Goal: Task Accomplishment & Management: Use online tool/utility

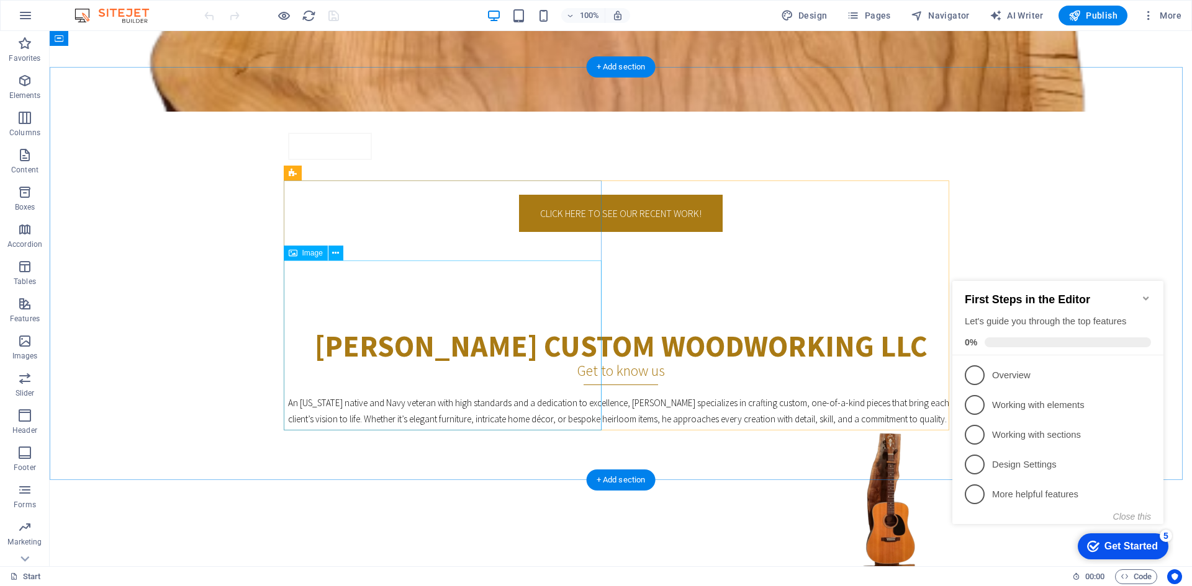
scroll to position [434, 0]
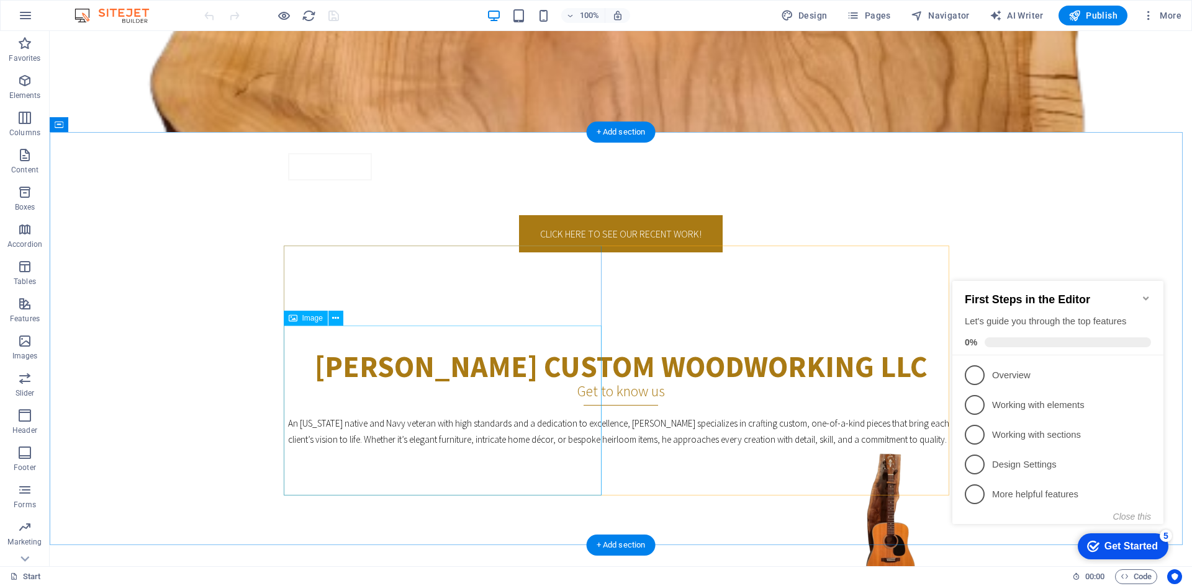
click at [533, 448] on figure at bounding box center [620, 533] width 665 height 170
click at [524, 448] on figure at bounding box center [620, 533] width 665 height 170
click at [305, 317] on span "Image" at bounding box center [312, 318] width 20 height 7
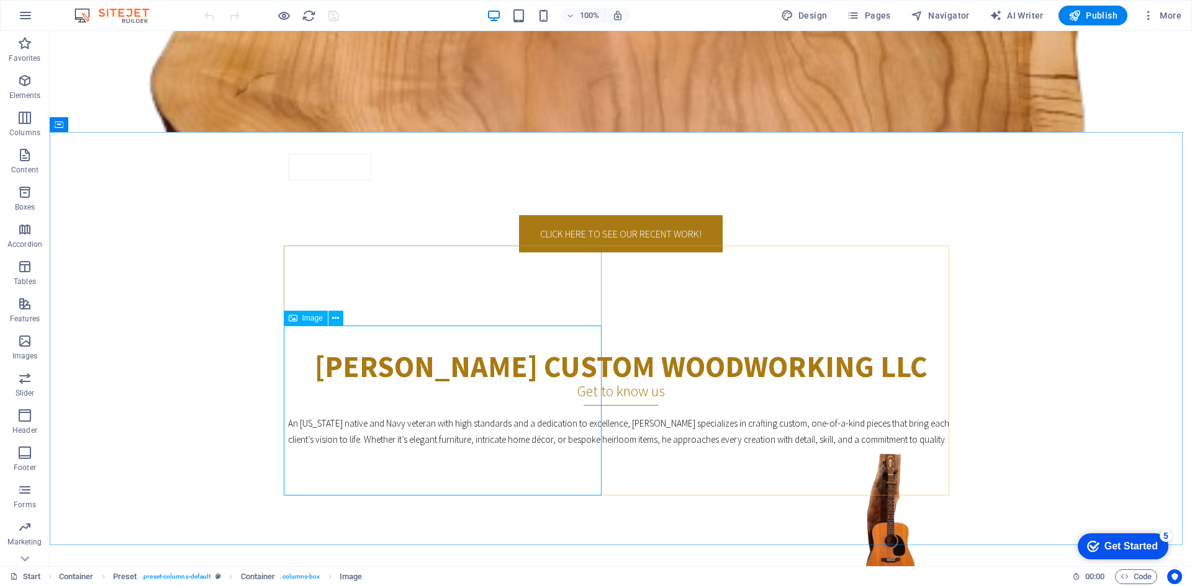
click at [344, 318] on div "Image" at bounding box center [318, 319] width 68 height 16
click at [339, 318] on icon at bounding box center [335, 318] width 7 height 13
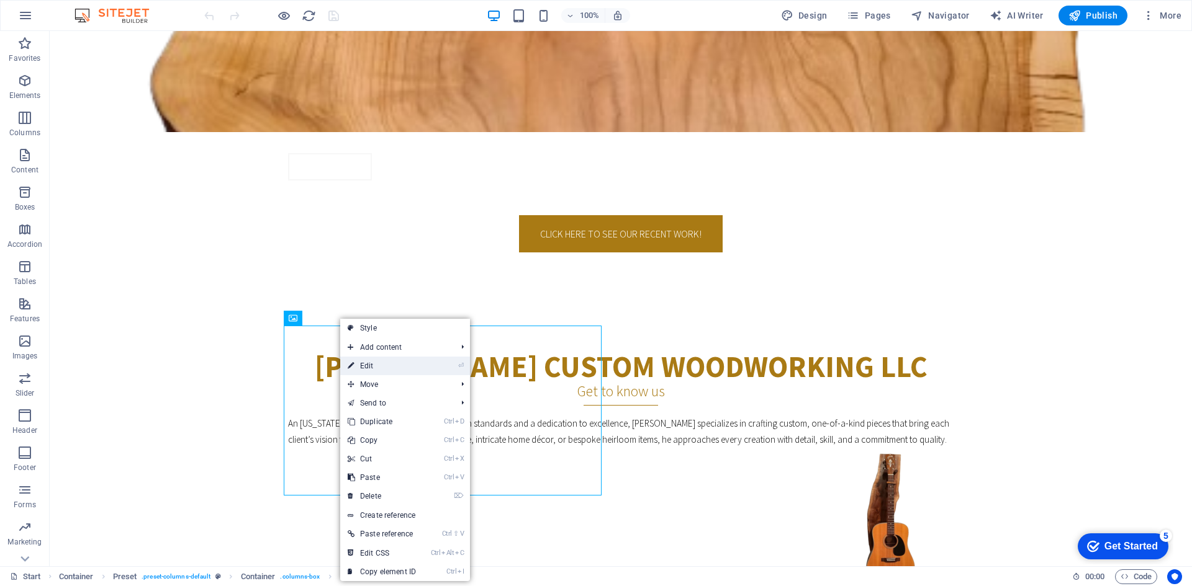
click at [374, 367] on link "⏎ Edit" at bounding box center [381, 366] width 83 height 19
select select "px"
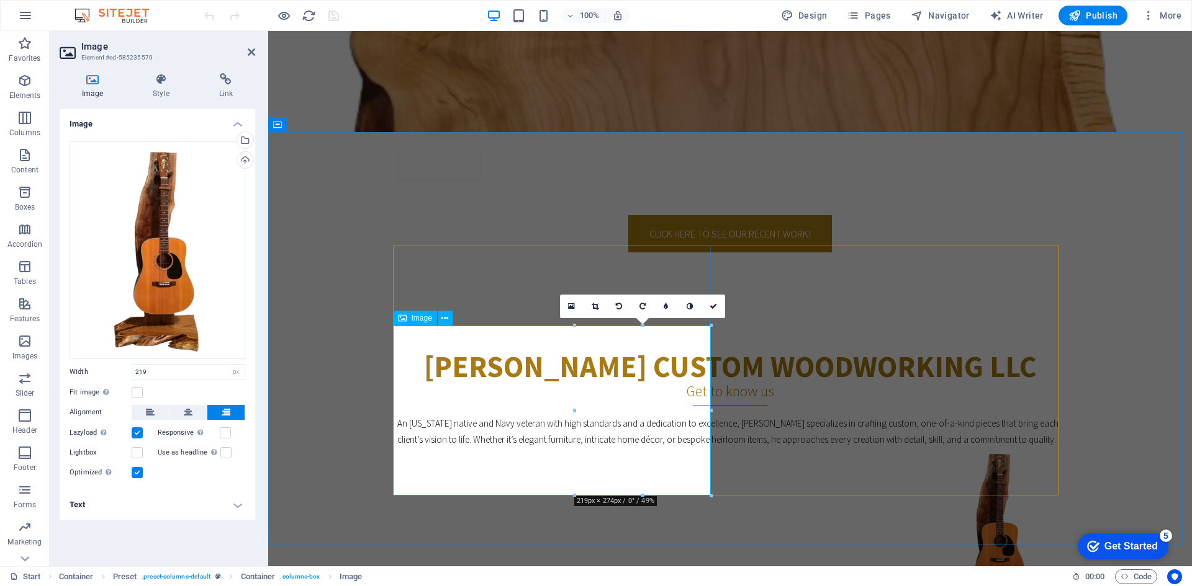
click at [626, 448] on figure at bounding box center [729, 533] width 665 height 170
click at [172, 240] on div "Drag files here, click to choose files or select files from Files or our free s…" at bounding box center [158, 251] width 176 height 218
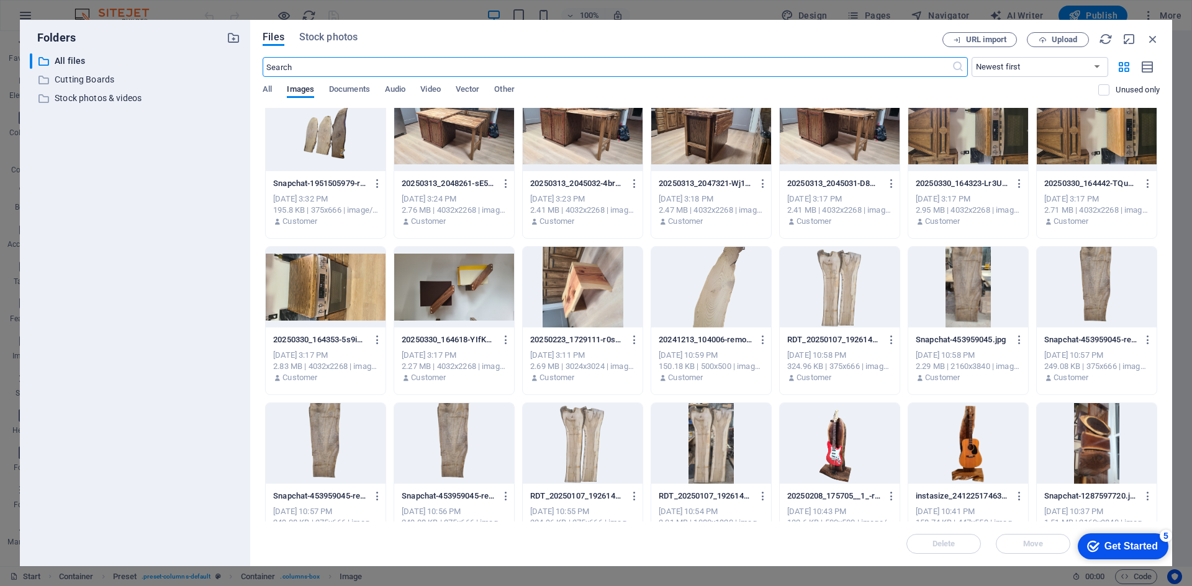
scroll to position [0, 0]
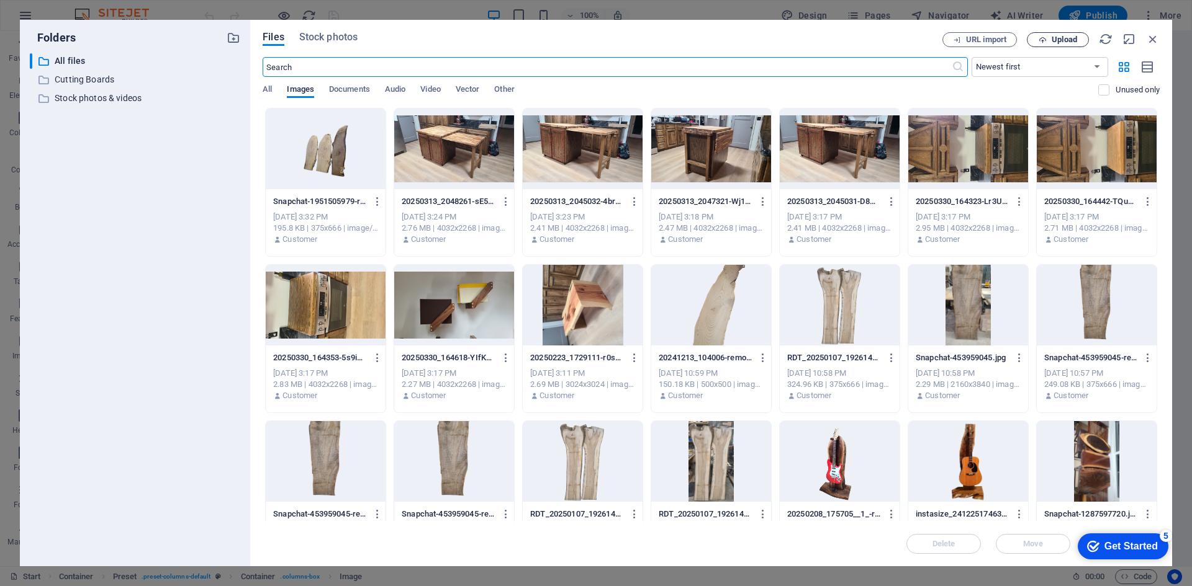
click at [1040, 35] on button "Upload" at bounding box center [1058, 39] width 62 height 15
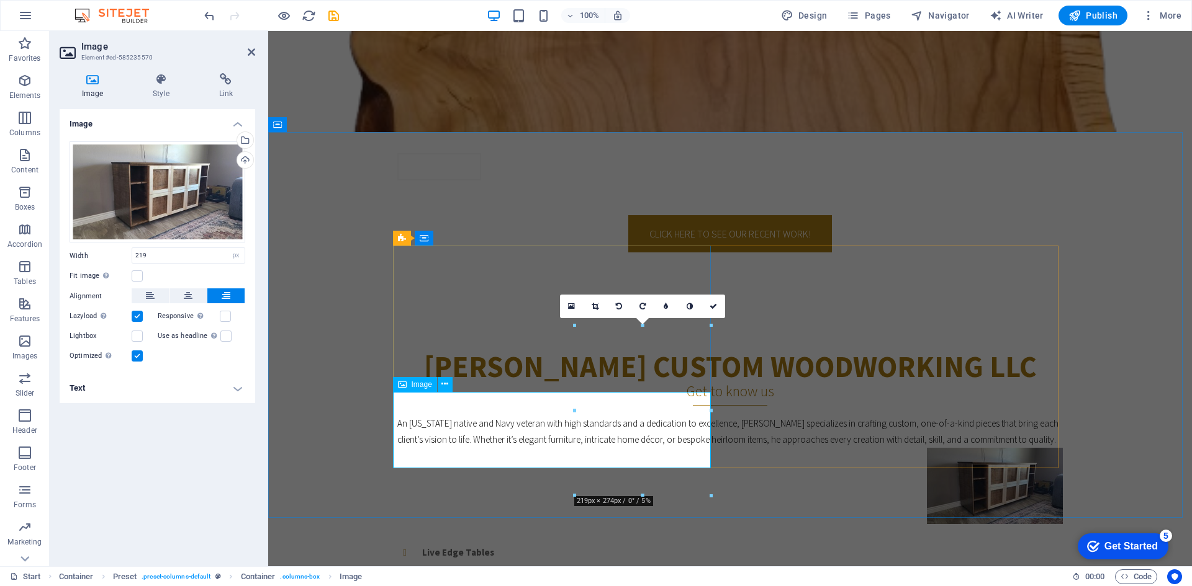
drag, startPoint x: 841, startPoint y: 442, endPoint x: 493, endPoint y: 418, distance: 349.0
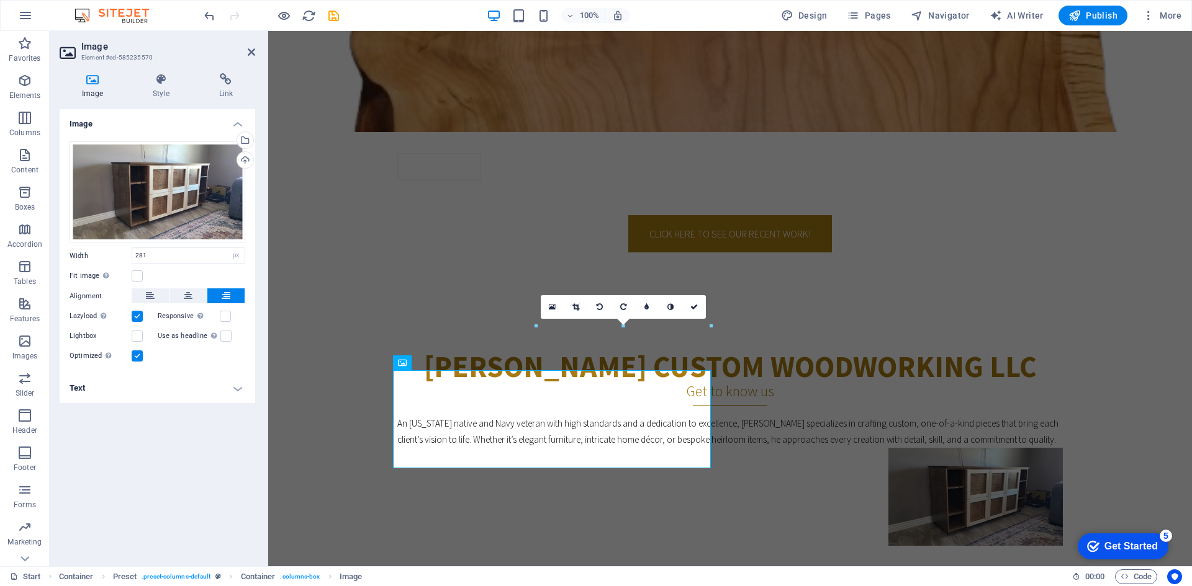
drag, startPoint x: 802, startPoint y: 436, endPoint x: 646, endPoint y: 438, distance: 156.4
click at [646, 448] on figure at bounding box center [729, 497] width 665 height 98
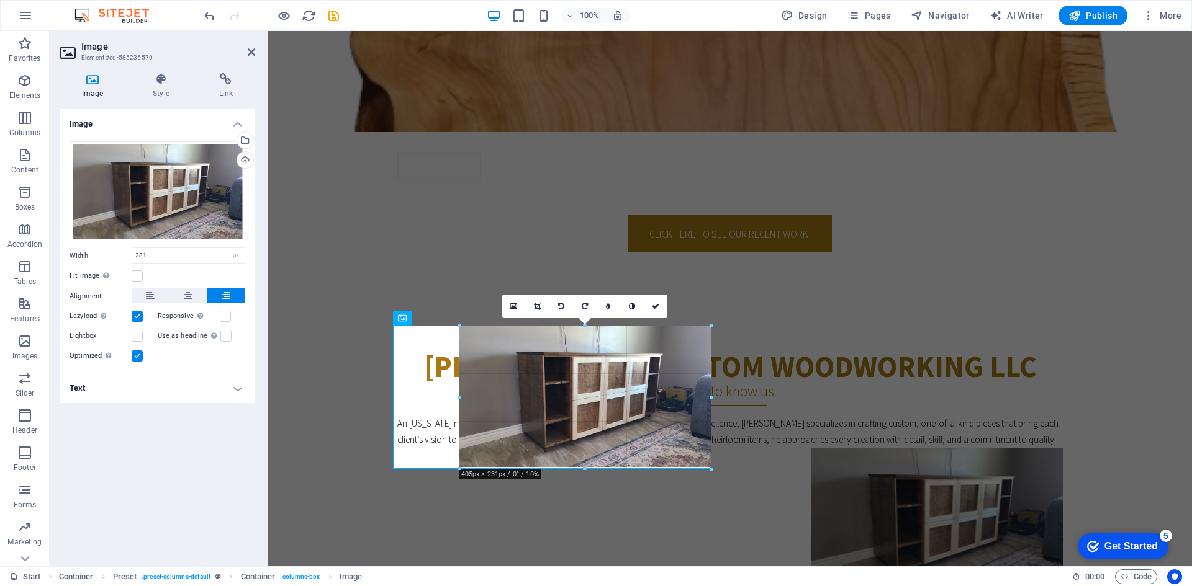
drag, startPoint x: 534, startPoint y: 370, endPoint x: 454, endPoint y: 336, distance: 87.6
type input "405"
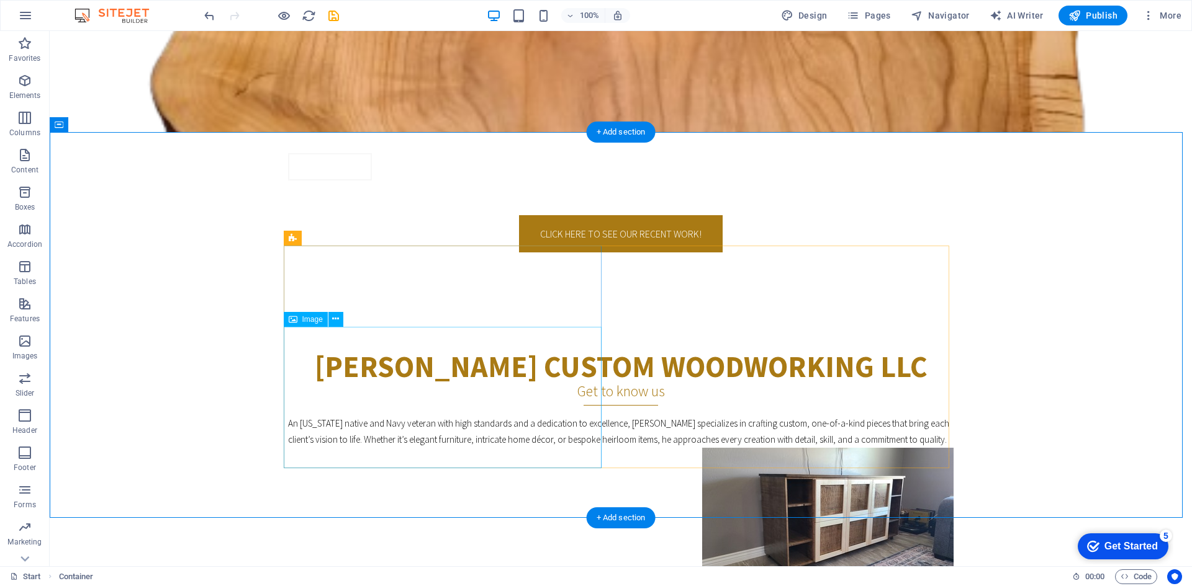
click at [541, 448] on figure at bounding box center [620, 519] width 665 height 142
click at [339, 320] on icon at bounding box center [335, 319] width 7 height 13
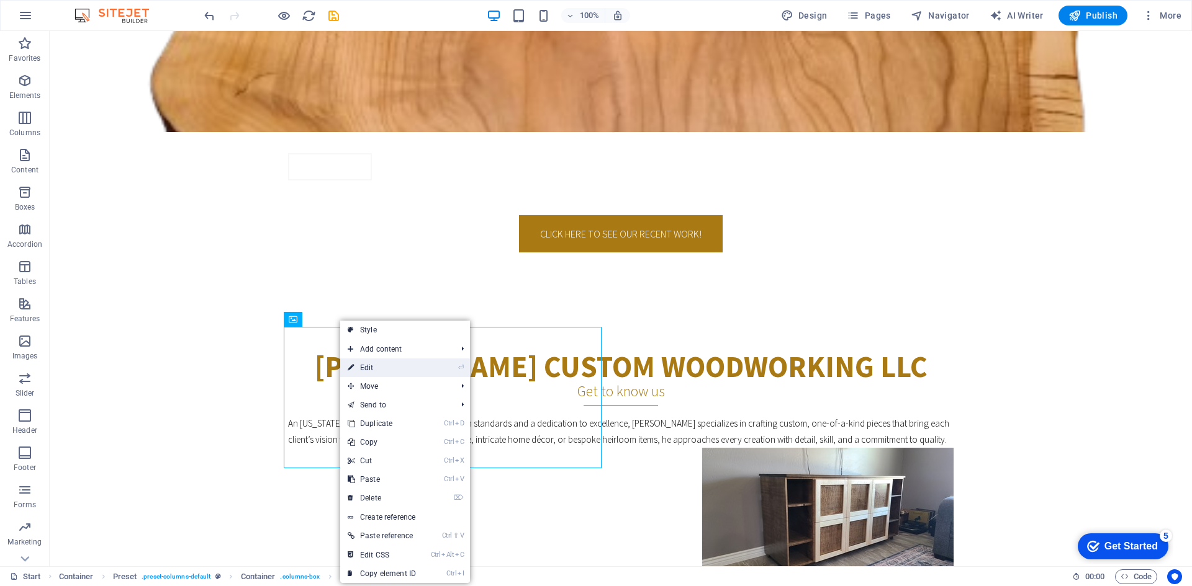
click at [367, 370] on link "⏎ Edit" at bounding box center [381, 368] width 83 height 19
select select "px"
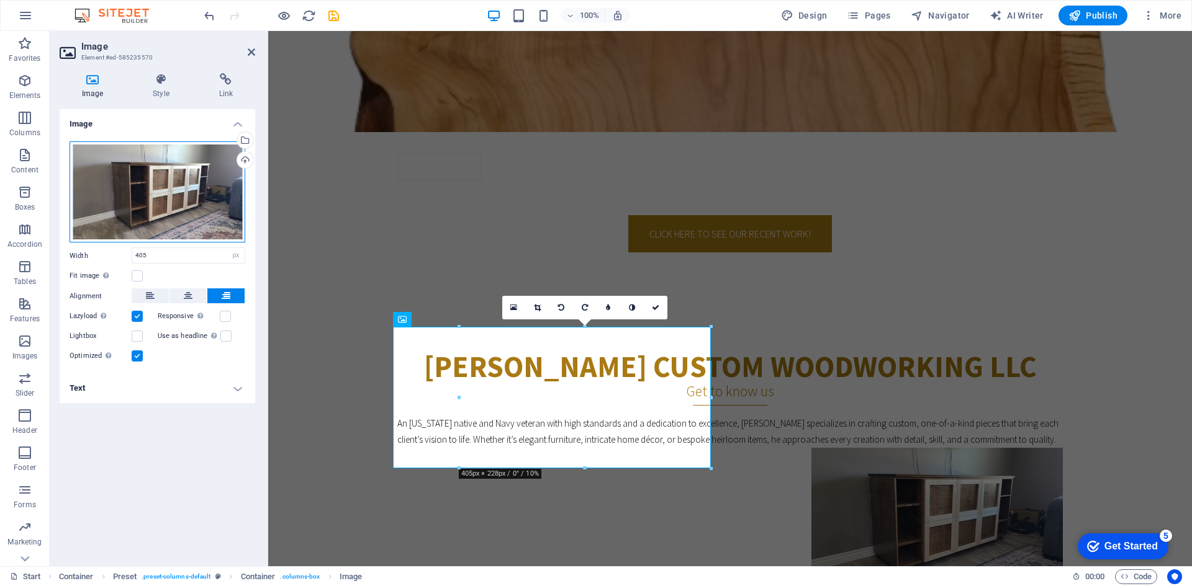
click at [173, 194] on div "Drag files here, click to choose files or select files from Files or our free s…" at bounding box center [158, 193] width 176 height 102
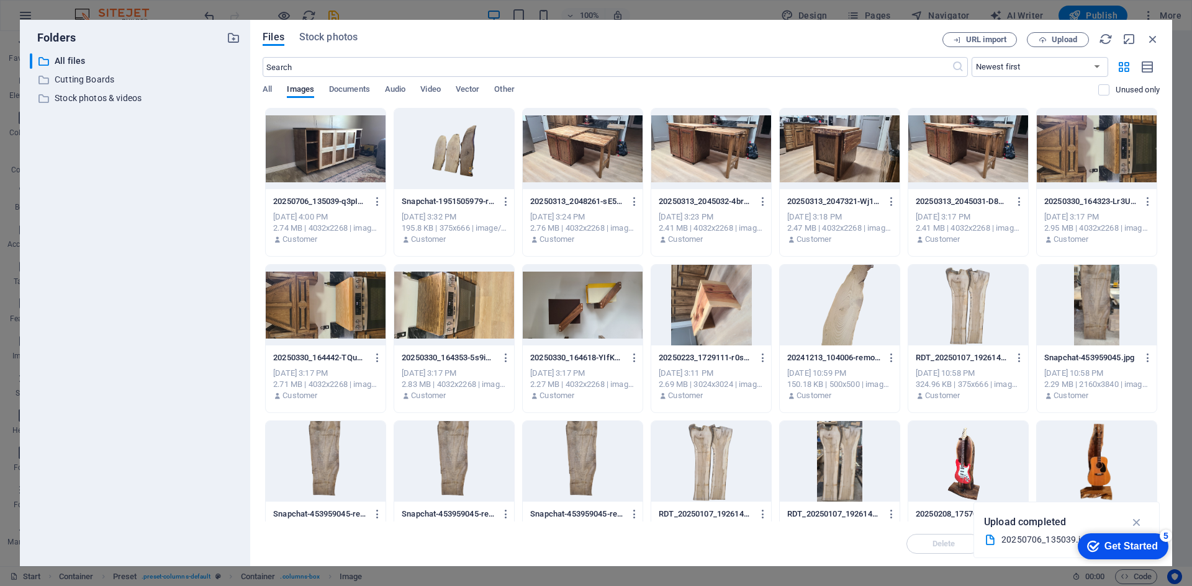
click at [1161, 37] on div "Files Stock photos URL import Upload ​ Newest first Oldest first Name (A-Z) Nam…" at bounding box center [711, 293] width 922 height 547
click at [1156, 37] on icon "button" at bounding box center [1153, 39] width 14 height 14
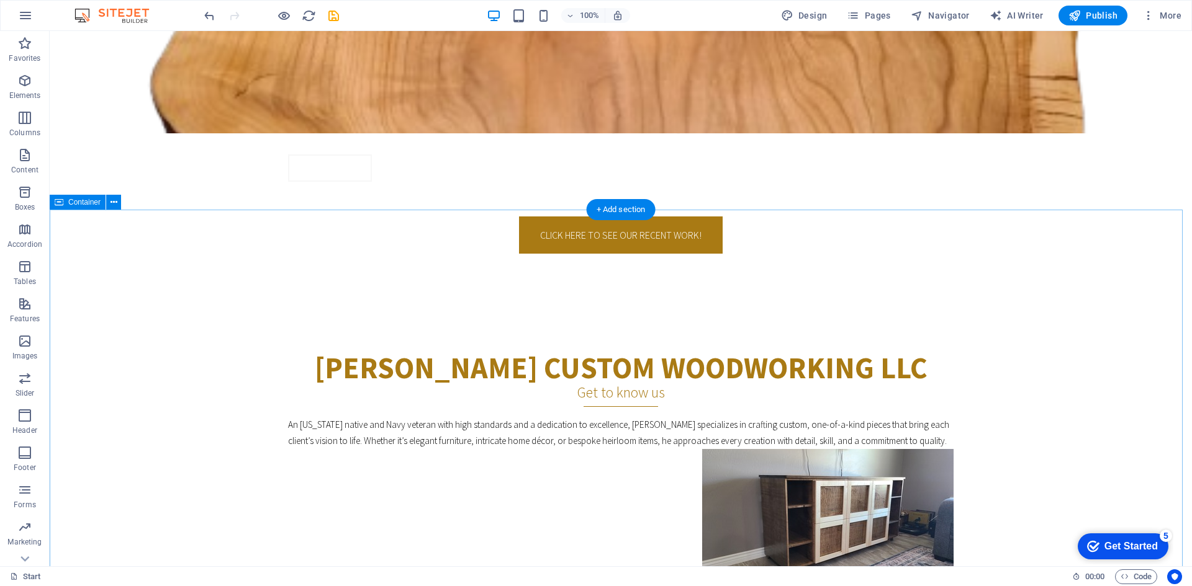
scroll to position [434, 0]
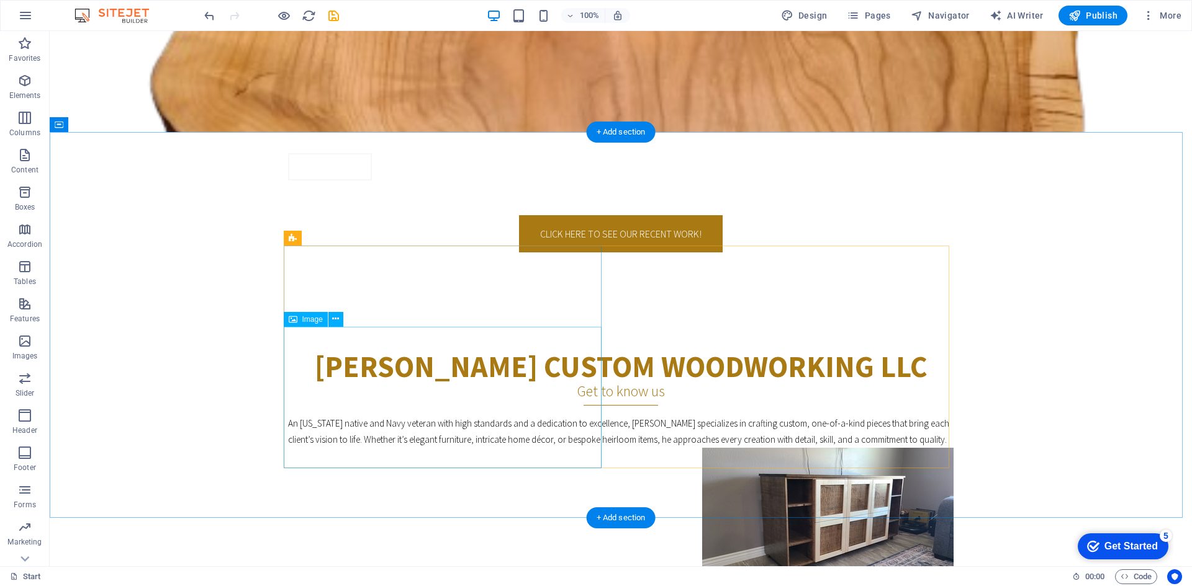
click at [516, 448] on figure at bounding box center [620, 519] width 665 height 142
click at [337, 321] on icon at bounding box center [335, 319] width 7 height 13
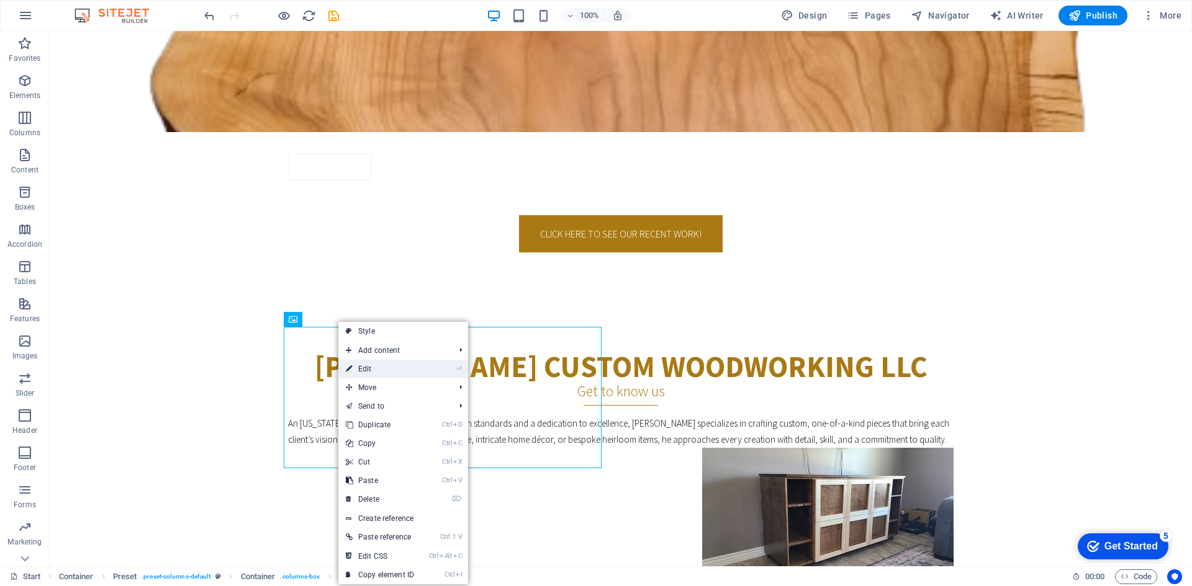
click at [382, 364] on link "⏎ Edit" at bounding box center [379, 369] width 83 height 19
select select "px"
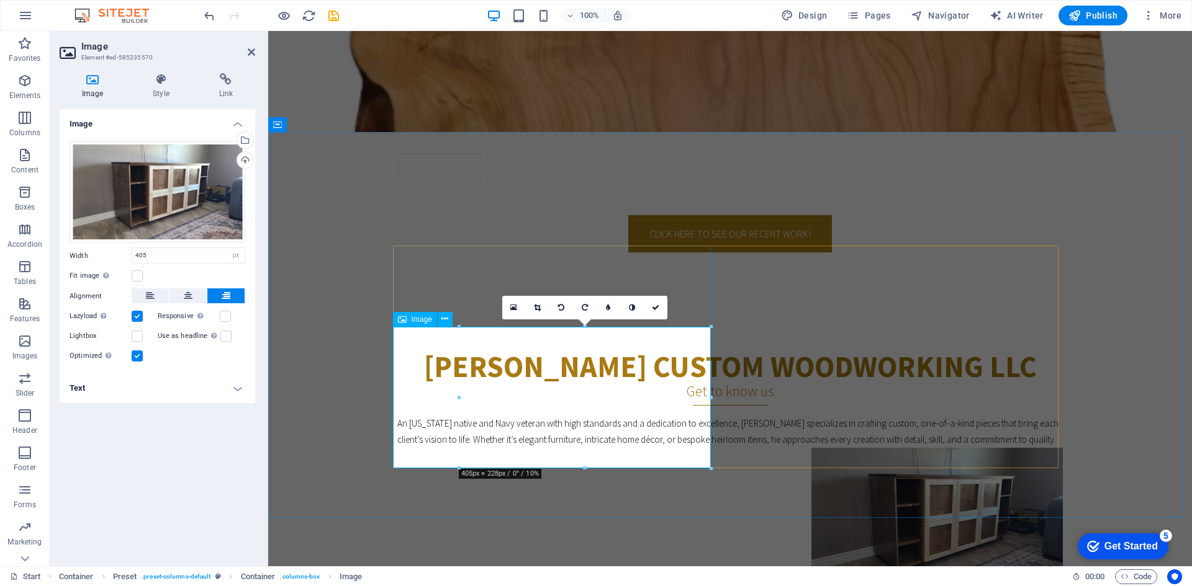
click at [539, 448] on figure at bounding box center [729, 519] width 665 height 142
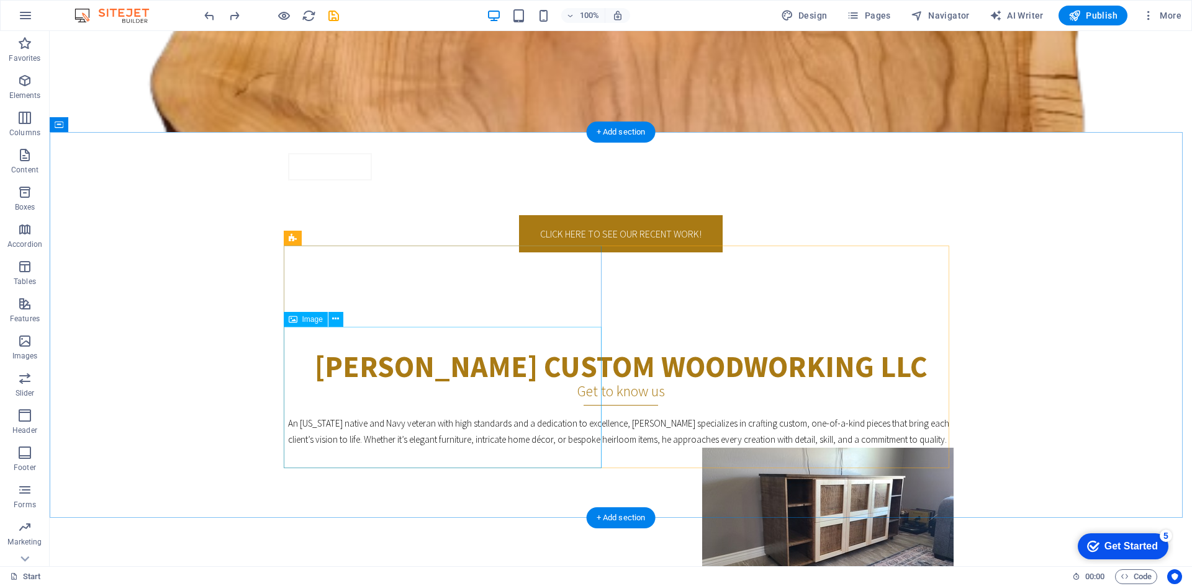
click at [551, 448] on figure at bounding box center [620, 519] width 665 height 142
click at [339, 323] on button at bounding box center [335, 319] width 15 height 15
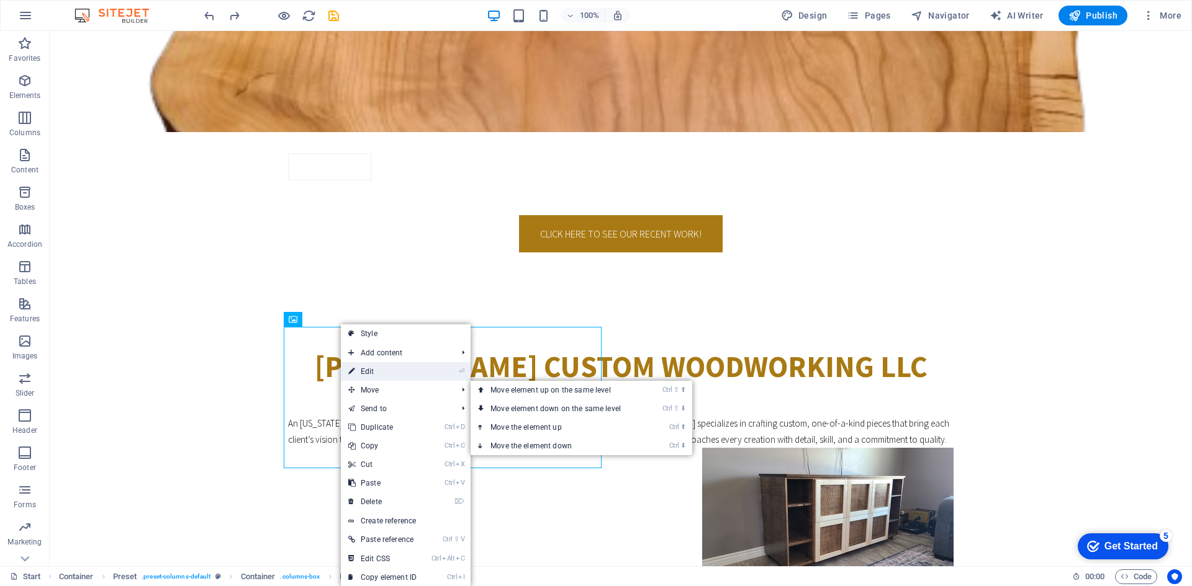
click at [373, 378] on link "⏎ Edit" at bounding box center [382, 371] width 83 height 19
select select "px"
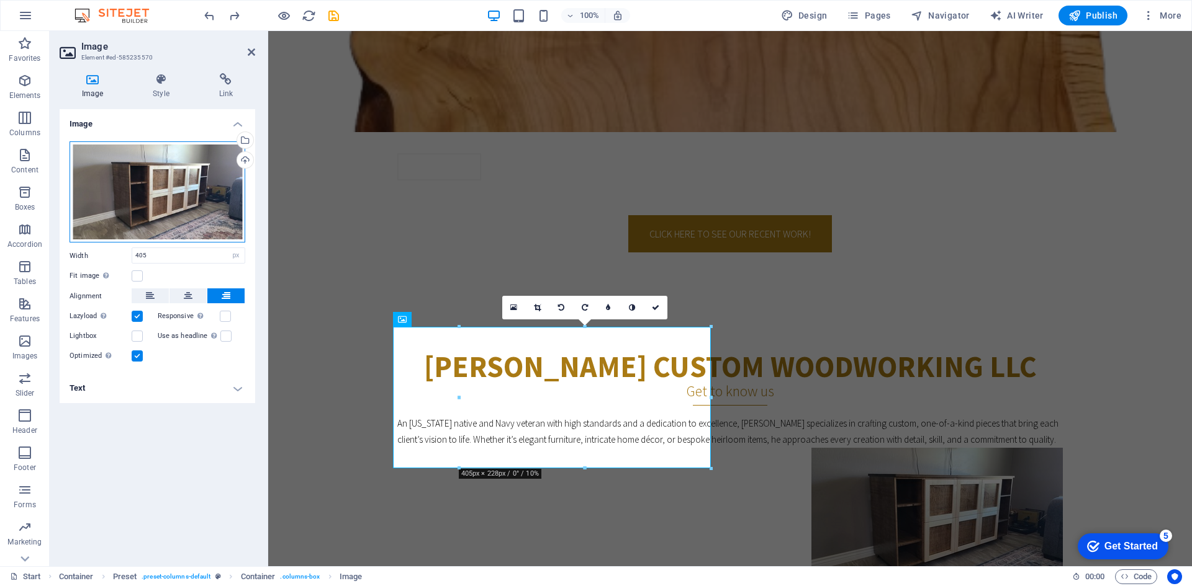
click at [151, 191] on div "Drag files here, click to choose files or select files from Files or our free s…" at bounding box center [158, 193] width 176 height 102
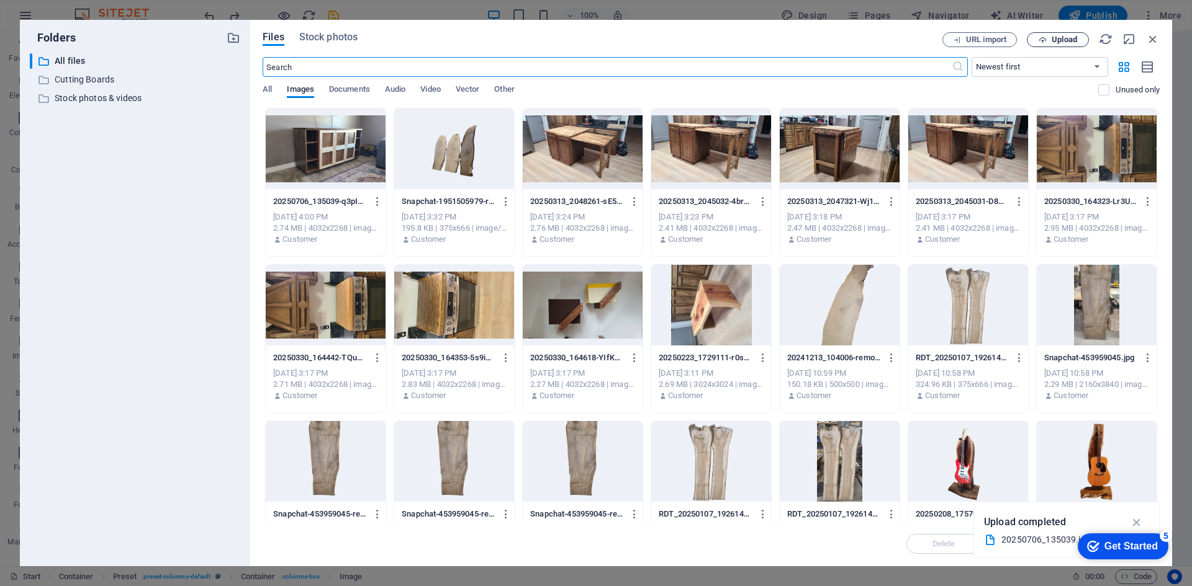
click at [1058, 42] on span "Upload" at bounding box center [1063, 39] width 25 height 7
click at [89, 74] on p "Cutting Boards" at bounding box center [136, 80] width 163 height 14
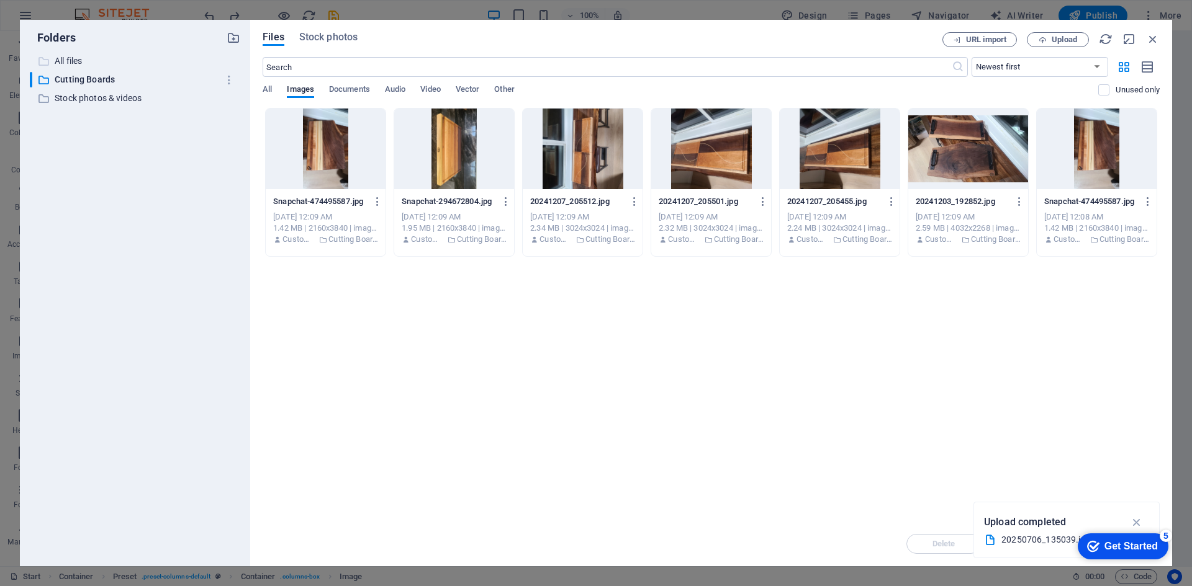
click at [91, 57] on p "All files" at bounding box center [136, 61] width 163 height 14
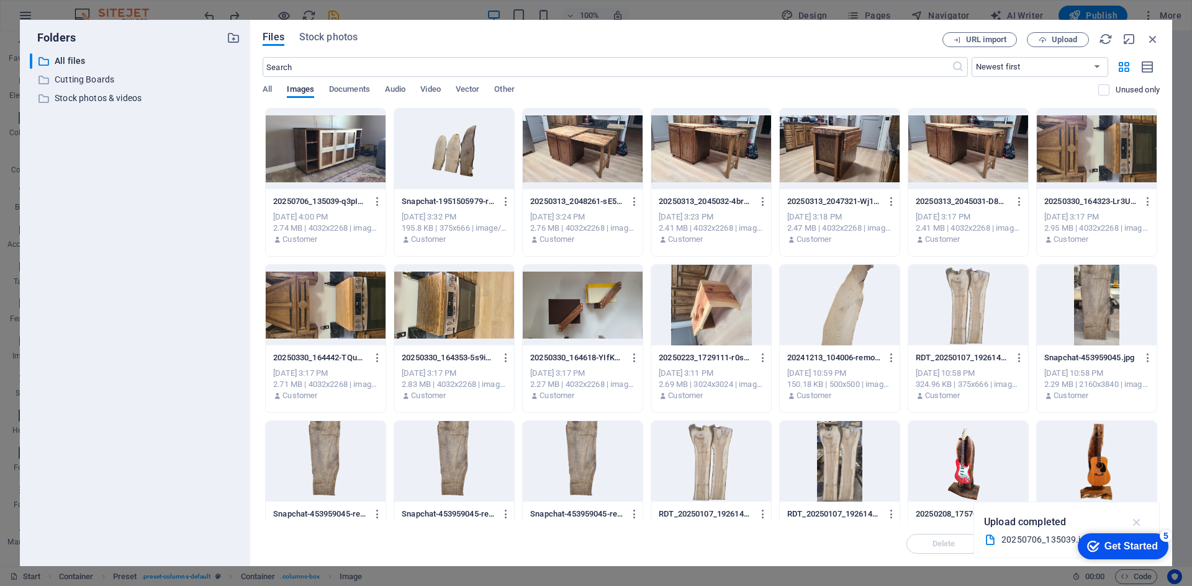
click at [1139, 524] on icon "button" at bounding box center [1137, 523] width 14 height 14
click at [1064, 42] on span "Upload" at bounding box center [1063, 39] width 25 height 7
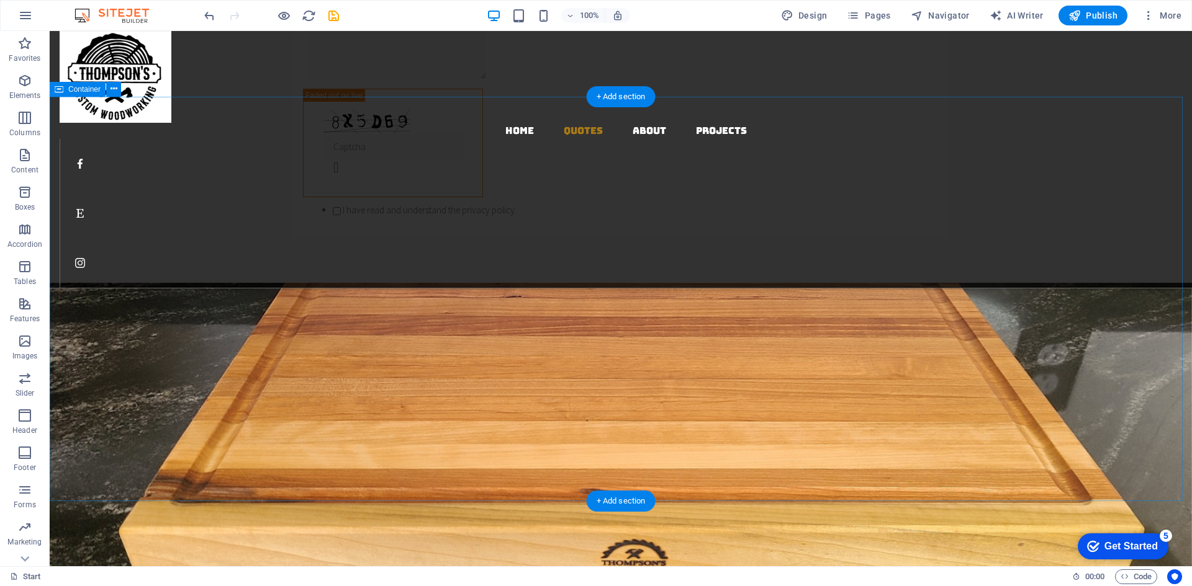
scroll to position [1427, 0]
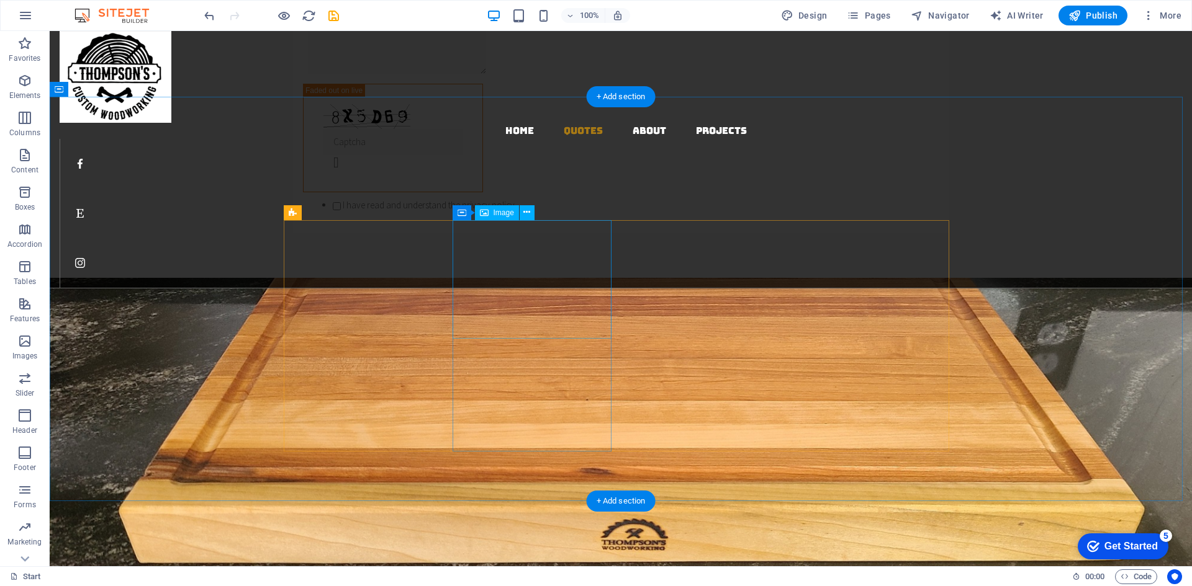
select select "%"
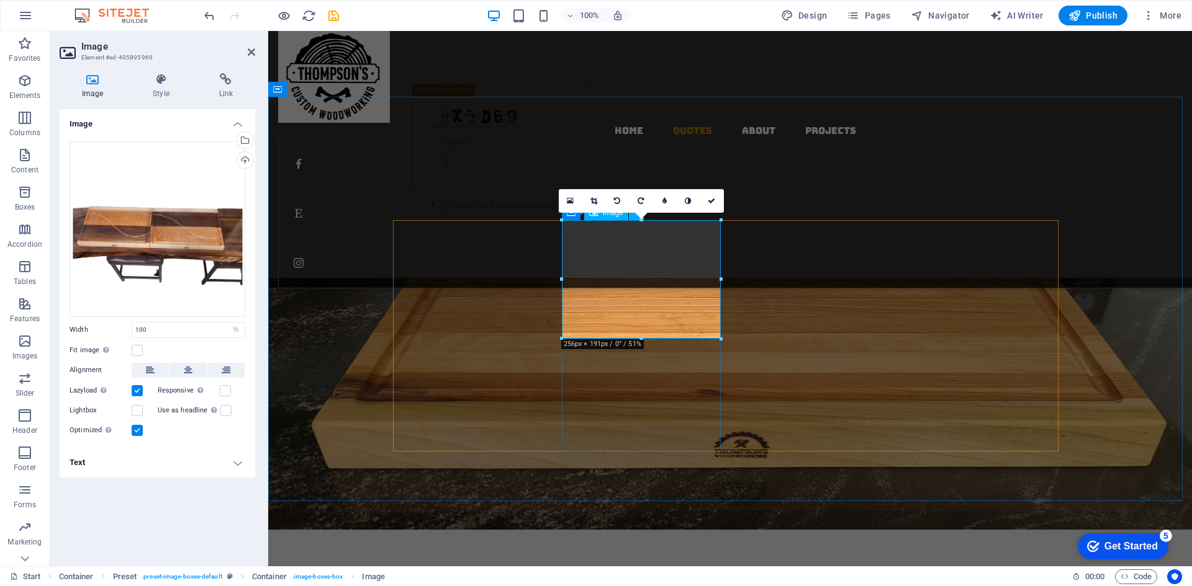
click at [212, 256] on div "Drag files here, click to choose files or select files from Files or our free s…" at bounding box center [158, 230] width 176 height 176
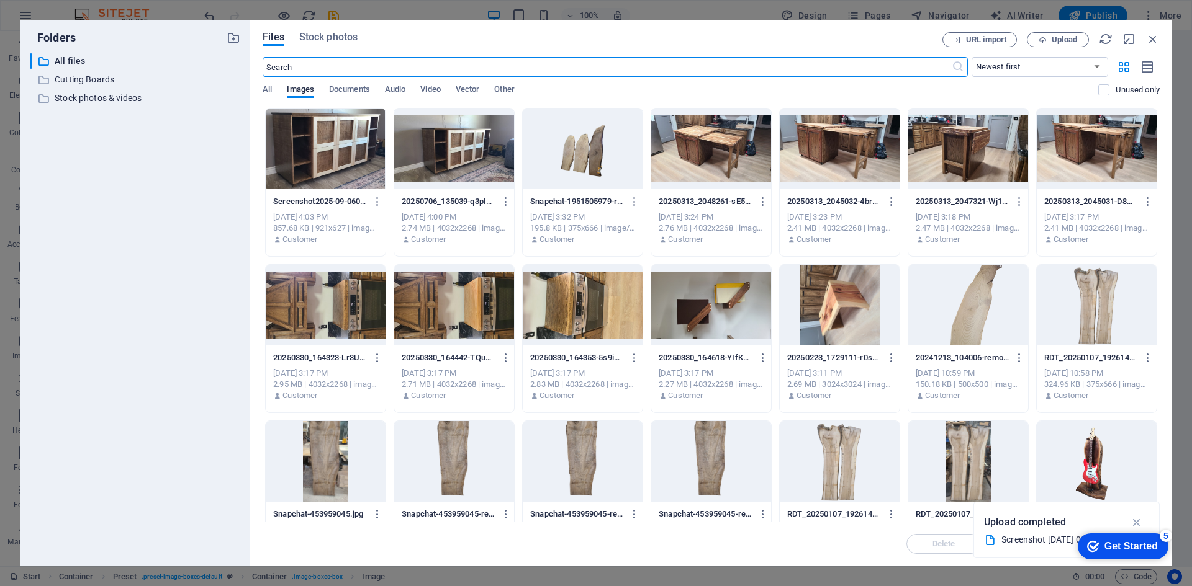
scroll to position [1539, 0]
click at [1064, 37] on span "Upload" at bounding box center [1063, 39] width 25 height 7
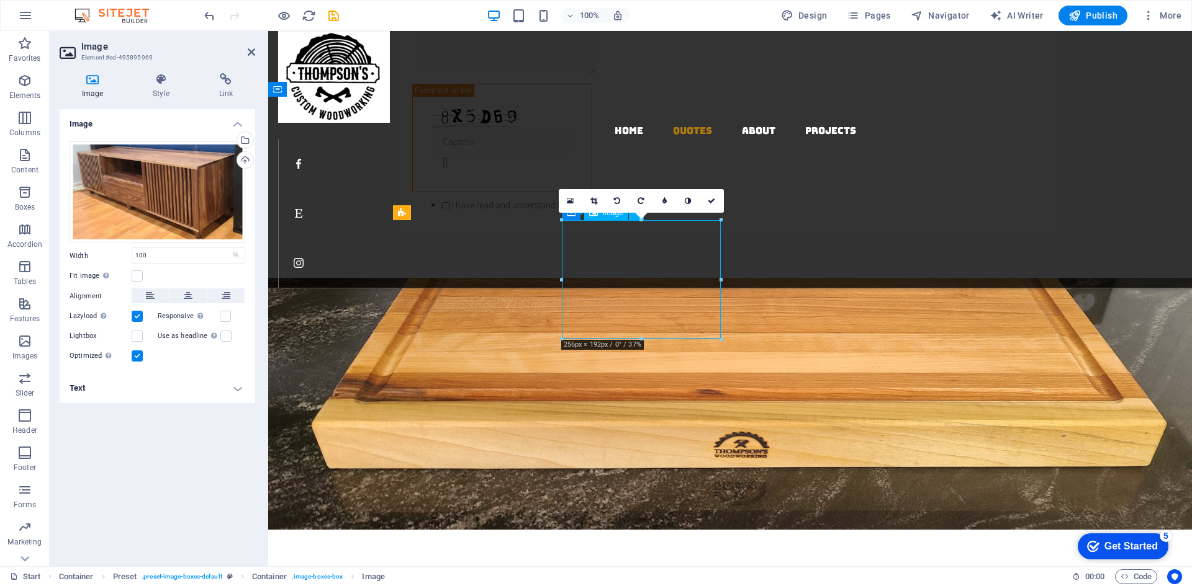
drag, startPoint x: 610, startPoint y: 281, endPoint x: 652, endPoint y: 299, distance: 45.3
drag, startPoint x: 616, startPoint y: 274, endPoint x: 678, endPoint y: 290, distance: 64.3
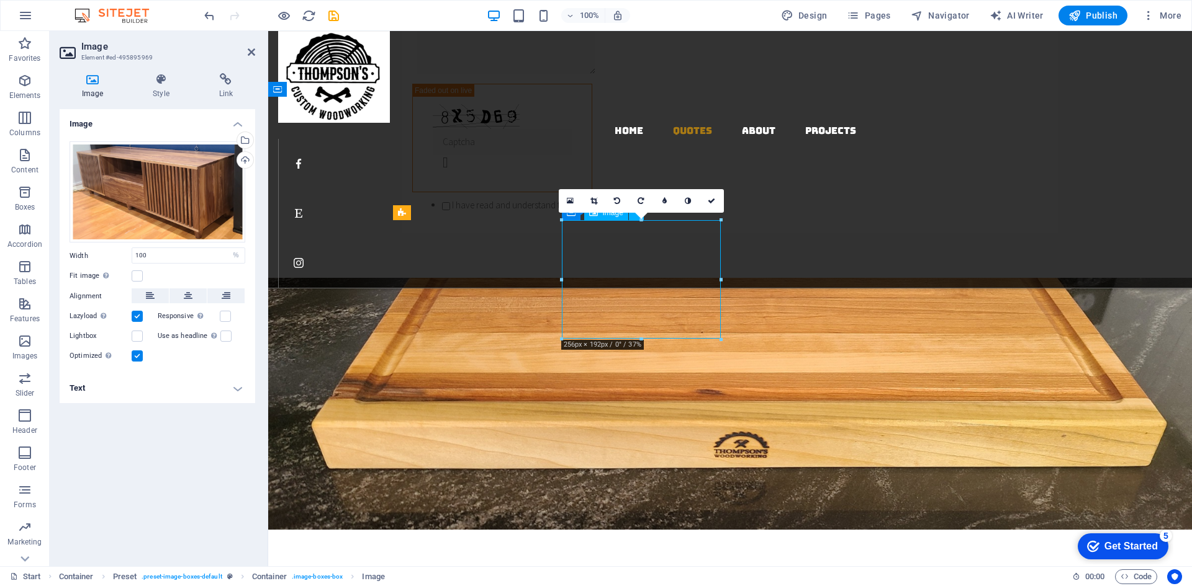
drag, startPoint x: 594, startPoint y: 259, endPoint x: 600, endPoint y: 263, distance: 7.2
drag, startPoint x: 609, startPoint y: 266, endPoint x: 695, endPoint y: 288, distance: 89.1
drag, startPoint x: 695, startPoint y: 288, endPoint x: 636, endPoint y: 276, distance: 60.3
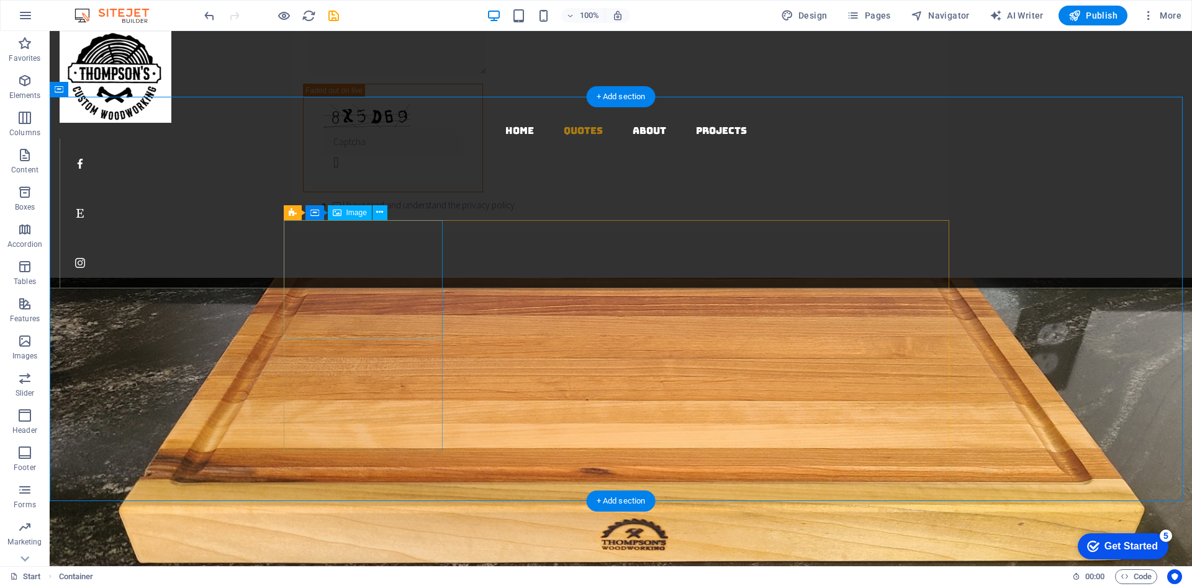
select select "%"
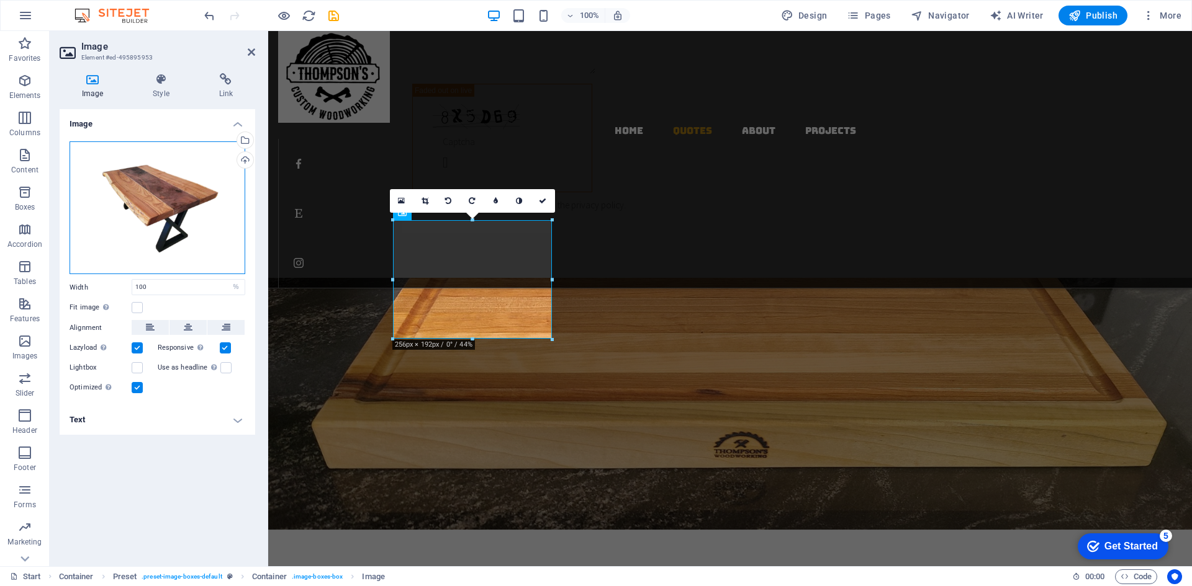
click at [153, 181] on div "Drag files here, click to choose files or select files from Files or our free s…" at bounding box center [158, 208] width 176 height 133
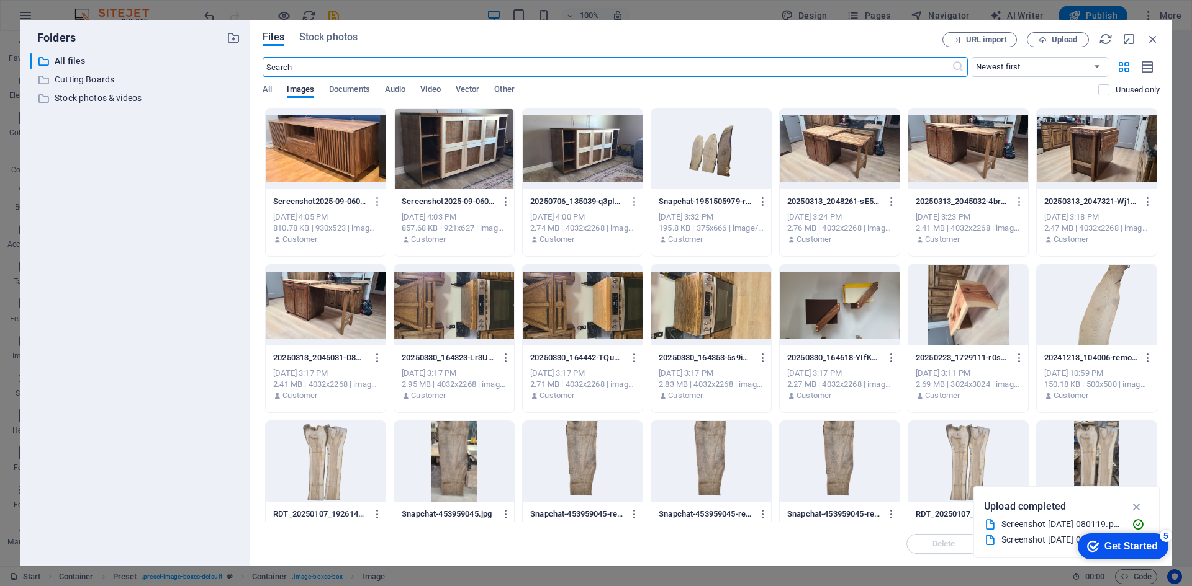
scroll to position [1539, 0]
click at [1064, 40] on span "Upload" at bounding box center [1063, 39] width 25 height 7
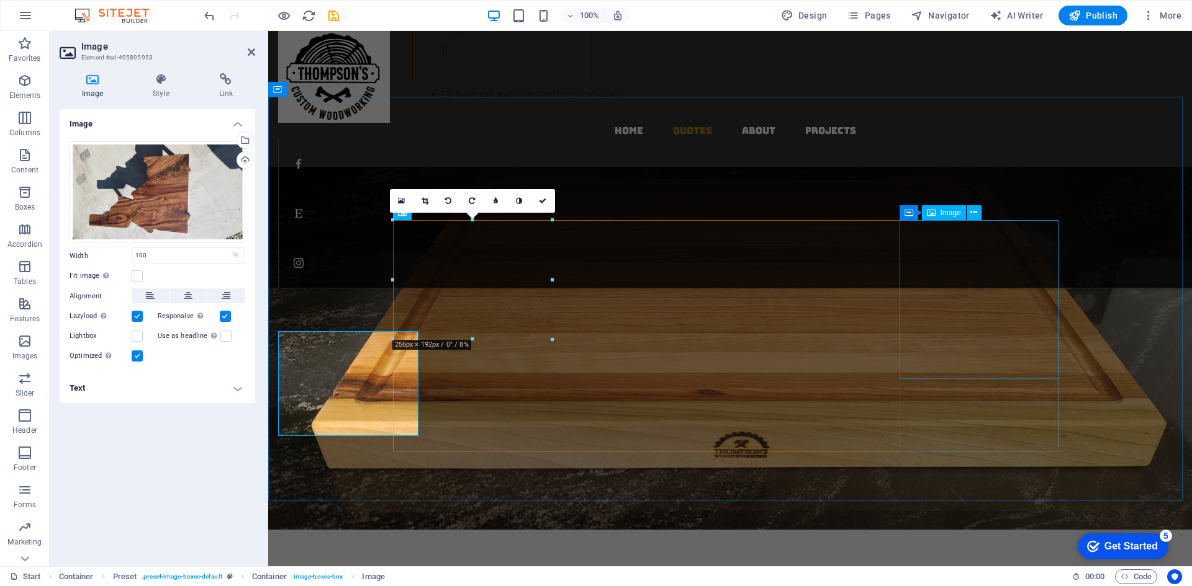
scroll to position [1427, 0]
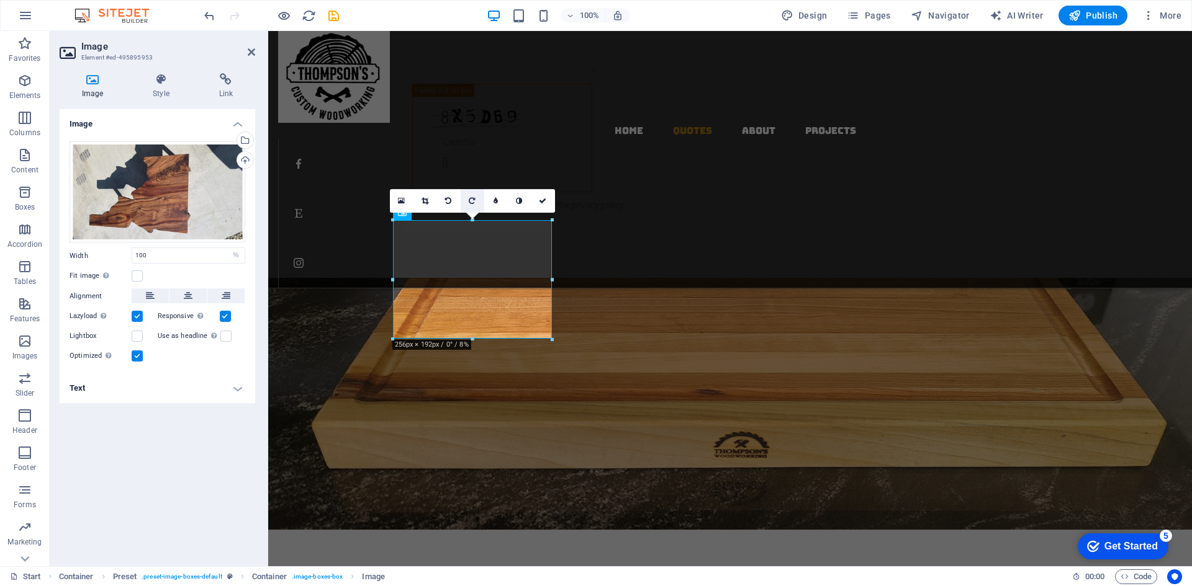
click at [472, 201] on icon at bounding box center [472, 200] width 6 height 7
click at [470, 195] on link at bounding box center [473, 201] width 24 height 24
click at [472, 203] on icon at bounding box center [472, 200] width 6 height 7
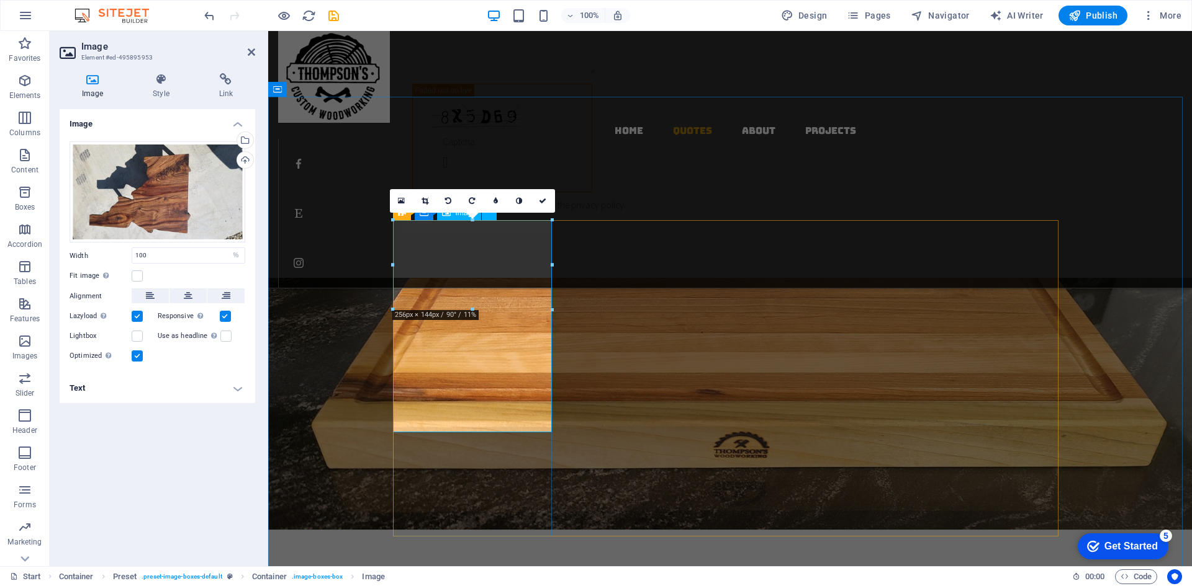
drag, startPoint x: 817, startPoint y: 254, endPoint x: 519, endPoint y: 262, distance: 298.6
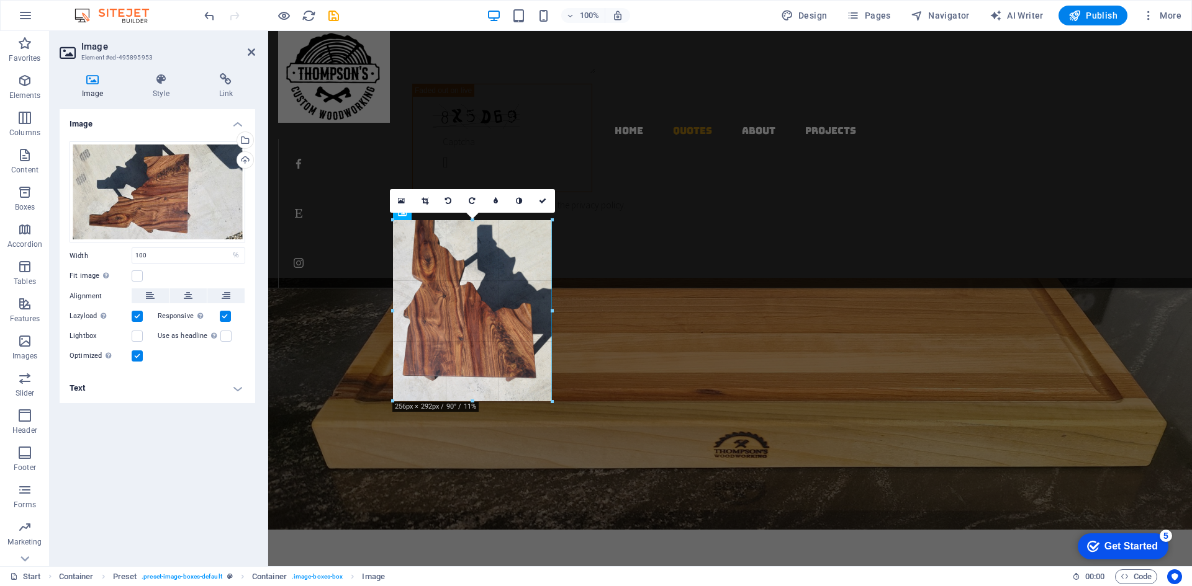
drag, startPoint x: 545, startPoint y: 312, endPoint x: 558, endPoint y: 354, distance: 44.2
type input "255"
select select "px"
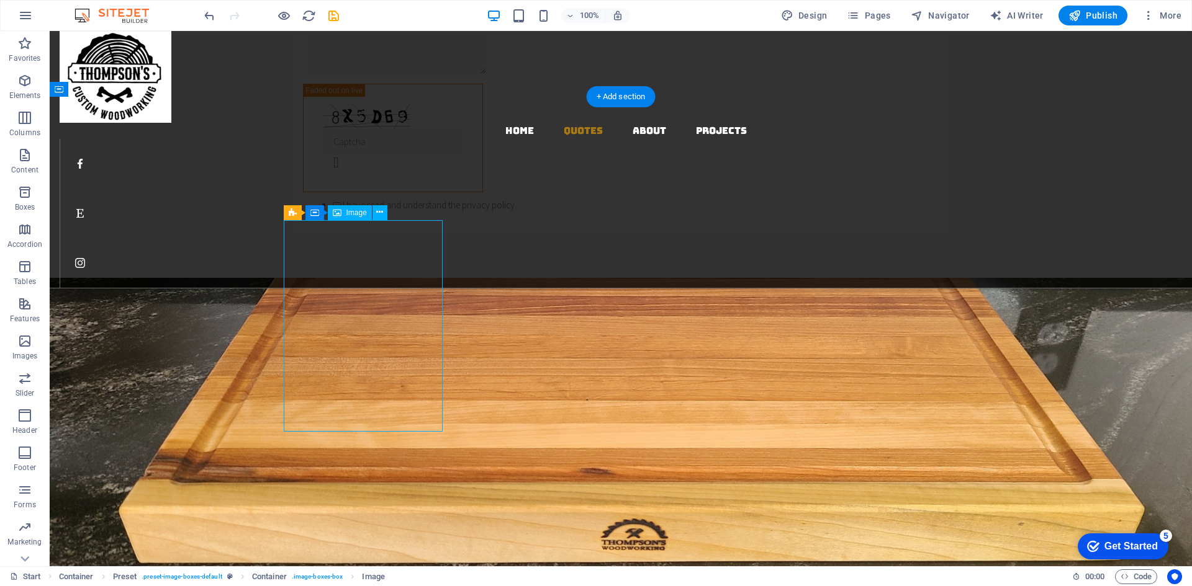
drag, startPoint x: 366, startPoint y: 311, endPoint x: 364, endPoint y: 336, distance: 24.9
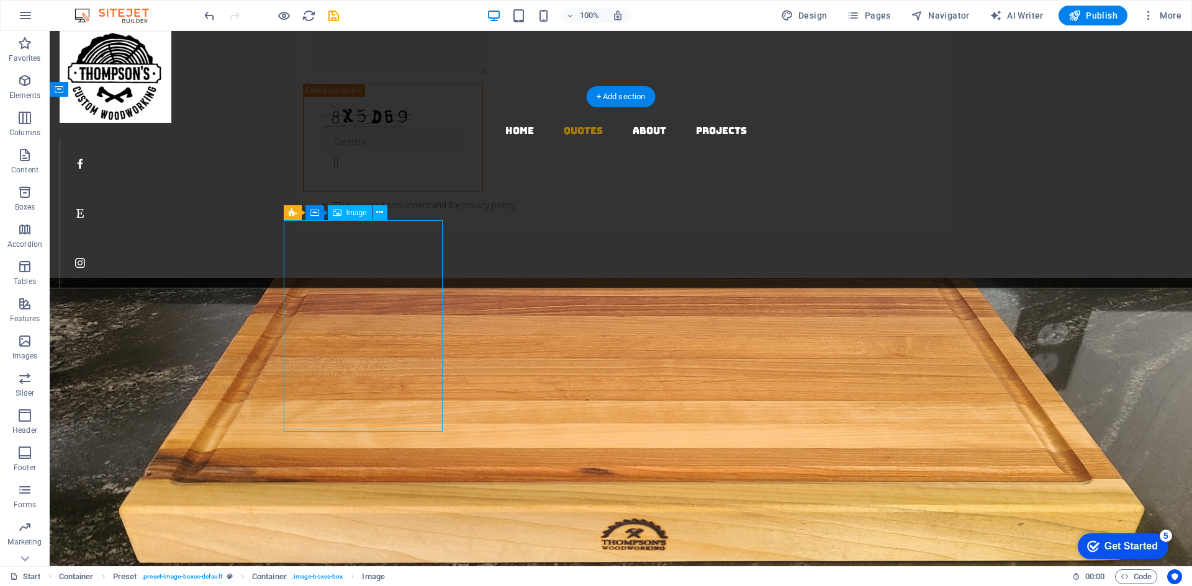
select select "px"
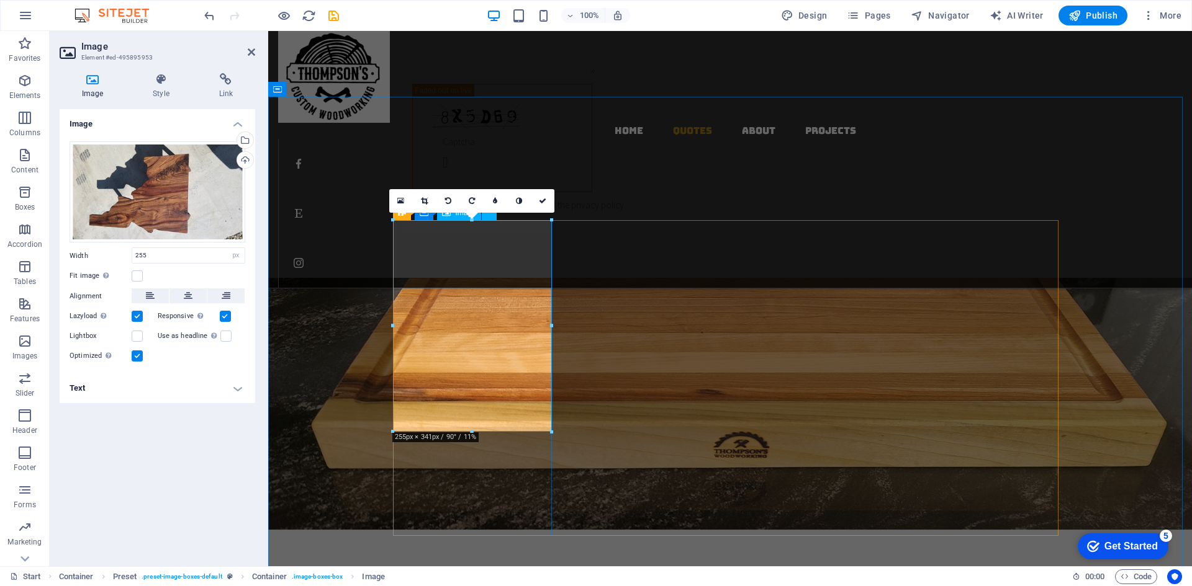
click at [423, 199] on icon at bounding box center [424, 200] width 7 height 7
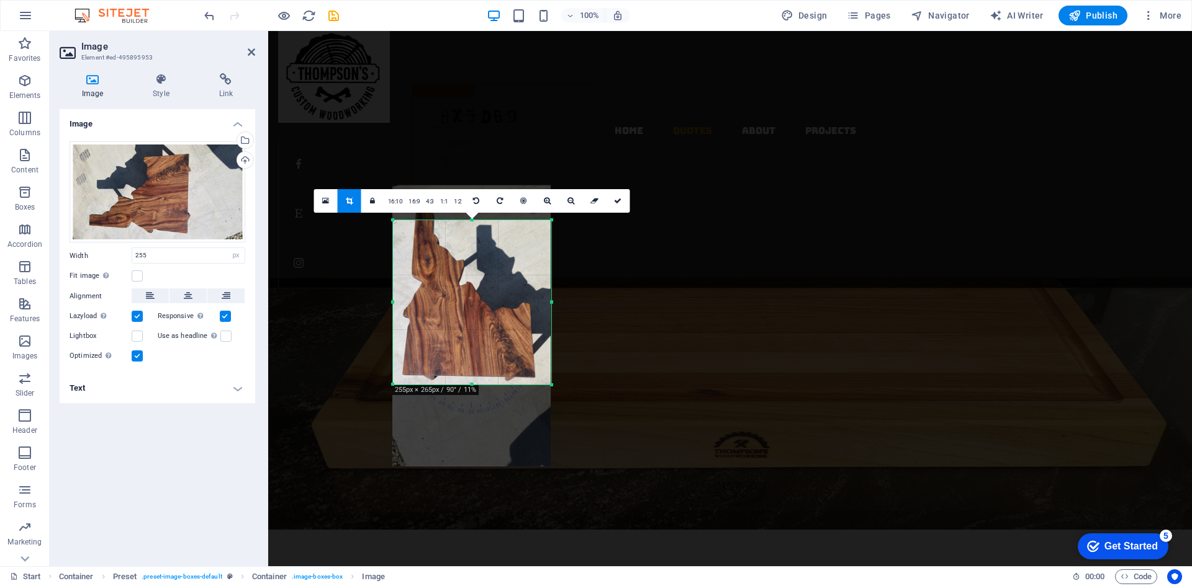
drag, startPoint x: 552, startPoint y: 433, endPoint x: 548, endPoint y: 386, distance: 47.3
click at [548, 386] on div at bounding box center [551, 385] width 7 height 7
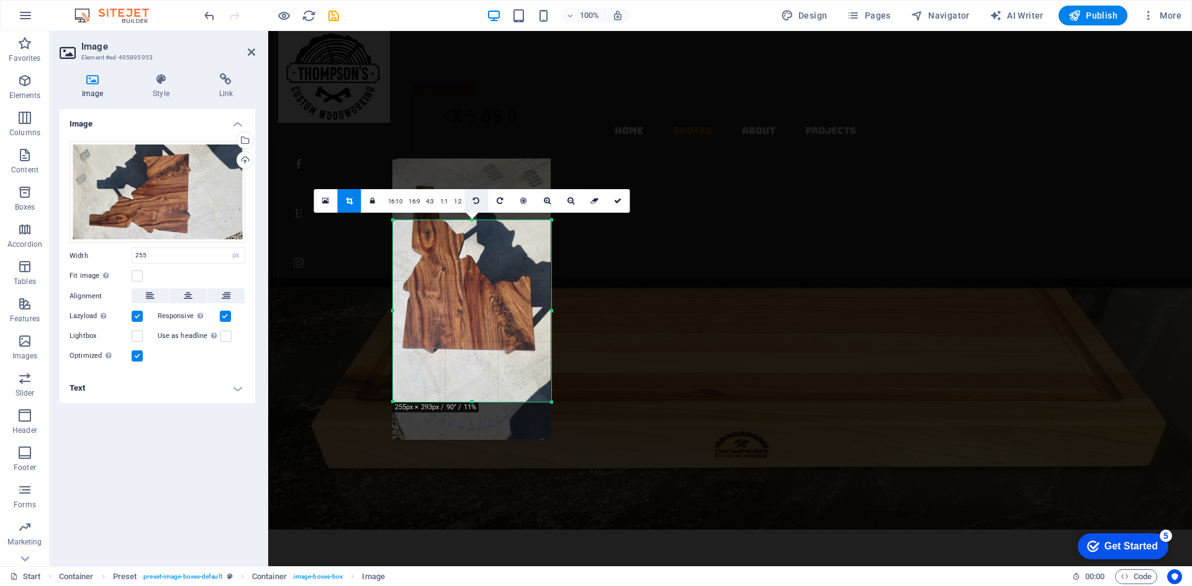
drag, startPoint x: 471, startPoint y: 219, endPoint x: 469, endPoint y: 202, distance: 17.5
click at [469, 220] on div "180 170 160 150 140 130 120 110 100 90 80 70 60 50 40 30 20 10 0 -10 -20 -30 -4…" at bounding box center [472, 311] width 158 height 182
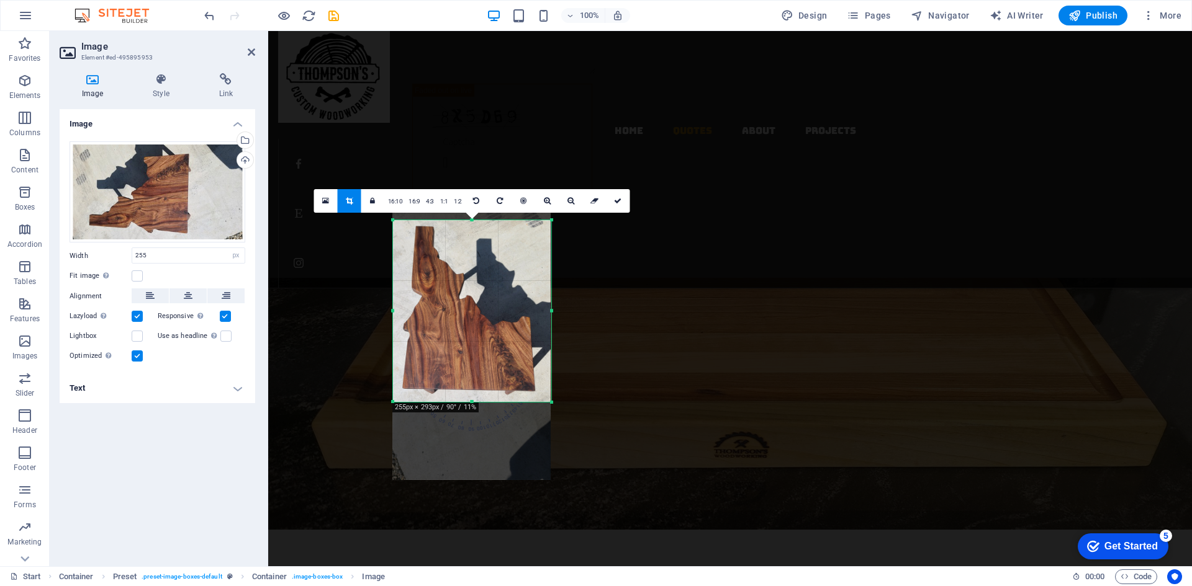
drag, startPoint x: 462, startPoint y: 268, endPoint x: 459, endPoint y: 308, distance: 40.5
click at [459, 308] on div at bounding box center [472, 339] width 158 height 281
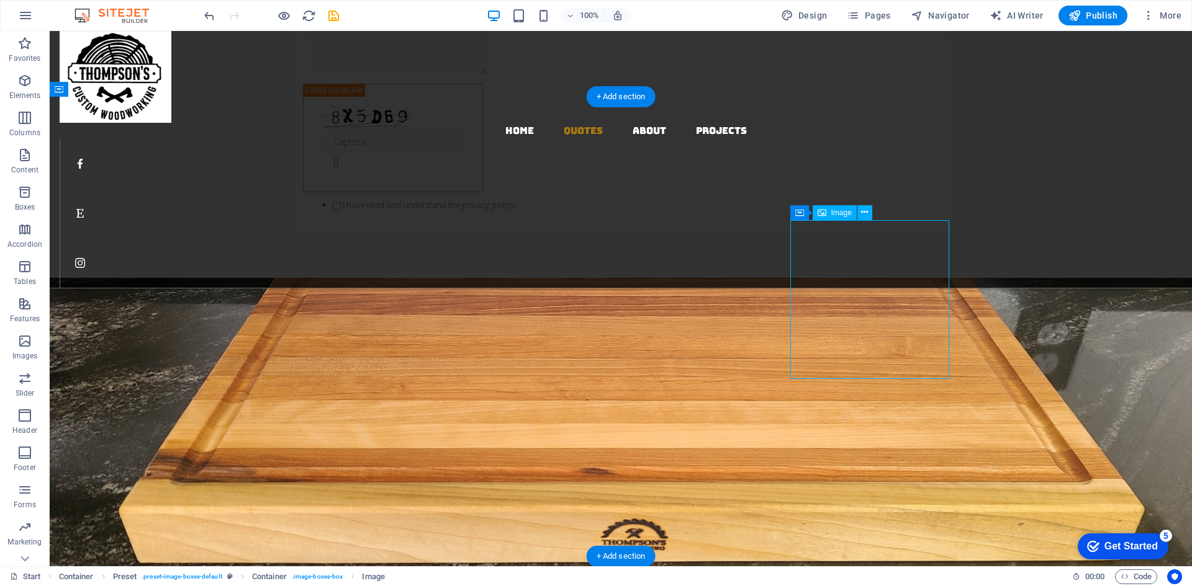
select select "%"
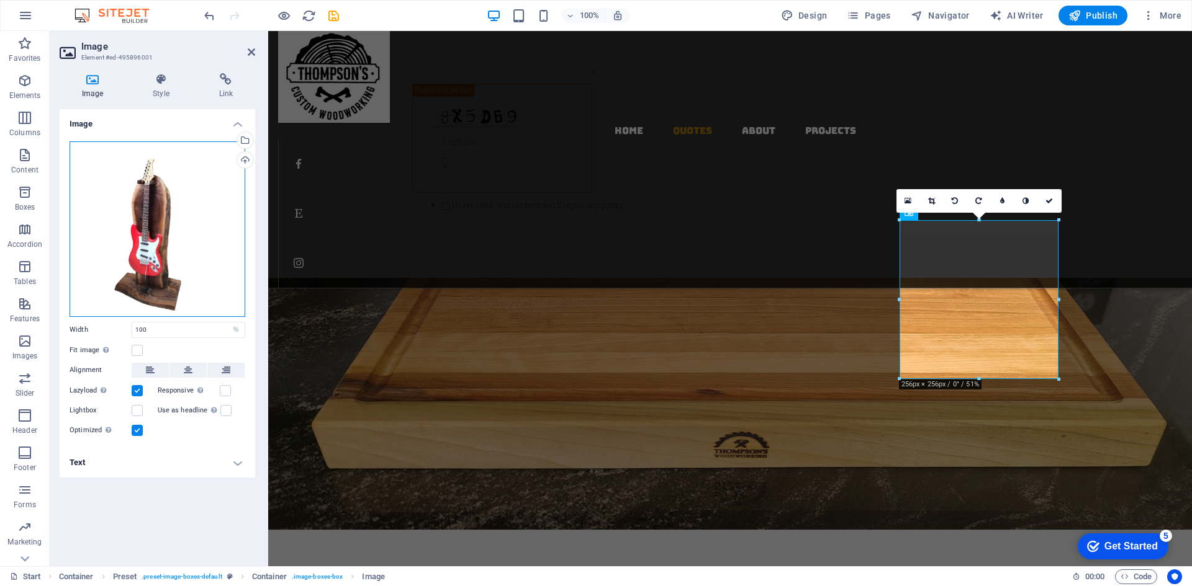
click at [176, 227] on div "Drag files here, click to choose files or select files from Files or our free s…" at bounding box center [158, 230] width 176 height 176
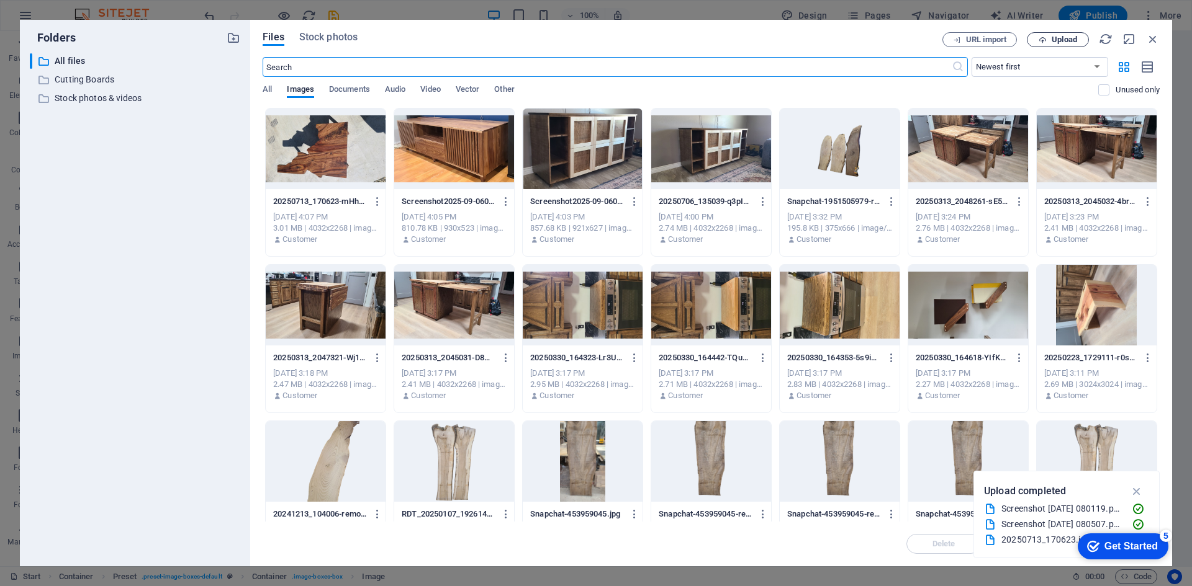
click at [1059, 36] on span "Upload" at bounding box center [1063, 39] width 25 height 7
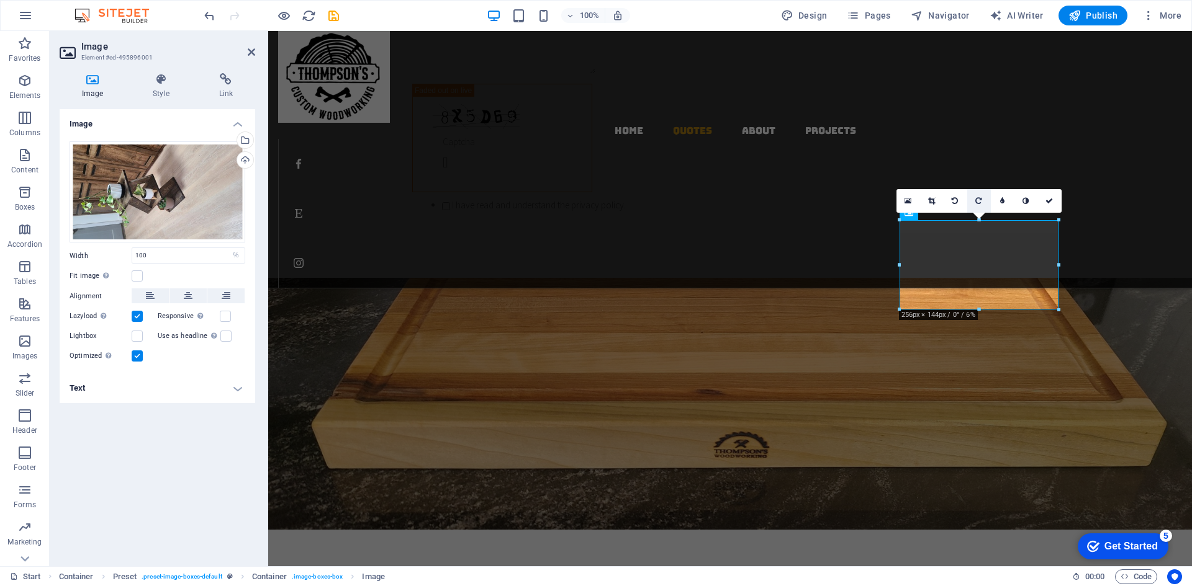
click at [981, 200] on icon at bounding box center [978, 200] width 6 height 7
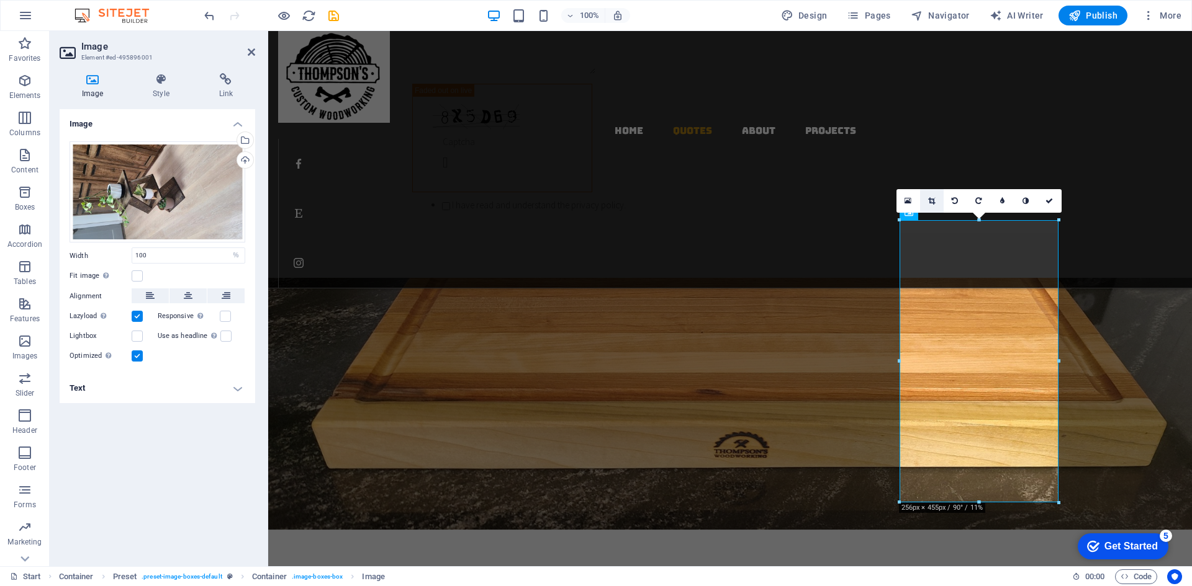
click at [935, 200] on link at bounding box center [932, 201] width 24 height 24
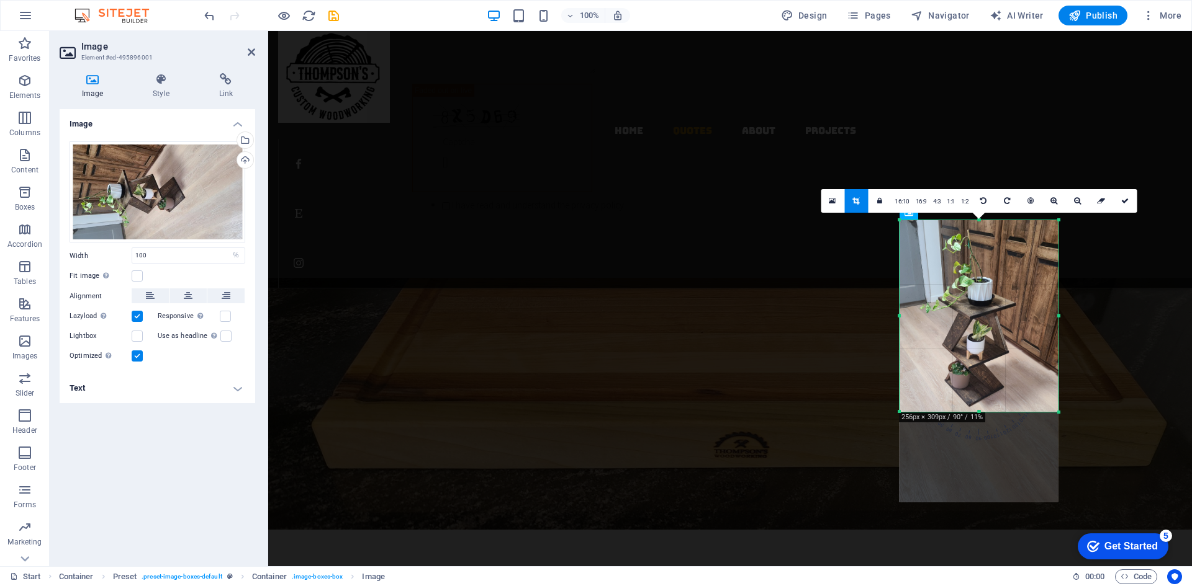
drag, startPoint x: 1060, startPoint y: 505, endPoint x: 1066, endPoint y: 415, distance: 90.8
click at [1058, 412] on div "180 170 160 150 140 130 120 110 100 90 80 70 60 50 40 30 20 10 0 -10 -20 -30 -4…" at bounding box center [978, 316] width 159 height 192
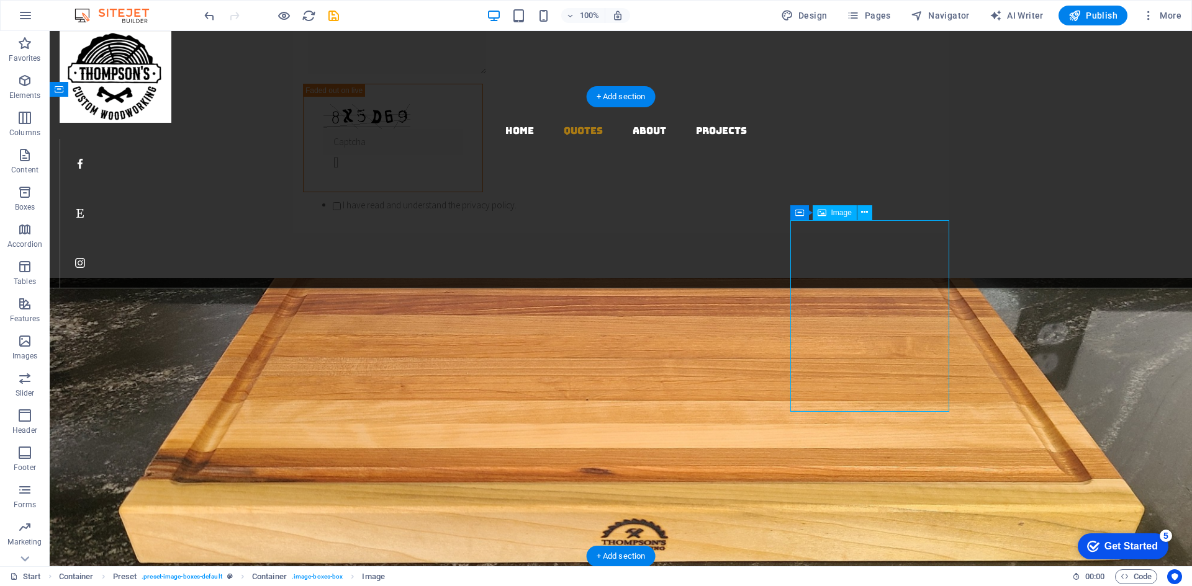
select select "%"
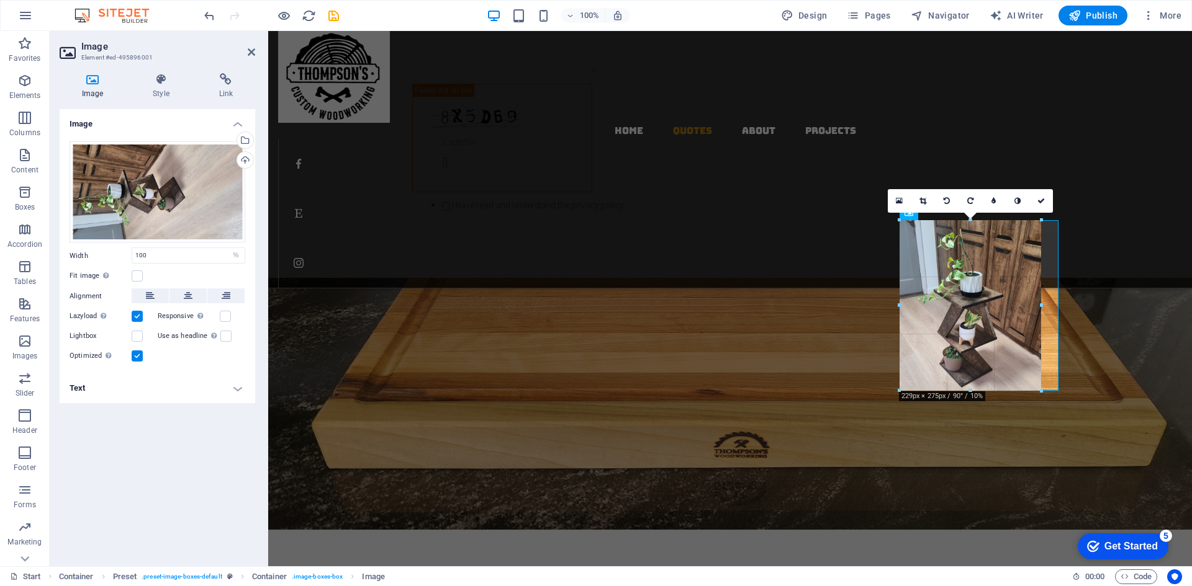
drag, startPoint x: 1058, startPoint y: 414, endPoint x: 1041, endPoint y: 389, distance: 30.5
type input "228"
select select "px"
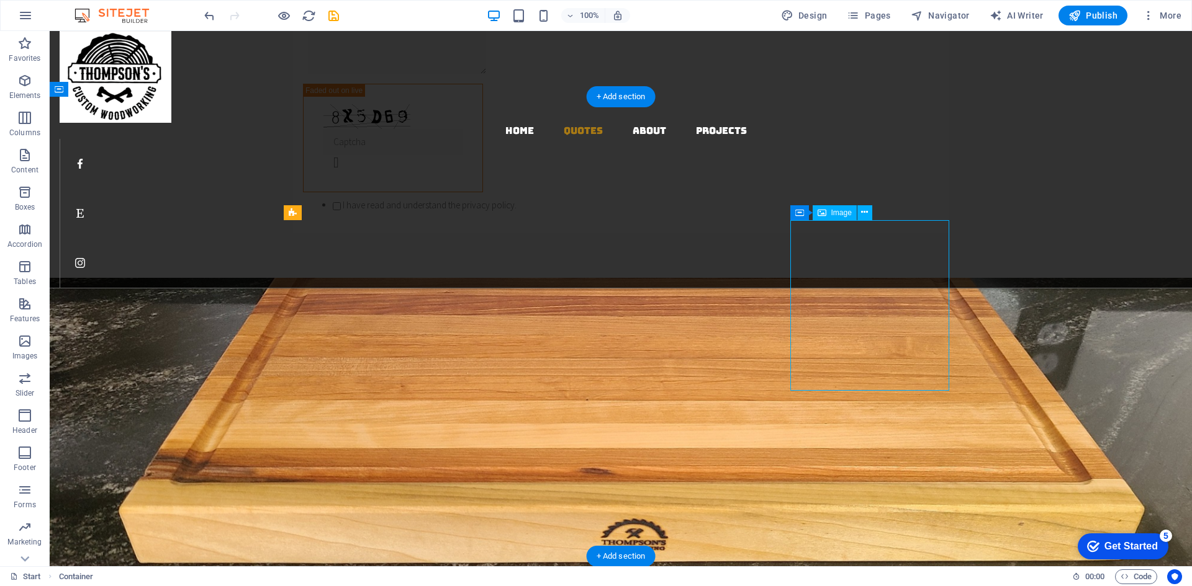
select select "px"
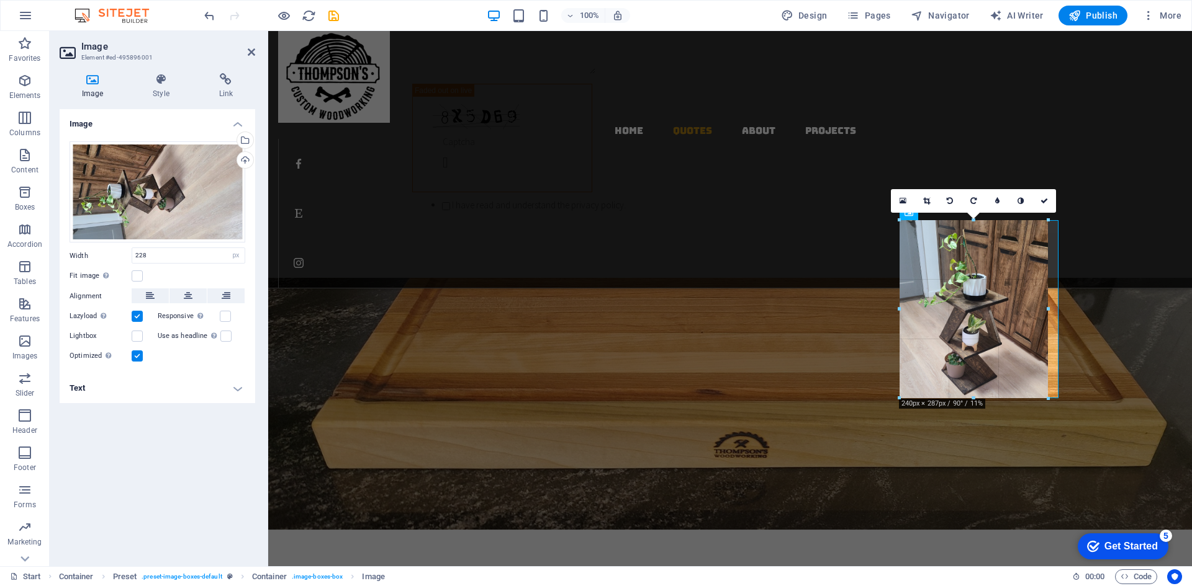
drag, startPoint x: 1039, startPoint y: 389, endPoint x: 1045, endPoint y: 396, distance: 9.7
type input "239"
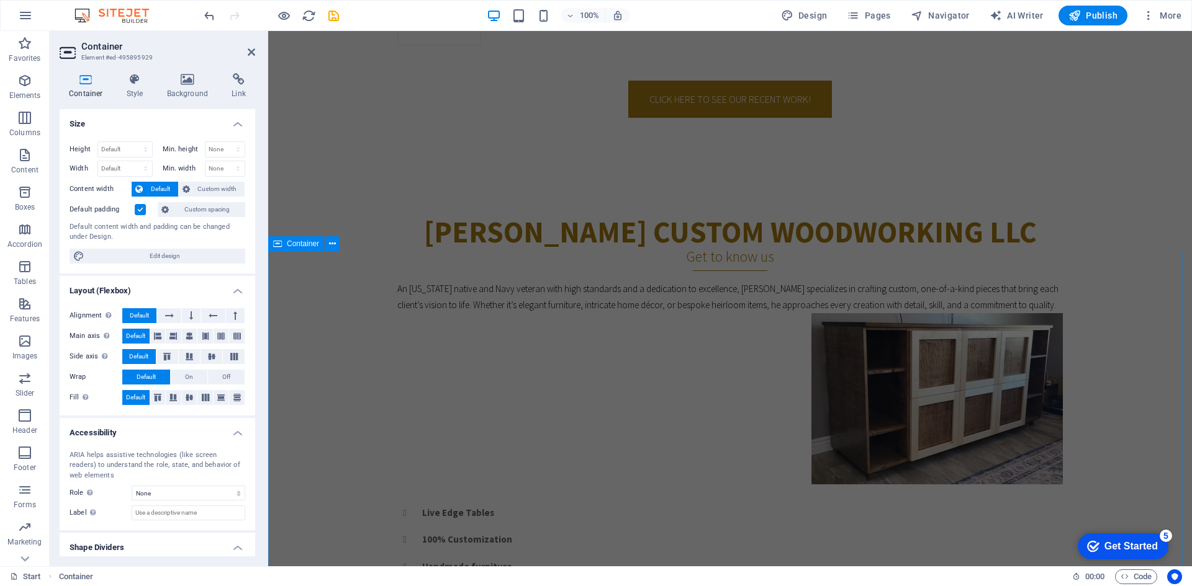
scroll to position [434, 0]
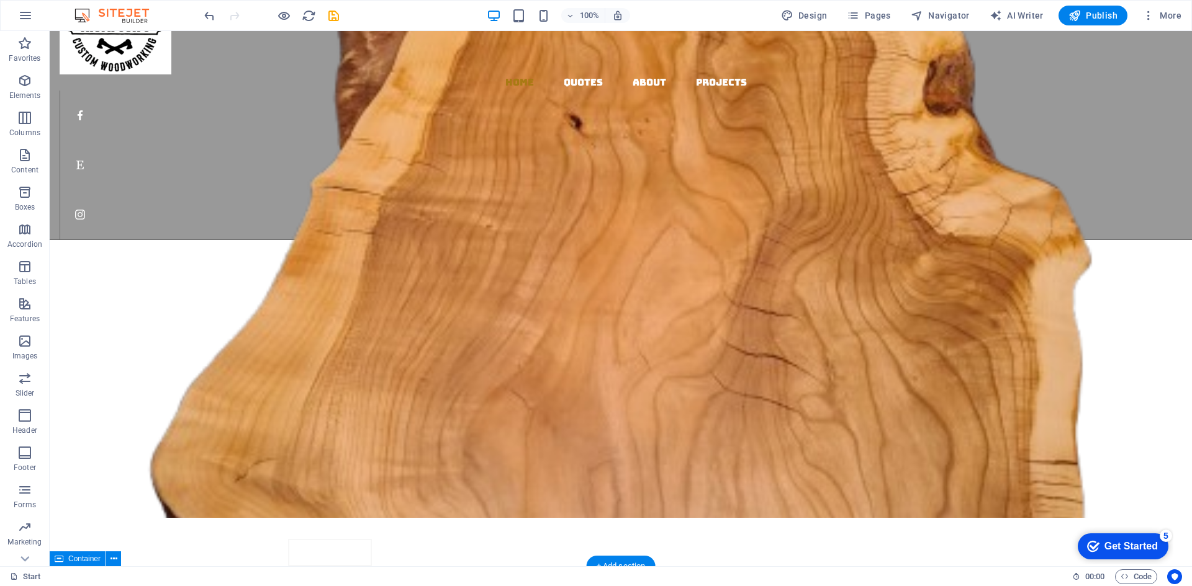
scroll to position [0, 0]
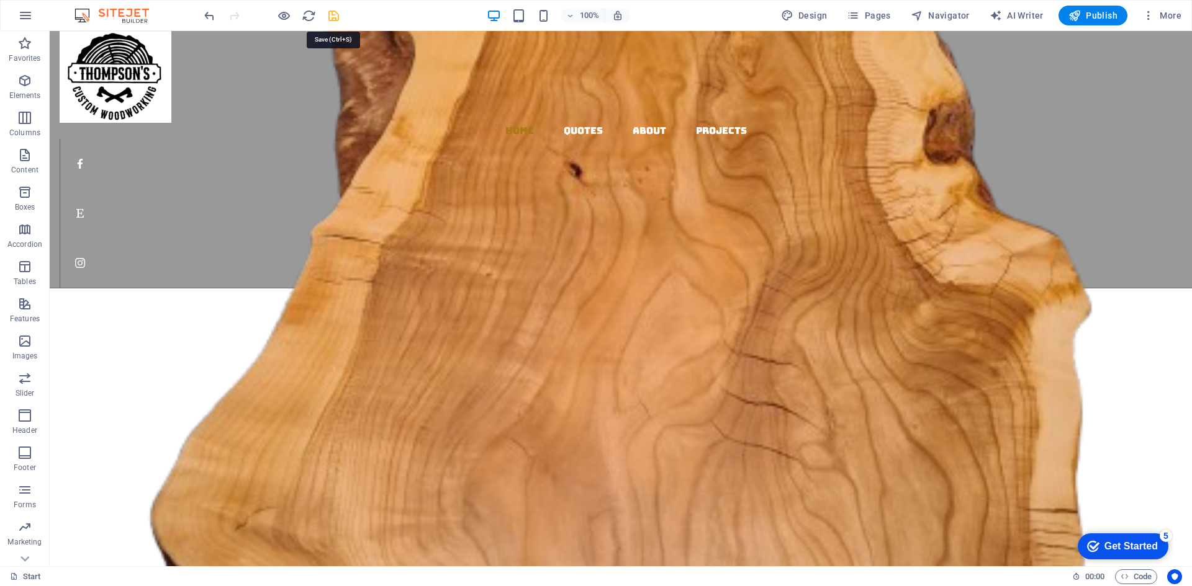
click at [1153, 14] on icon "button" at bounding box center [1148, 15] width 12 height 12
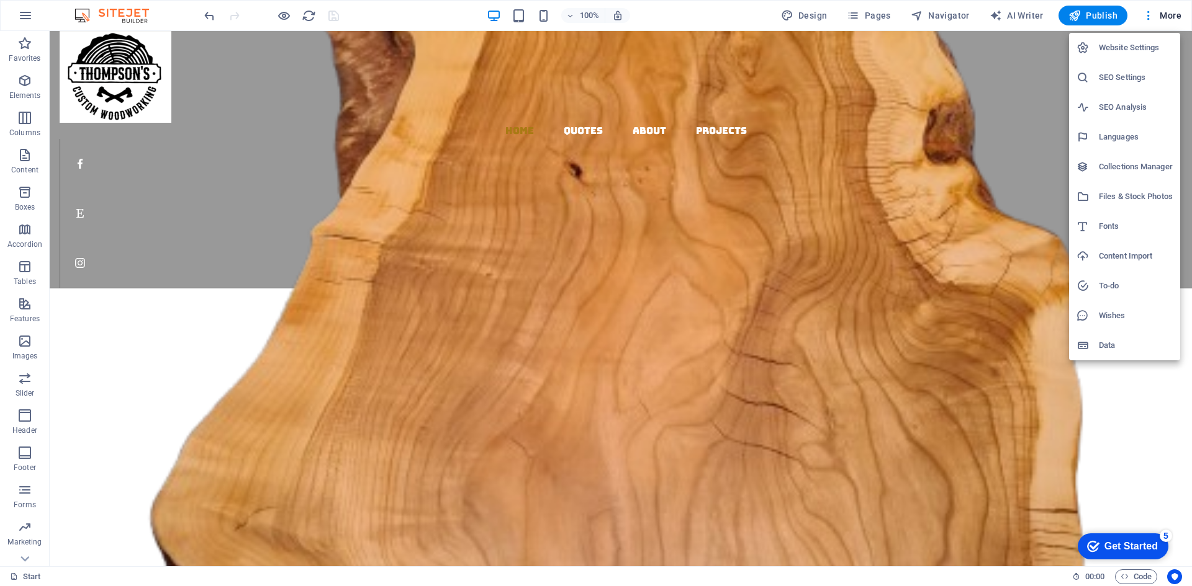
click at [1036, 190] on div at bounding box center [596, 293] width 1192 height 586
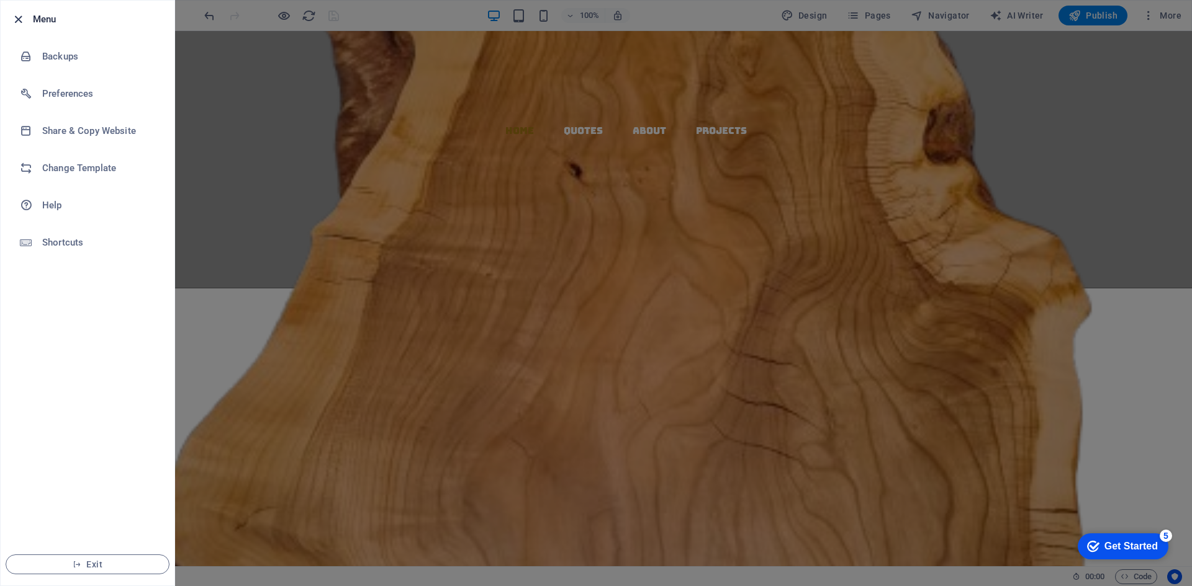
click at [18, 14] on icon "button" at bounding box center [18, 19] width 14 height 14
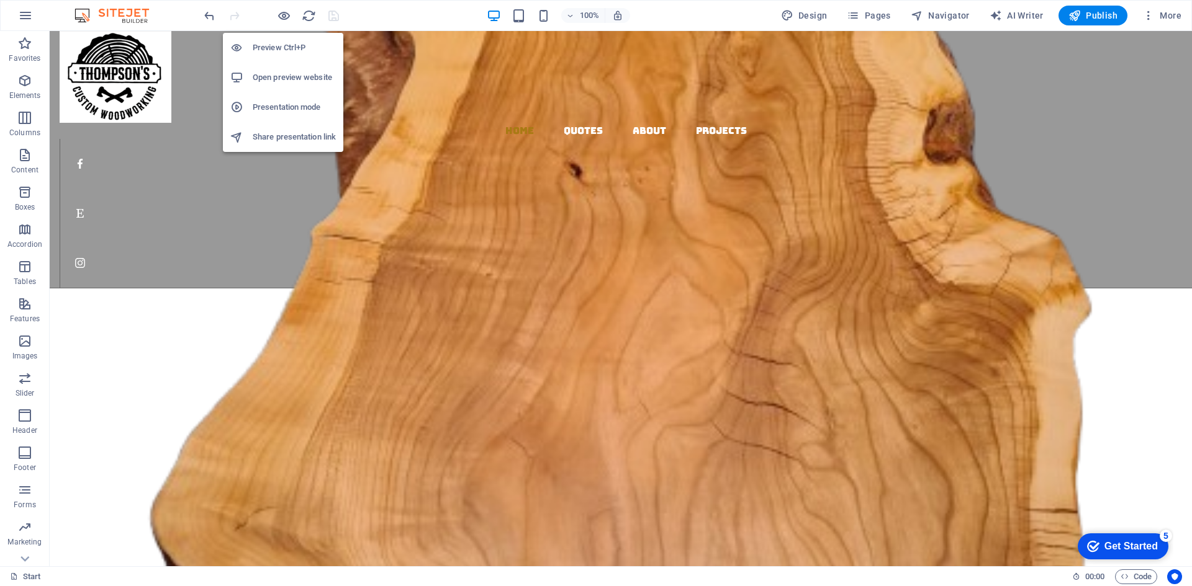
click at [284, 51] on h6 "Preview Ctrl+P" at bounding box center [294, 47] width 83 height 15
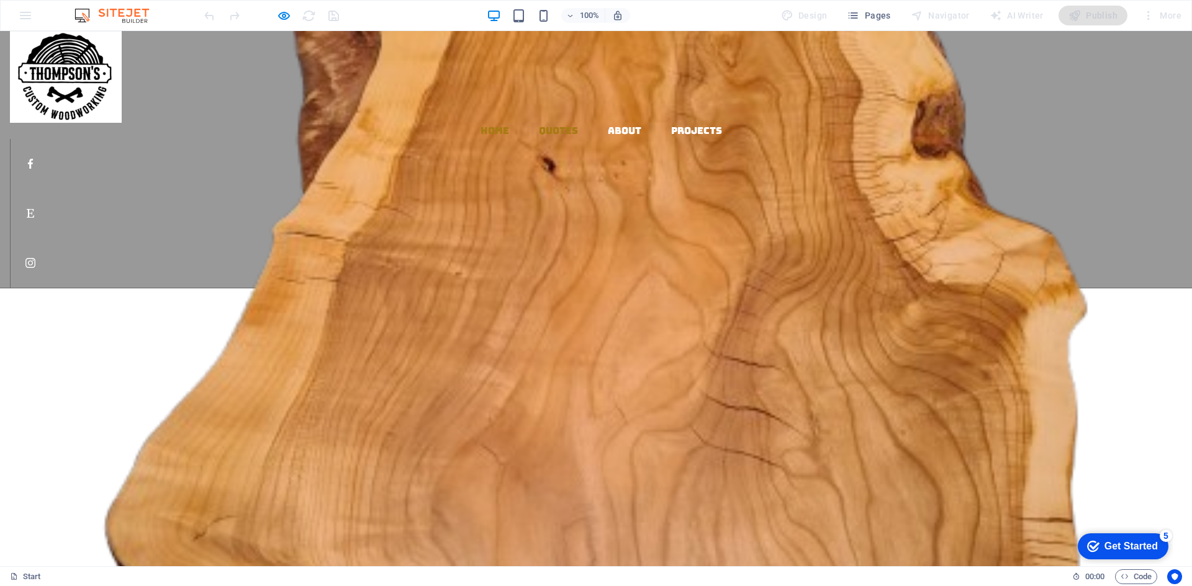
click at [550, 126] on link "Quotes" at bounding box center [558, 130] width 39 height 9
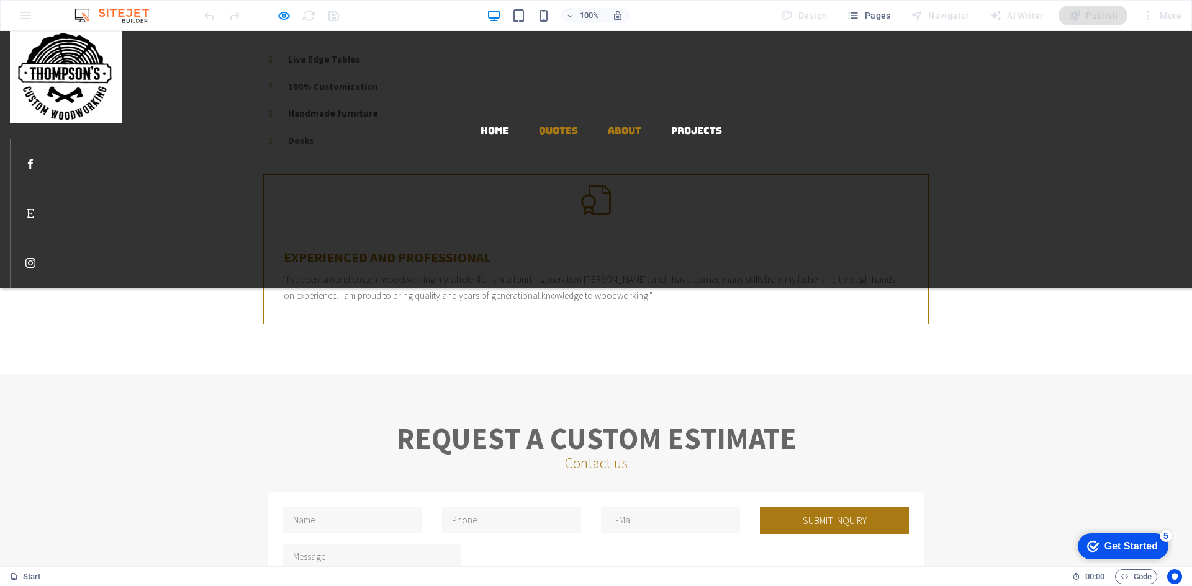
click at [608, 126] on link "About" at bounding box center [625, 130] width 34 height 9
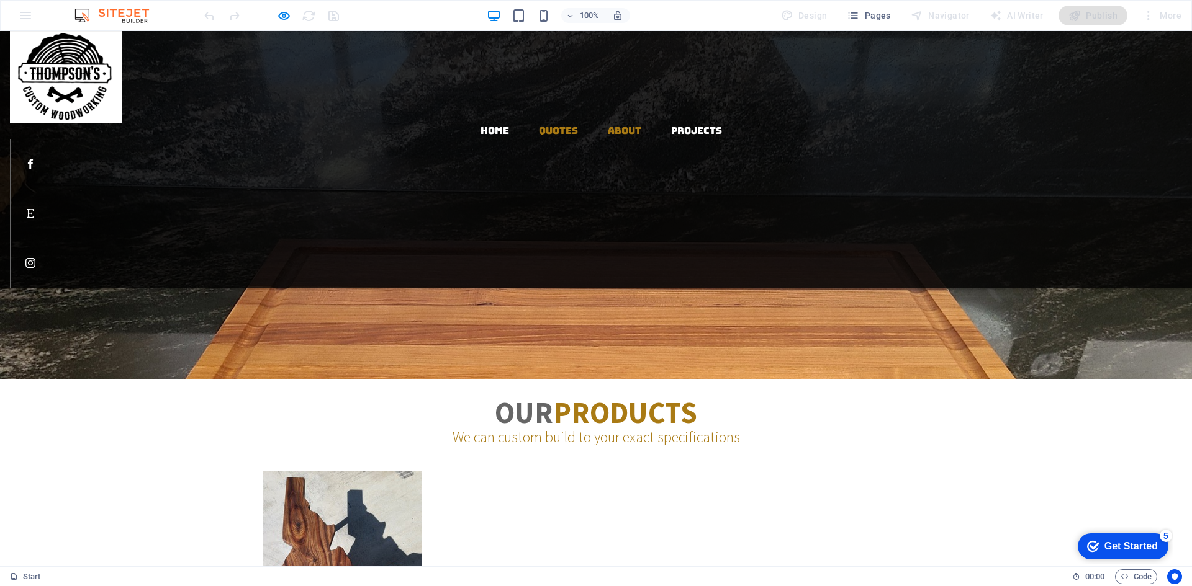
scroll to position [1772, 0]
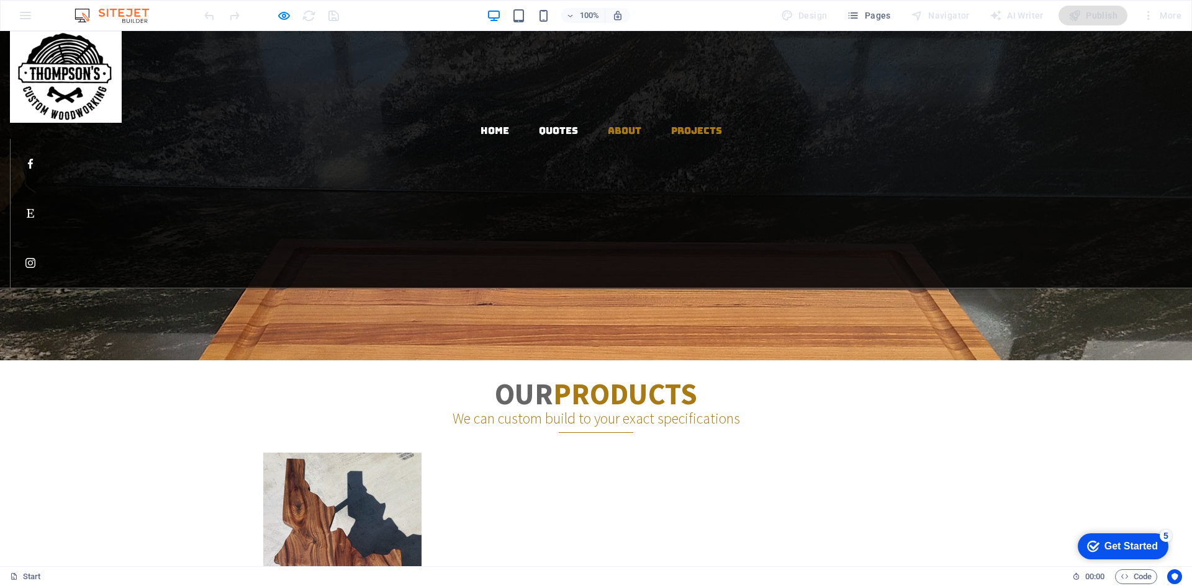
click at [678, 126] on link "Projects" at bounding box center [696, 130] width 51 height 9
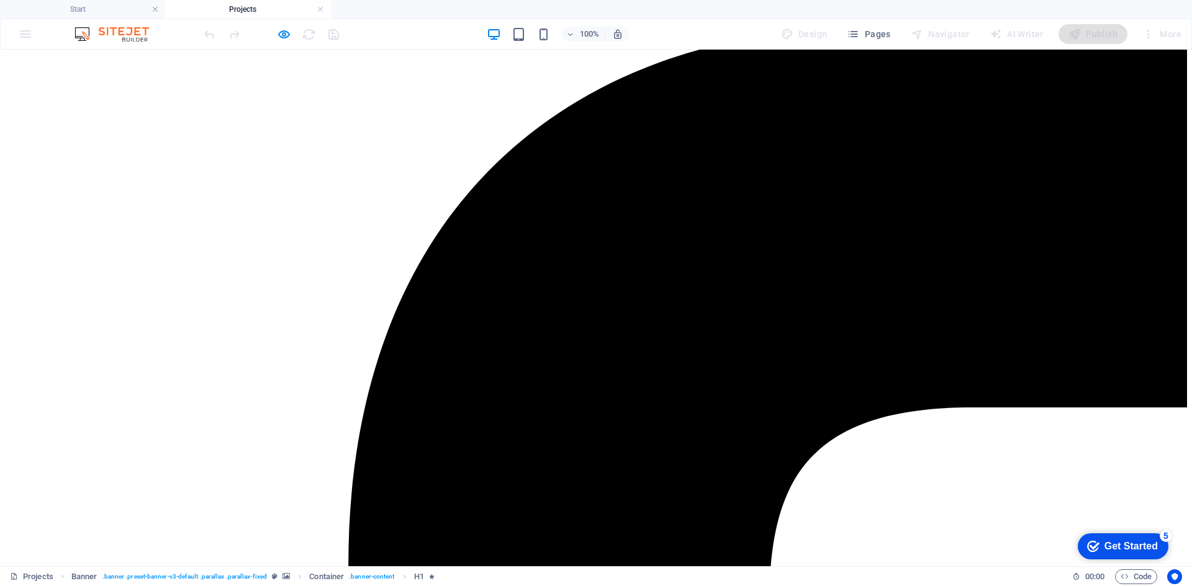
scroll to position [0, 0]
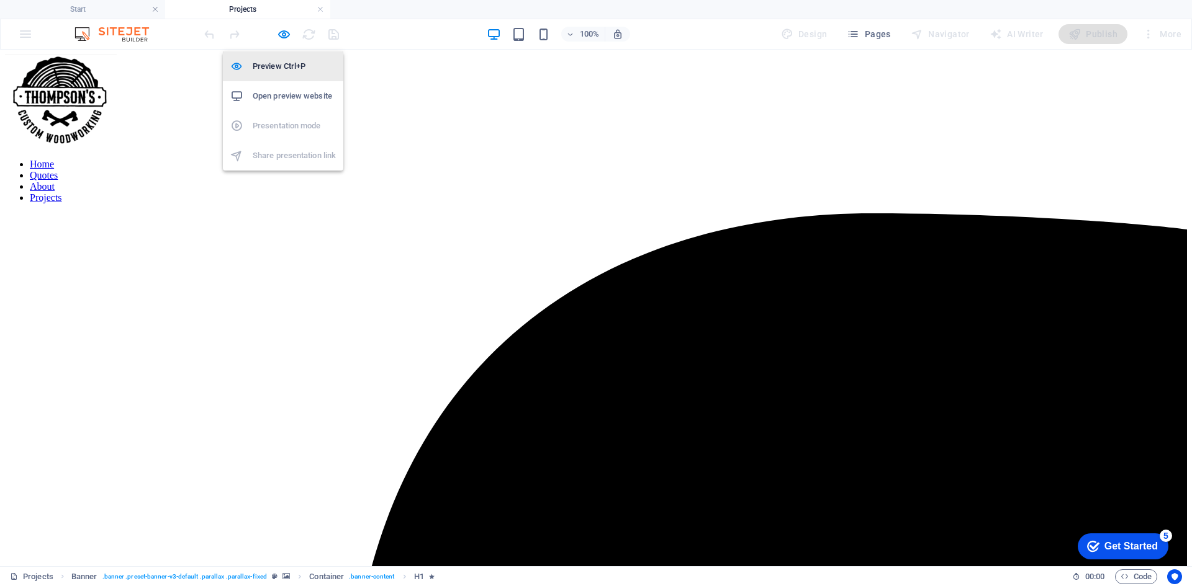
click at [284, 67] on h6 "Preview Ctrl+P" at bounding box center [294, 66] width 83 height 15
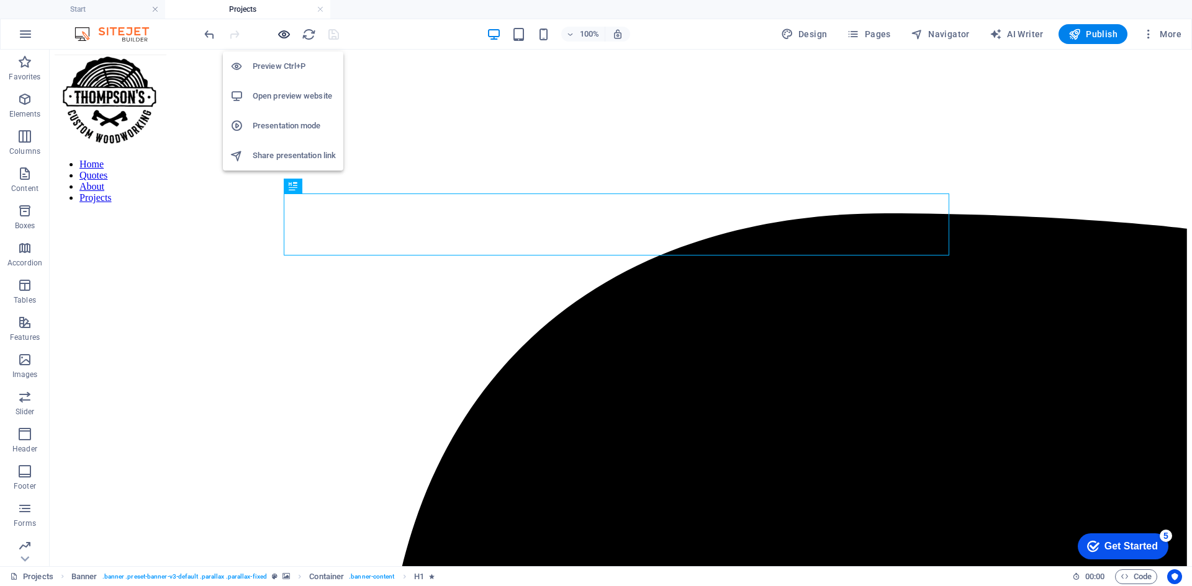
click at [283, 37] on icon "button" at bounding box center [284, 34] width 14 height 14
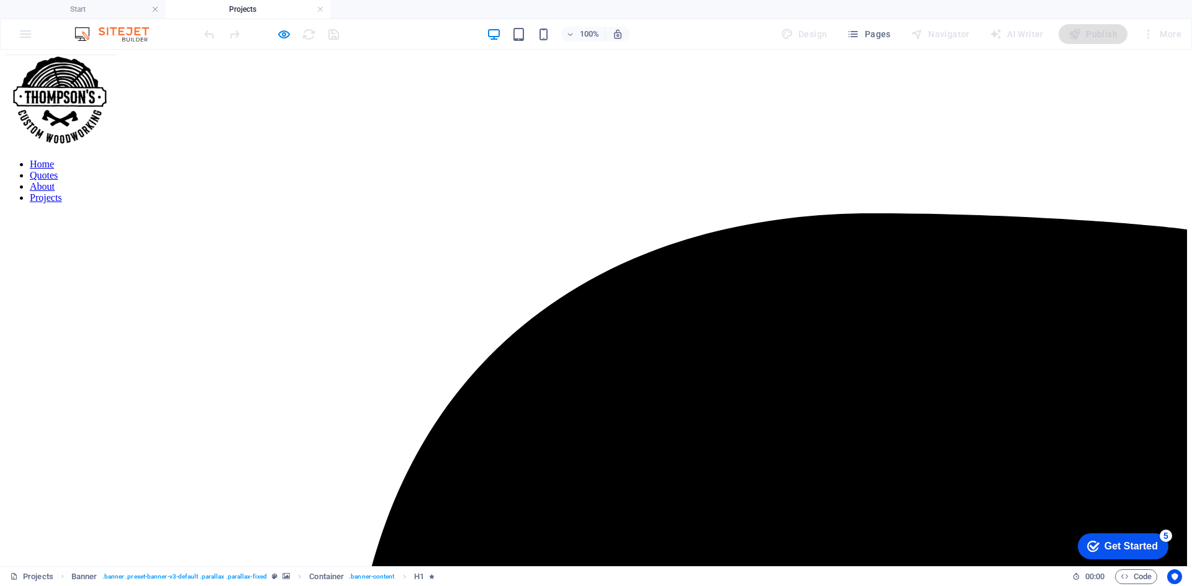
click at [54, 159] on link "Home" at bounding box center [42, 164] width 24 height 11
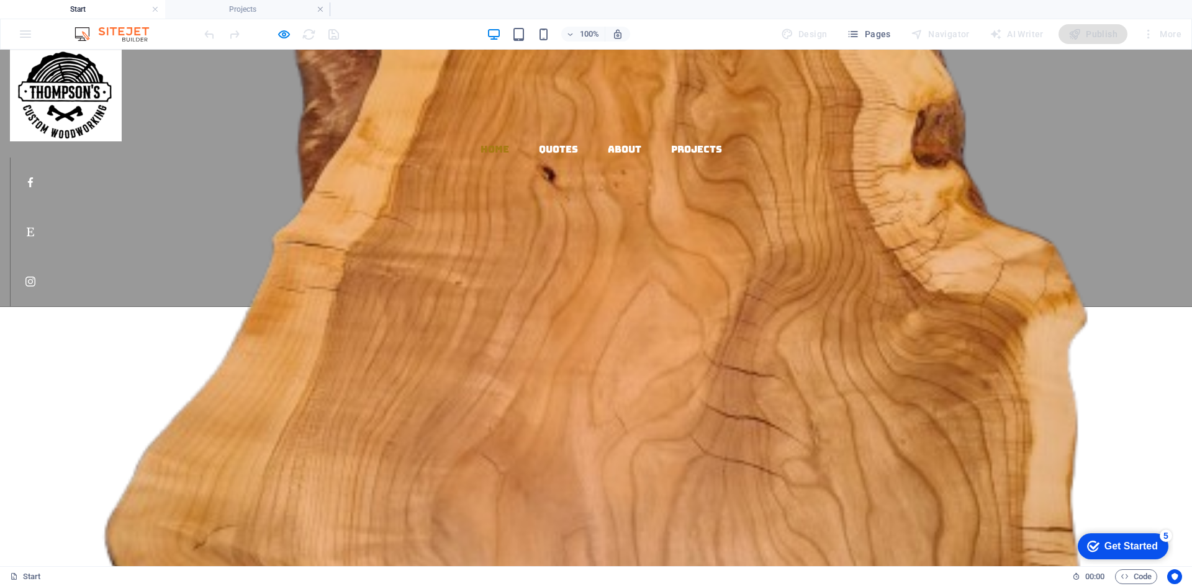
drag, startPoint x: 573, startPoint y: 461, endPoint x: 837, endPoint y: 456, distance: 263.2
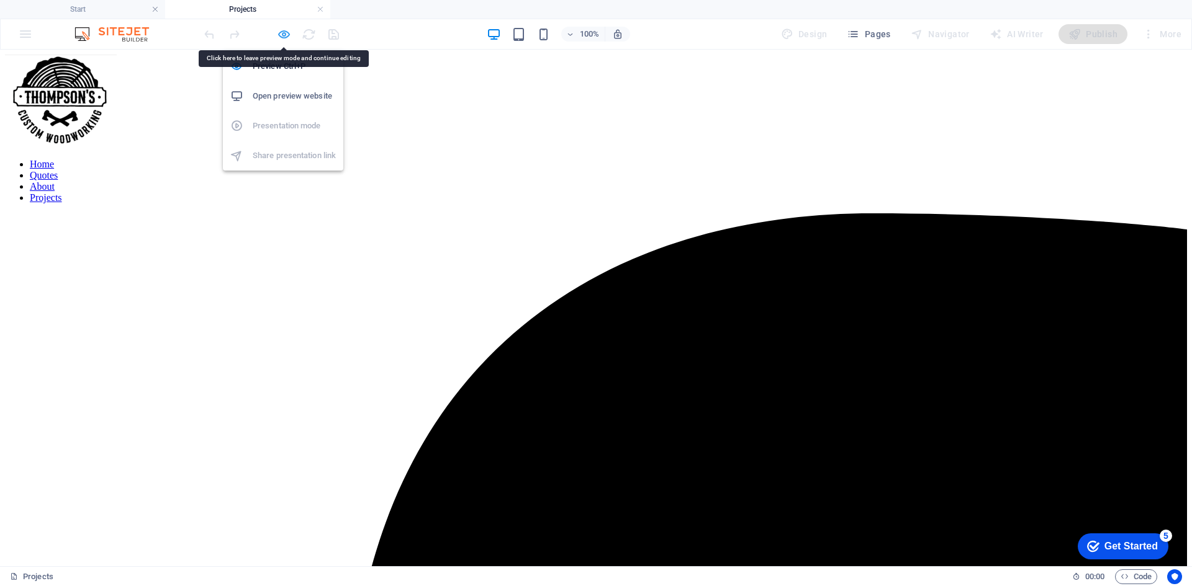
click at [285, 38] on icon "button" at bounding box center [284, 34] width 14 height 14
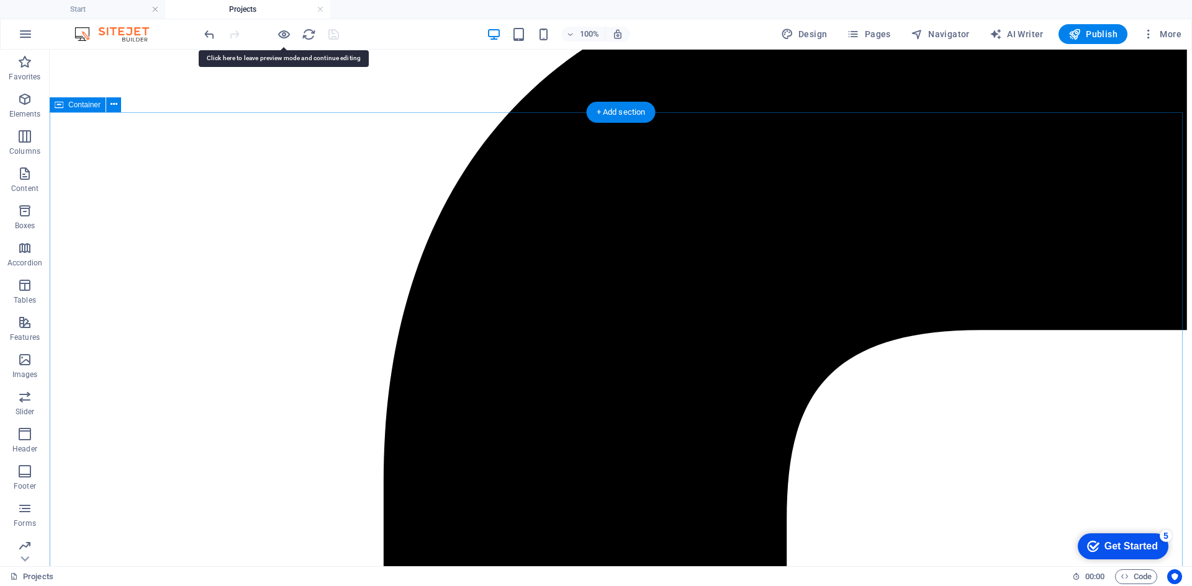
scroll to position [248, 0]
click at [627, 119] on div "+ Add section" at bounding box center [620, 111] width 69 height 21
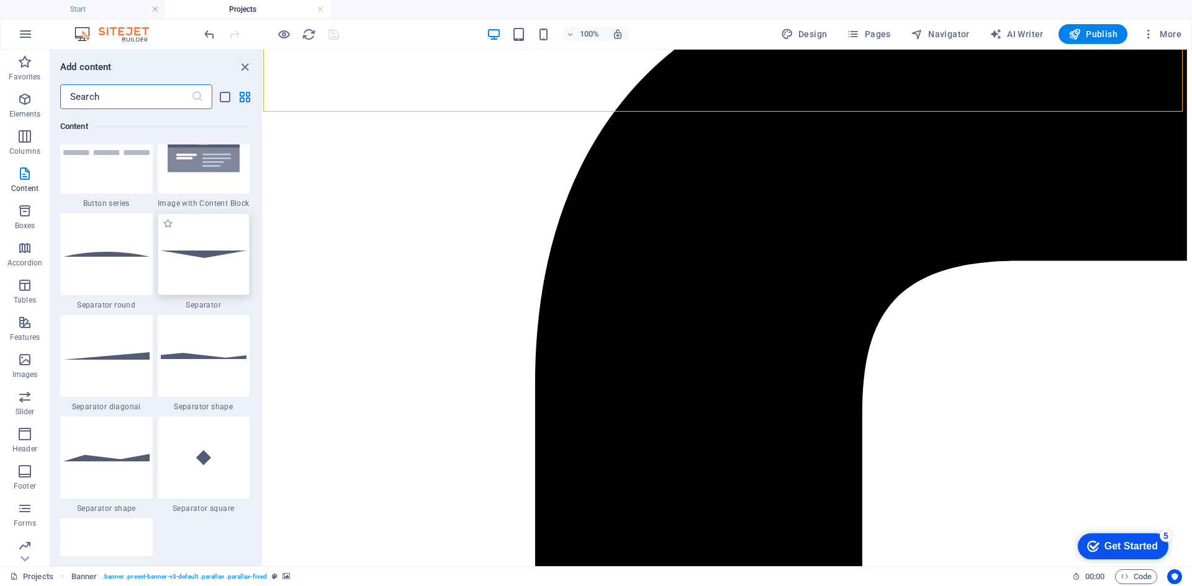
scroll to position [2916, 0]
click at [24, 213] on icon "button" at bounding box center [24, 211] width 15 height 15
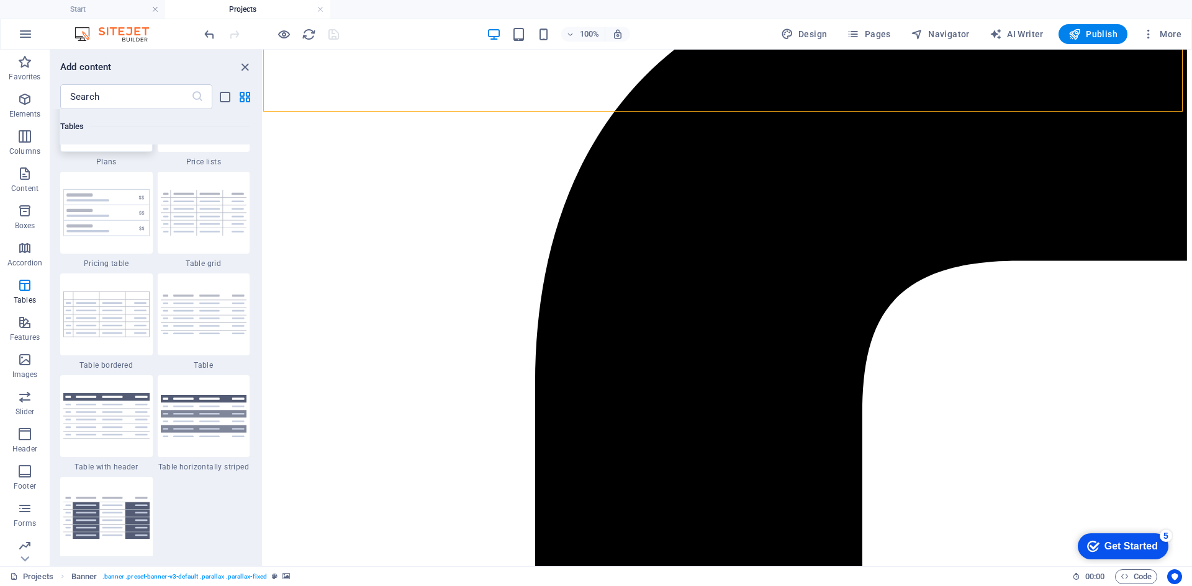
scroll to position [4416, 0]
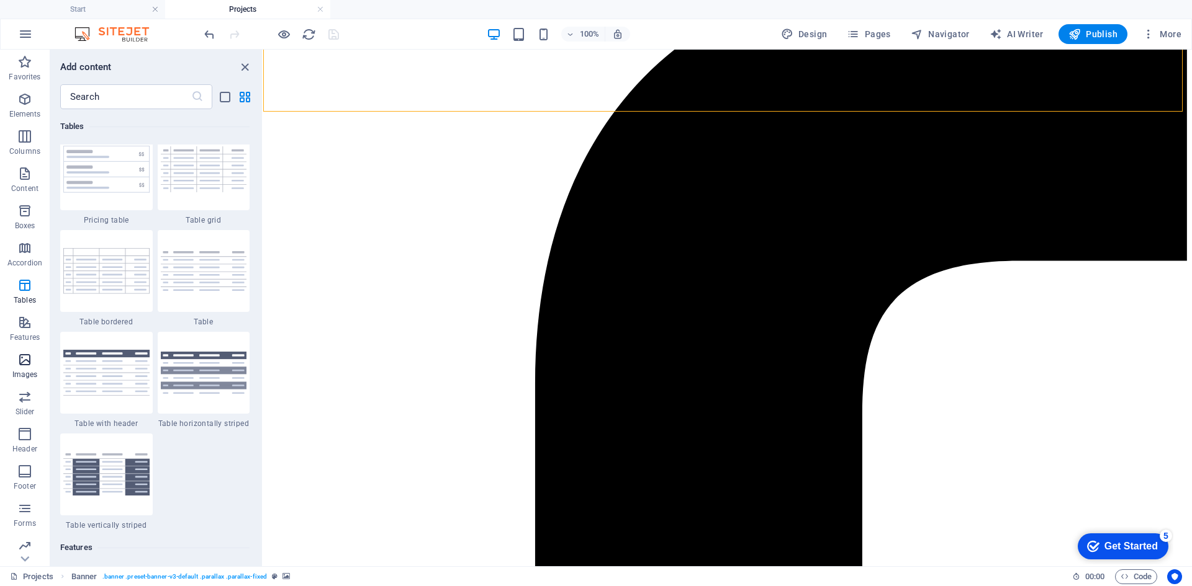
click at [25, 368] on span "Images" at bounding box center [25, 368] width 50 height 30
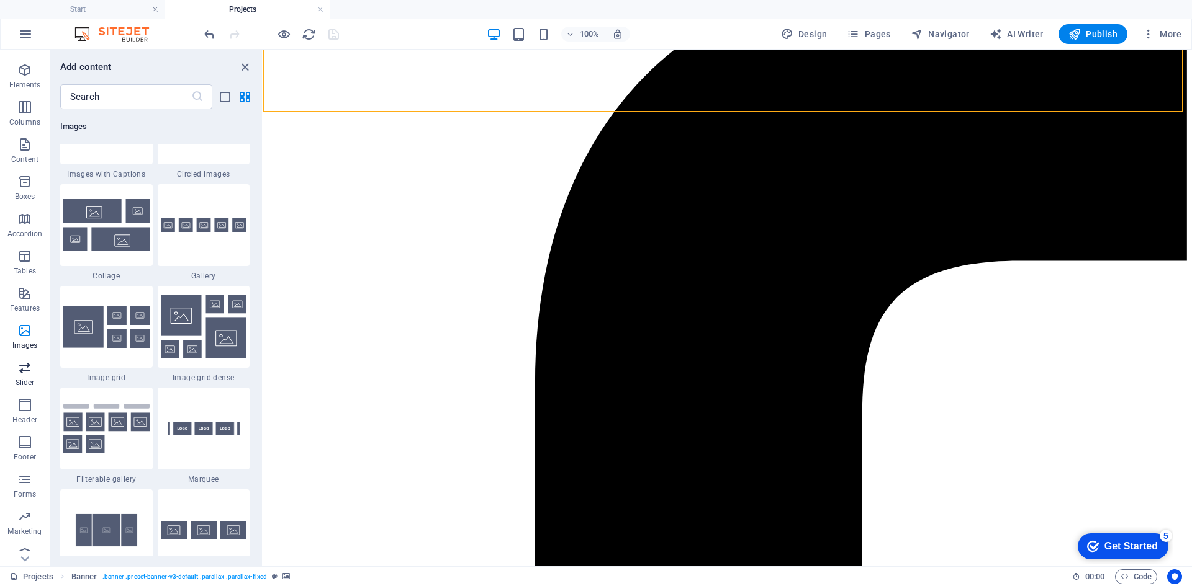
scroll to position [42, 0]
click at [111, 410] on img at bounding box center [106, 429] width 86 height 50
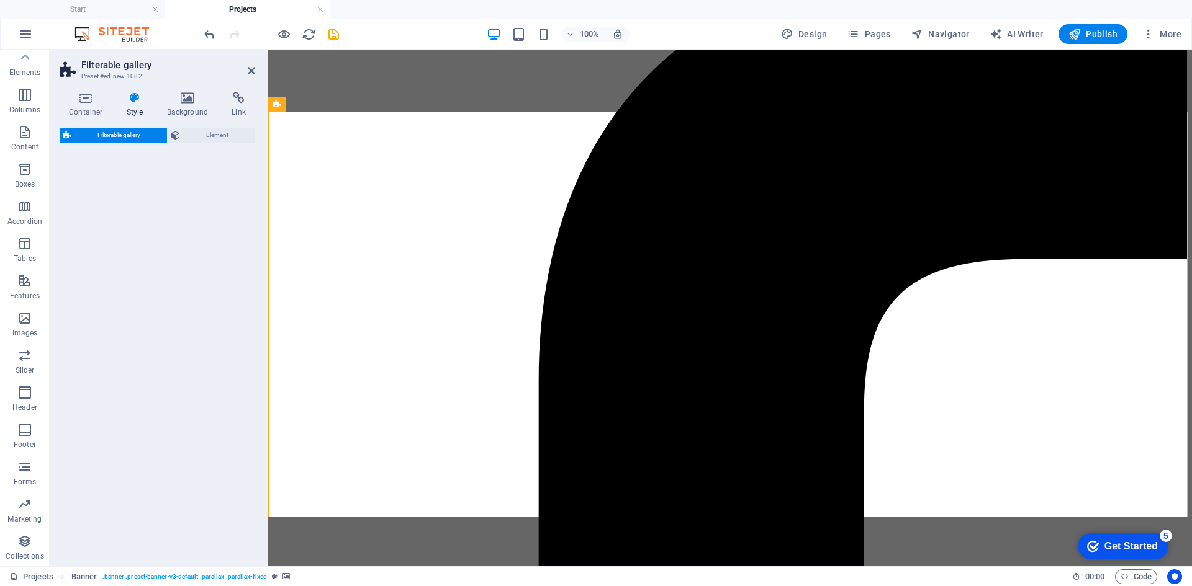
select select "rem"
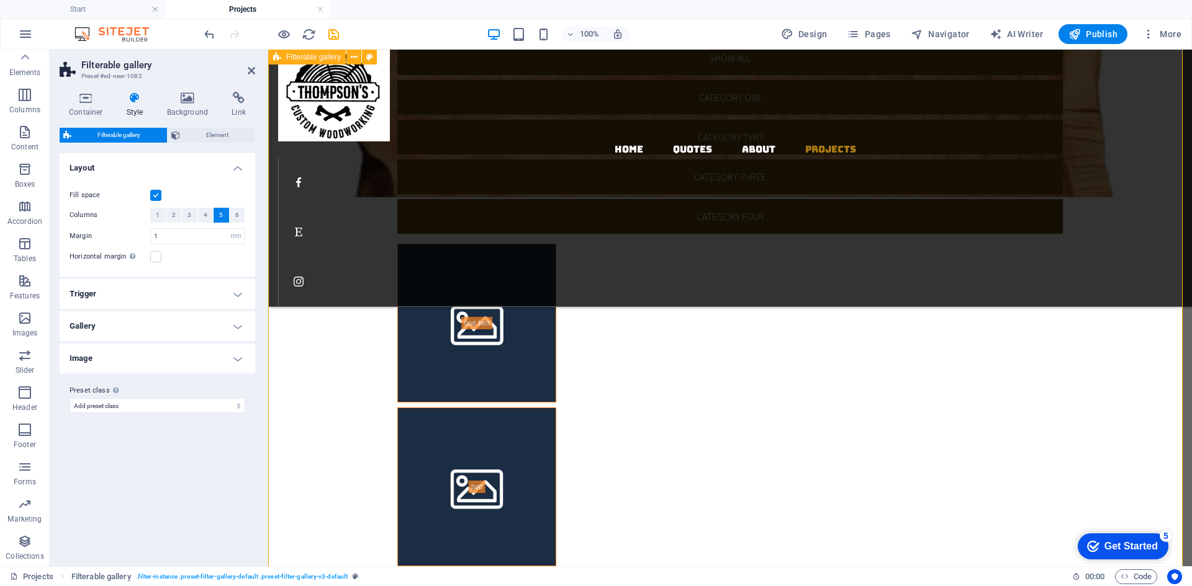
scroll to position [248, 0]
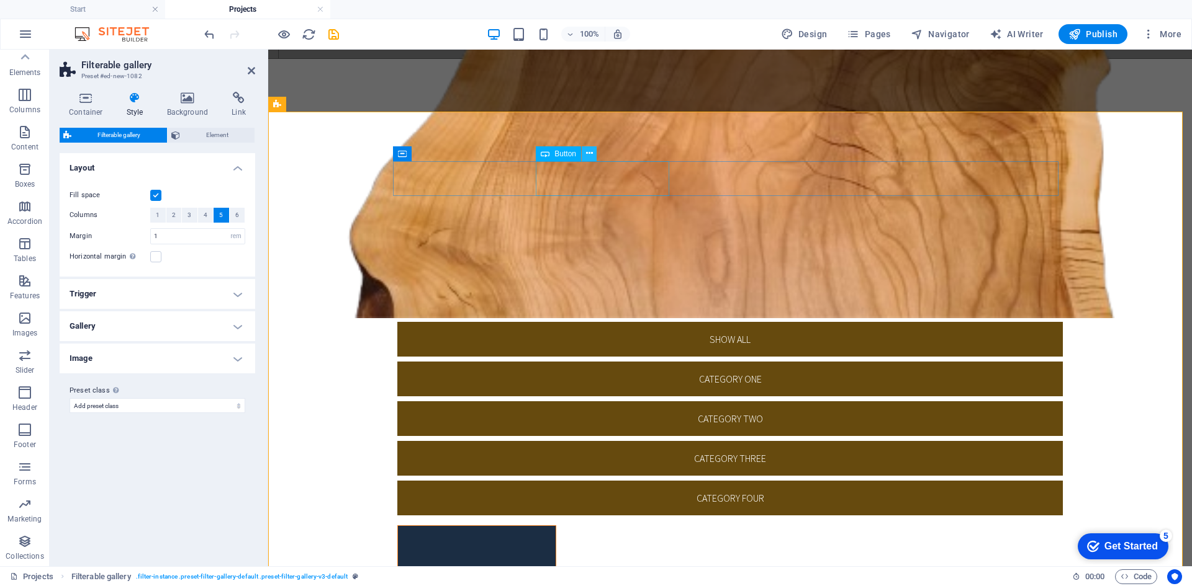
click at [590, 157] on icon at bounding box center [589, 153] width 7 height 13
click at [785, 194] on icon at bounding box center [782, 198] width 7 height 13
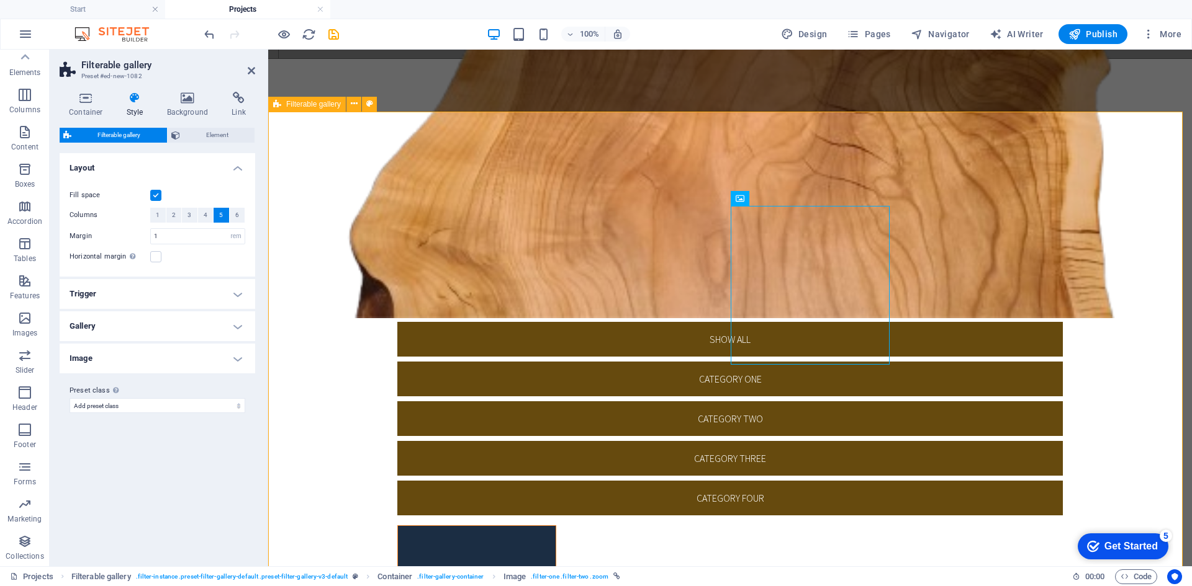
click at [361, 102] on button at bounding box center [353, 104] width 15 height 15
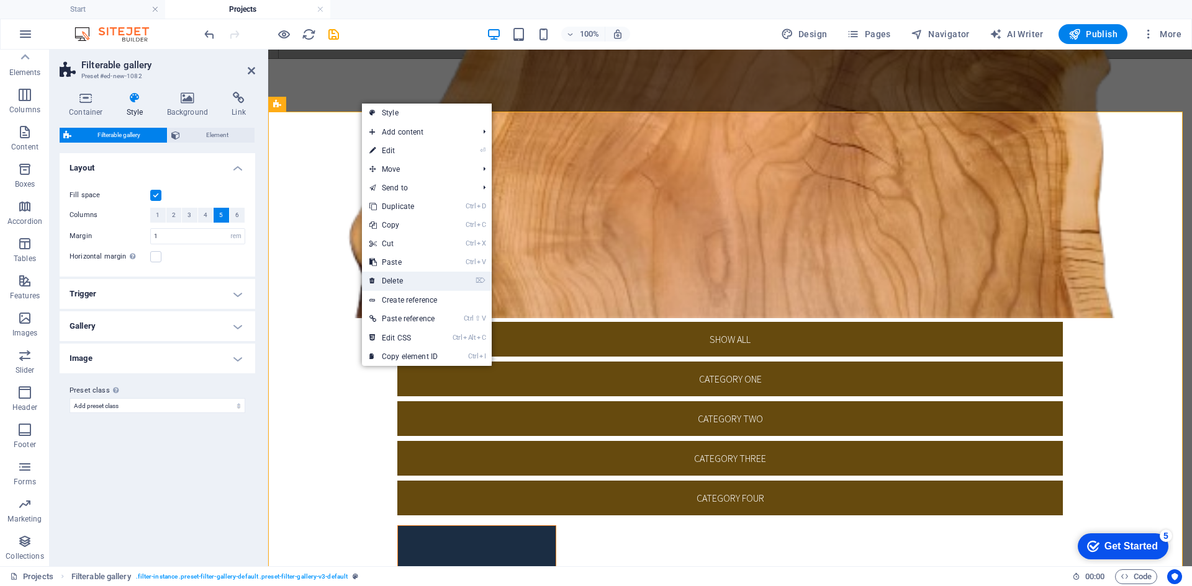
click at [397, 282] on link "⌦ Delete" at bounding box center [403, 281] width 83 height 19
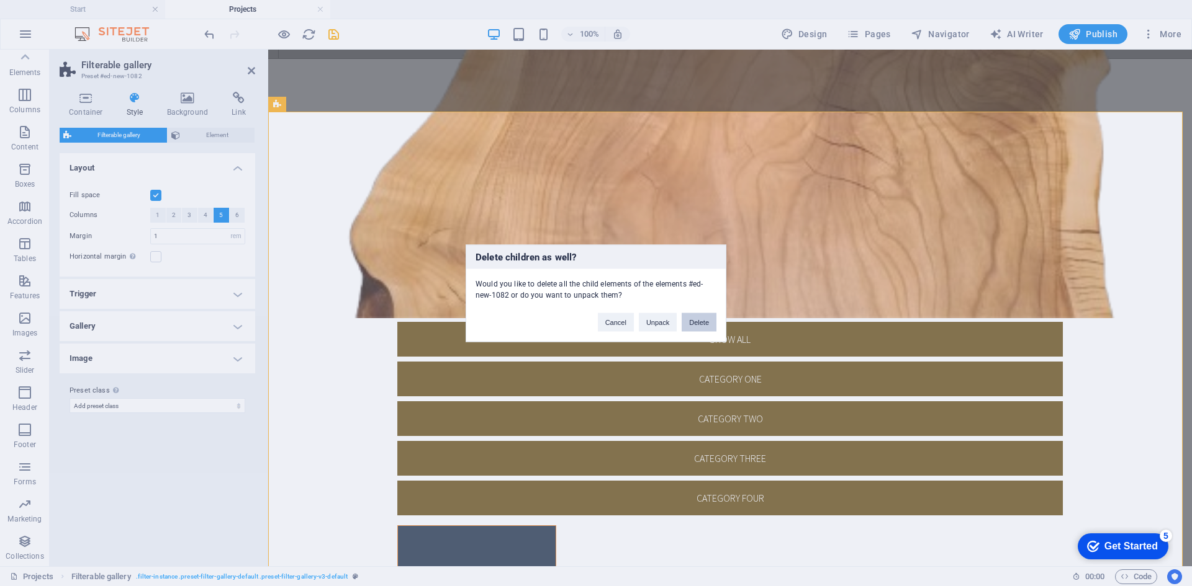
click at [699, 318] on button "Delete" at bounding box center [698, 322] width 35 height 19
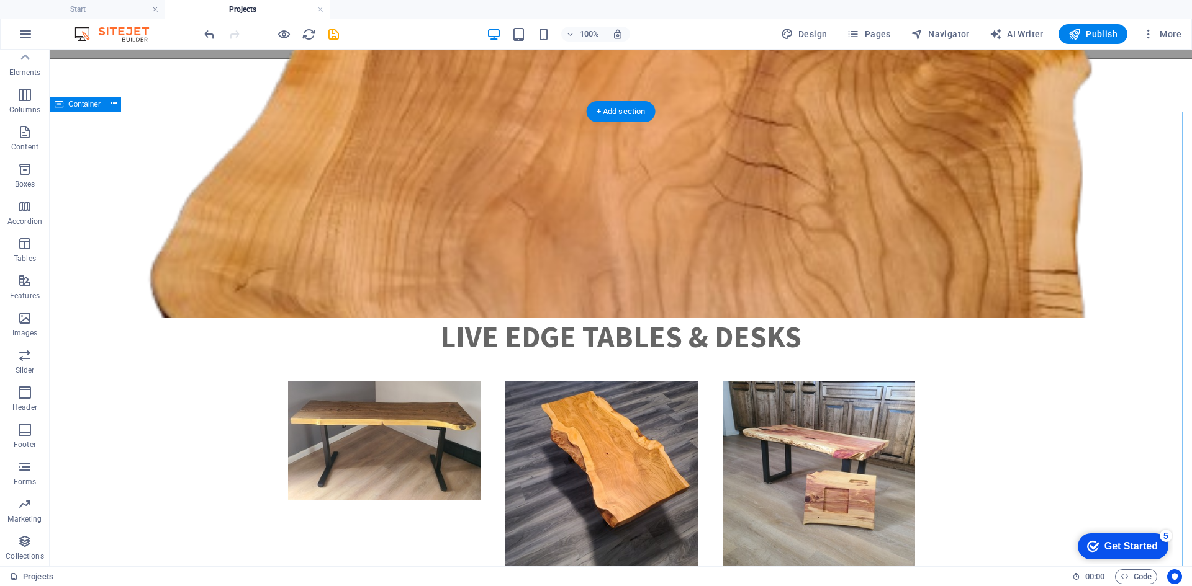
click at [344, 272] on div "LIve Edge tables & Desks" at bounding box center [621, 540] width 1142 height 537
click at [616, 112] on div "+ Add section" at bounding box center [620, 111] width 69 height 21
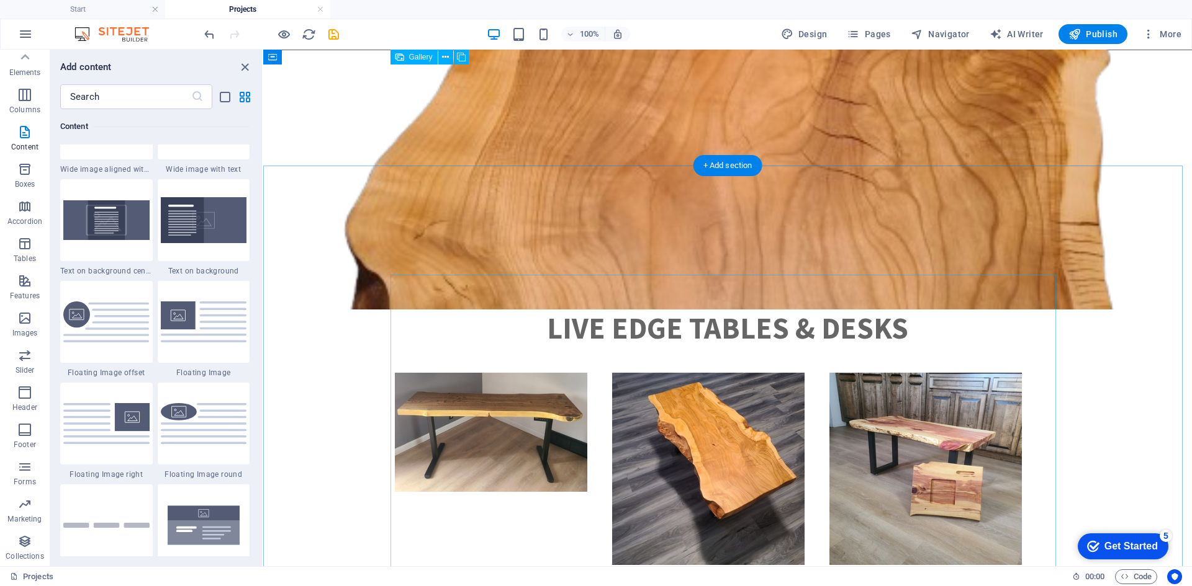
scroll to position [186, 0]
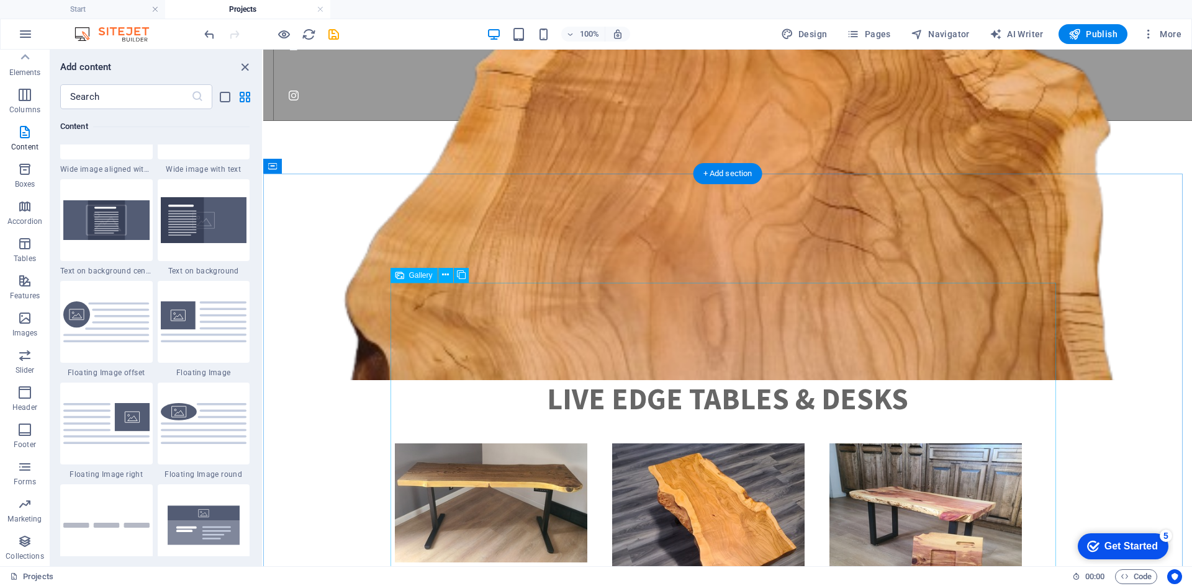
click at [585, 438] on li at bounding box center [490, 540] width 217 height 205
click at [585, 384] on div "LIve Edge tables & Desks" at bounding box center [727, 399] width 665 height 30
click at [245, 68] on icon "close panel" at bounding box center [245, 67] width 14 height 14
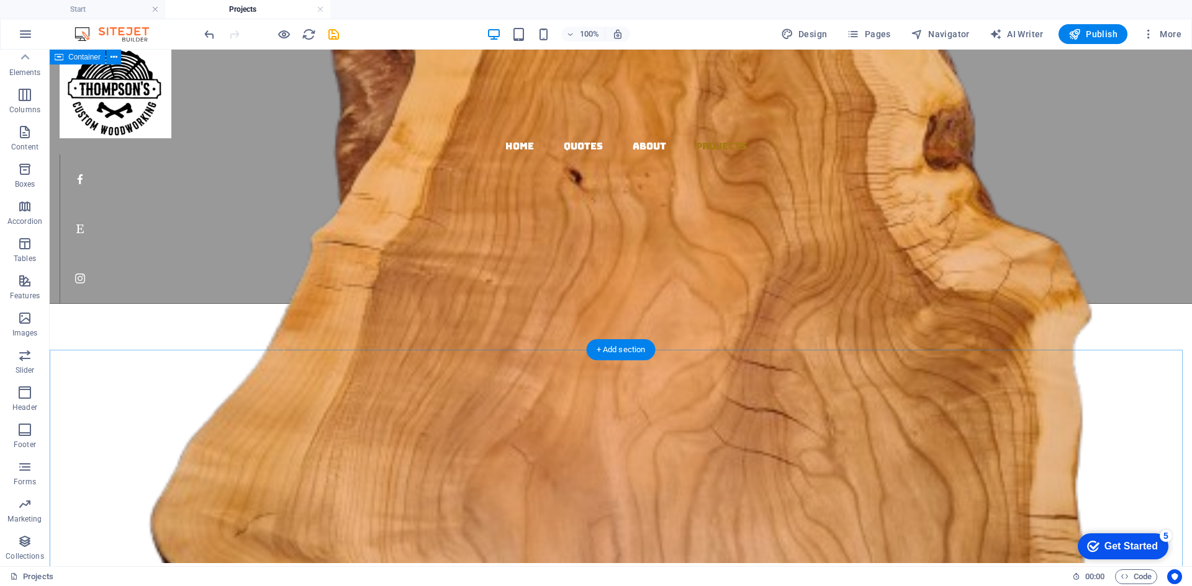
scroll to position [0, 0]
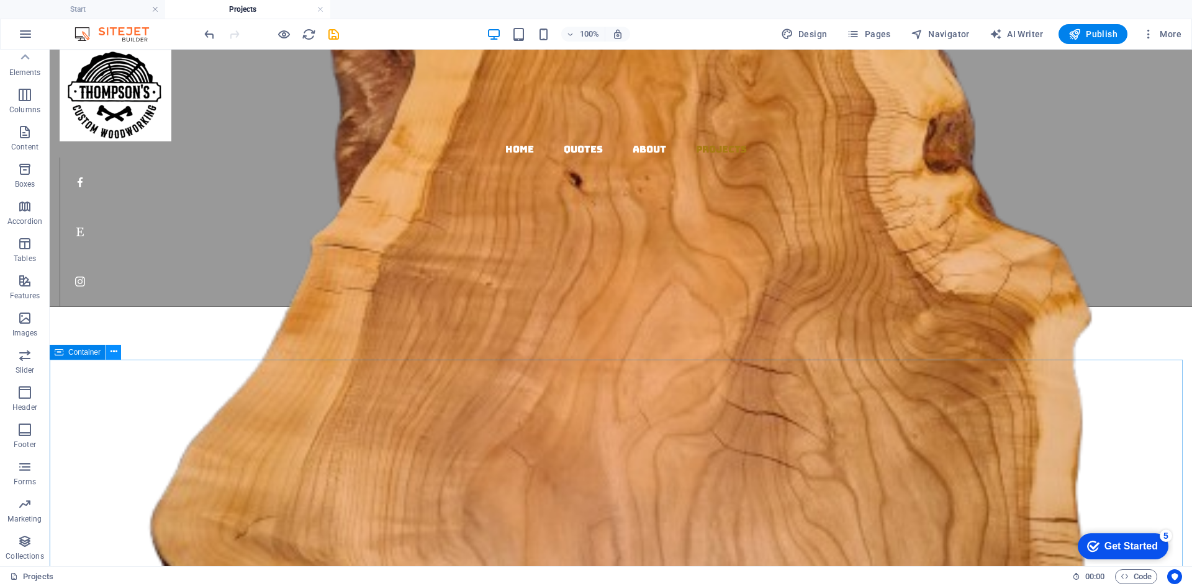
click at [115, 351] on icon at bounding box center [113, 352] width 7 height 13
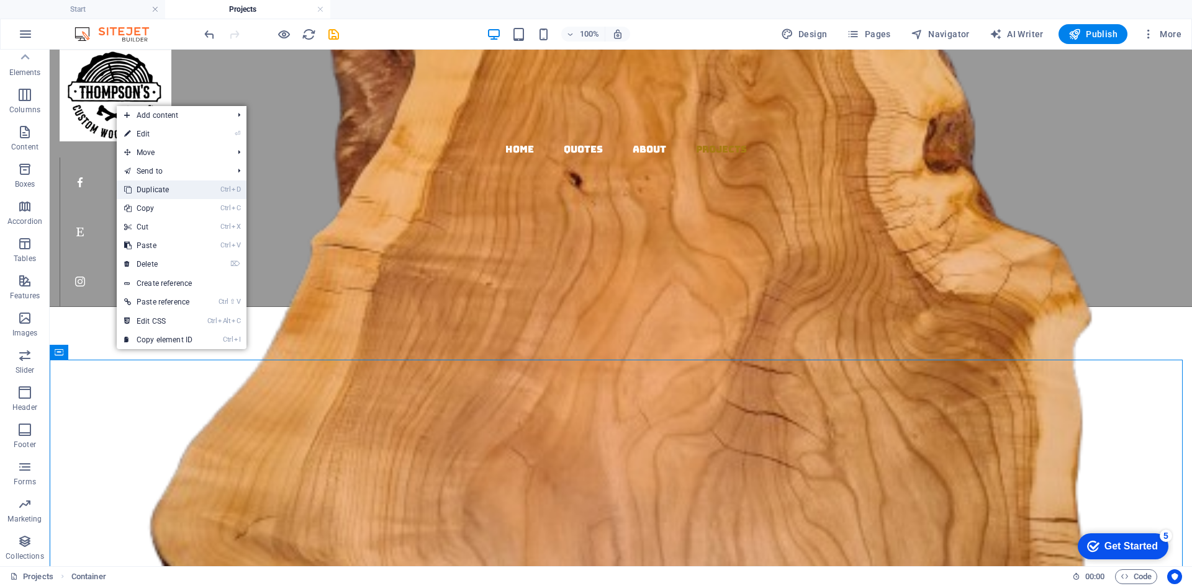
click at [179, 195] on link "Ctrl D Duplicate" at bounding box center [158, 190] width 83 height 19
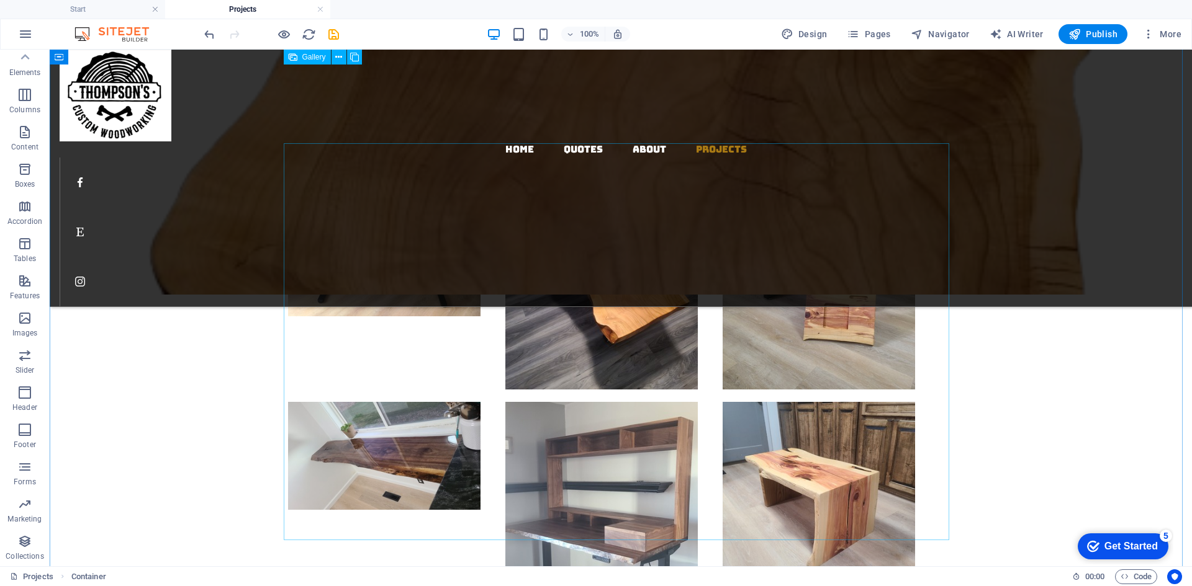
scroll to position [265, 0]
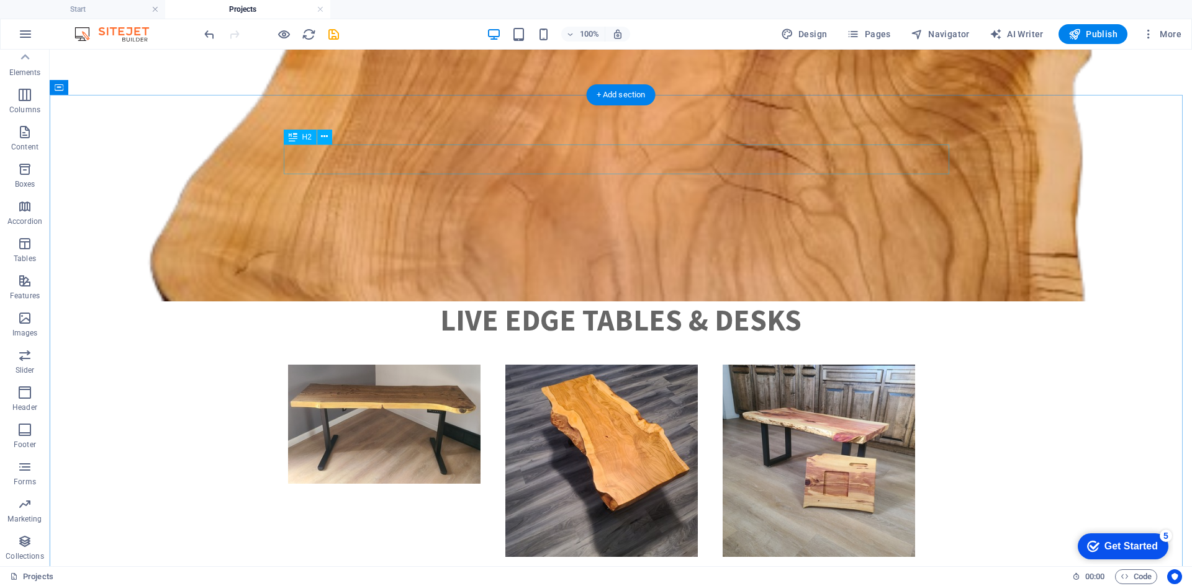
click at [660, 305] on div "LIve Edge tables & Desks" at bounding box center [620, 320] width 665 height 30
click at [676, 305] on div "LIve Edge tables & Desks" at bounding box center [620, 320] width 665 height 30
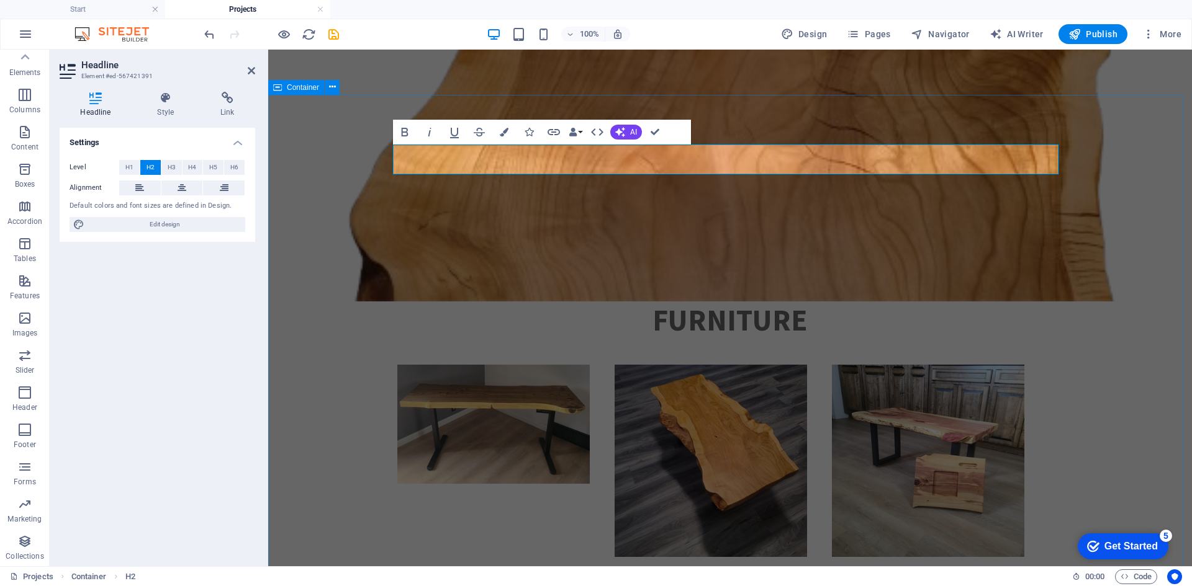
click at [1103, 277] on div "Furniture" at bounding box center [730, 524] width 924 height 537
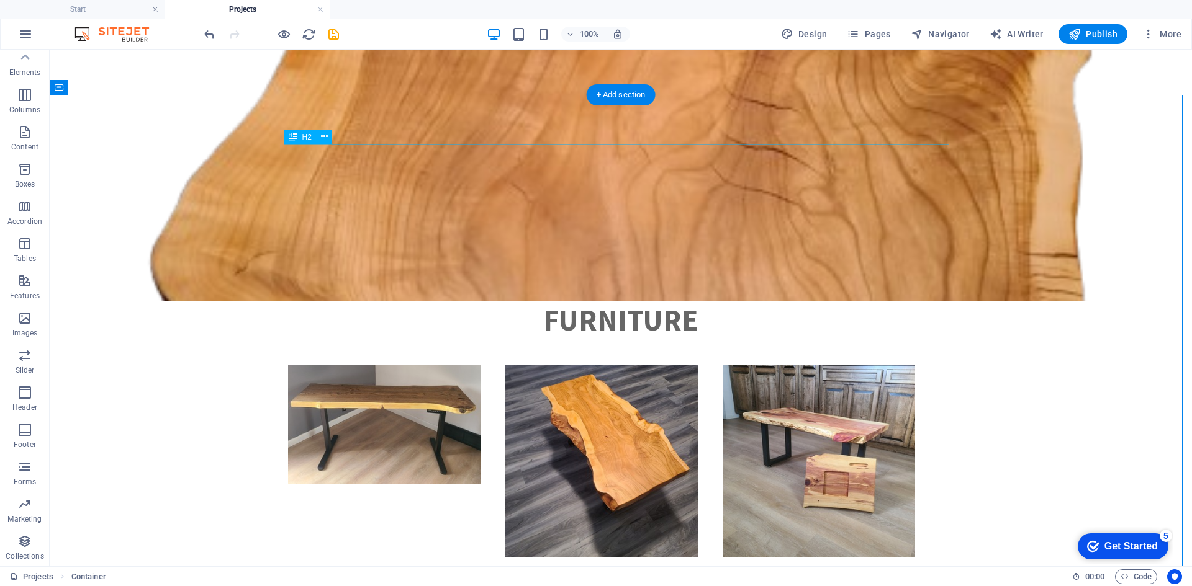
click at [504, 305] on div "Furniture" at bounding box center [620, 320] width 665 height 30
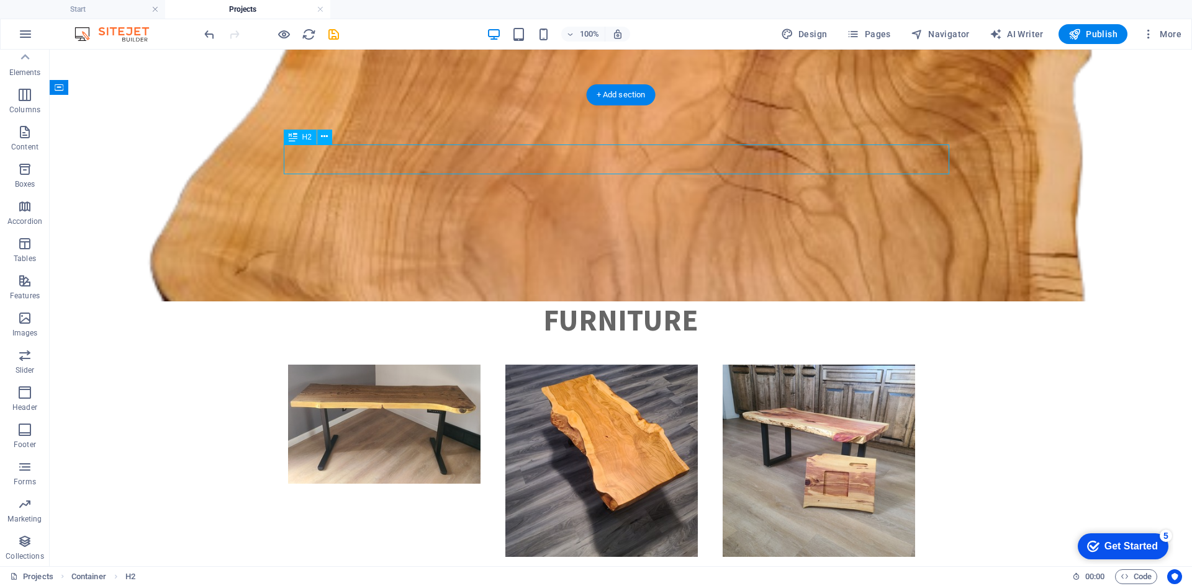
click at [542, 305] on div "Furniture" at bounding box center [620, 320] width 665 height 30
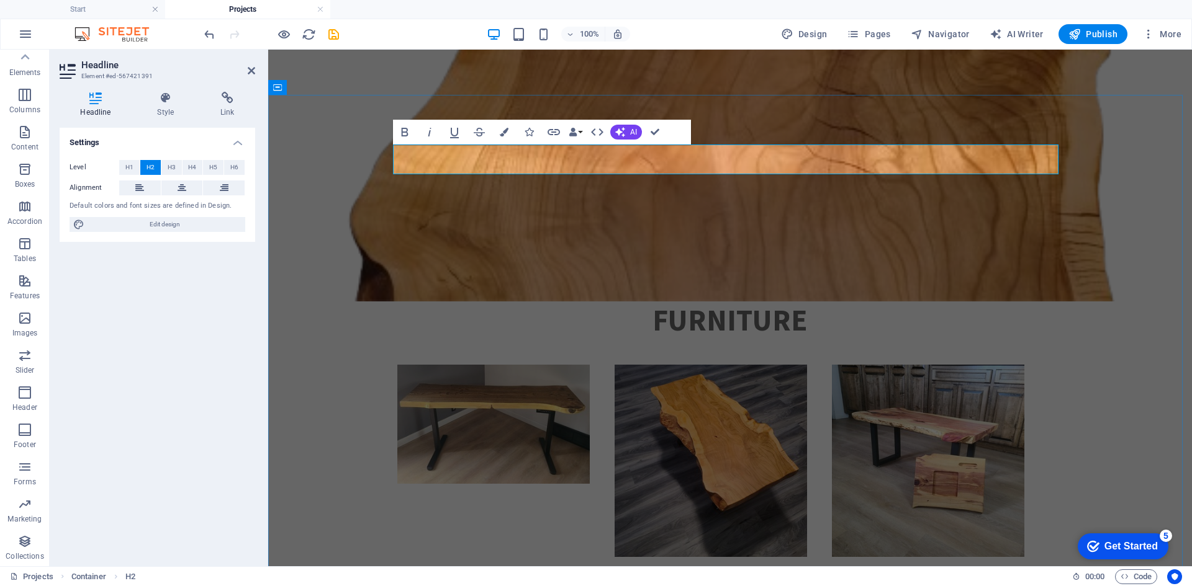
click at [641, 305] on h2 "Furniture" at bounding box center [729, 320] width 665 height 30
click at [1153, 350] on div "Custom Furniture" at bounding box center [730, 524] width 924 height 537
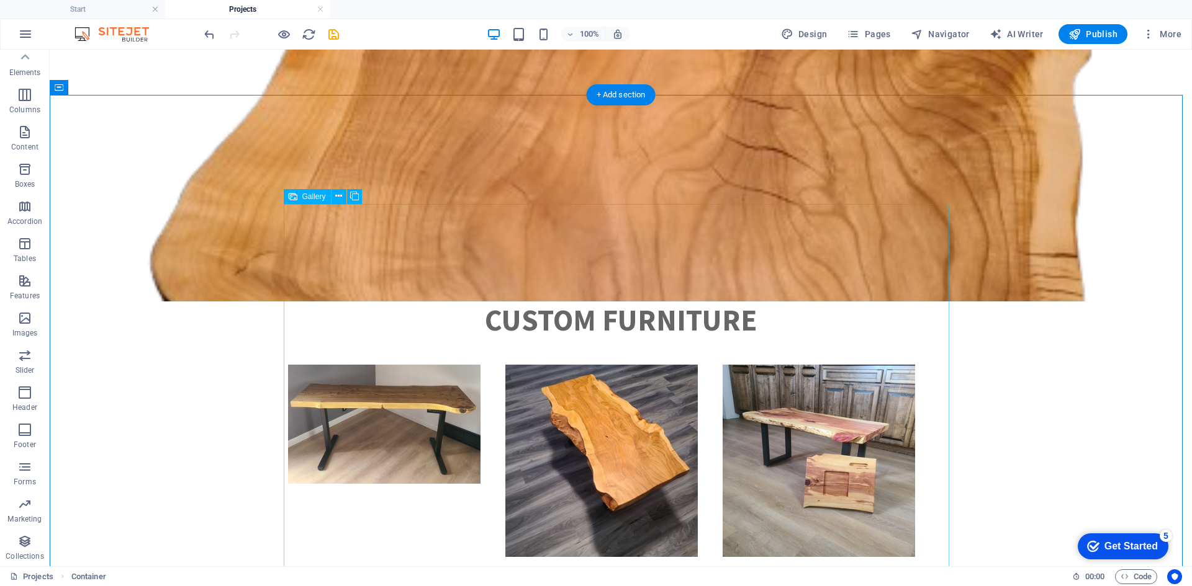
click at [349, 359] on li at bounding box center [384, 461] width 217 height 205
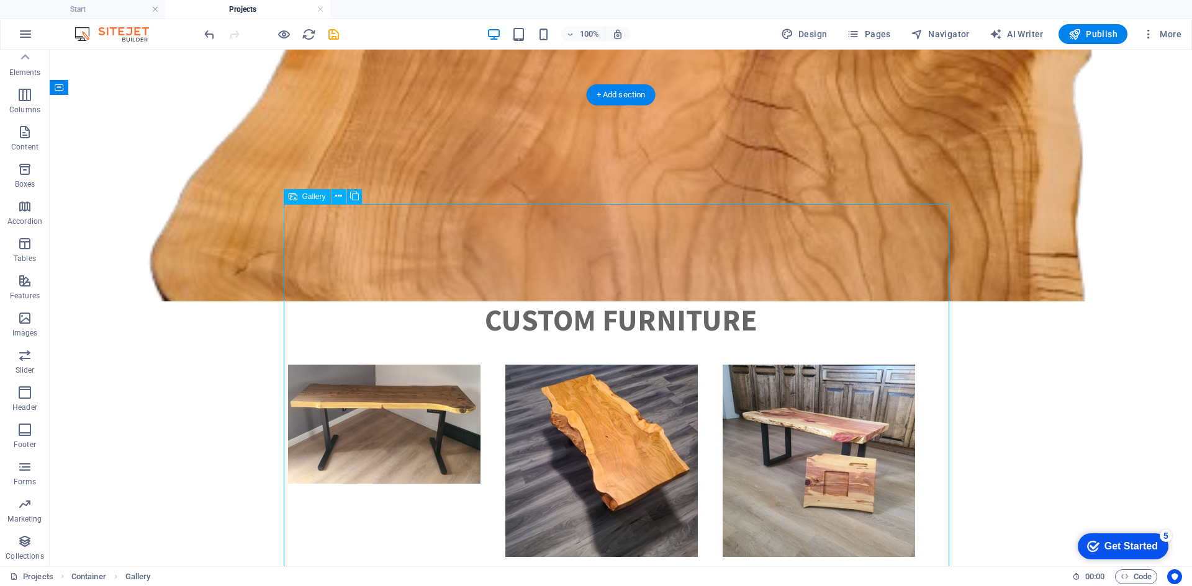
click at [371, 359] on li at bounding box center [384, 461] width 217 height 205
click at [349, 359] on li at bounding box center [384, 461] width 217 height 205
select select "4"
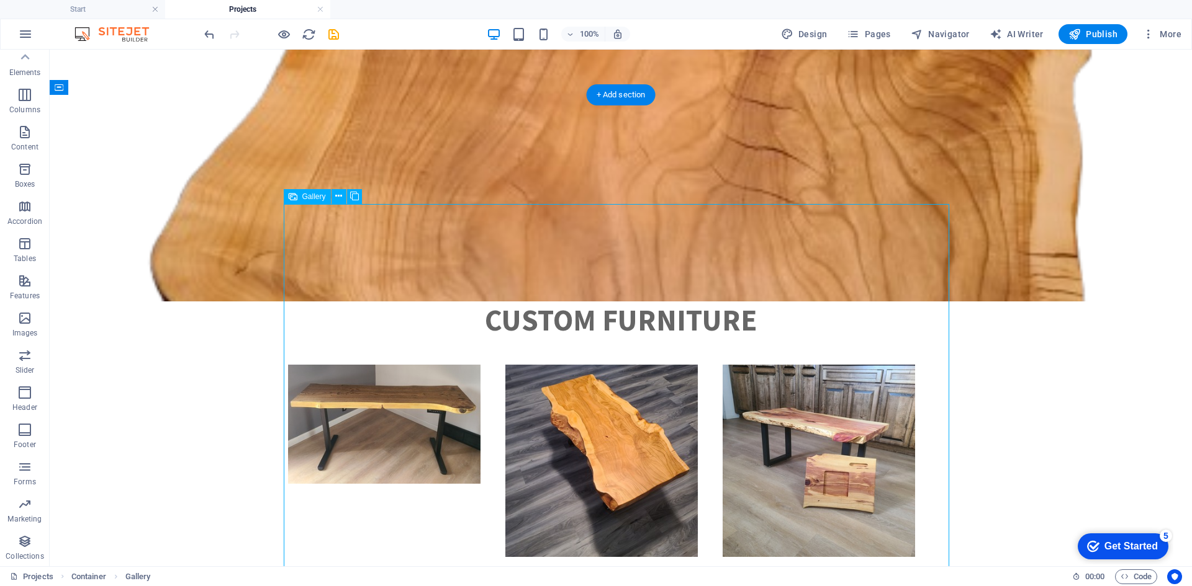
select select "px"
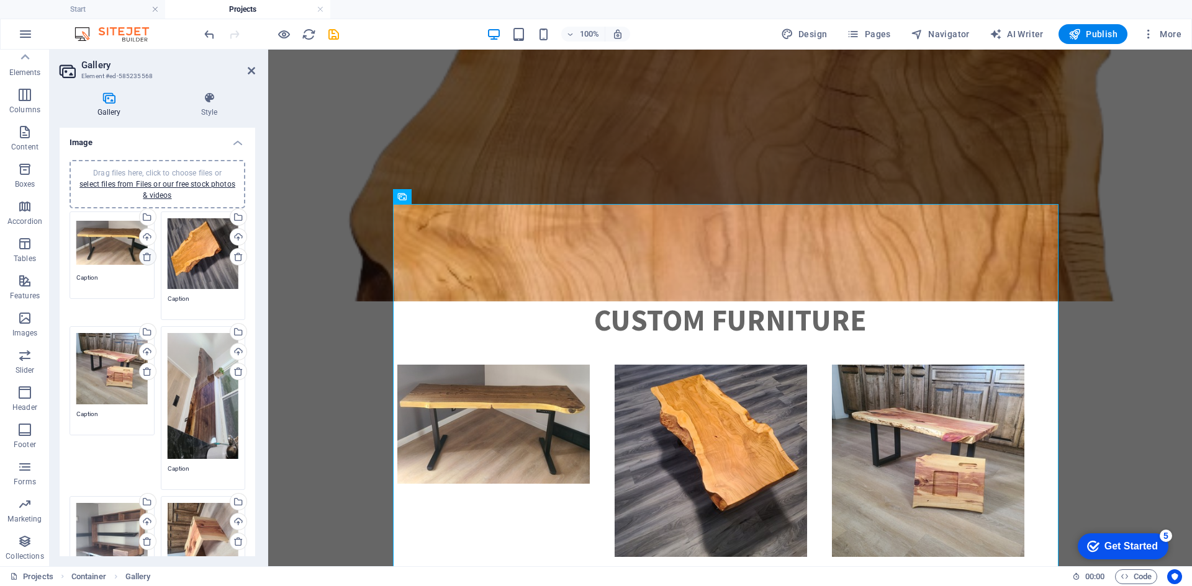
click at [149, 258] on icon at bounding box center [147, 257] width 10 height 10
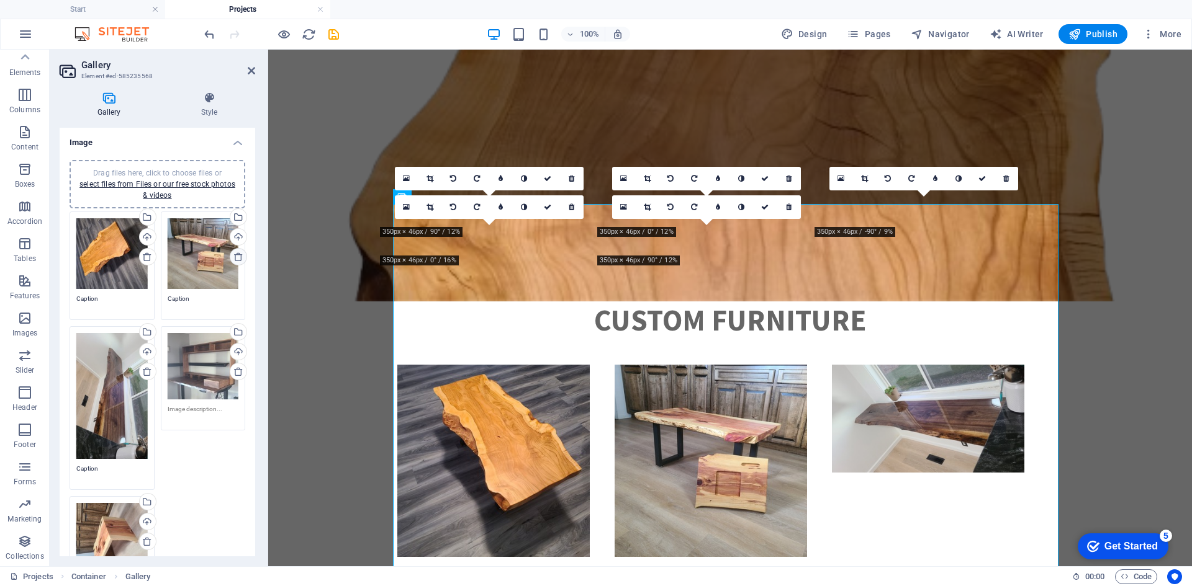
click at [234, 255] on icon at bounding box center [238, 257] width 10 height 10
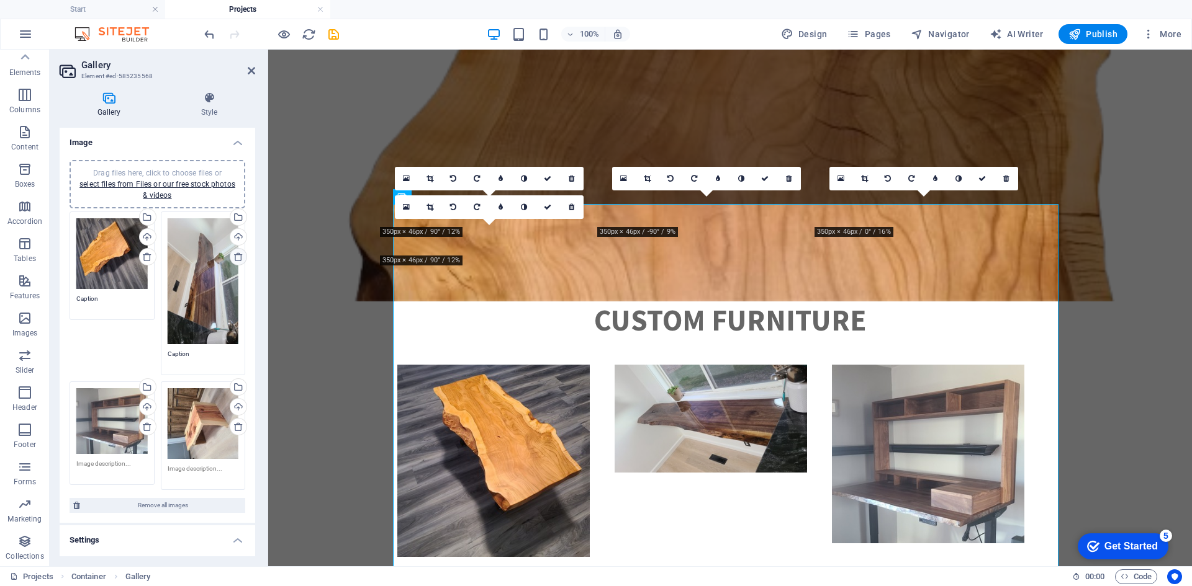
click at [234, 255] on icon at bounding box center [238, 257] width 10 height 10
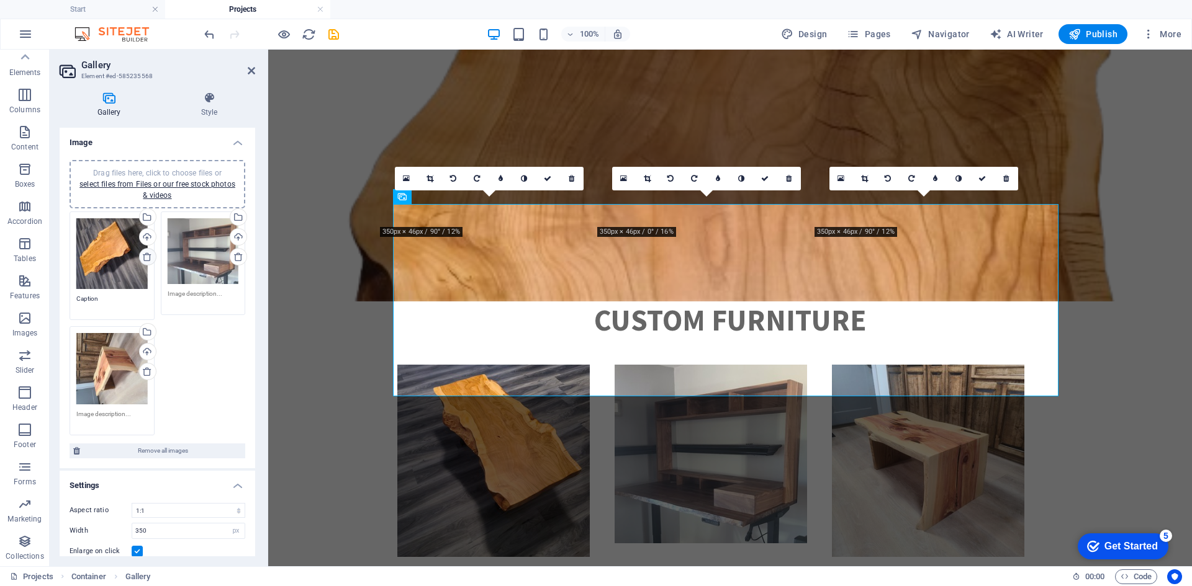
click at [150, 254] on icon at bounding box center [147, 257] width 10 height 10
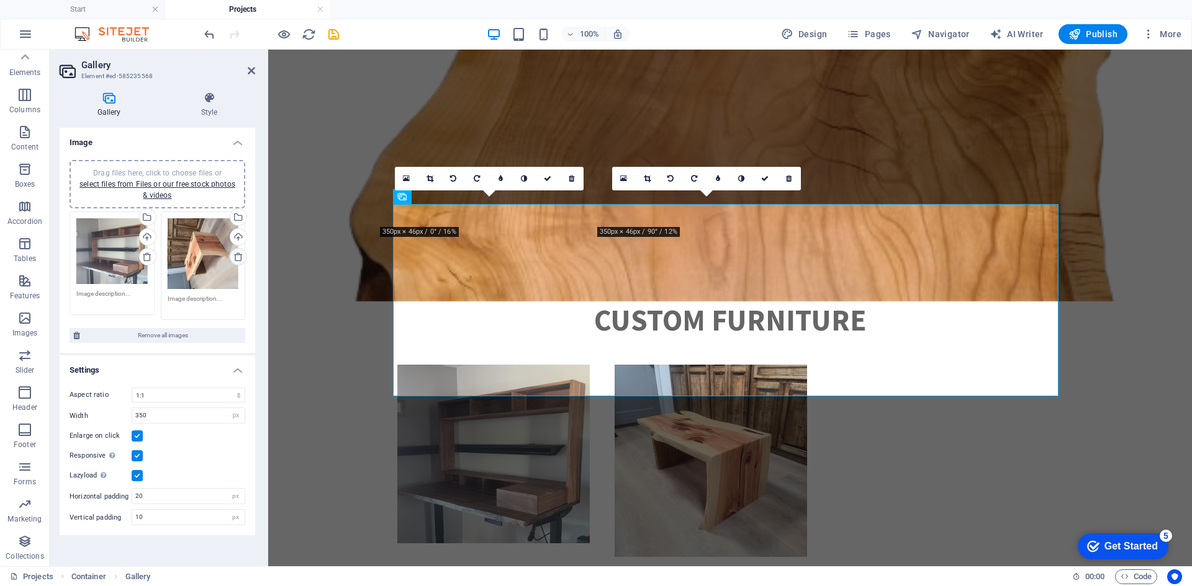
click at [235, 256] on icon at bounding box center [238, 257] width 10 height 10
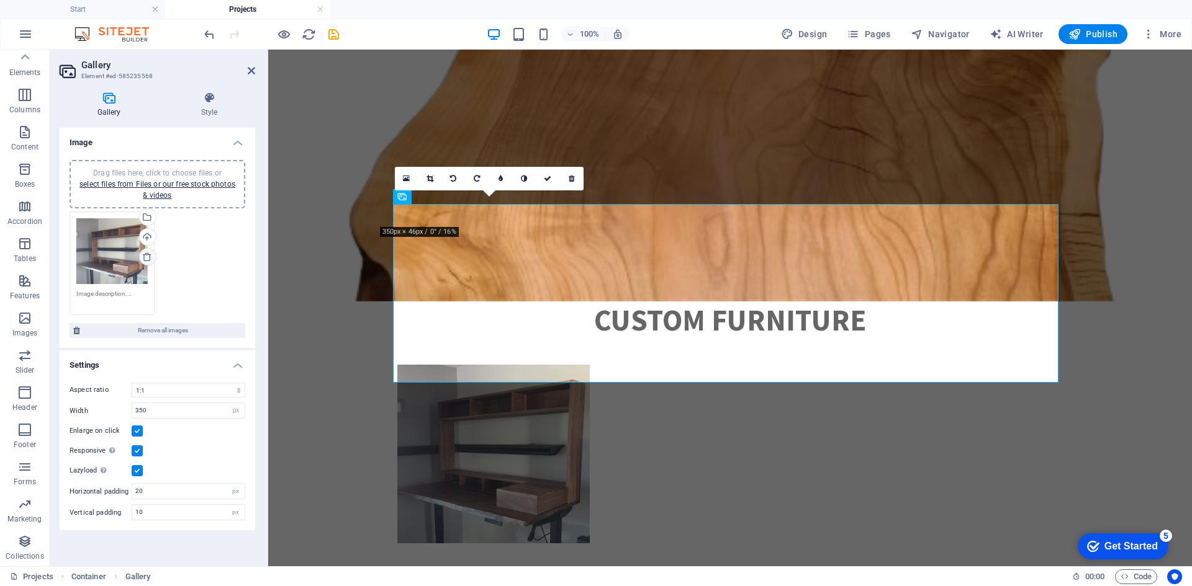
click at [144, 258] on icon at bounding box center [147, 257] width 10 height 10
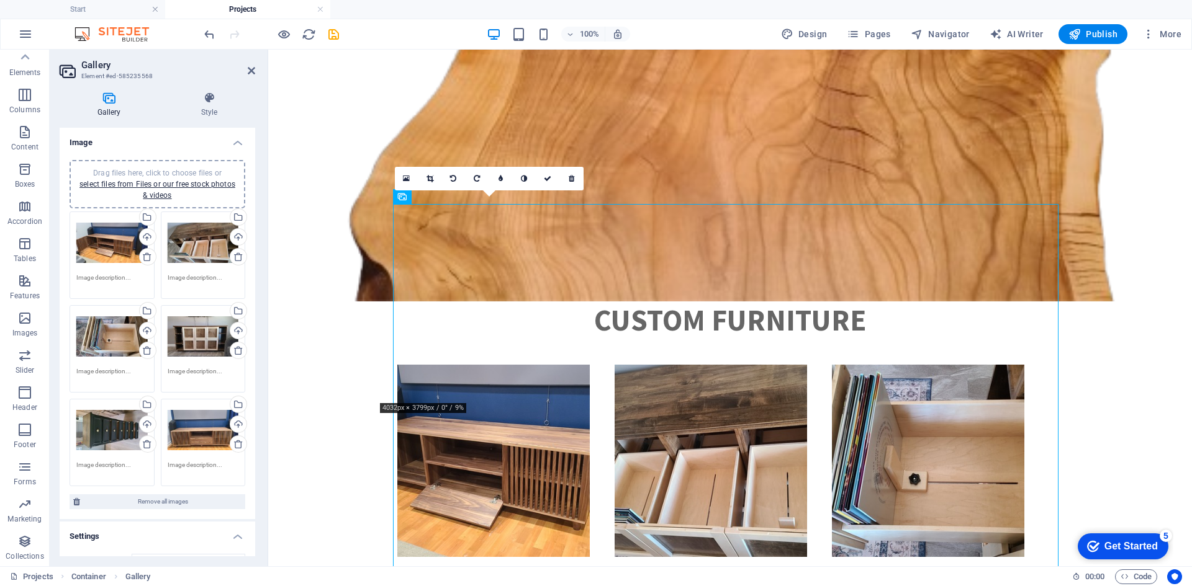
click at [446, 191] on div "0" at bounding box center [489, 179] width 189 height 24
click at [408, 191] on div "0" at bounding box center [489, 179] width 189 height 24
click at [397, 191] on div "0" at bounding box center [489, 179] width 189 height 24
click at [408, 200] on div "Gallery" at bounding box center [416, 196] width 47 height 15
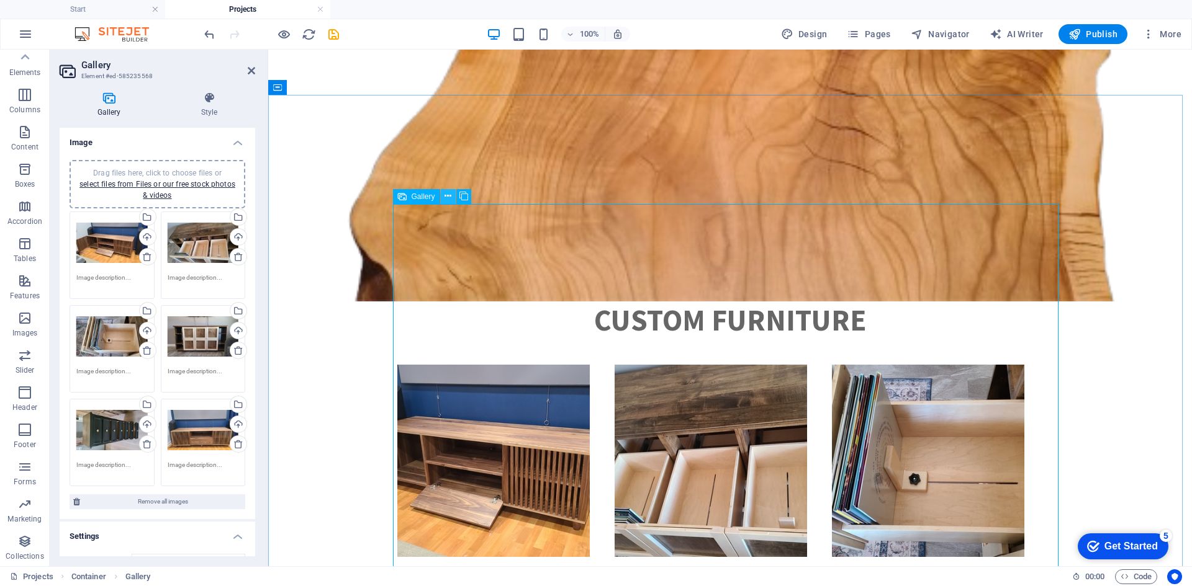
click at [451, 197] on icon at bounding box center [447, 196] width 7 height 13
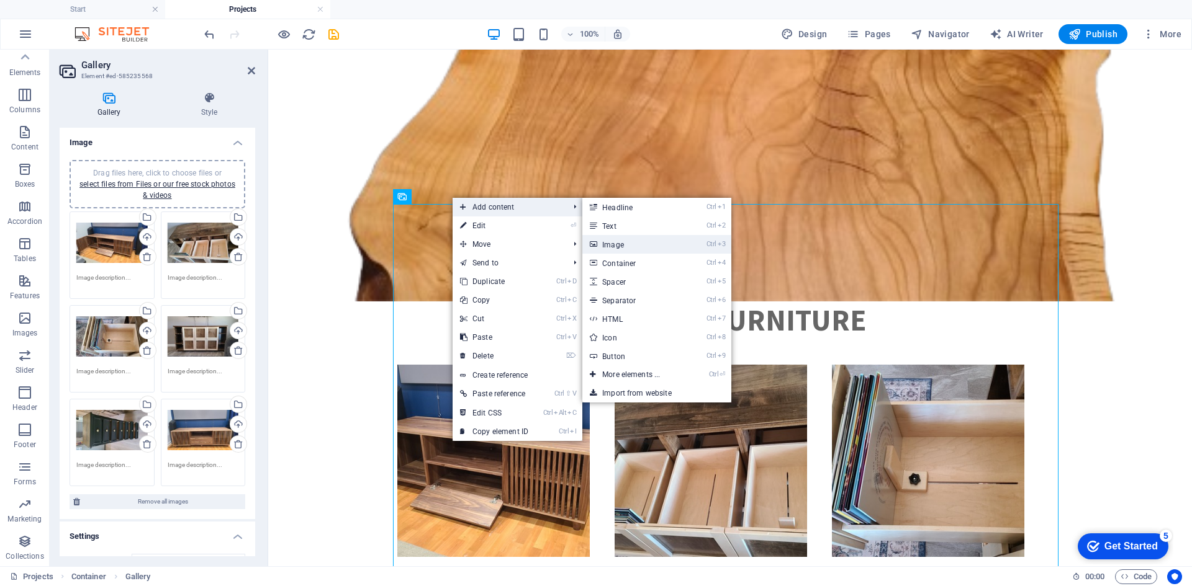
click at [607, 248] on link "Ctrl 3 Image" at bounding box center [633, 244] width 102 height 19
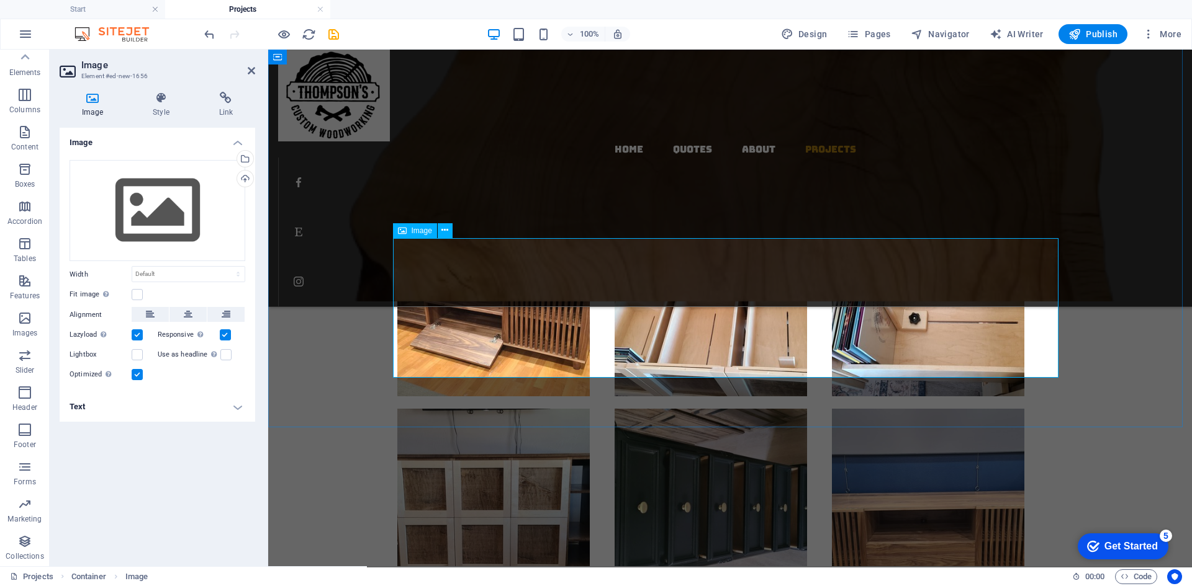
scroll to position [628, 0]
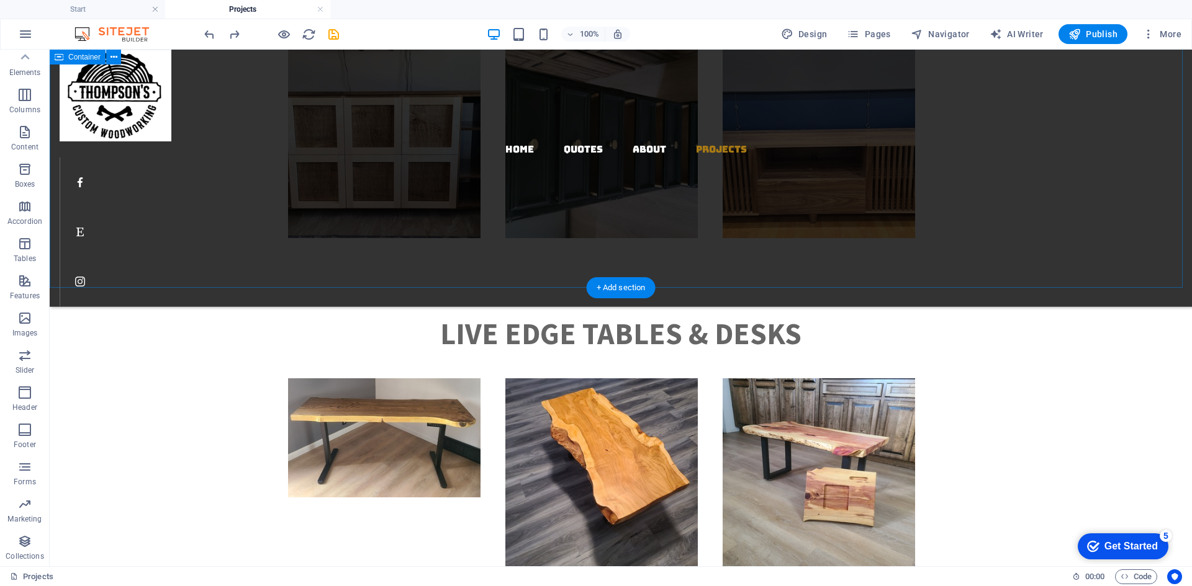
click at [1047, 242] on div "Custom Furniture" at bounding box center [621, 0] width 1142 height 537
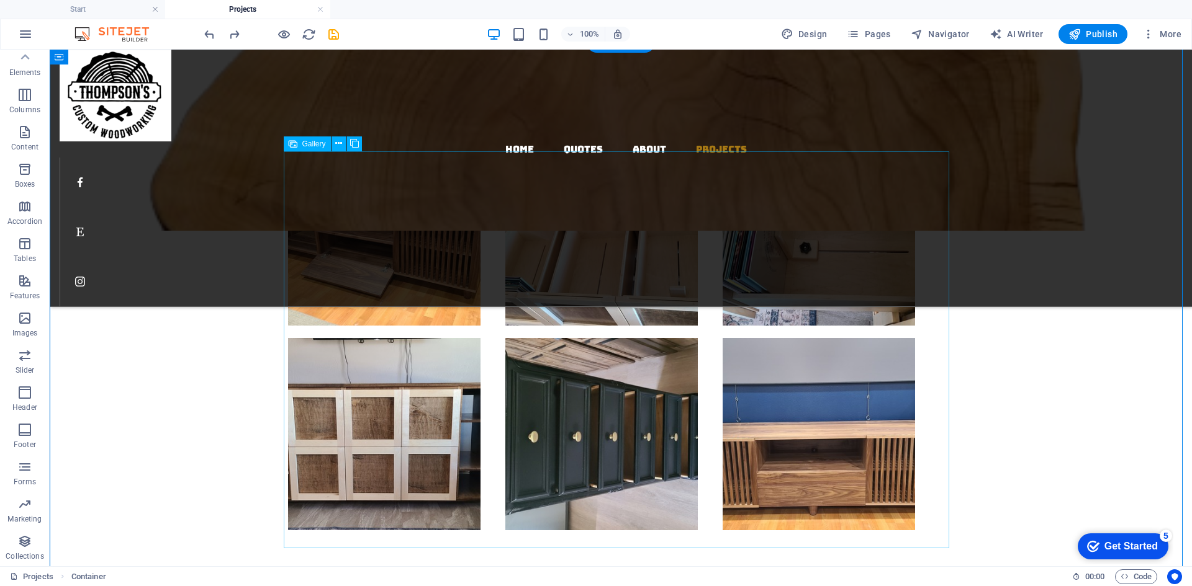
scroll to position [318, 0]
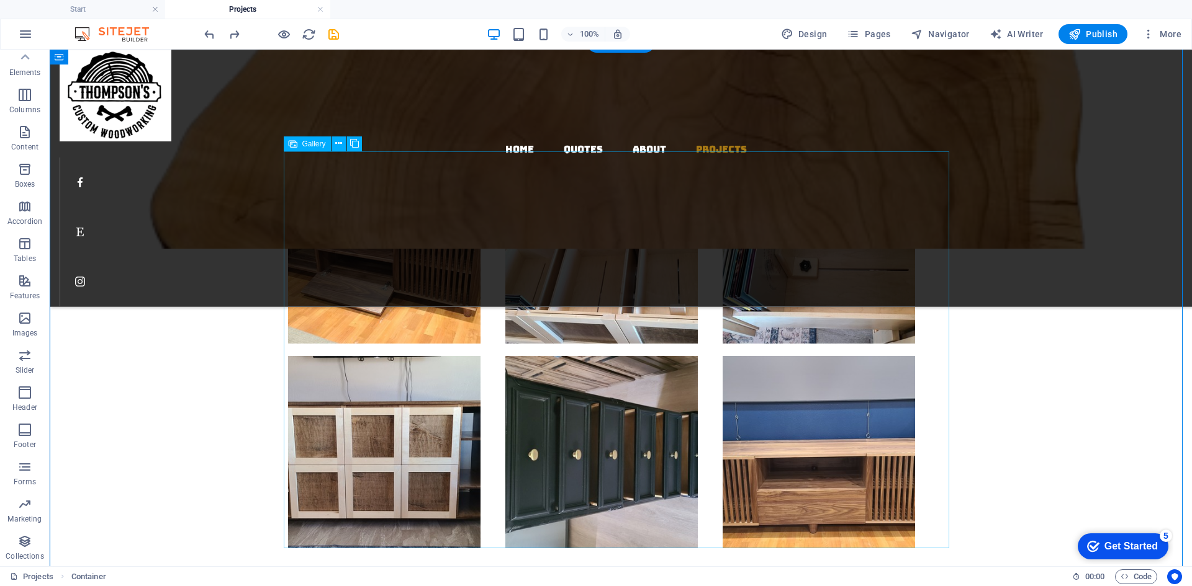
click at [594, 243] on li at bounding box center [601, 247] width 217 height 205
select select "4"
select select "px"
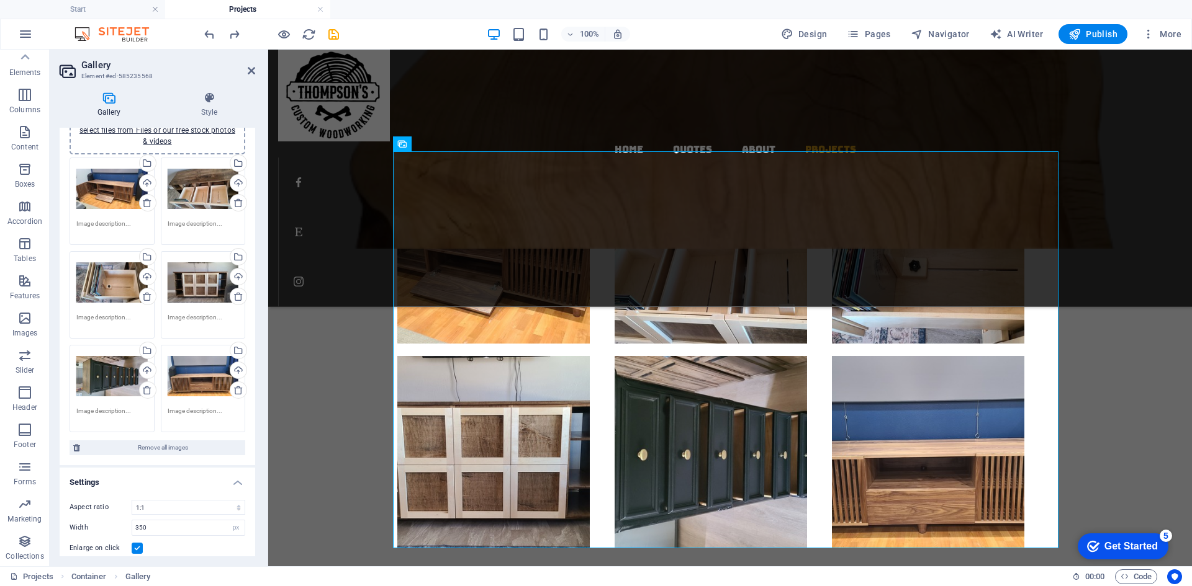
scroll to position [0, 0]
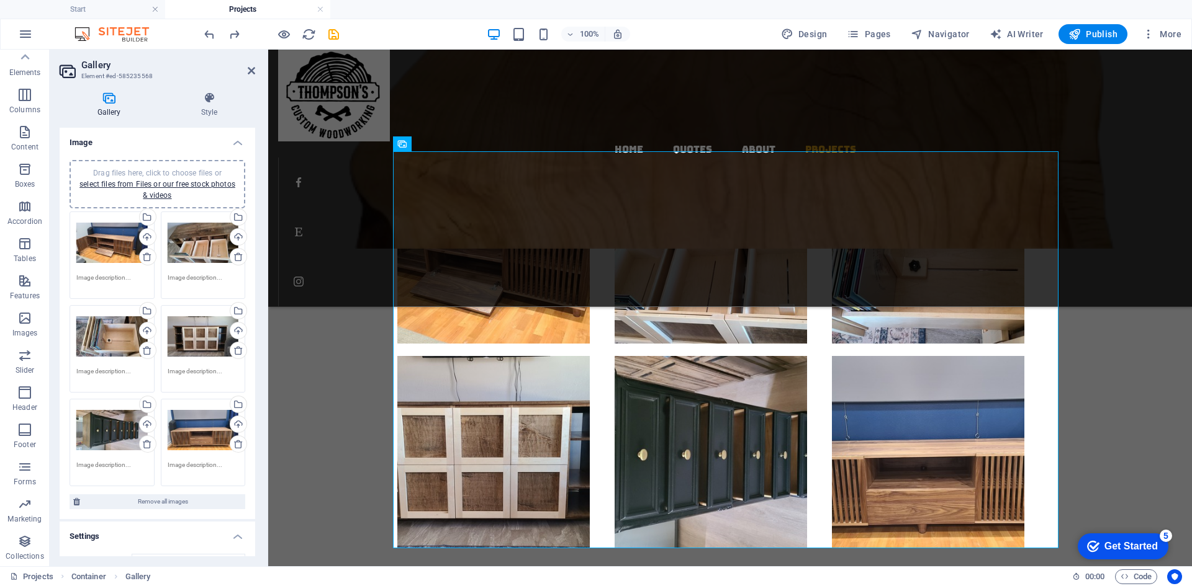
click at [234, 144] on h4 "Image" at bounding box center [157, 139] width 195 height 22
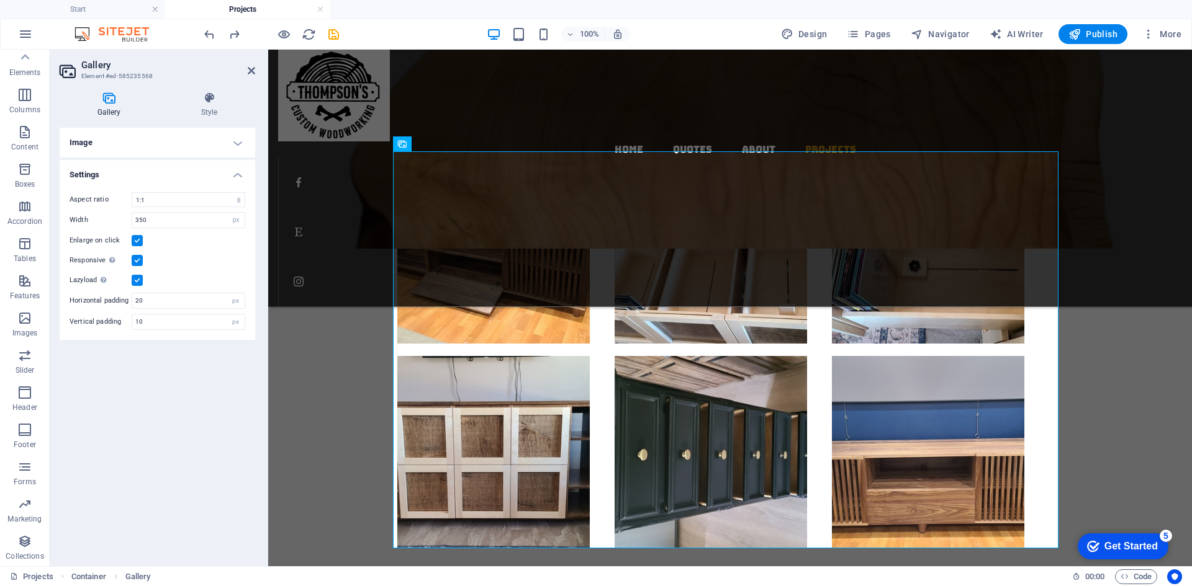
click at [235, 142] on h4 "Image" at bounding box center [157, 143] width 195 height 30
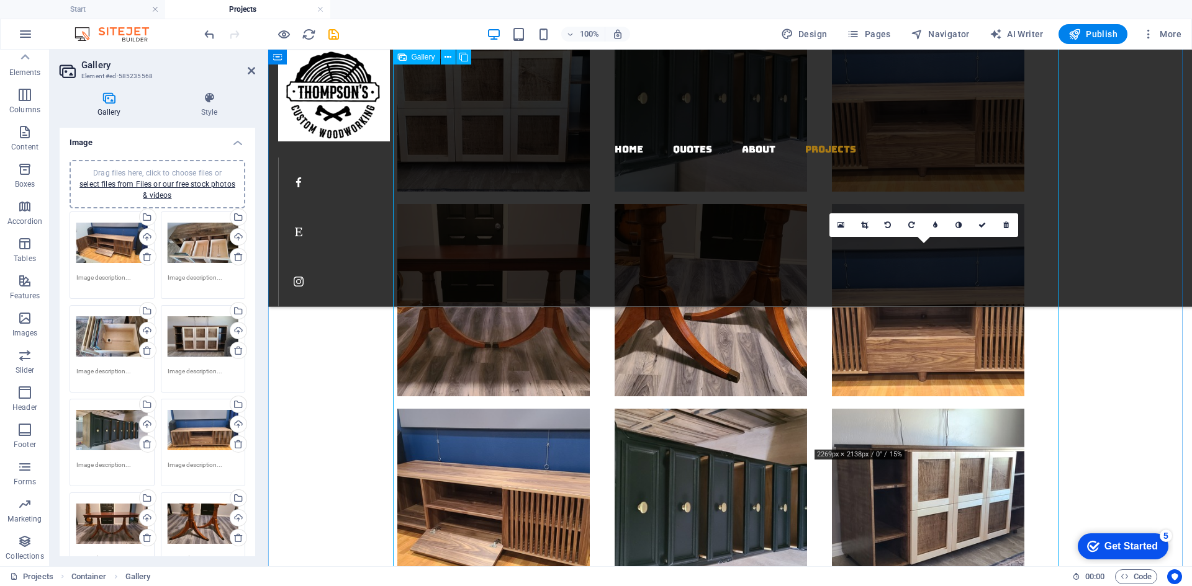
scroll to position [752, 0]
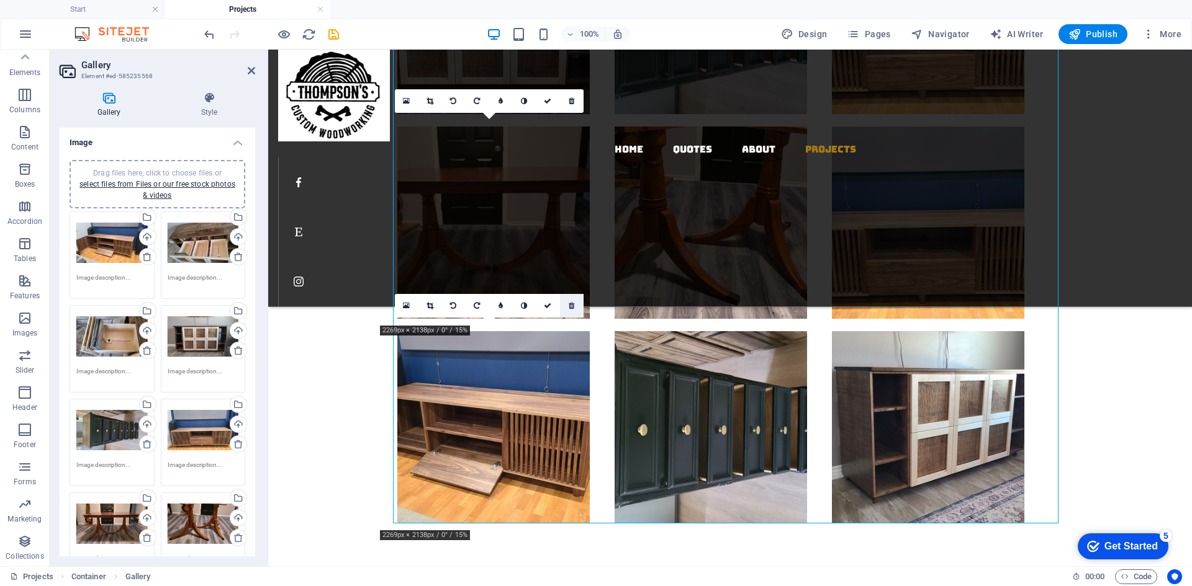
click at [572, 307] on icon at bounding box center [572, 305] width 6 height 7
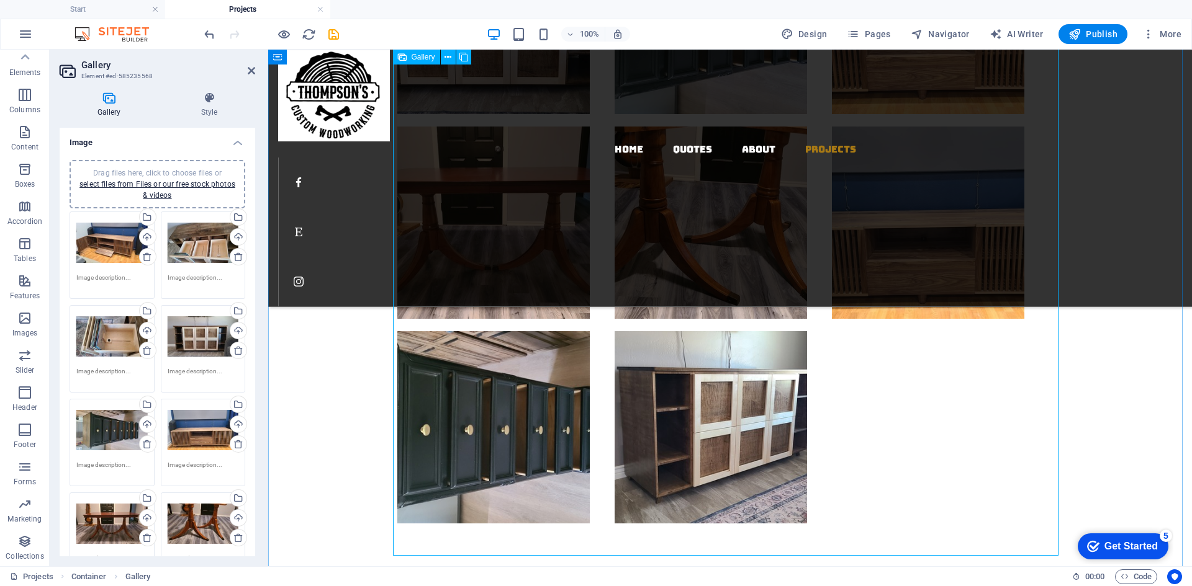
scroll to position [628, 0]
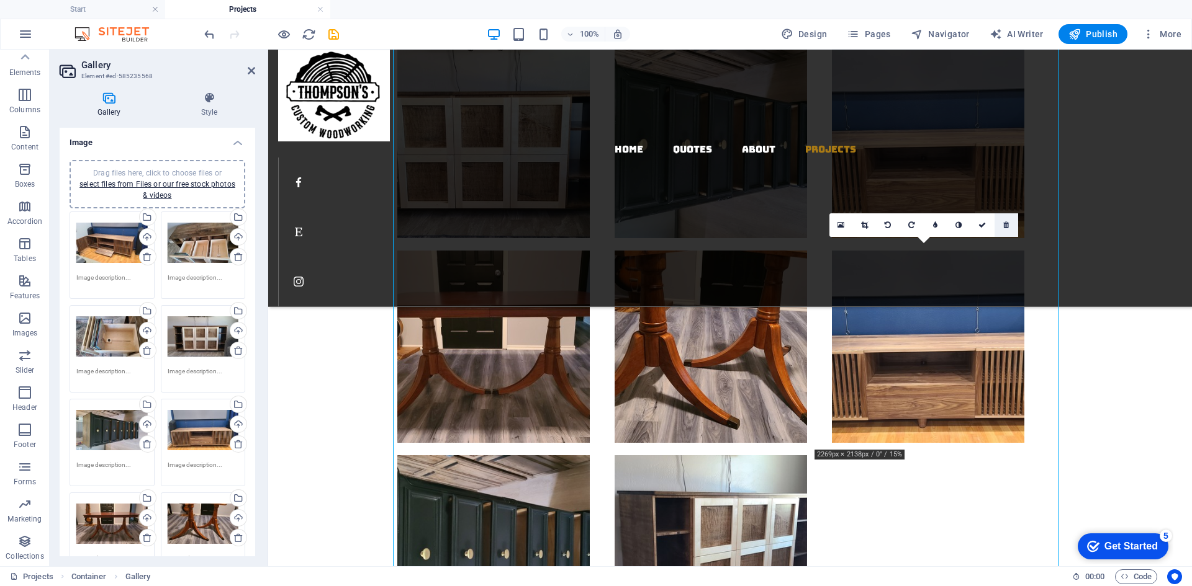
click at [1012, 230] on link at bounding box center [1006, 225] width 24 height 24
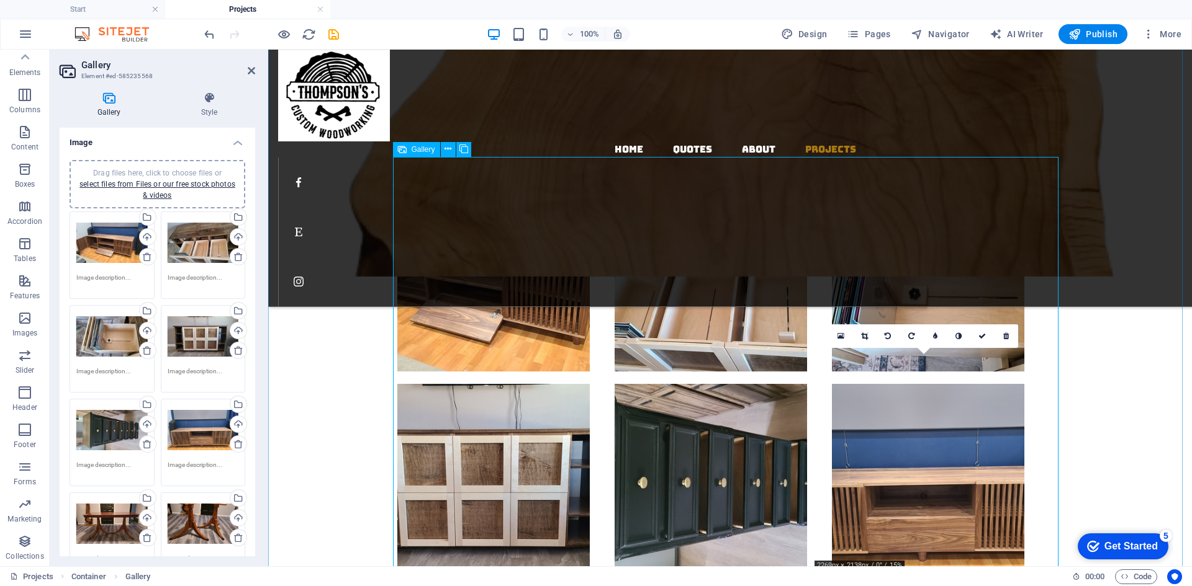
scroll to position [318, 0]
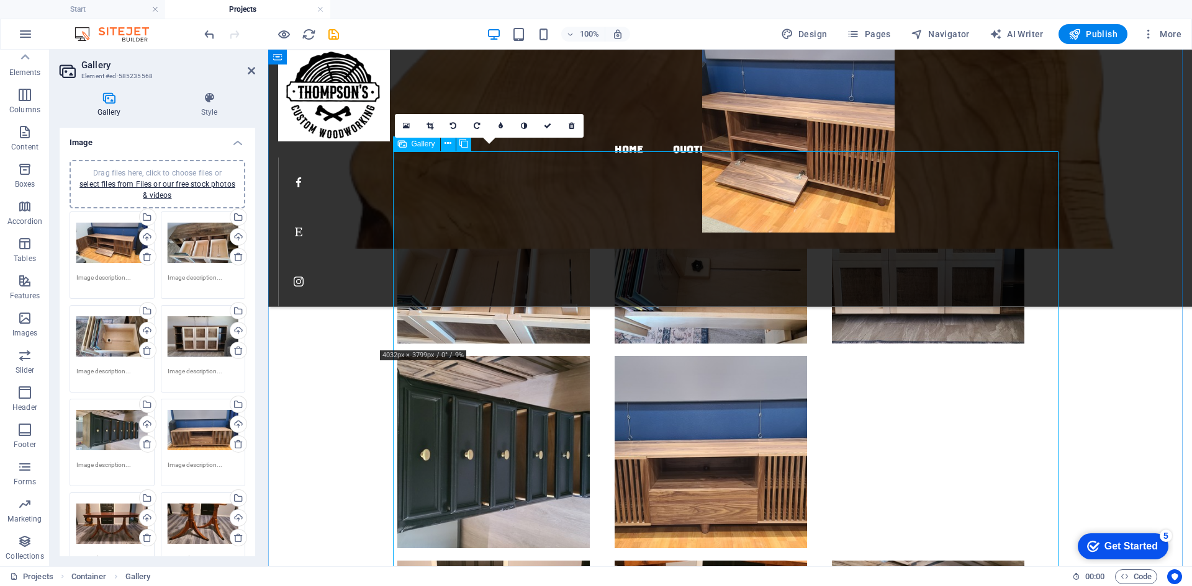
drag, startPoint x: 554, startPoint y: 279, endPoint x: 977, endPoint y: 479, distance: 468.4
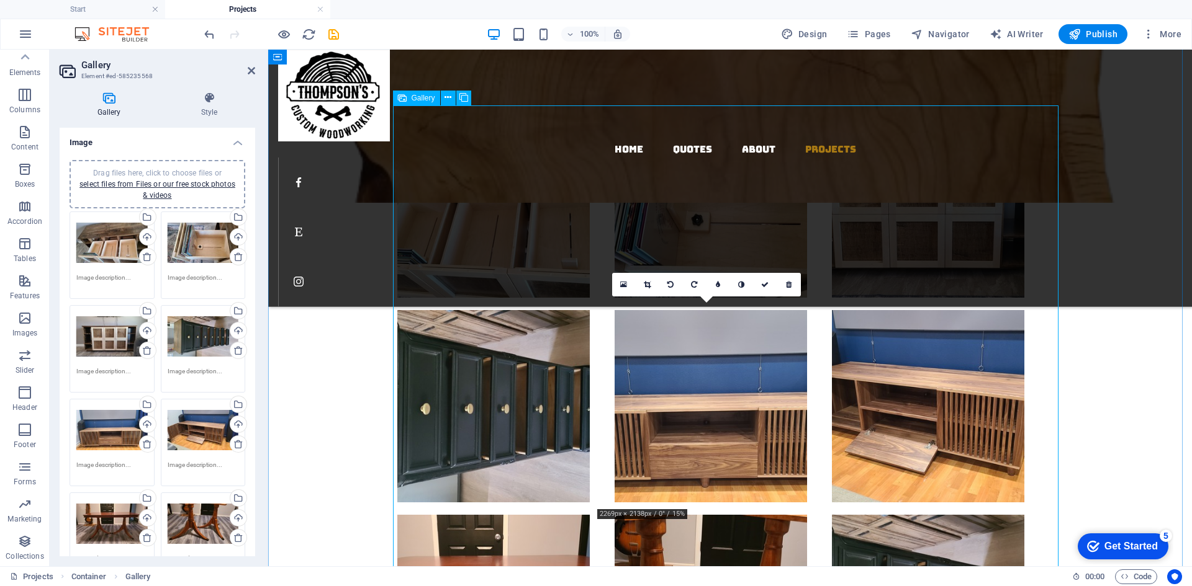
scroll to position [380, 0]
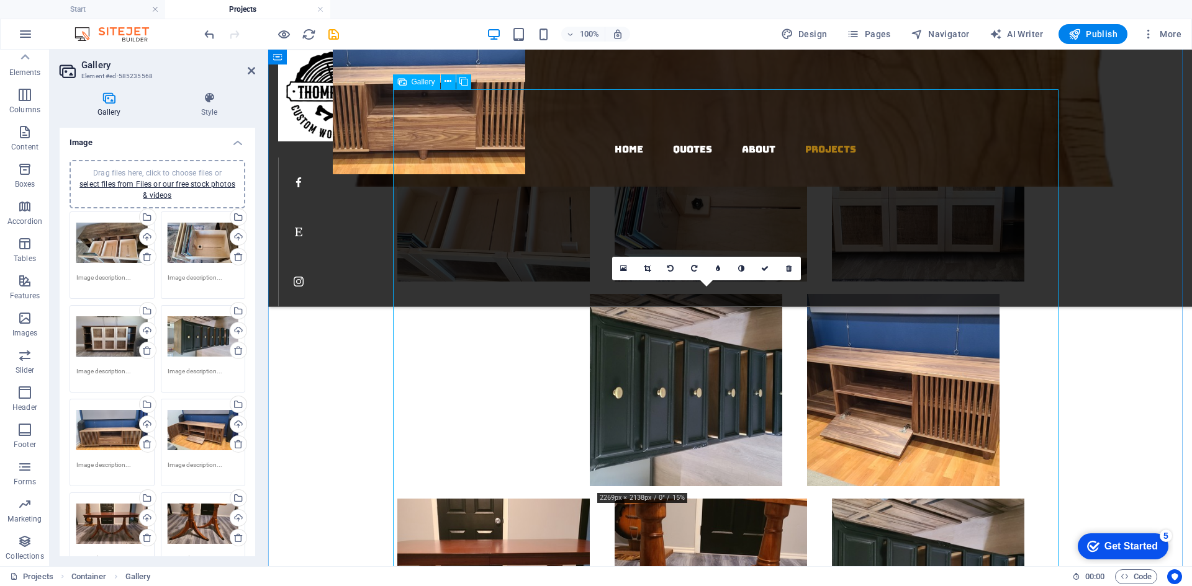
drag, startPoint x: 687, startPoint y: 385, endPoint x: 524, endPoint y: 384, distance: 162.6
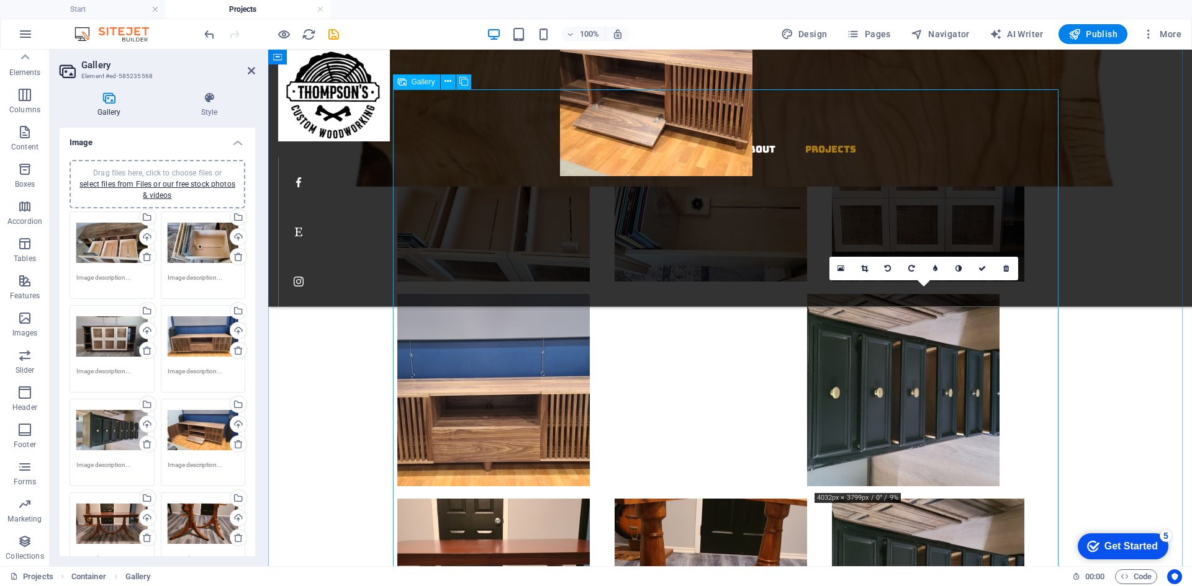
drag, startPoint x: 889, startPoint y: 384, endPoint x: 735, endPoint y: 384, distance: 153.9
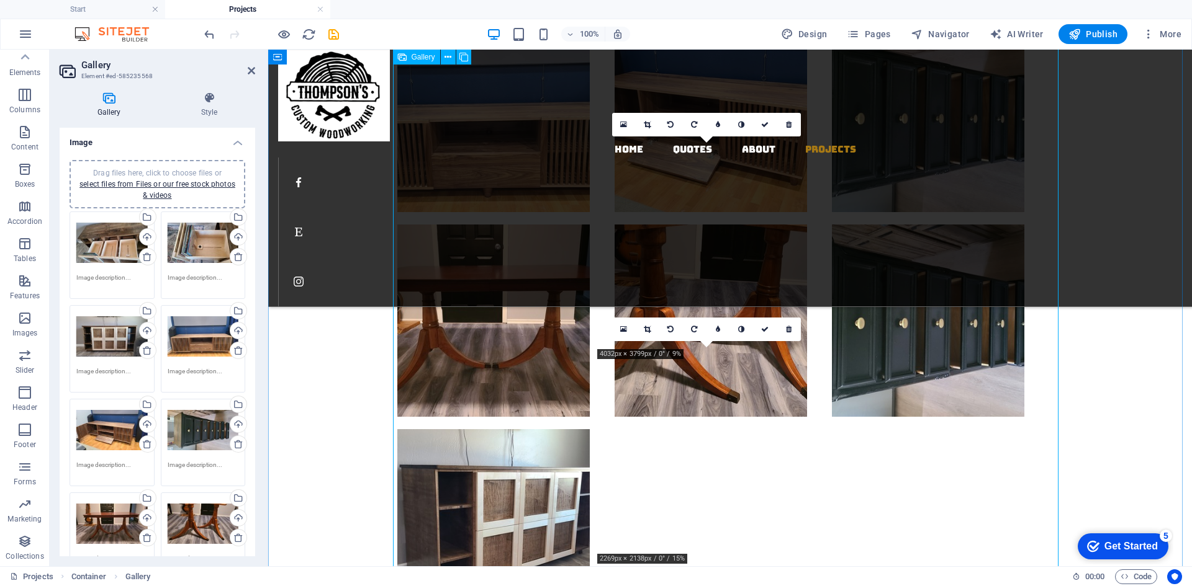
scroll to position [752, 0]
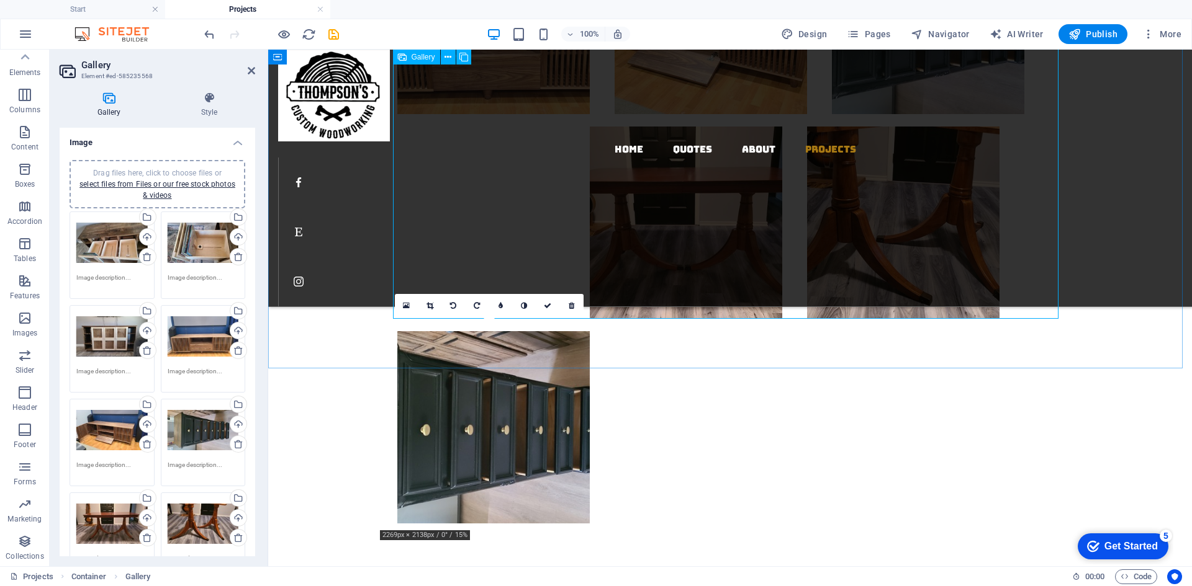
drag, startPoint x: 532, startPoint y: 464, endPoint x: 546, endPoint y: 164, distance: 299.5
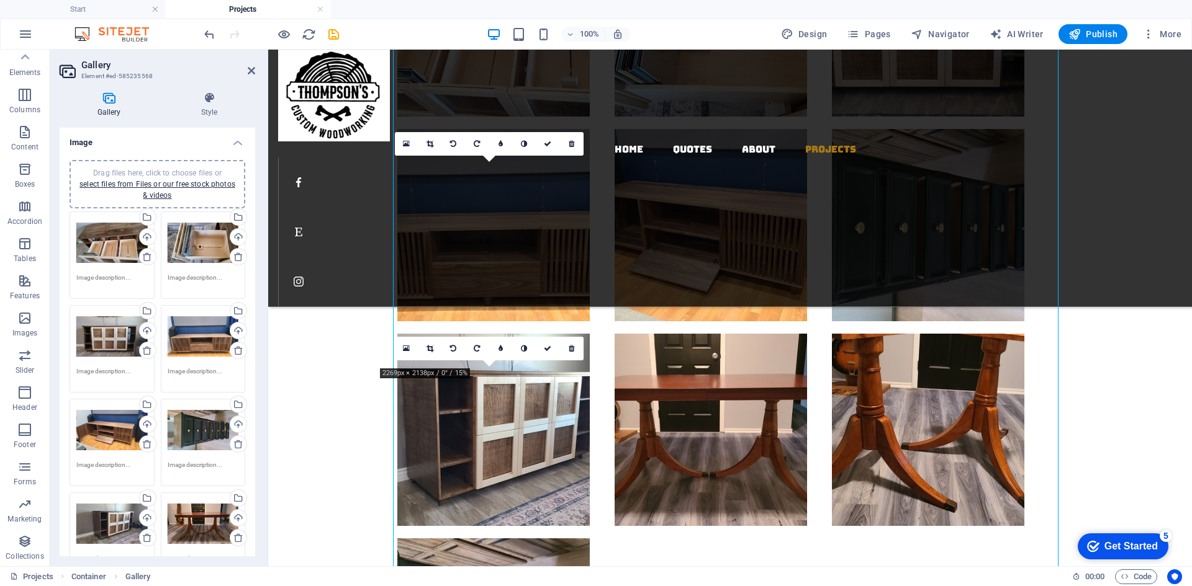
scroll to position [504, 0]
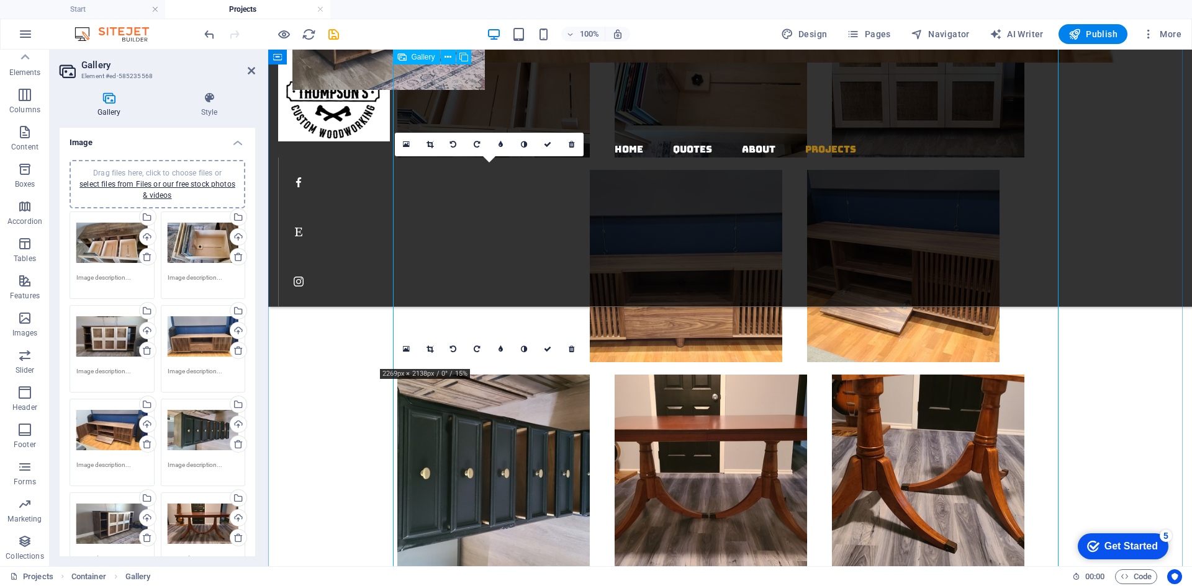
drag, startPoint x: 537, startPoint y: 471, endPoint x: 551, endPoint y: 302, distance: 169.4
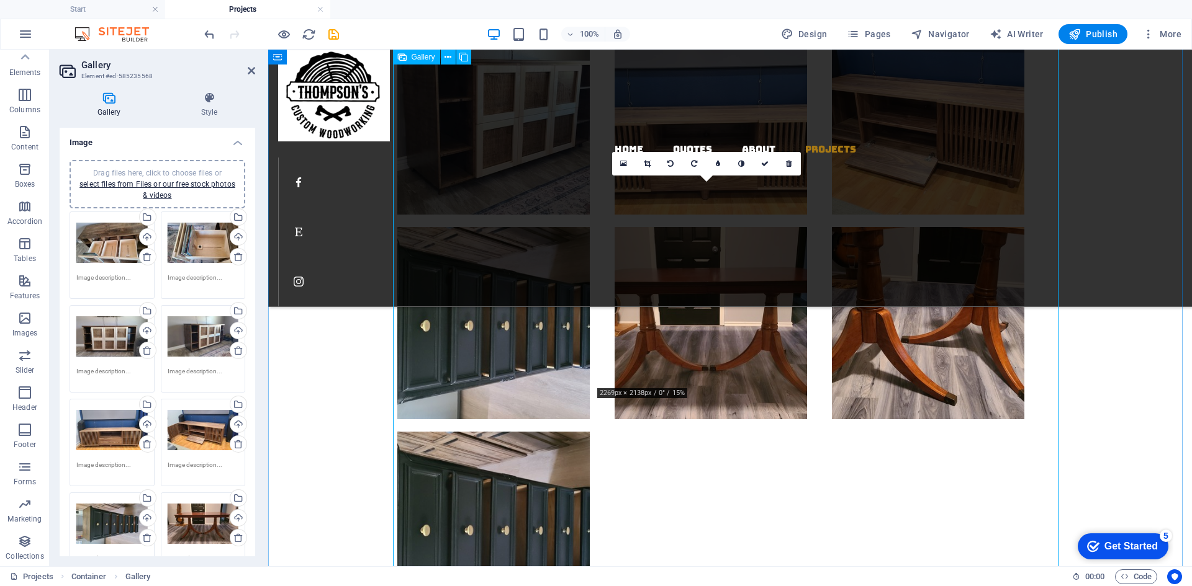
scroll to position [690, 0]
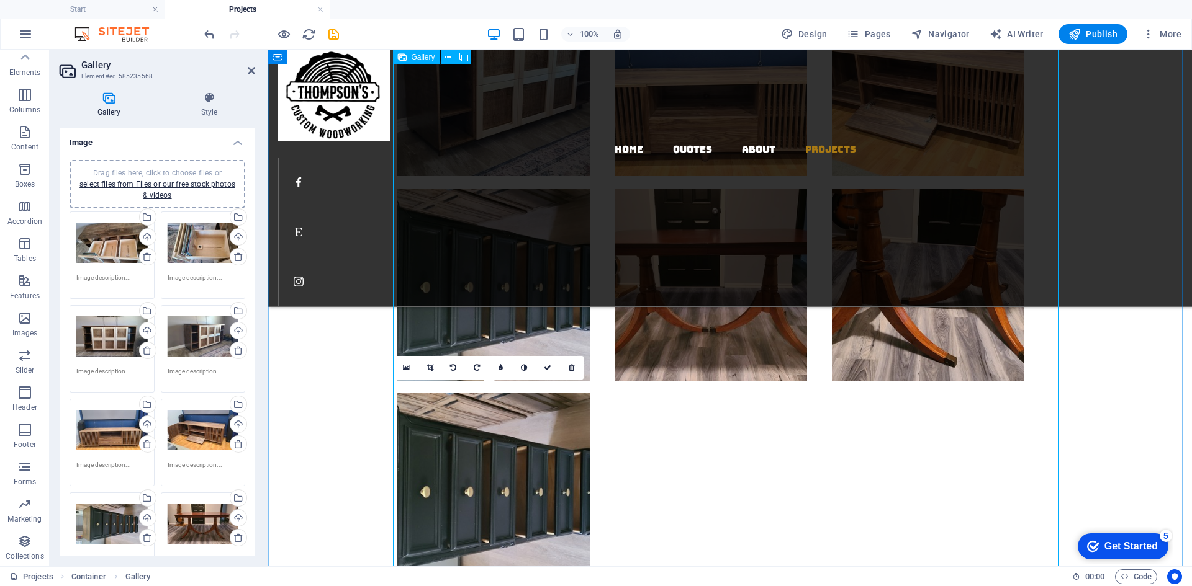
drag, startPoint x: 556, startPoint y: 441, endPoint x: 565, endPoint y: 418, distance: 24.8
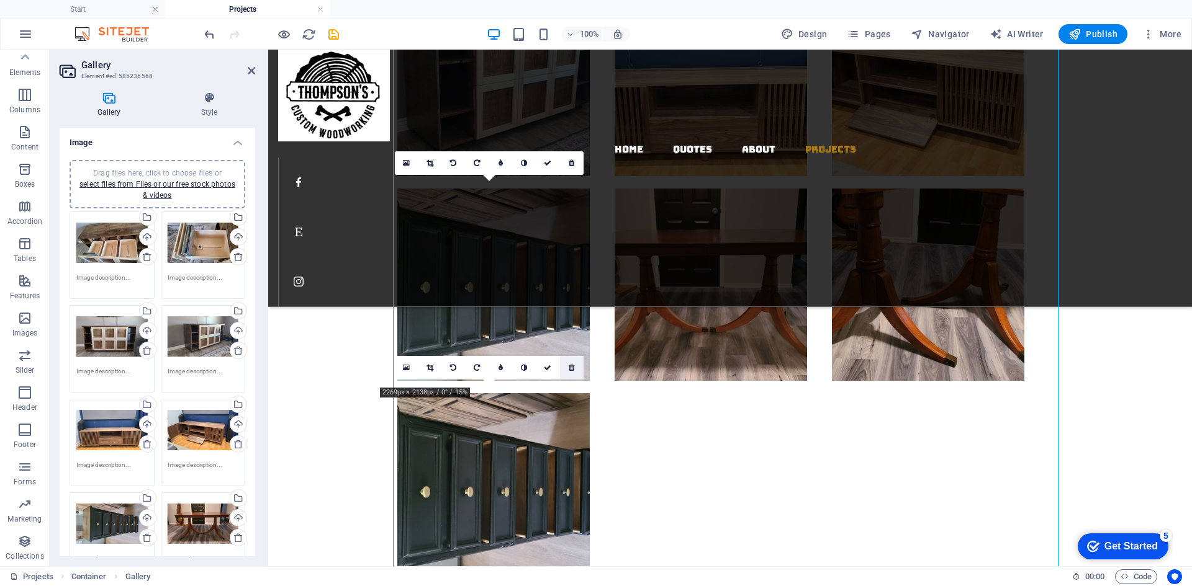
click at [577, 372] on link at bounding box center [572, 368] width 24 height 24
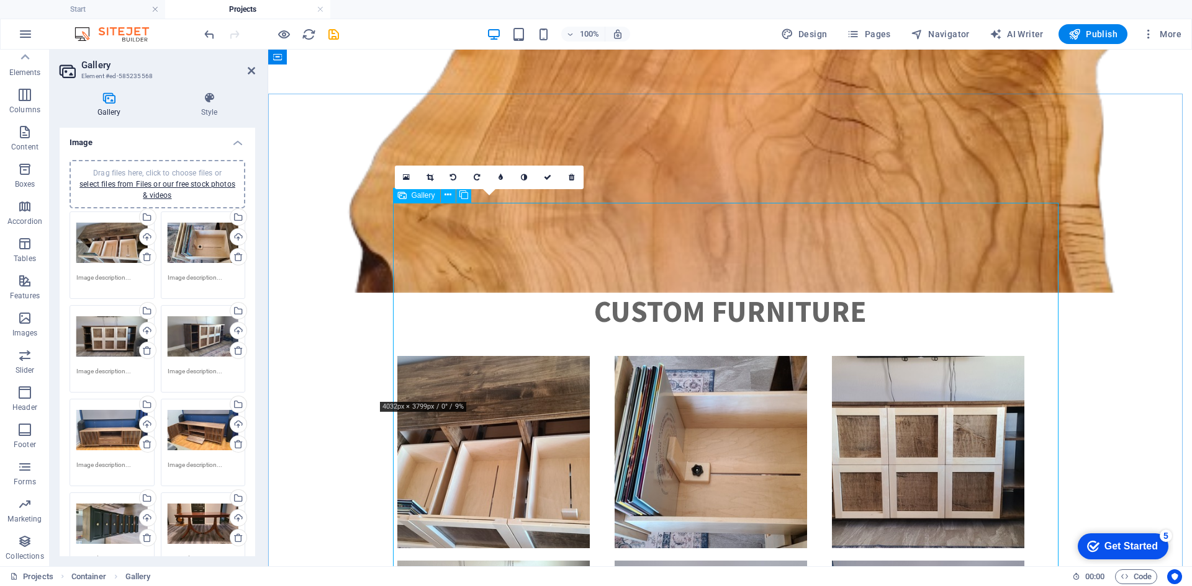
scroll to position [256, 0]
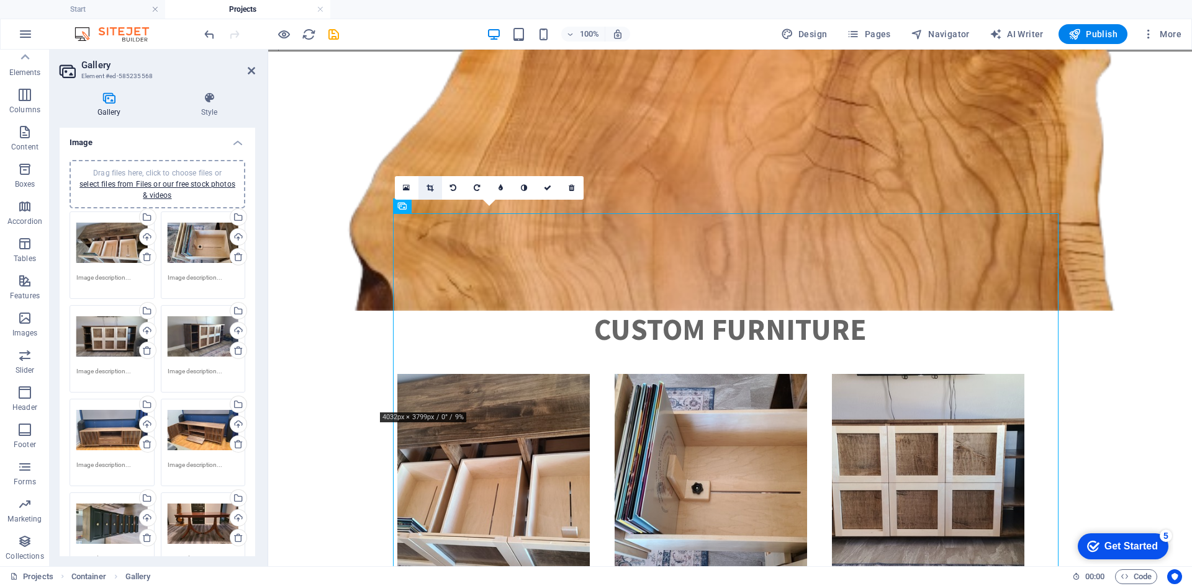
click at [431, 187] on icon at bounding box center [429, 187] width 7 height 7
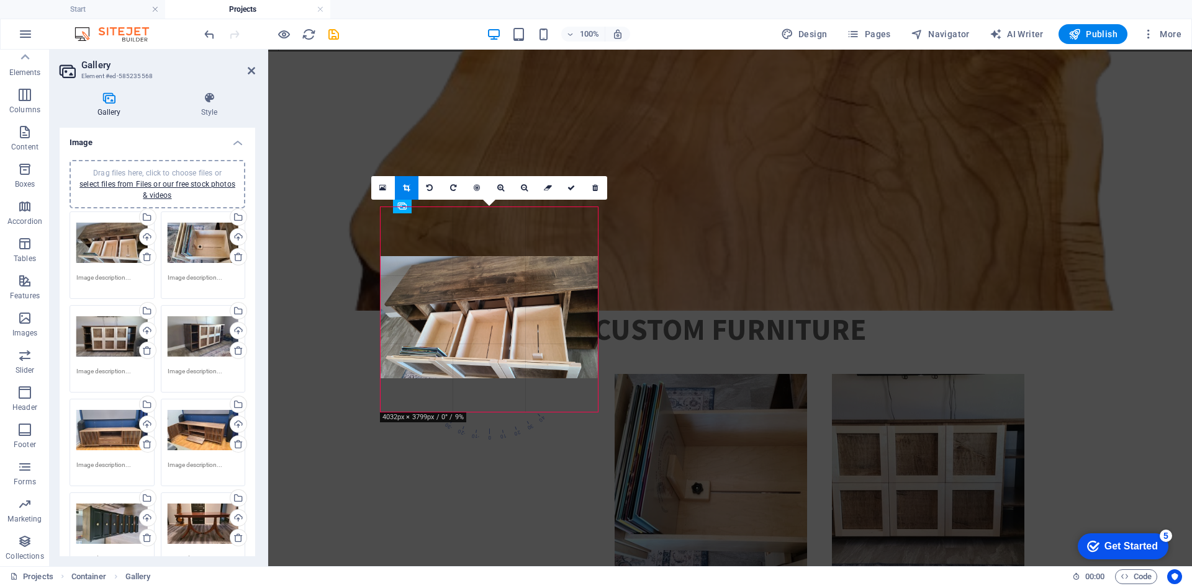
drag, startPoint x: 524, startPoint y: 276, endPoint x: 523, endPoint y: 325, distance: 49.0
click at [523, 325] on div at bounding box center [488, 317] width 217 height 122
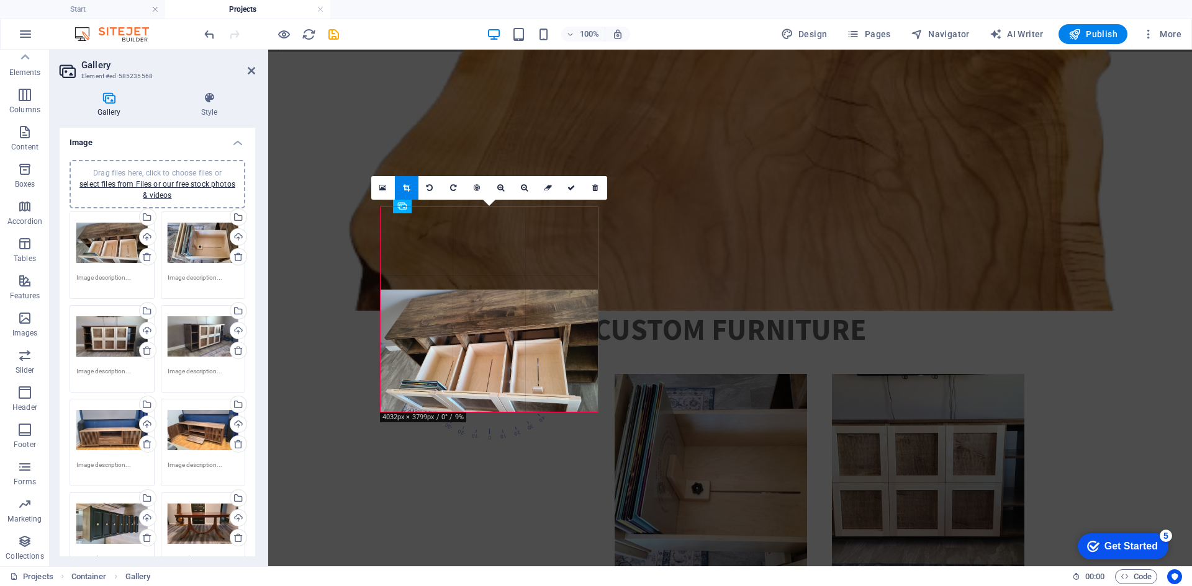
click at [524, 343] on div at bounding box center [488, 351] width 217 height 122
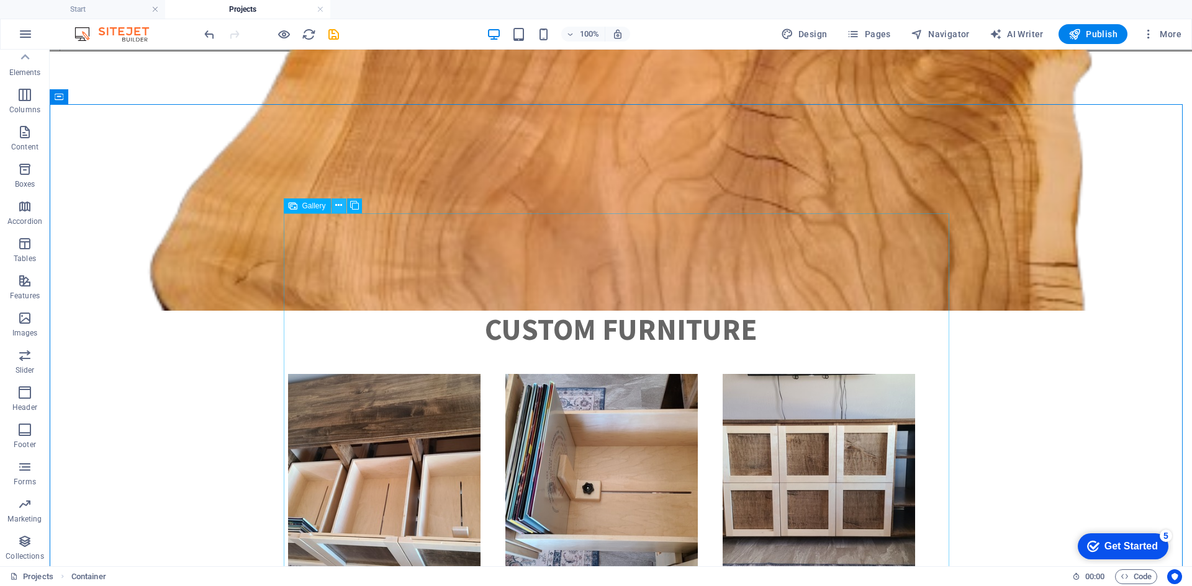
click at [337, 202] on icon at bounding box center [338, 205] width 7 height 13
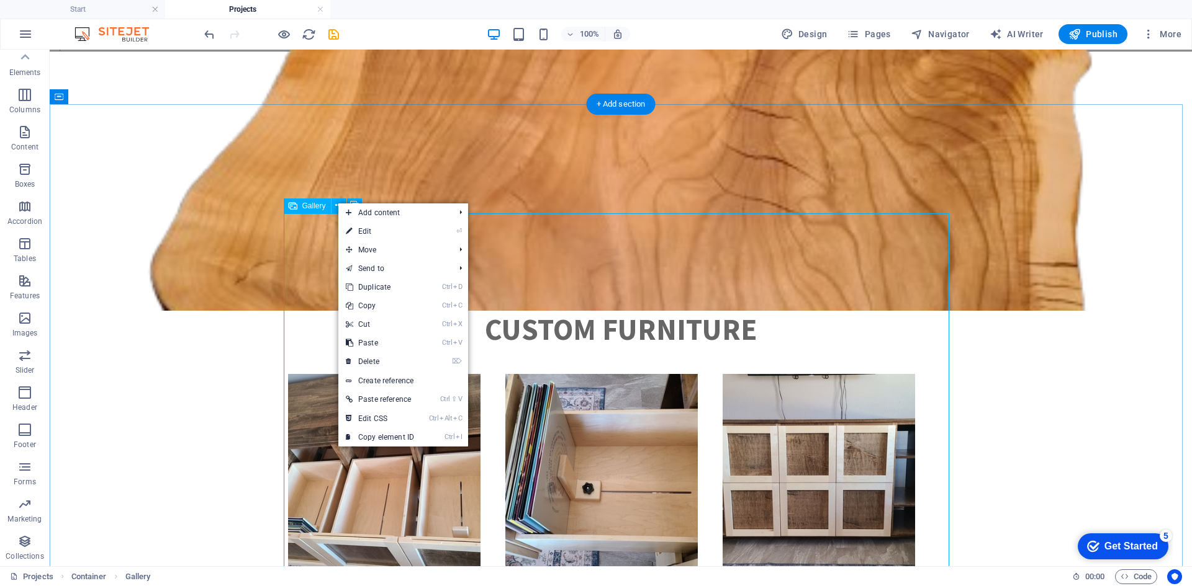
click at [308, 368] on li at bounding box center [384, 470] width 217 height 205
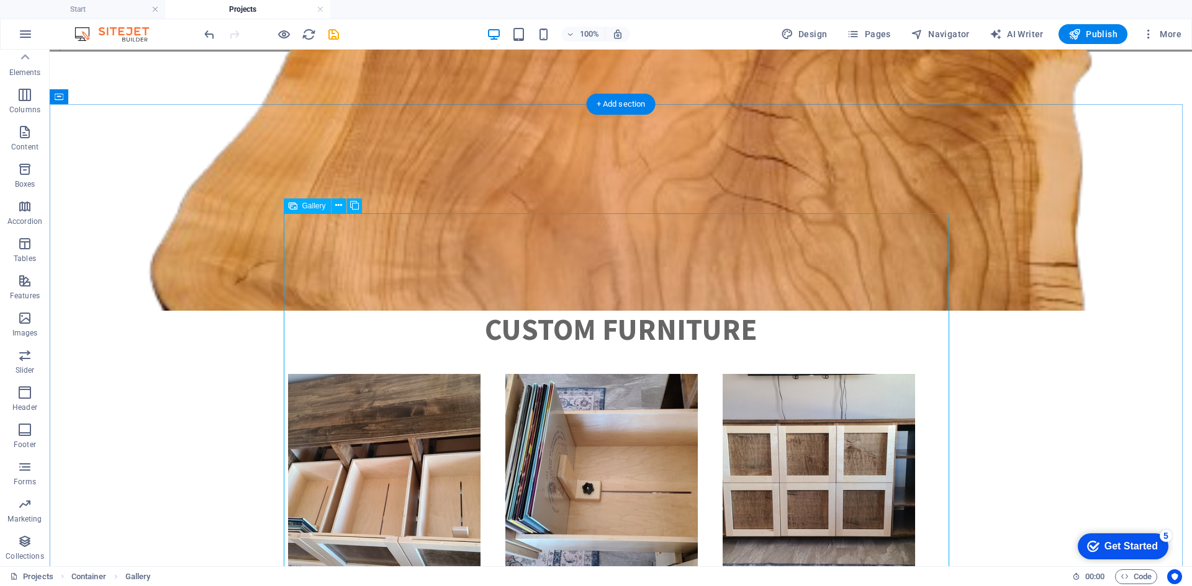
click at [376, 368] on li at bounding box center [384, 470] width 217 height 205
select select "4"
select select "px"
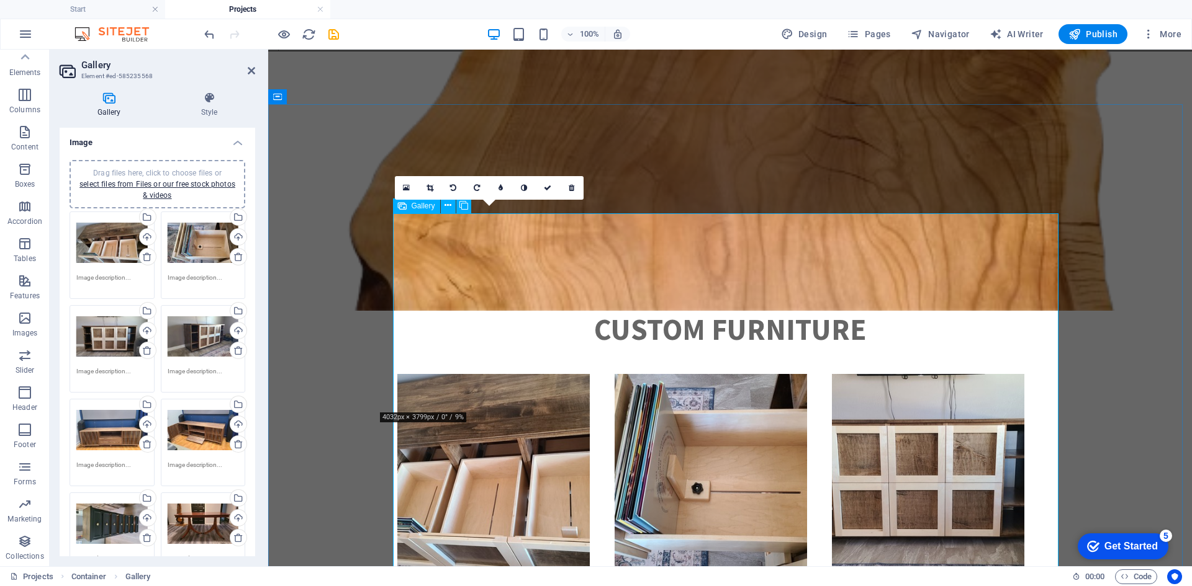
click at [483, 368] on li at bounding box center [493, 470] width 217 height 205
click at [429, 189] on icon at bounding box center [429, 187] width 7 height 7
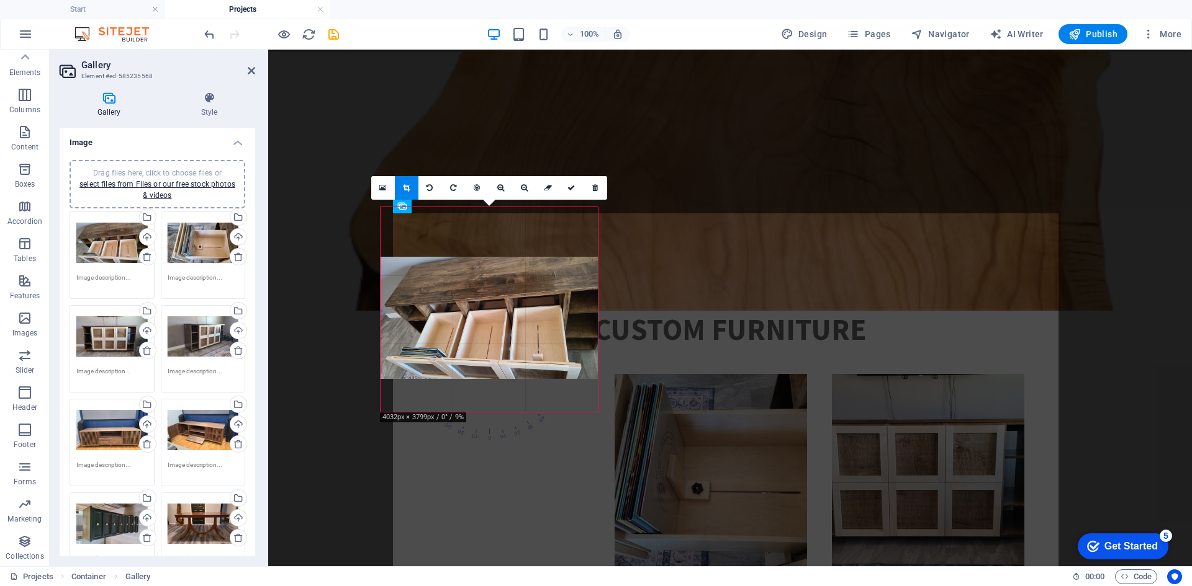
drag, startPoint x: 518, startPoint y: 298, endPoint x: 517, endPoint y: 348, distance: 49.7
click at [517, 348] on div at bounding box center [488, 318] width 217 height 122
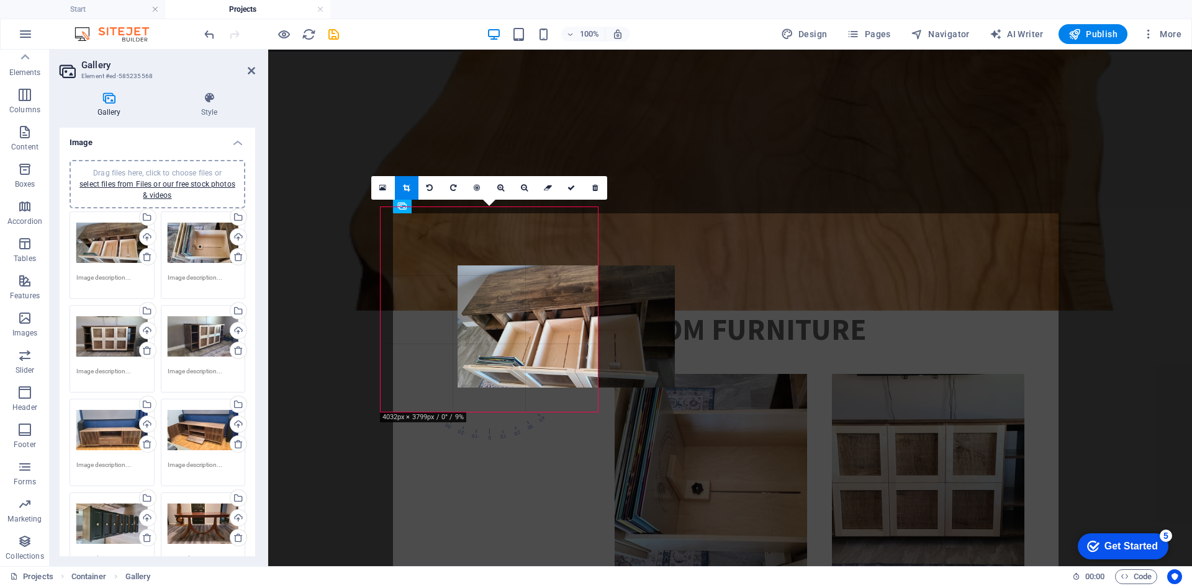
drag, startPoint x: 497, startPoint y: 331, endPoint x: 601, endPoint y: 302, distance: 107.7
click at [590, 305] on div at bounding box center [565, 327] width 217 height 122
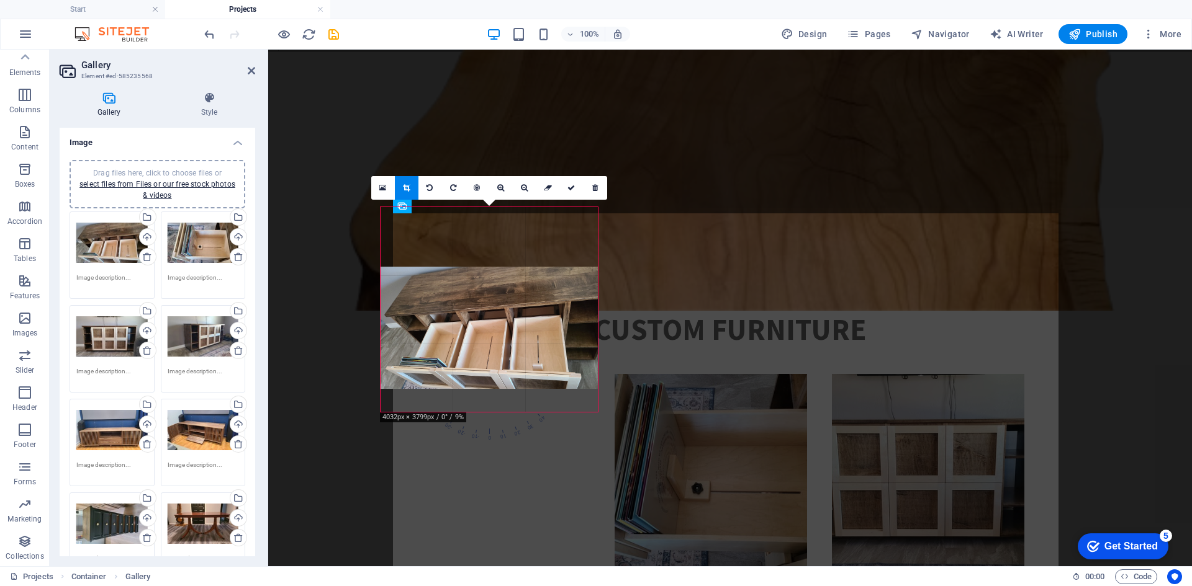
drag, startPoint x: 526, startPoint y: 333, endPoint x: 526, endPoint y: 312, distance: 21.7
click at [526, 312] on div at bounding box center [488, 328] width 217 height 122
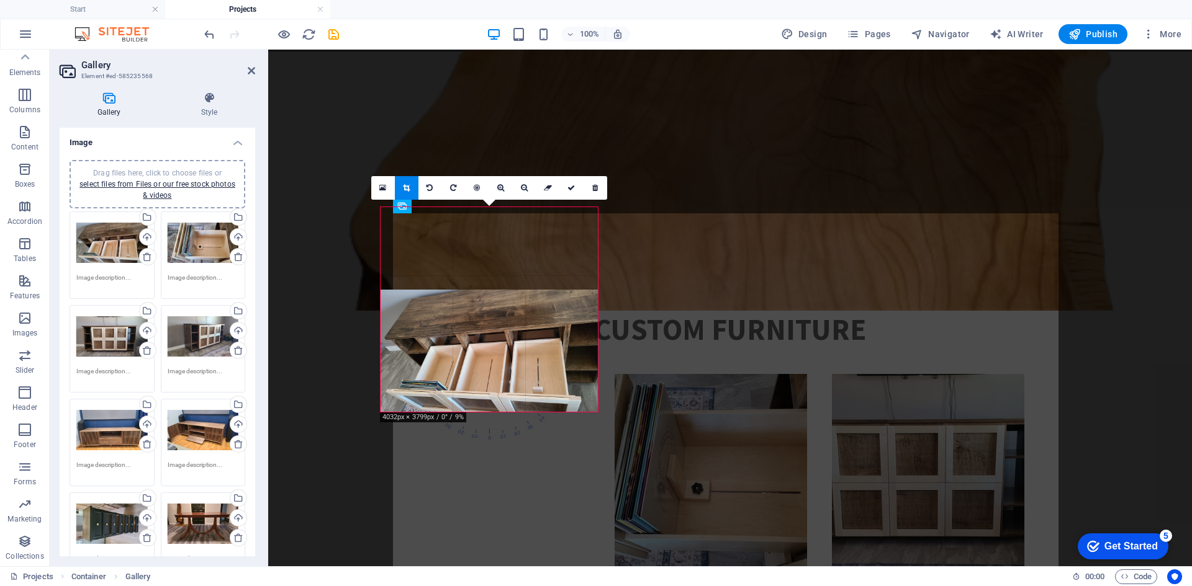
click at [405, 184] on icon at bounding box center [406, 187] width 7 height 7
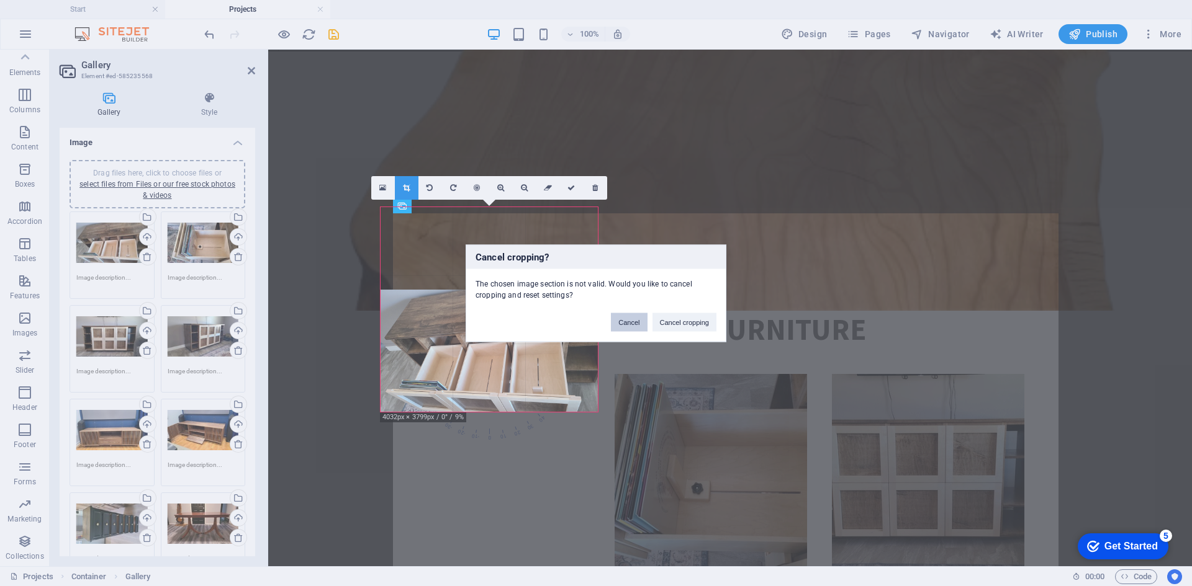
click at [626, 327] on button "Cancel" at bounding box center [629, 322] width 36 height 19
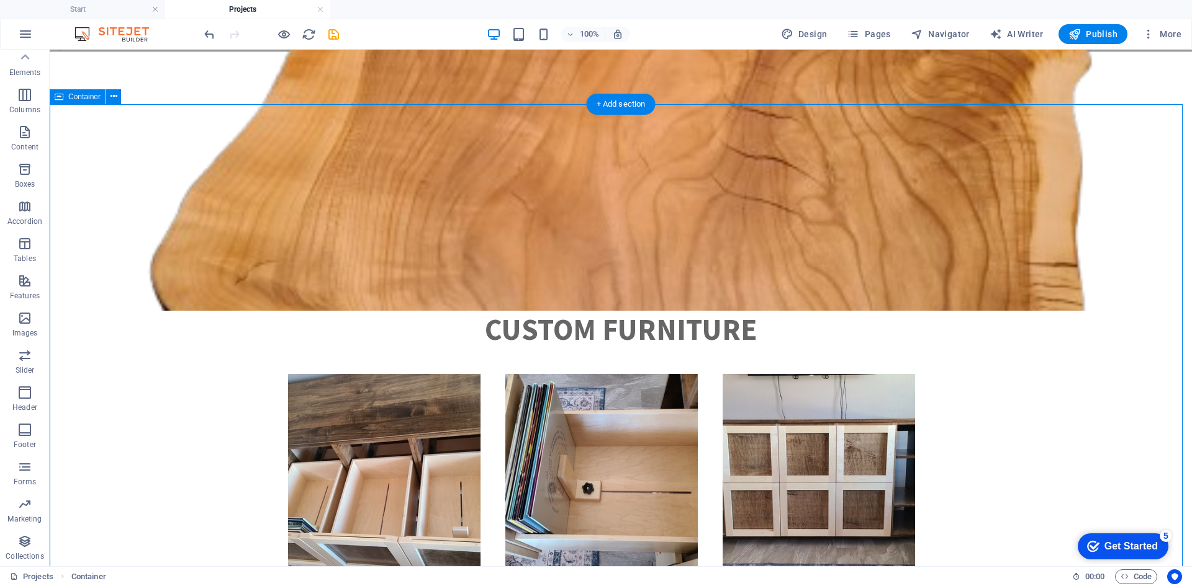
drag, startPoint x: 161, startPoint y: 206, endPoint x: 407, endPoint y: 240, distance: 248.0
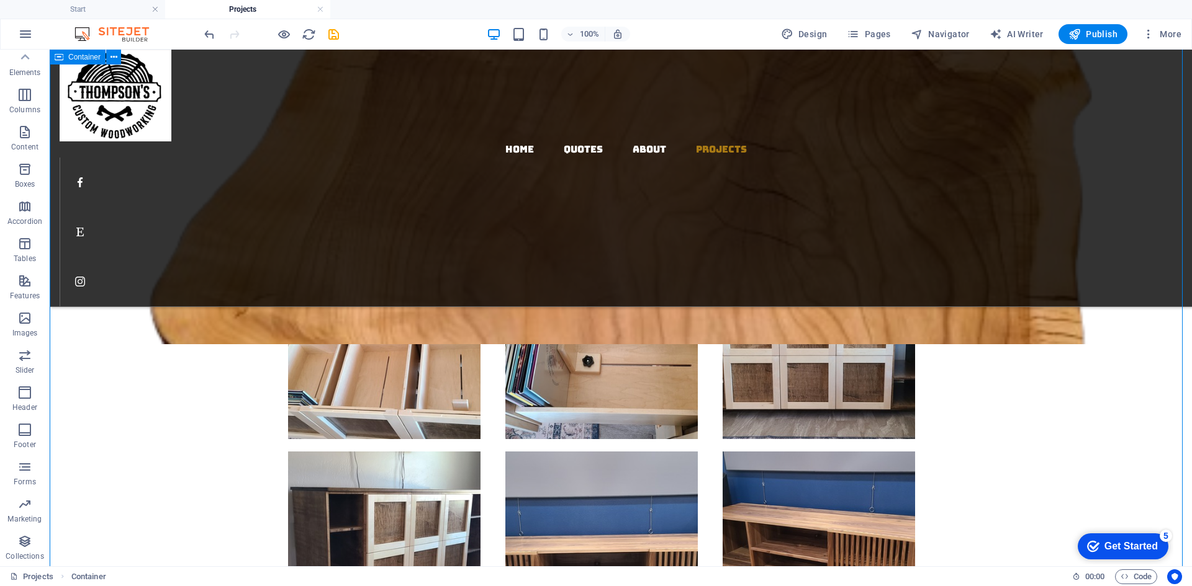
scroll to position [194, 0]
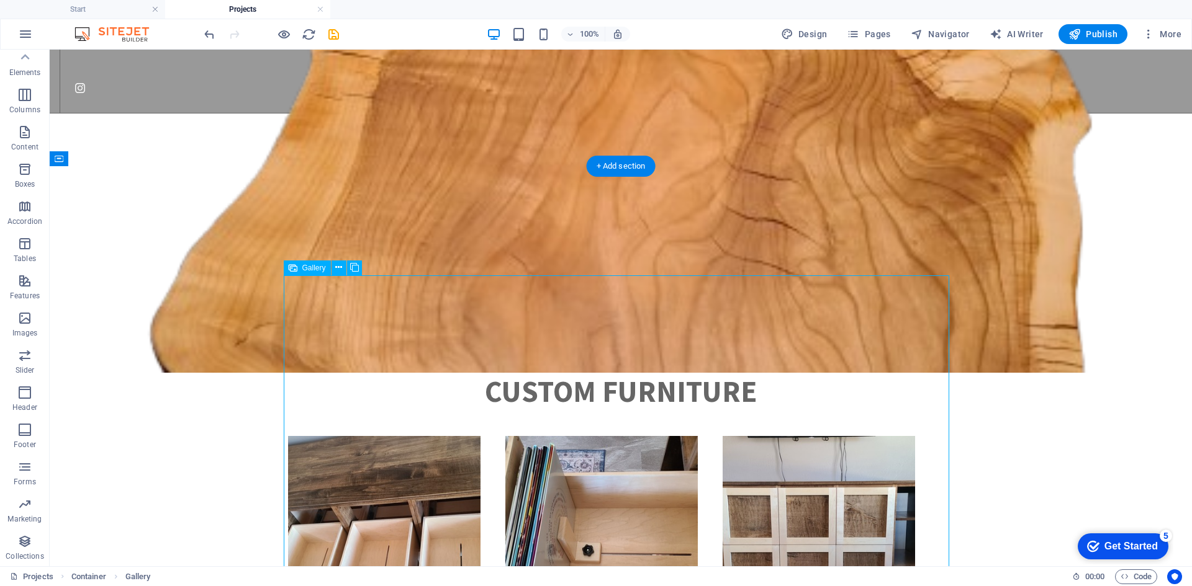
drag, startPoint x: 845, startPoint y: 352, endPoint x: 552, endPoint y: 346, distance: 293.0
drag, startPoint x: 819, startPoint y: 345, endPoint x: 408, endPoint y: 335, distance: 411.0
click at [868, 430] on li at bounding box center [818, 532] width 217 height 205
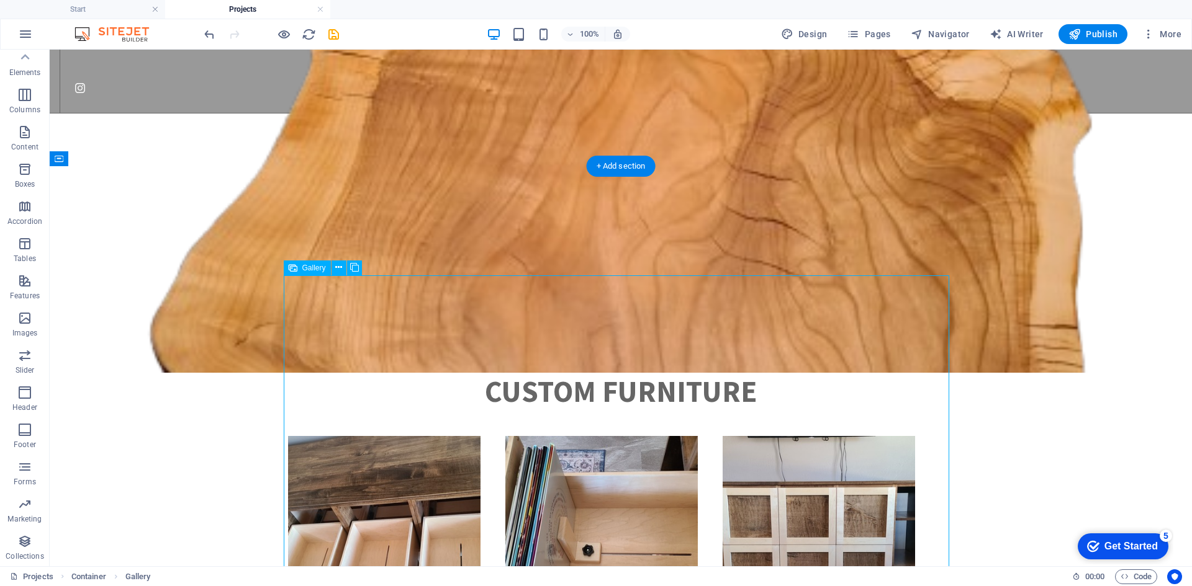
click at [840, 430] on li at bounding box center [818, 532] width 217 height 205
select select "4"
select select "px"
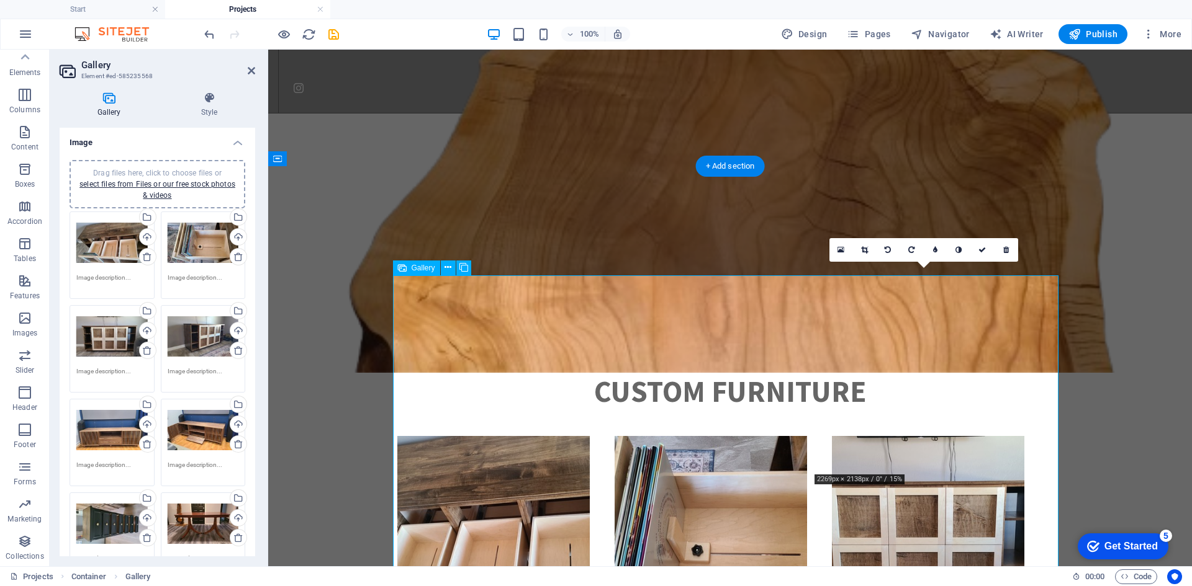
click at [891, 430] on li at bounding box center [927, 532] width 217 height 205
click at [896, 430] on li at bounding box center [927, 532] width 217 height 205
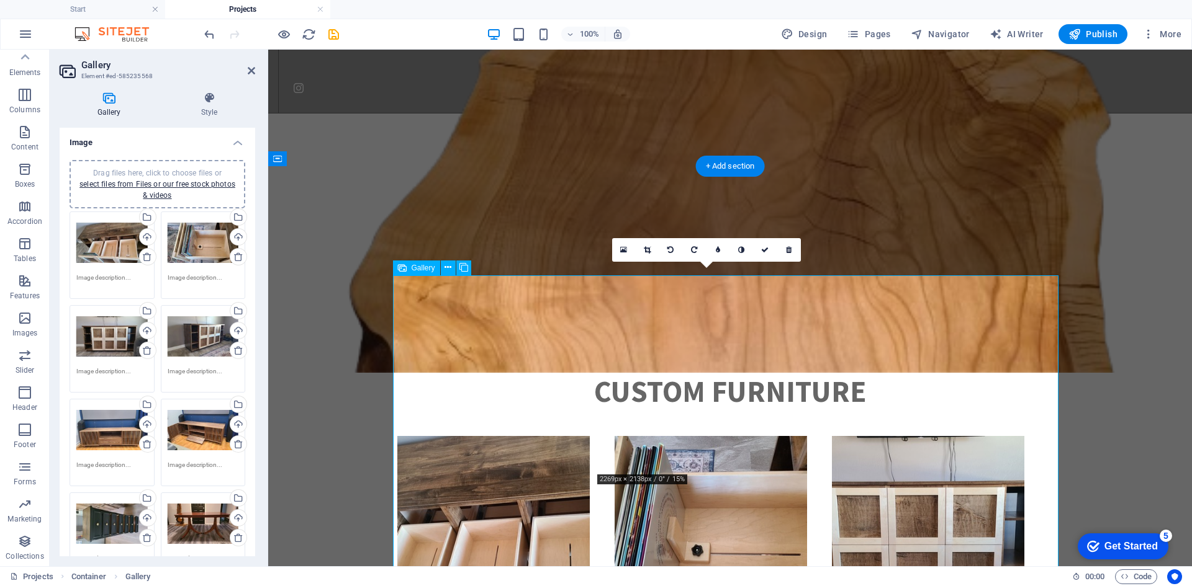
click at [730, 430] on li at bounding box center [710, 532] width 217 height 205
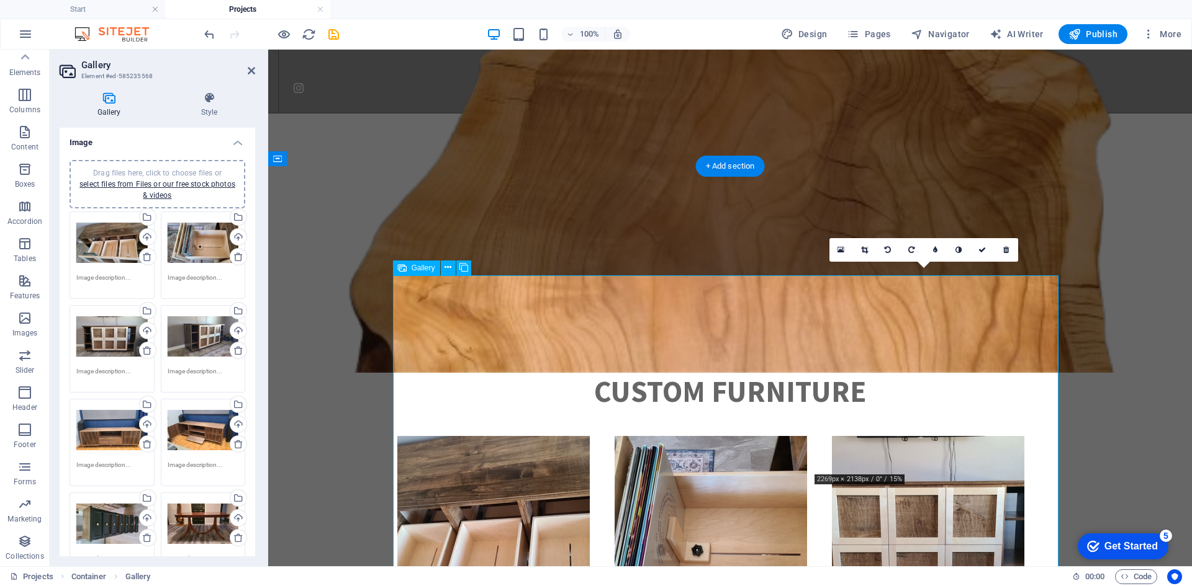
click at [910, 430] on li at bounding box center [927, 532] width 217 height 205
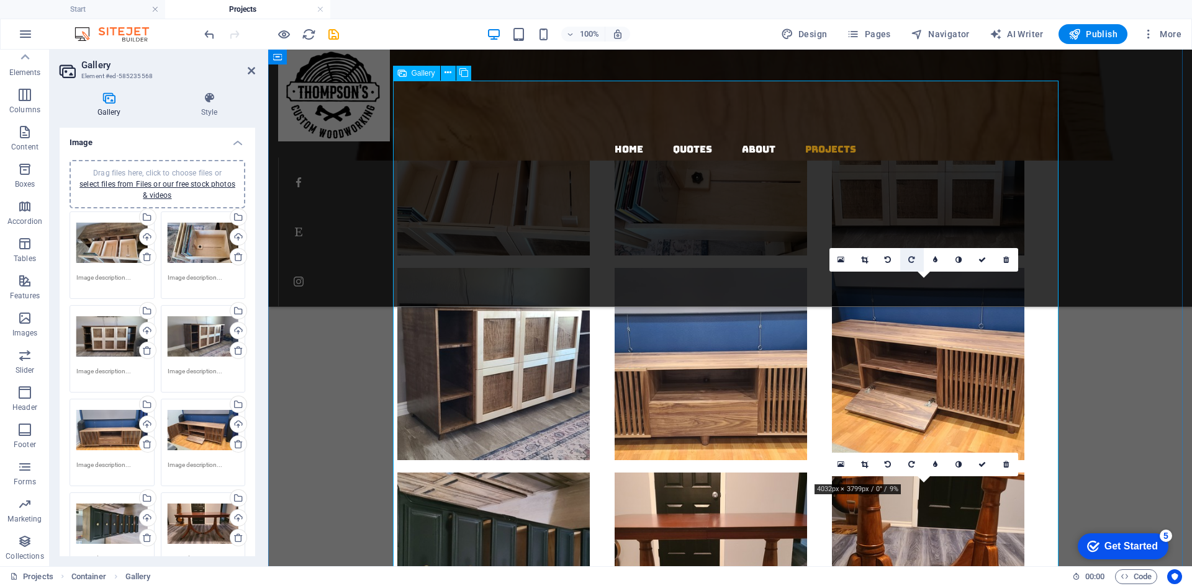
scroll to position [380, 0]
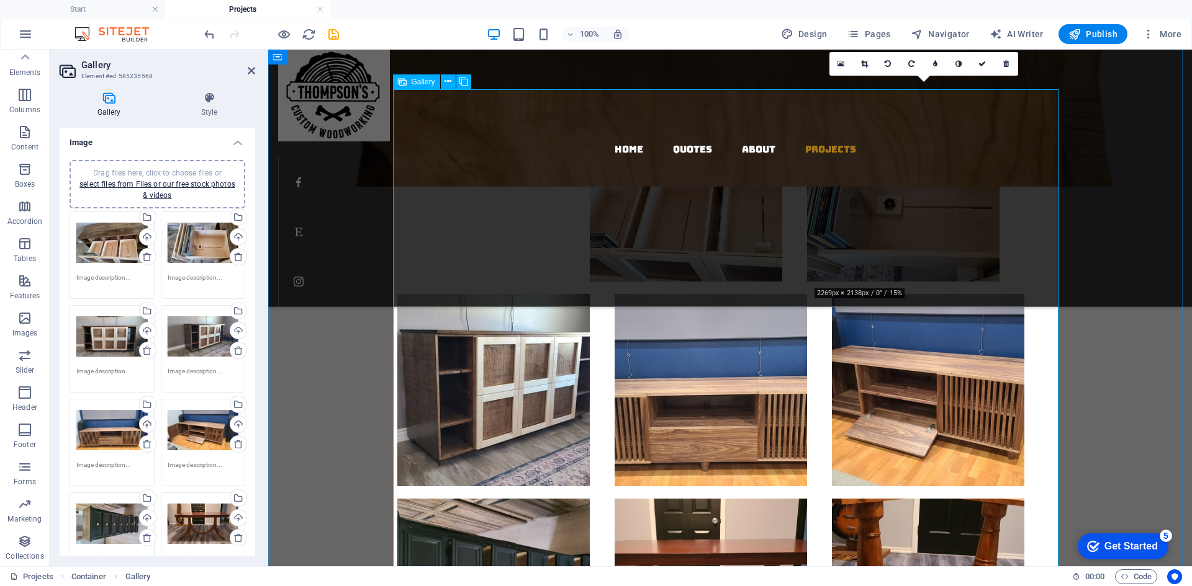
drag, startPoint x: 909, startPoint y: 209, endPoint x: 528, endPoint y: 212, distance: 381.7
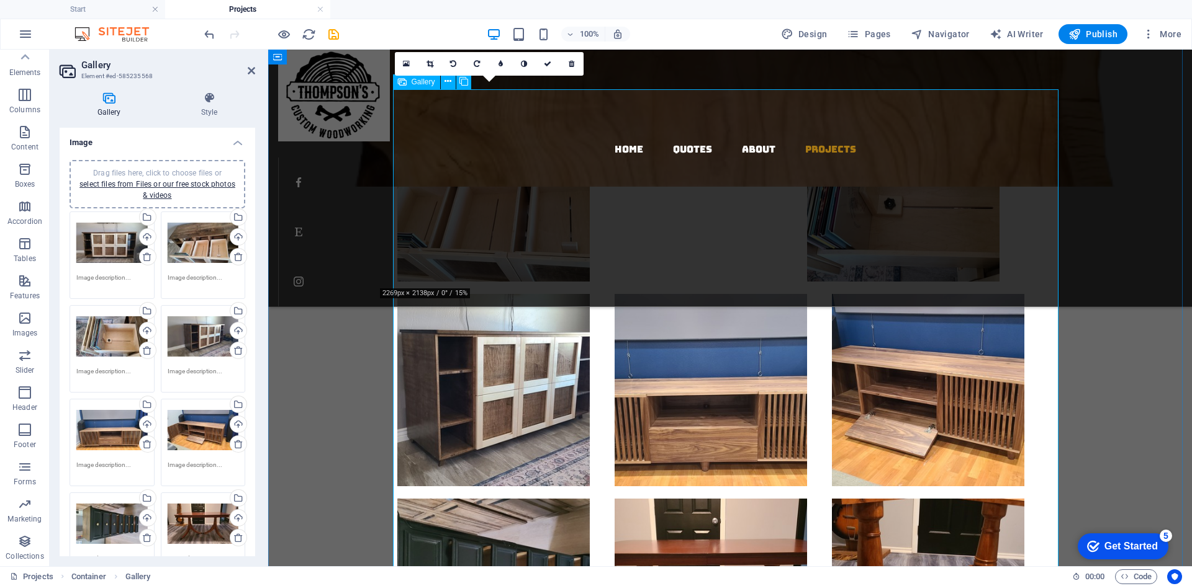
drag, startPoint x: 515, startPoint y: 209, endPoint x: 658, endPoint y: 209, distance: 143.4
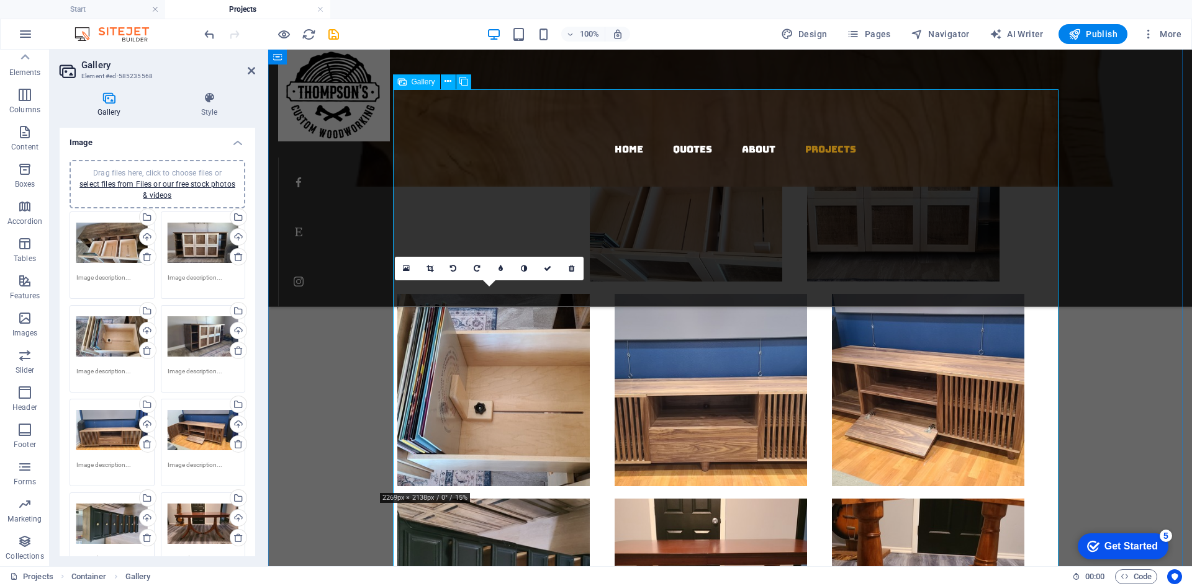
drag, startPoint x: 545, startPoint y: 380, endPoint x: 550, endPoint y: 192, distance: 188.7
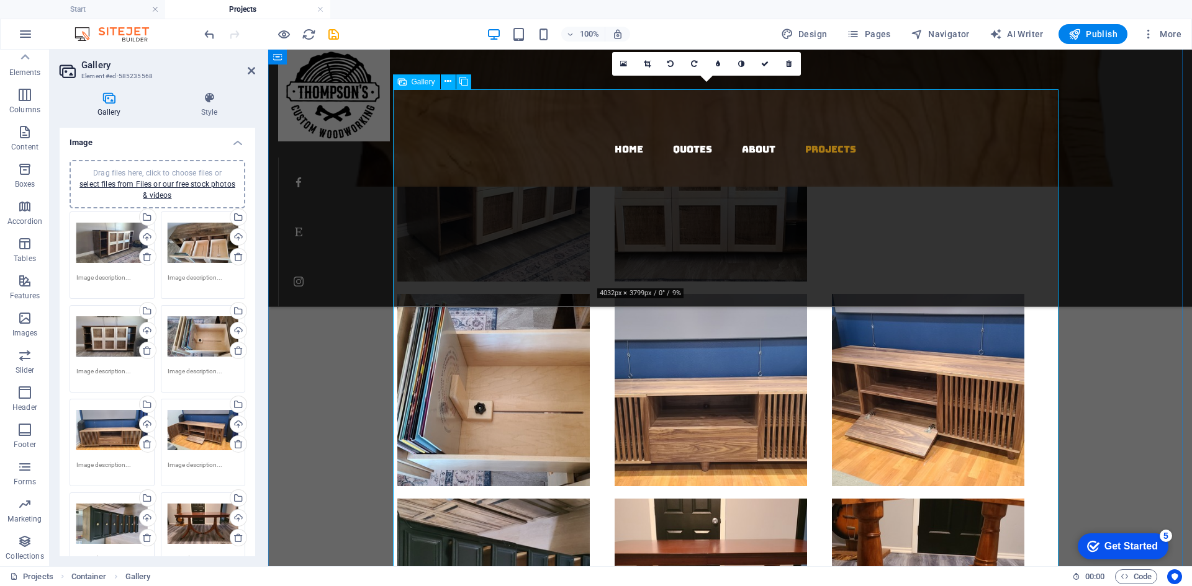
drag, startPoint x: 732, startPoint y: 204, endPoint x: 925, endPoint y: 210, distance: 193.1
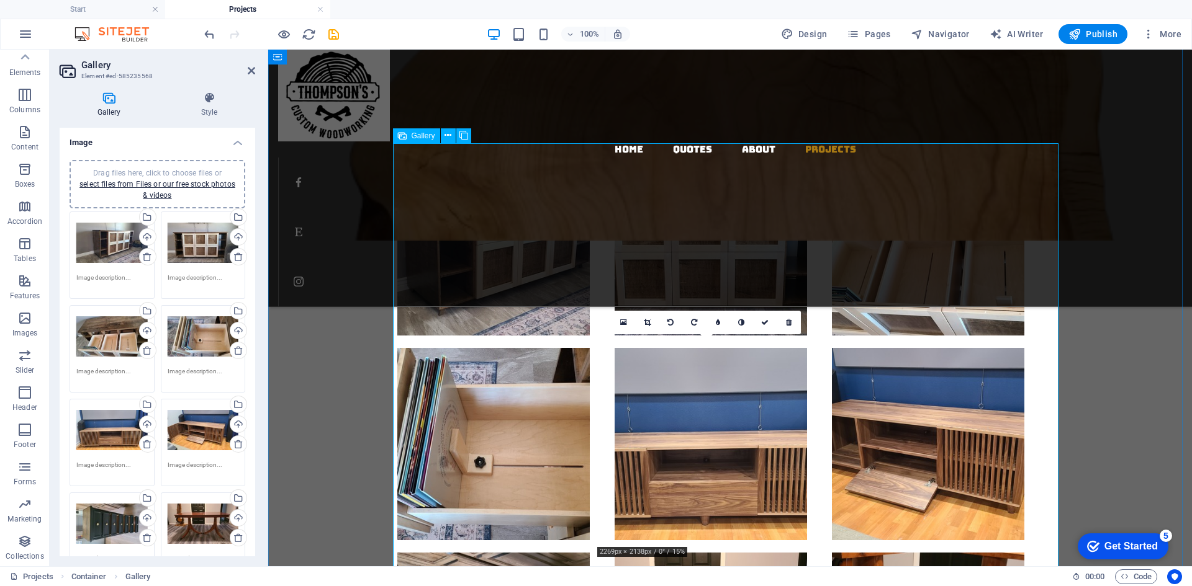
scroll to position [256, 0]
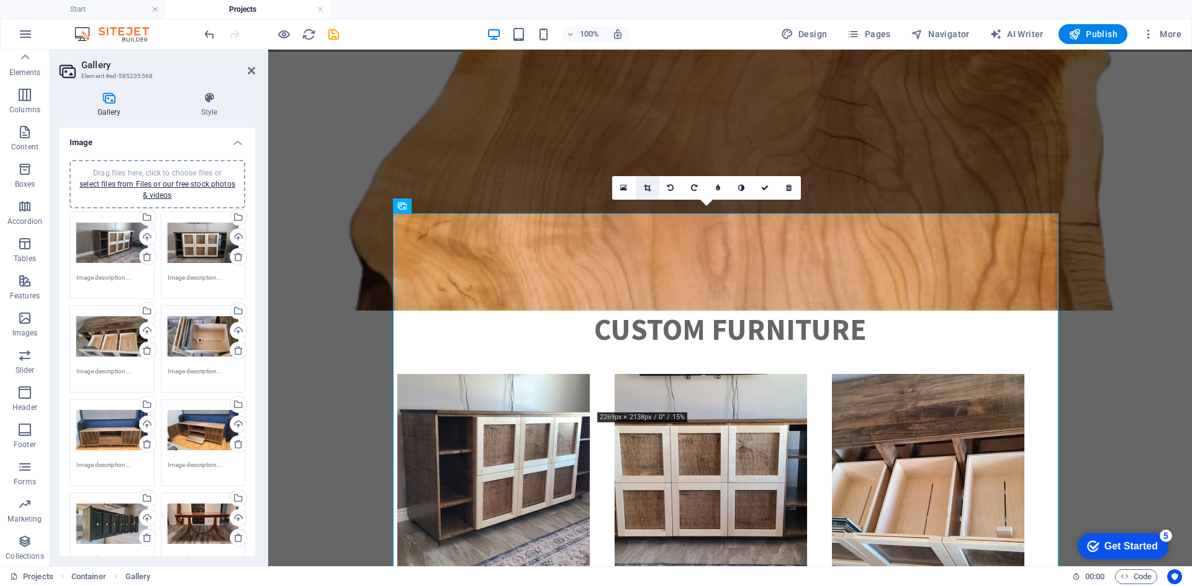
click at [649, 187] on icon at bounding box center [647, 187] width 7 height 7
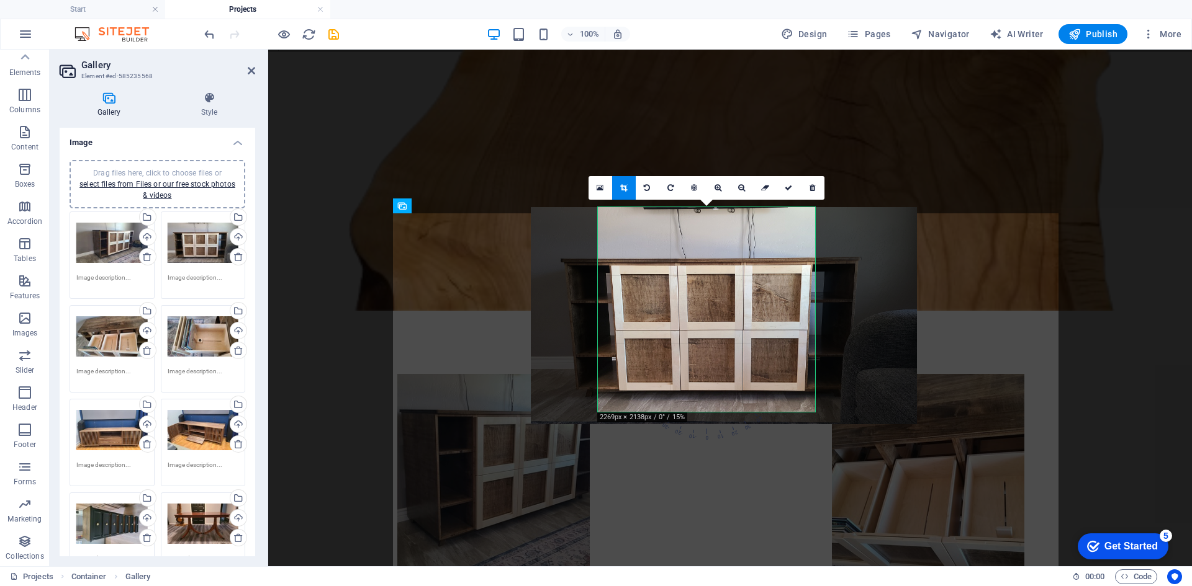
drag, startPoint x: 723, startPoint y: 305, endPoint x: 741, endPoint y: 306, distance: 18.0
click at [741, 306] on div at bounding box center [724, 315] width 386 height 217
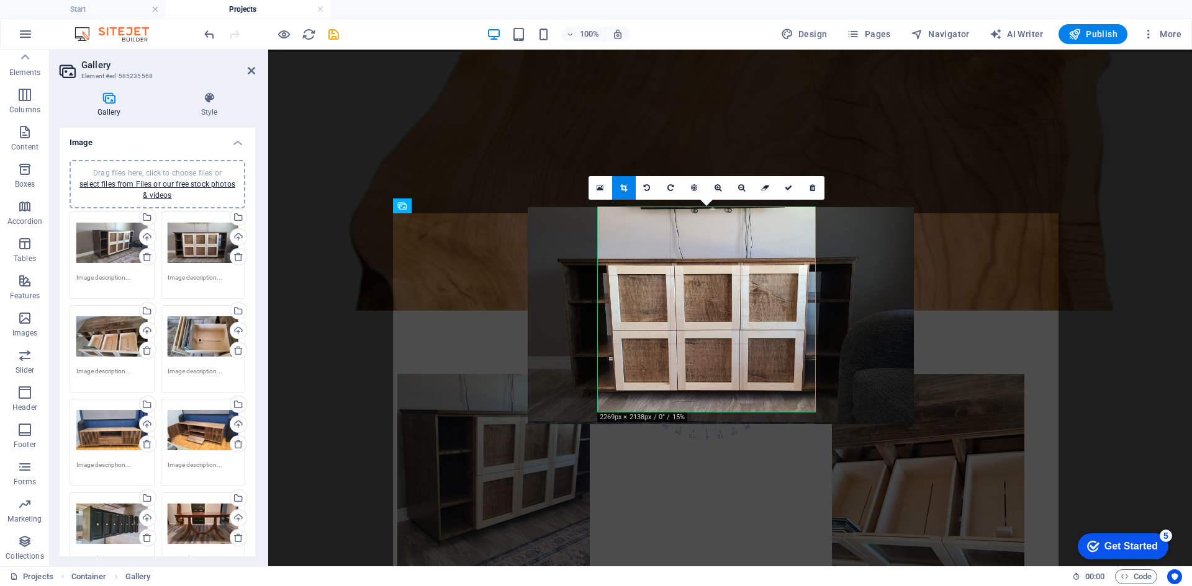
drag, startPoint x: 701, startPoint y: 381, endPoint x: 690, endPoint y: 383, distance: 10.7
click at [690, 383] on div at bounding box center [721, 315] width 386 height 217
click at [792, 187] on icon at bounding box center [787, 187] width 7 height 7
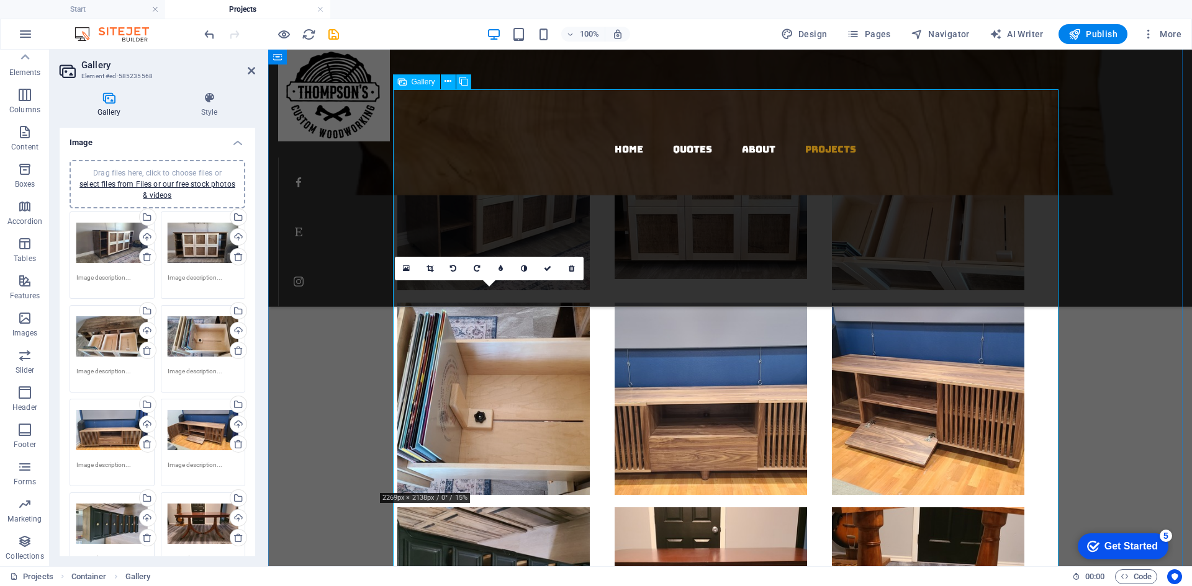
scroll to position [380, 0]
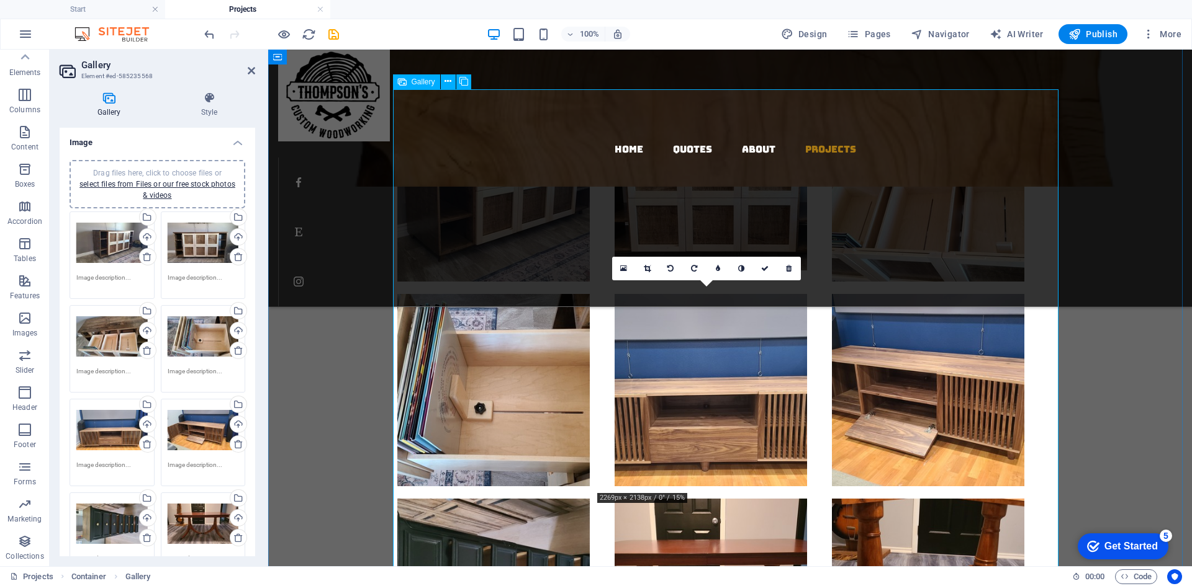
click at [719, 367] on li at bounding box center [710, 390] width 217 height 205
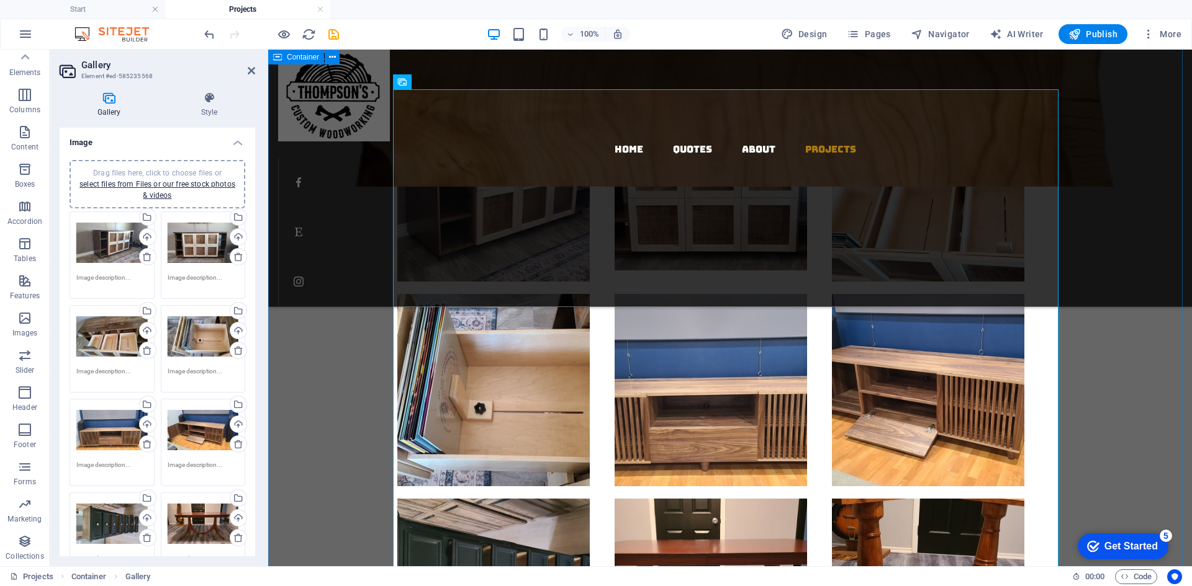
click at [1092, 315] on div "Custom Furniture" at bounding box center [730, 351] width 924 height 742
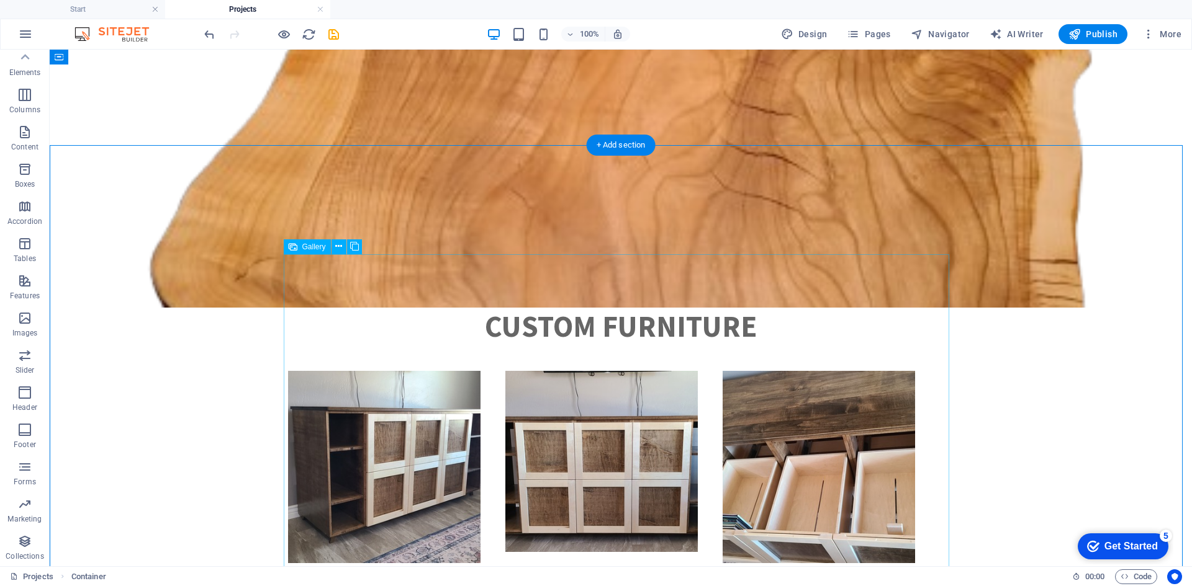
scroll to position [194, 0]
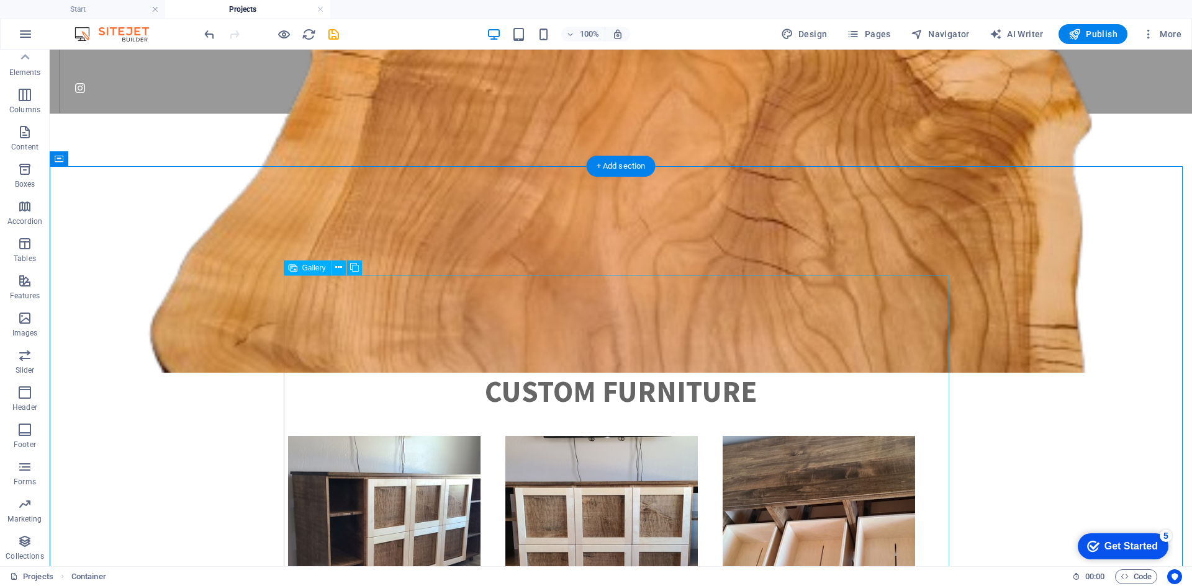
click at [918, 430] on li at bounding box center [818, 532] width 217 height 205
drag, startPoint x: 948, startPoint y: 279, endPoint x: 975, endPoint y: 278, distance: 26.7
click at [341, 266] on icon at bounding box center [338, 267] width 7 height 13
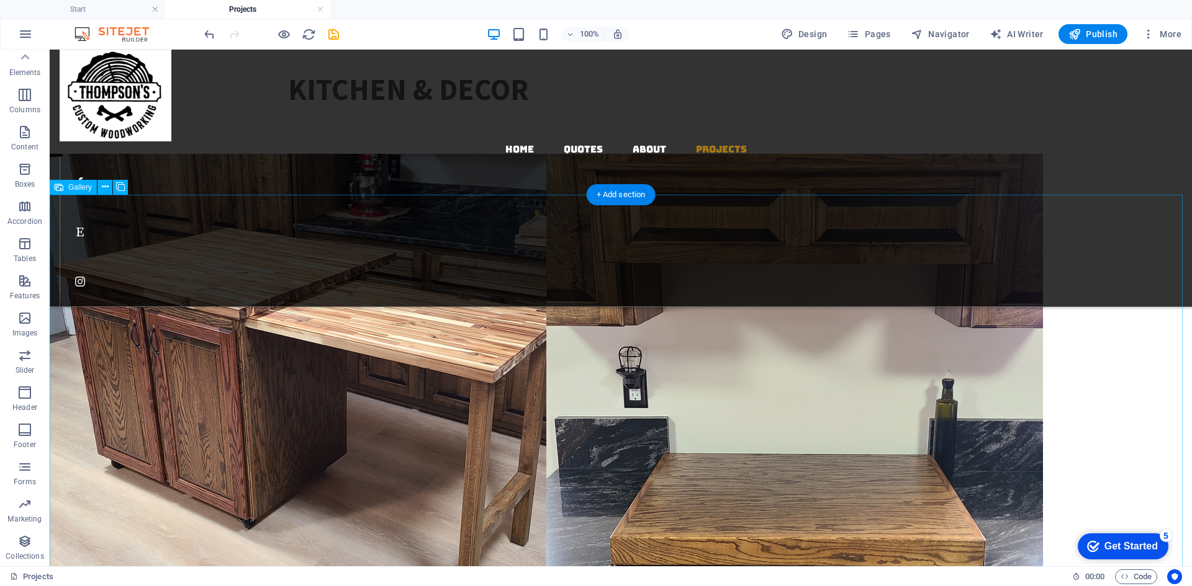
scroll to position [1373, 0]
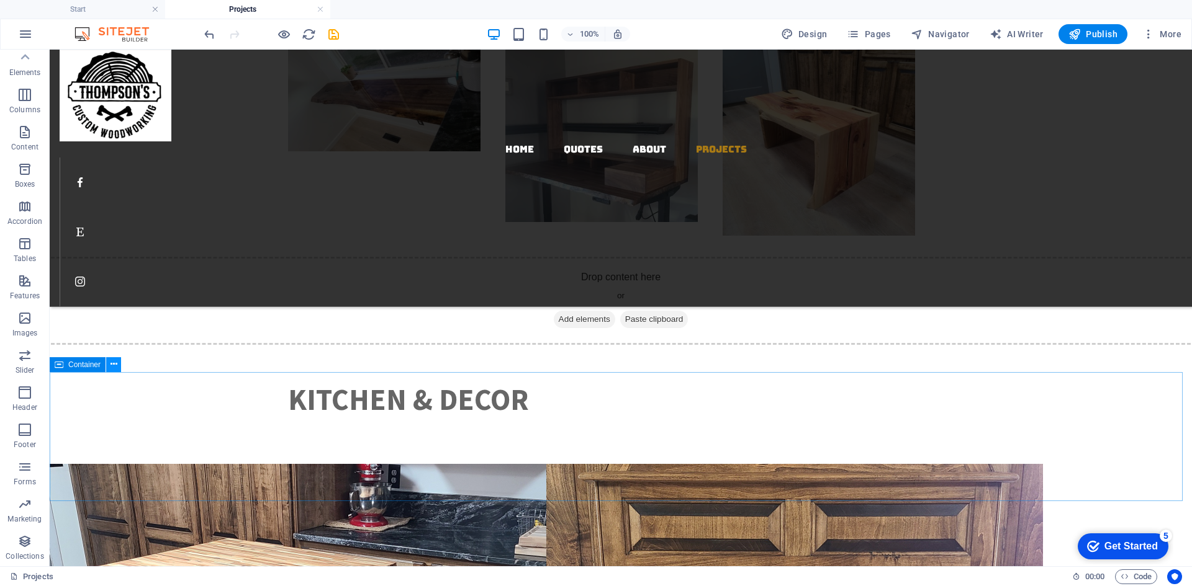
click at [114, 366] on icon at bounding box center [113, 364] width 7 height 13
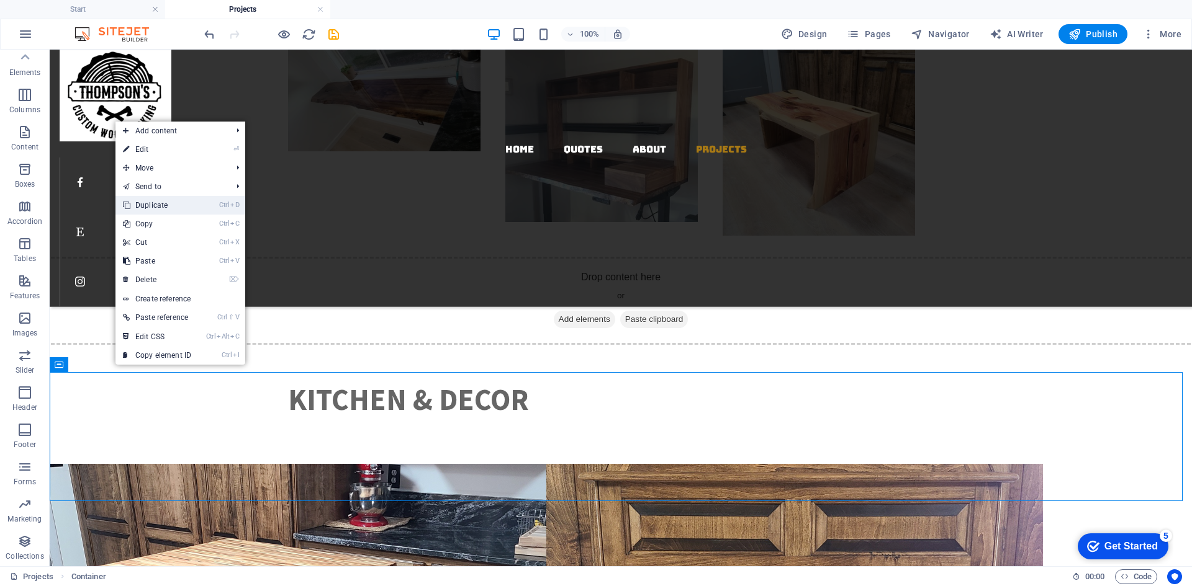
click at [166, 208] on link "Ctrl D Duplicate" at bounding box center [156, 205] width 83 height 19
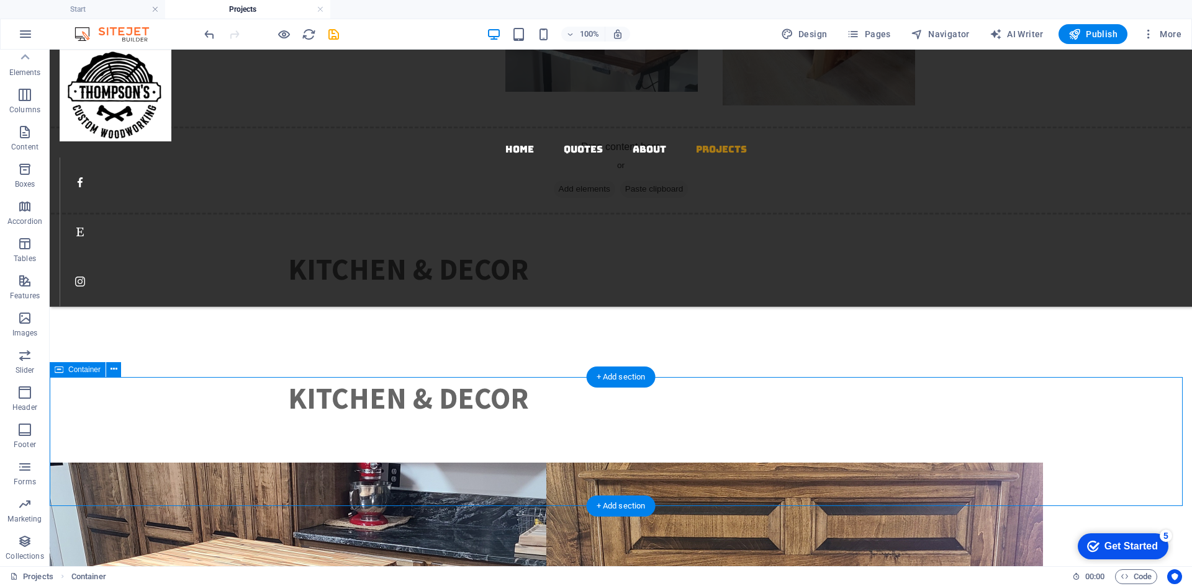
scroll to position [1497, 0]
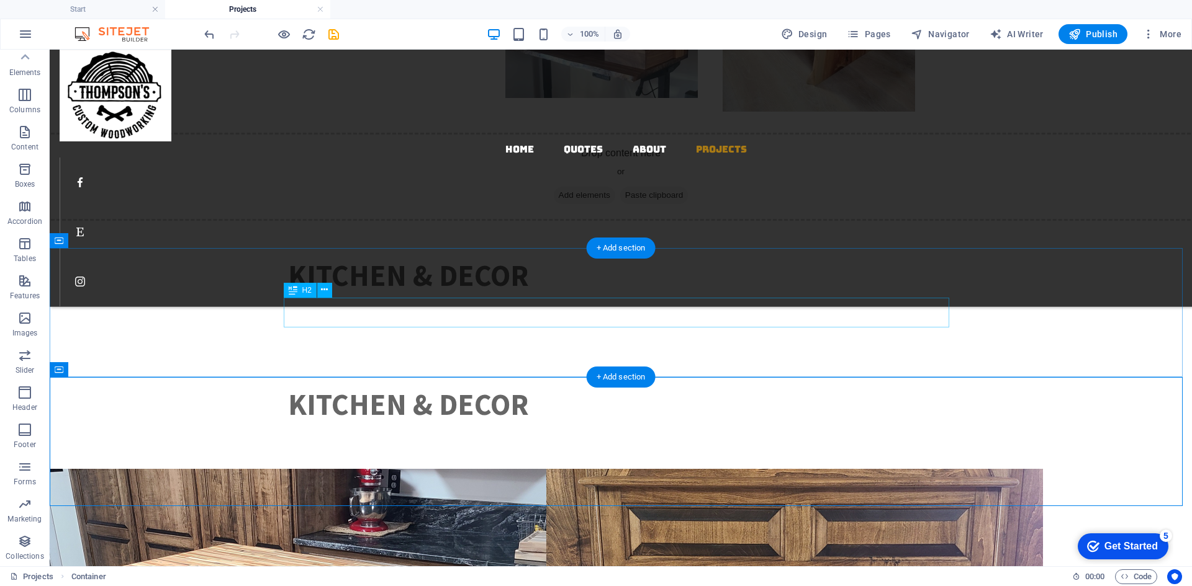
click at [835, 290] on div "Kitchen & Decor" at bounding box center [620, 276] width 665 height 30
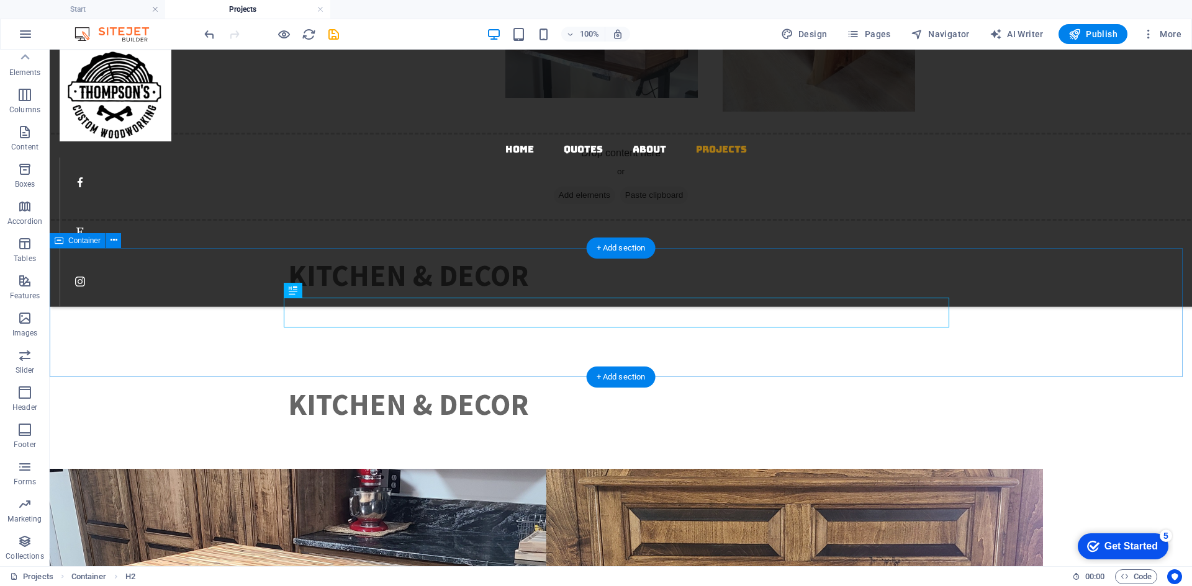
click at [1013, 318] on div "Kitchen & Decor" at bounding box center [621, 275] width 1142 height 129
click at [411, 290] on div "Kitchen & Decor" at bounding box center [620, 276] width 665 height 30
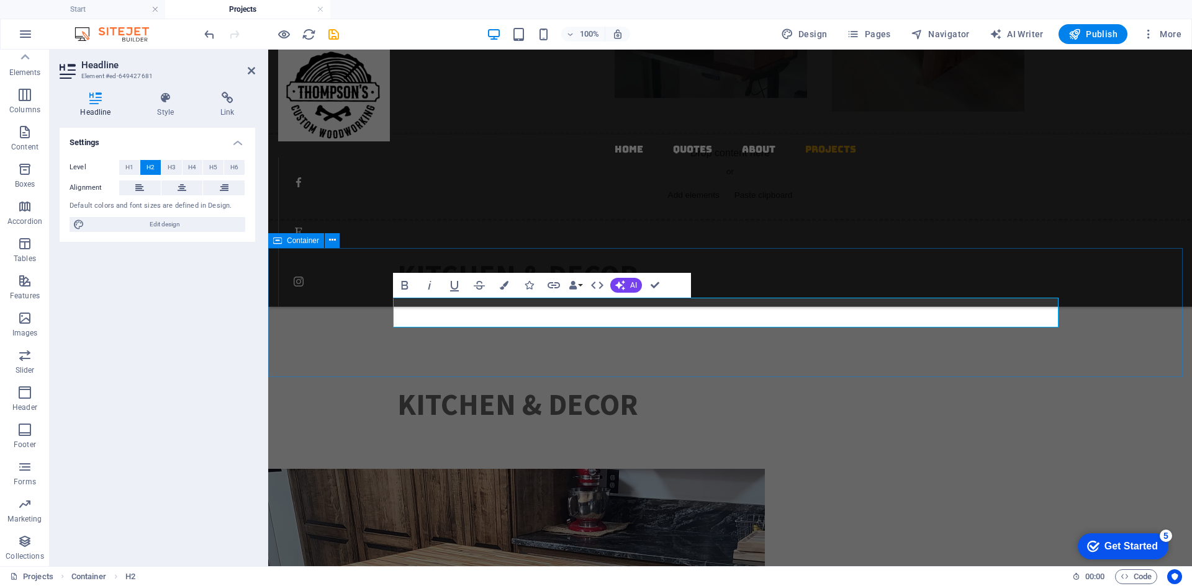
click at [1025, 340] on div "Kitchen & Decor" at bounding box center [730, 275] width 924 height 129
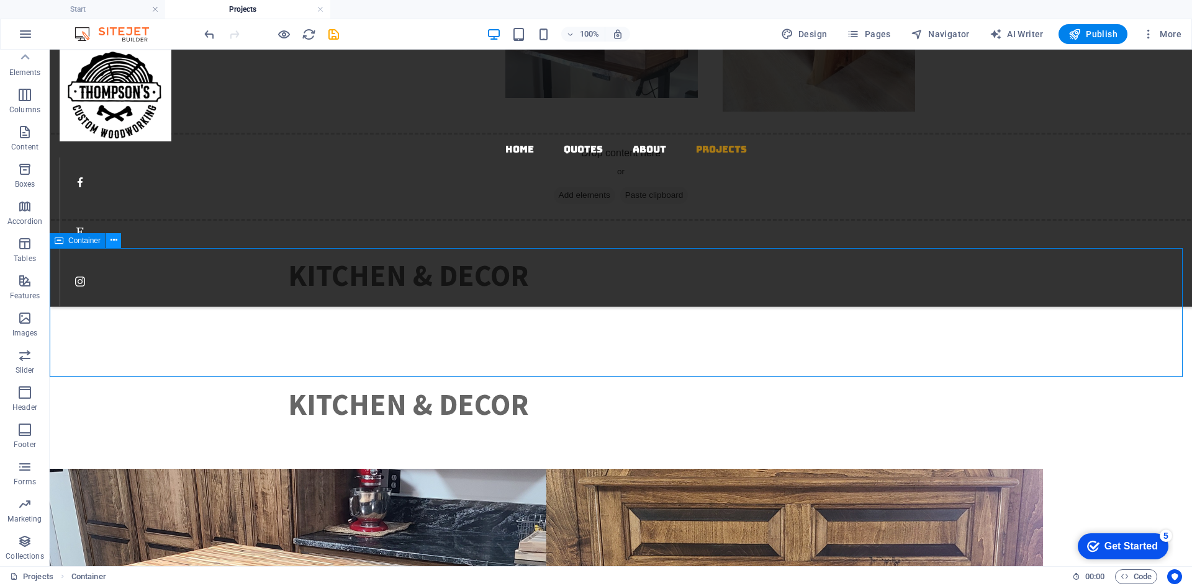
click at [115, 241] on icon at bounding box center [113, 240] width 7 height 13
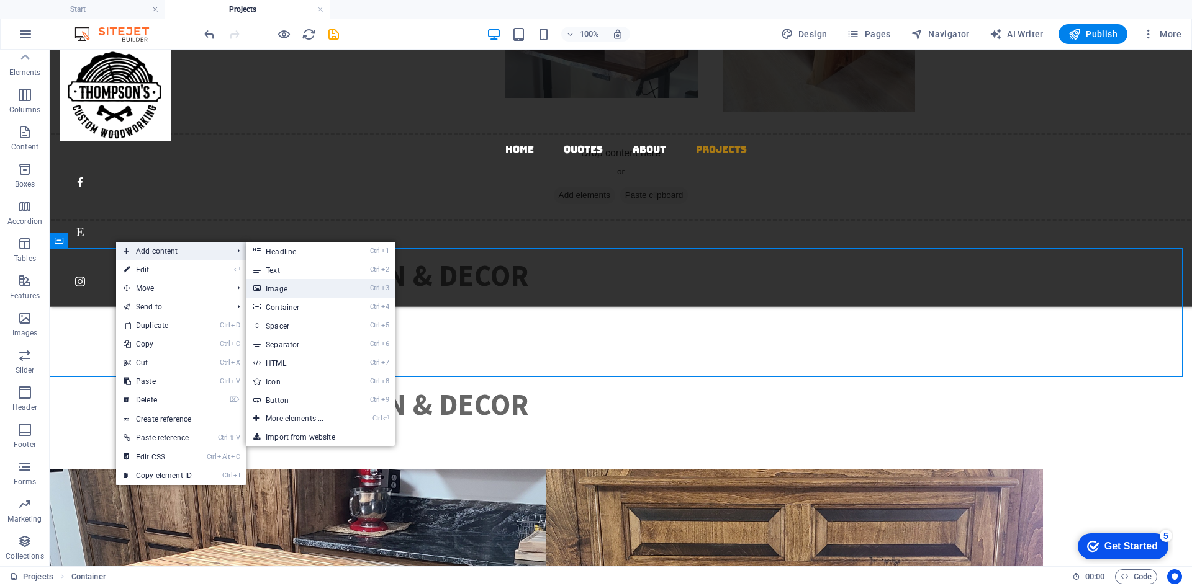
click at [312, 289] on link "Ctrl 3 Image" at bounding box center [297, 288] width 102 height 19
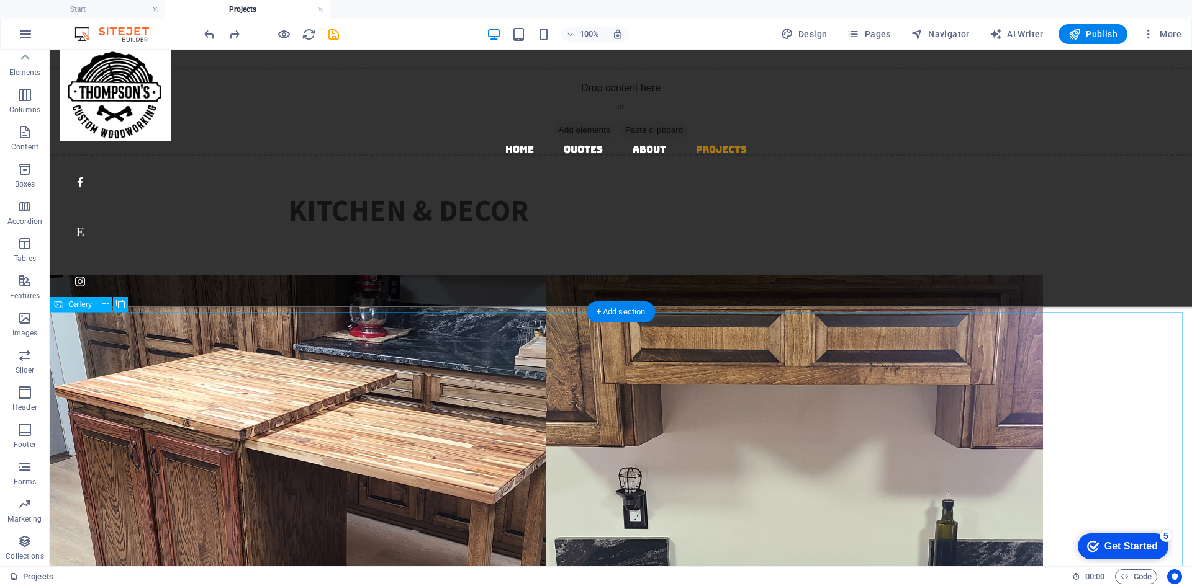
scroll to position [1559, 0]
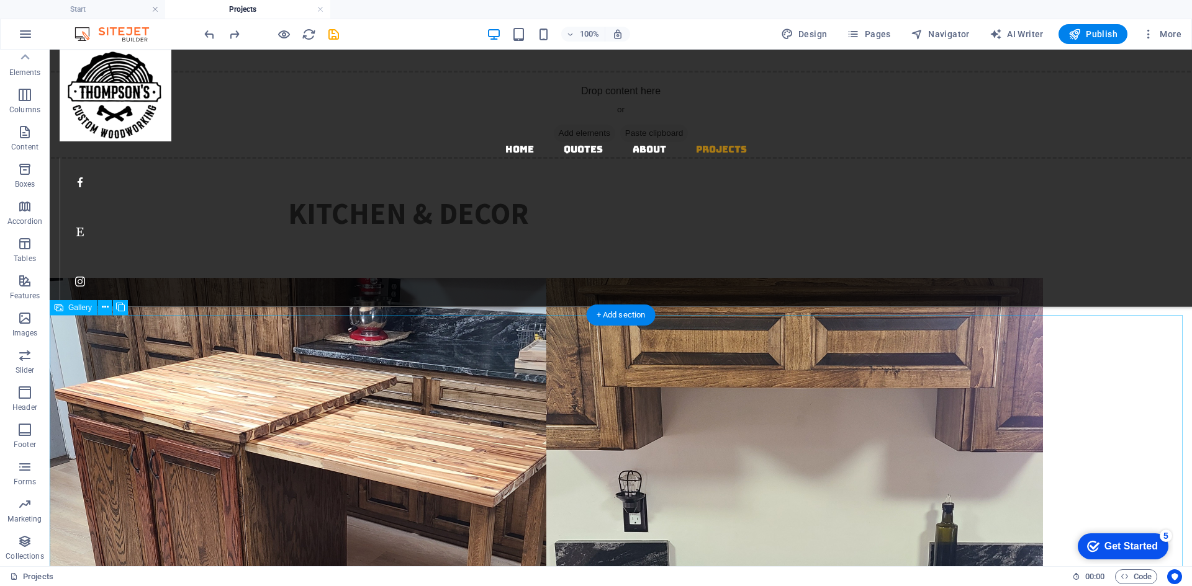
click at [106, 307] on icon at bounding box center [105, 307] width 7 height 13
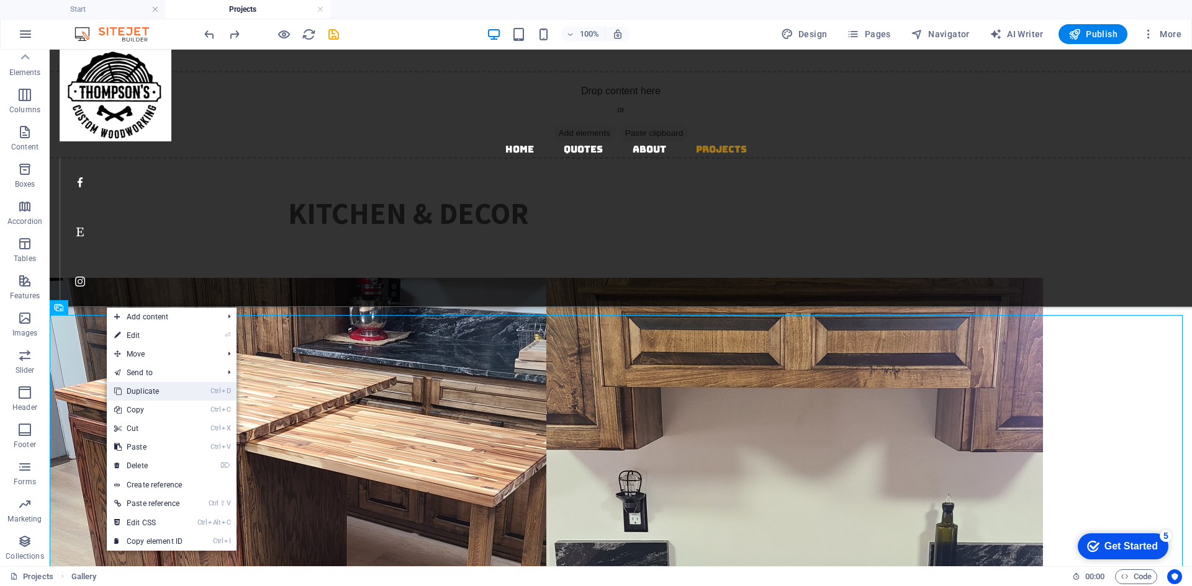
click at [181, 393] on link "Ctrl D Duplicate" at bounding box center [148, 391] width 83 height 19
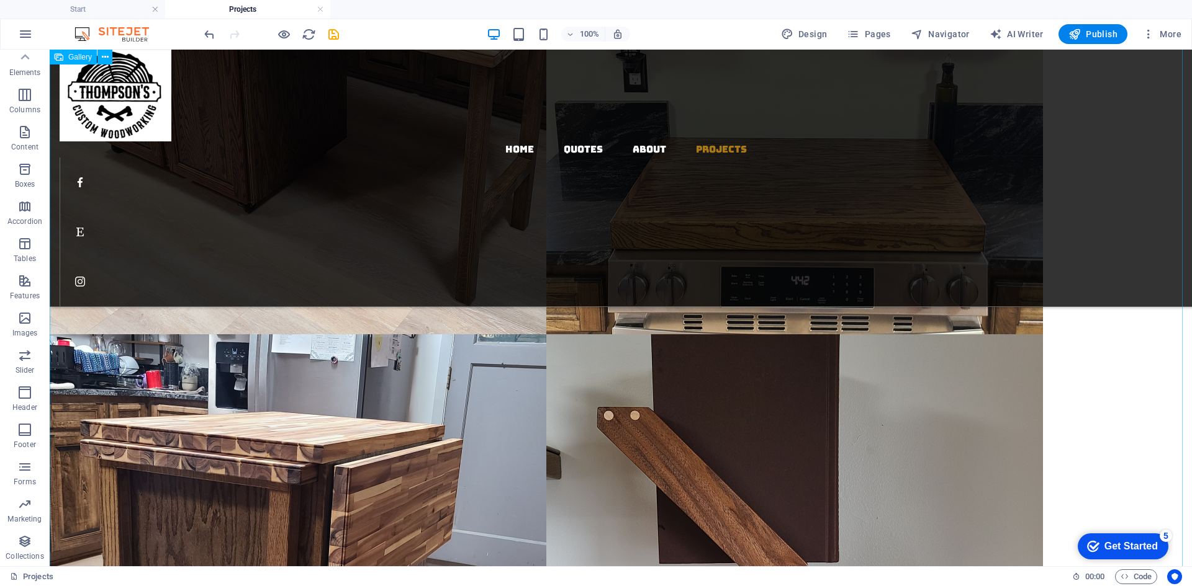
scroll to position [3490, 0]
click at [405, 304] on li at bounding box center [298, 85] width 497 height 497
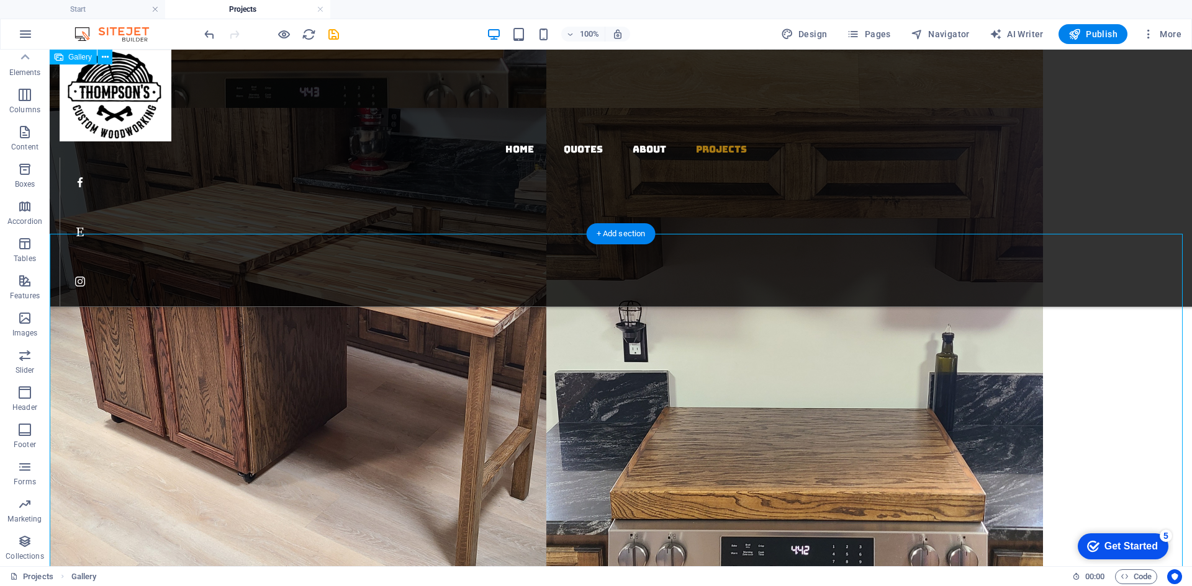
scroll to position [3117, 0]
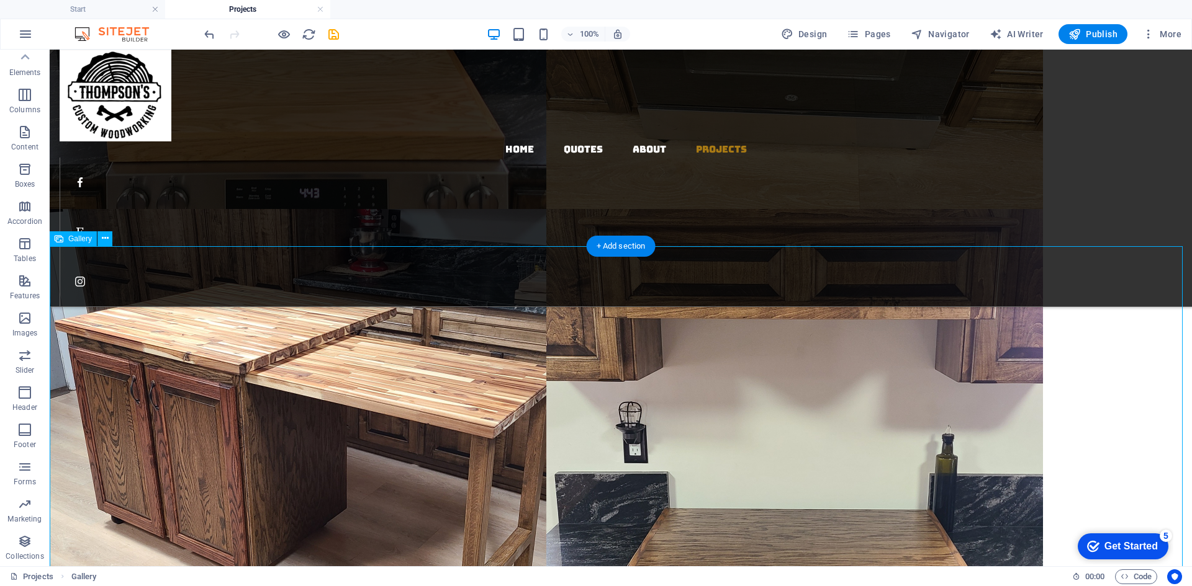
click at [479, 317] on li at bounding box center [298, 457] width 497 height 497
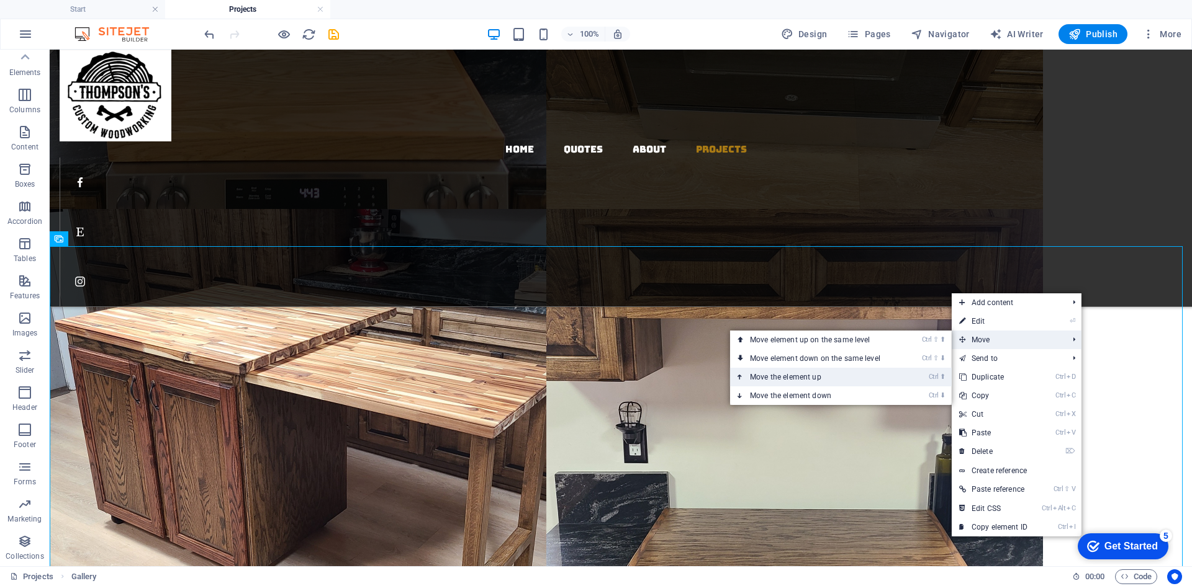
click at [883, 371] on link "Ctrl ⬆ Move the element up" at bounding box center [817, 377] width 175 height 19
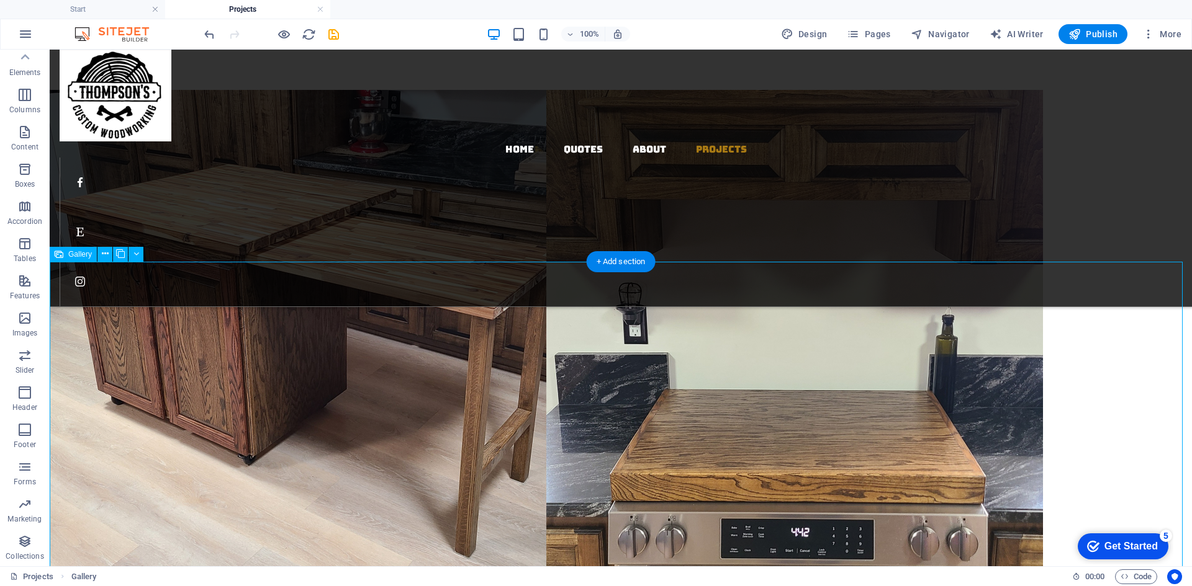
scroll to position [1814, 0]
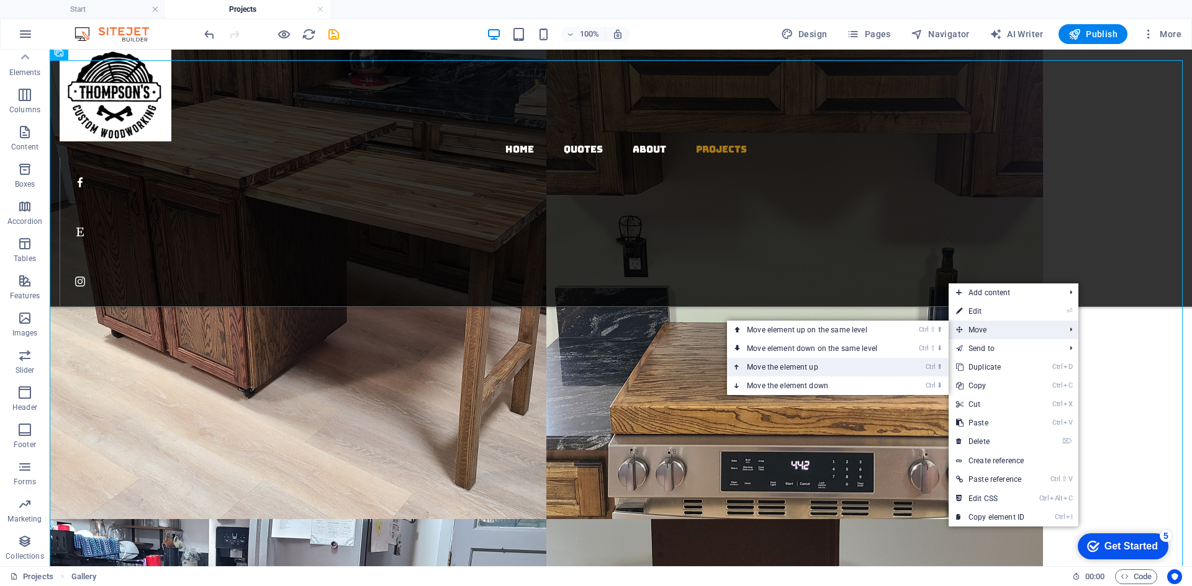
click at [852, 369] on link "Ctrl ⬆ Move the element up" at bounding box center [814, 367] width 175 height 19
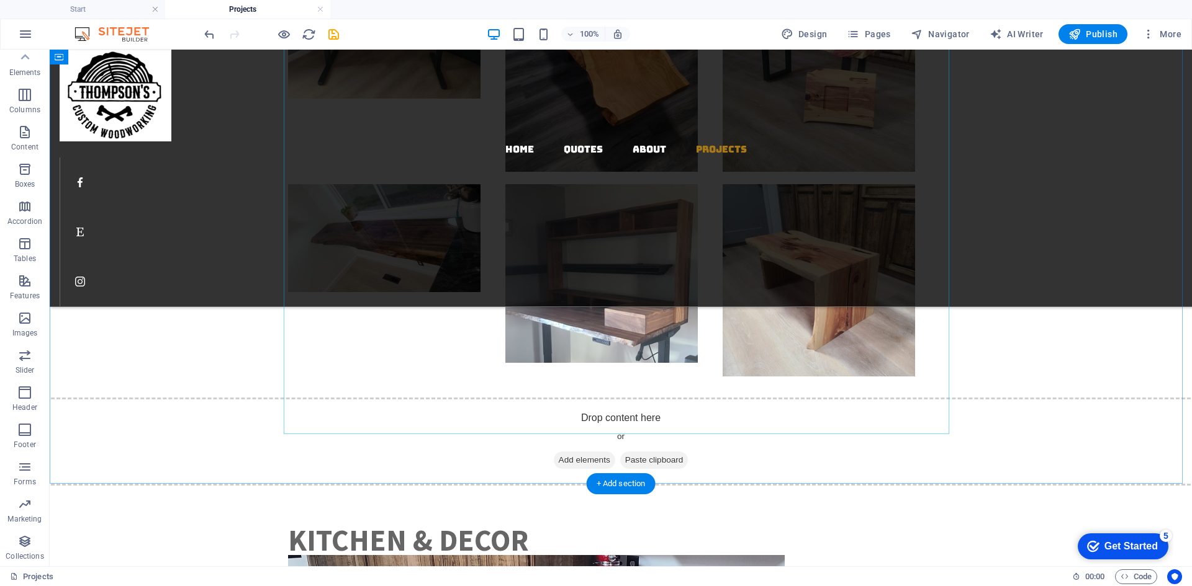
scroll to position [1442, 0]
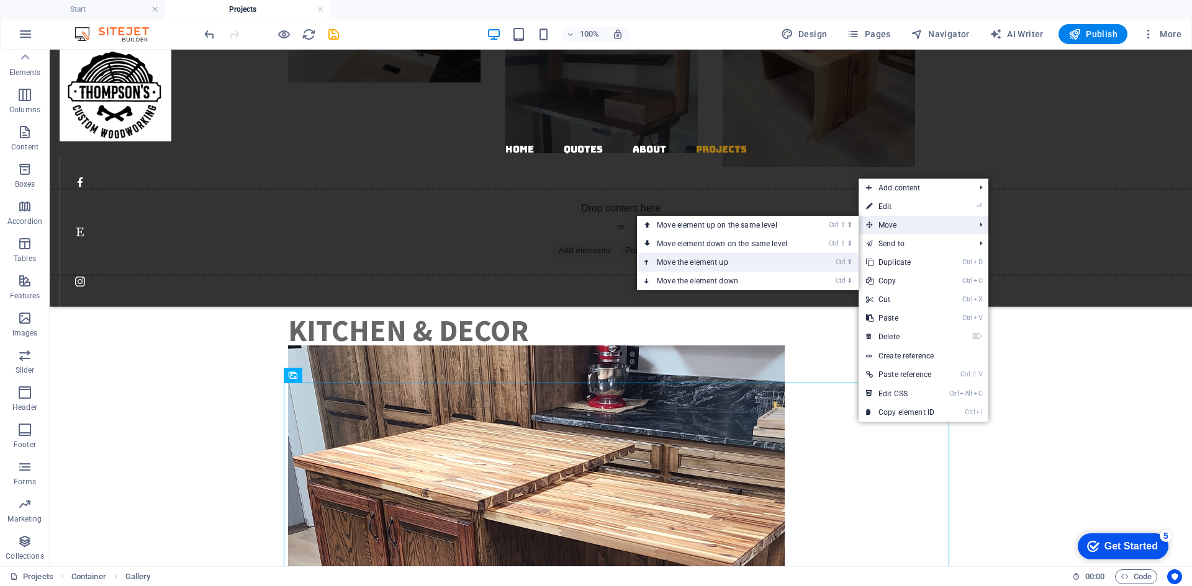
click at [750, 269] on link "Ctrl ⬆ Move the element up" at bounding box center [724, 262] width 175 height 19
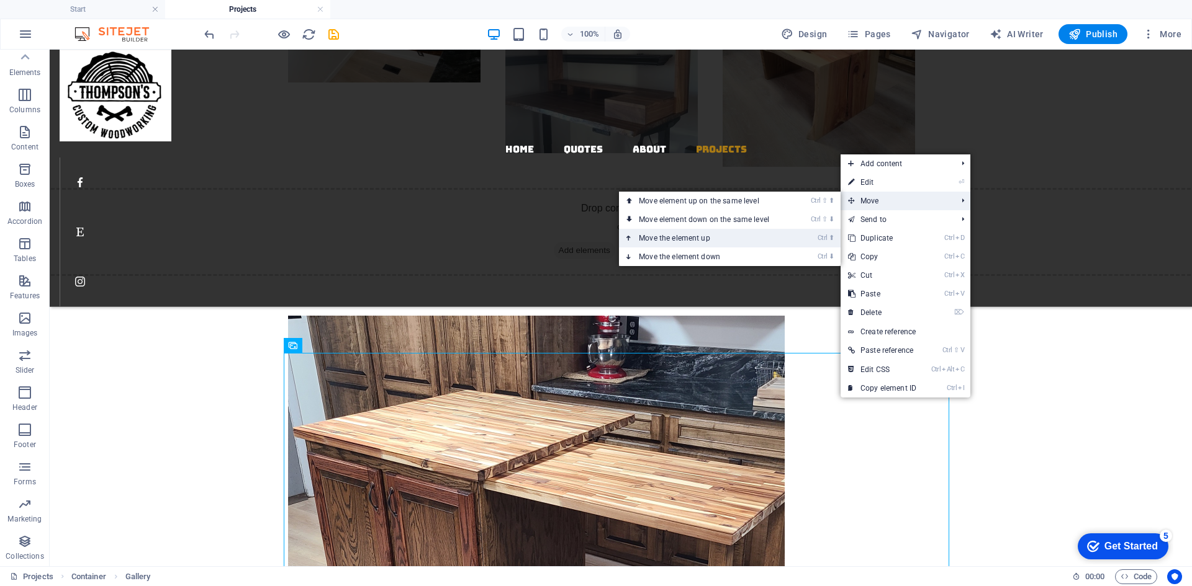
click at [726, 240] on link "Ctrl ⬆ Move the element up" at bounding box center [706, 238] width 175 height 19
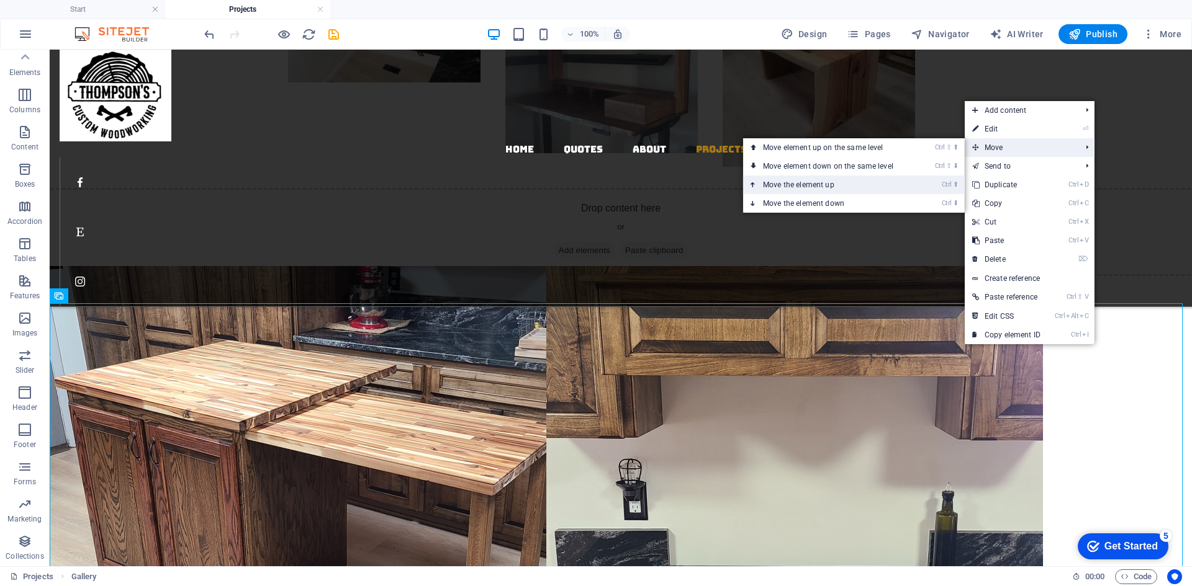
click at [882, 186] on link "Ctrl ⬆ Move the element up" at bounding box center [830, 185] width 175 height 19
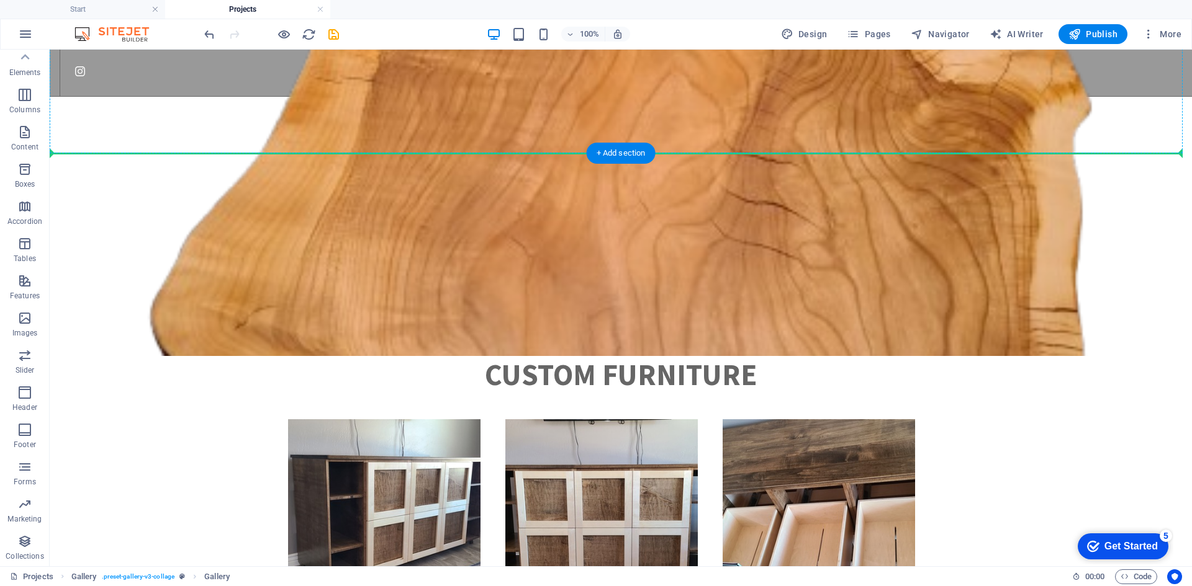
scroll to position [194, 0]
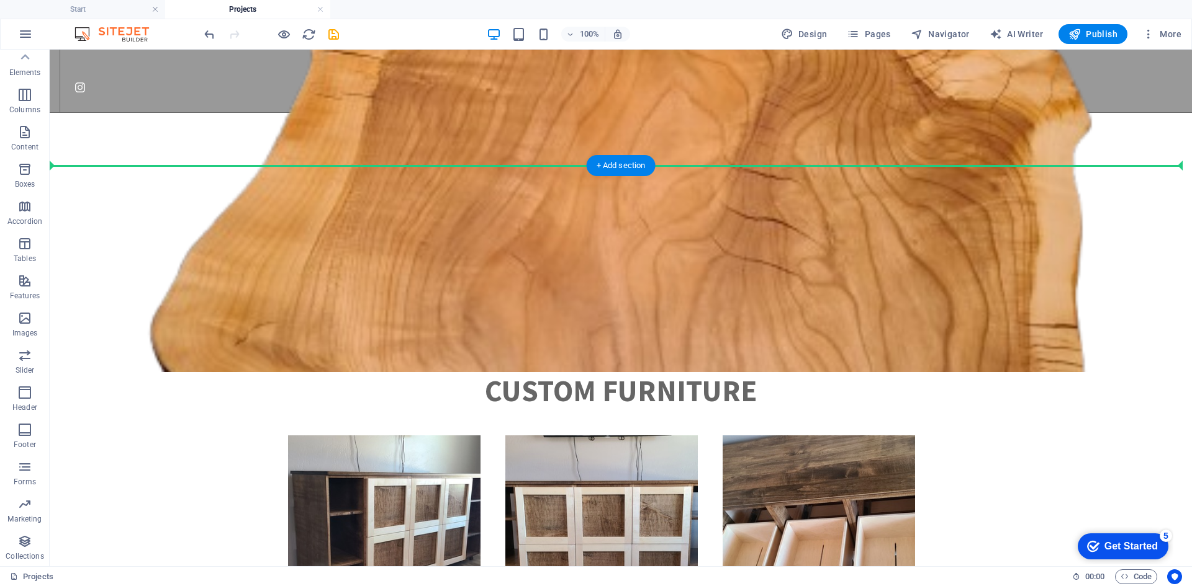
drag, startPoint x: 1016, startPoint y: 438, endPoint x: 971, endPoint y: 201, distance: 240.6
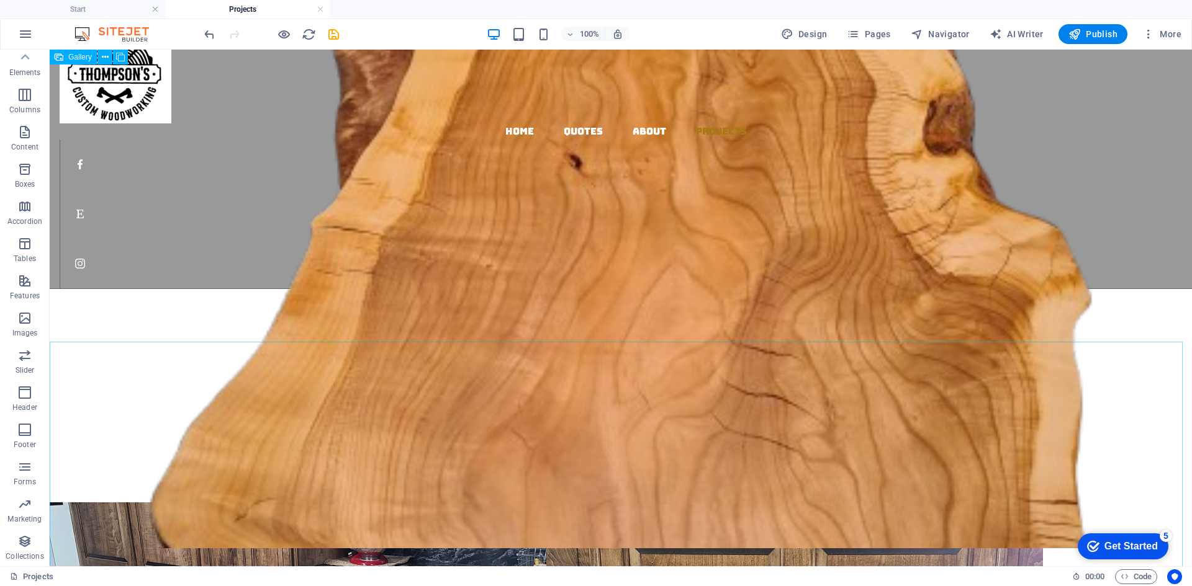
scroll to position [8, 0]
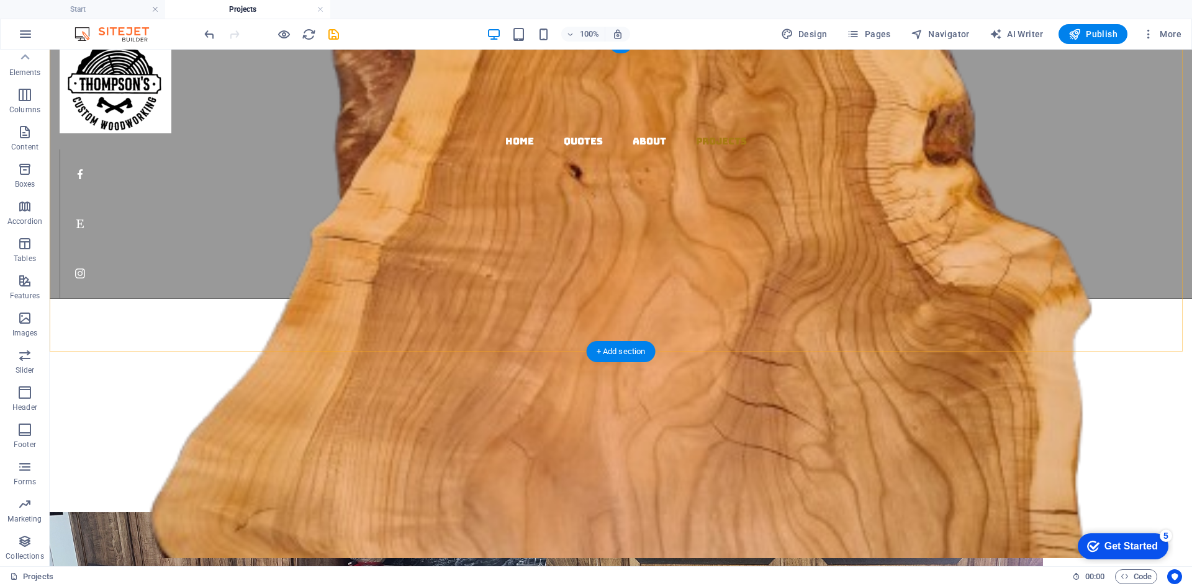
click at [623, 348] on div "+ Add section" at bounding box center [620, 351] width 69 height 21
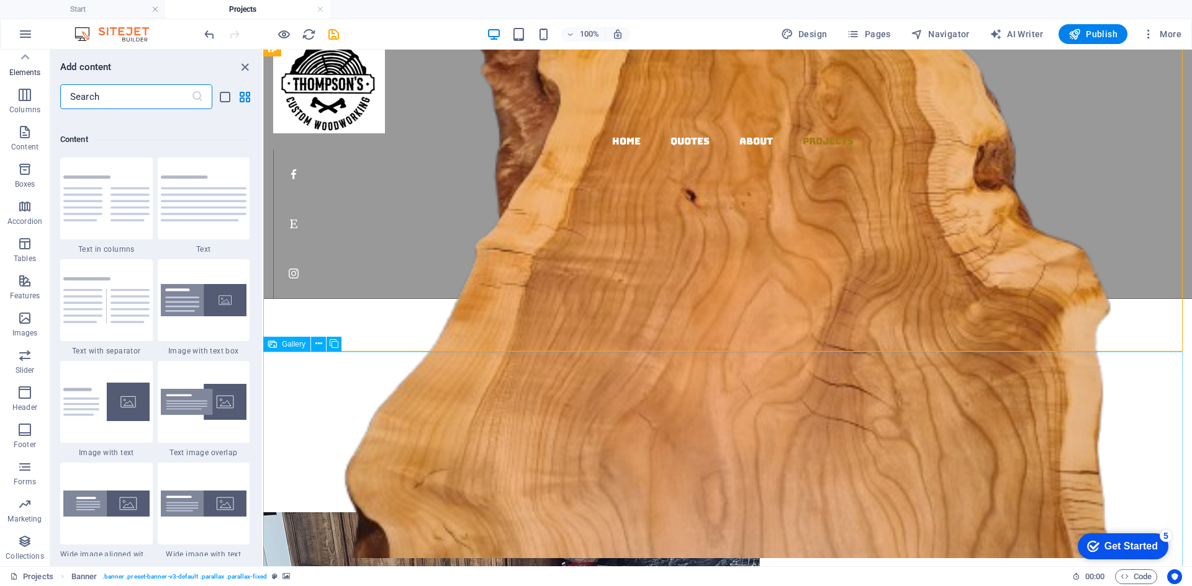
scroll to position [2172, 0]
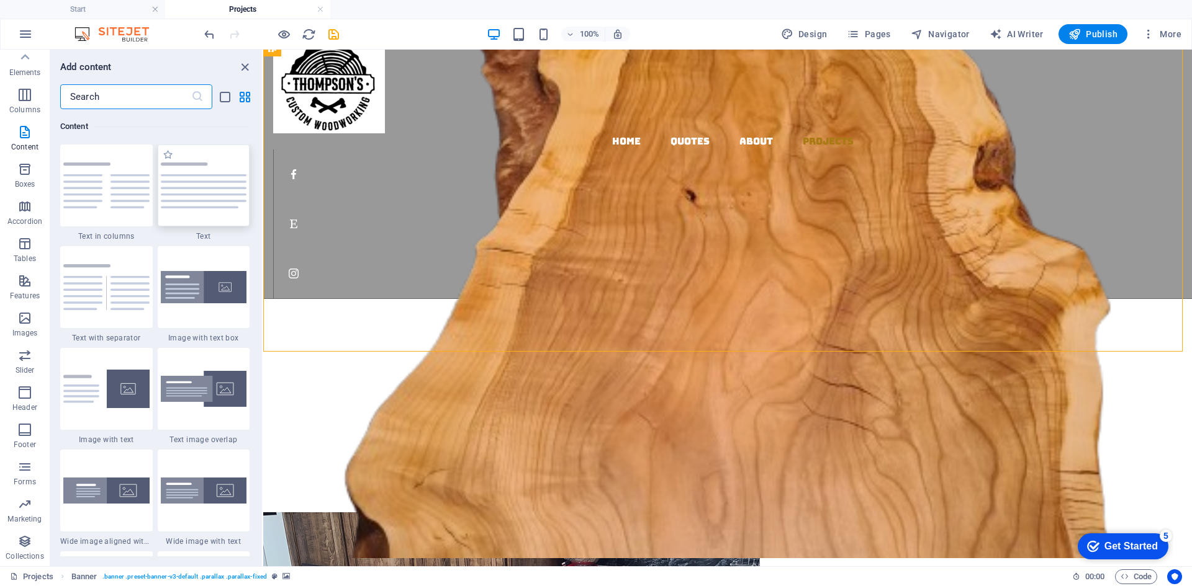
click at [211, 195] on img at bounding box center [204, 186] width 86 height 46
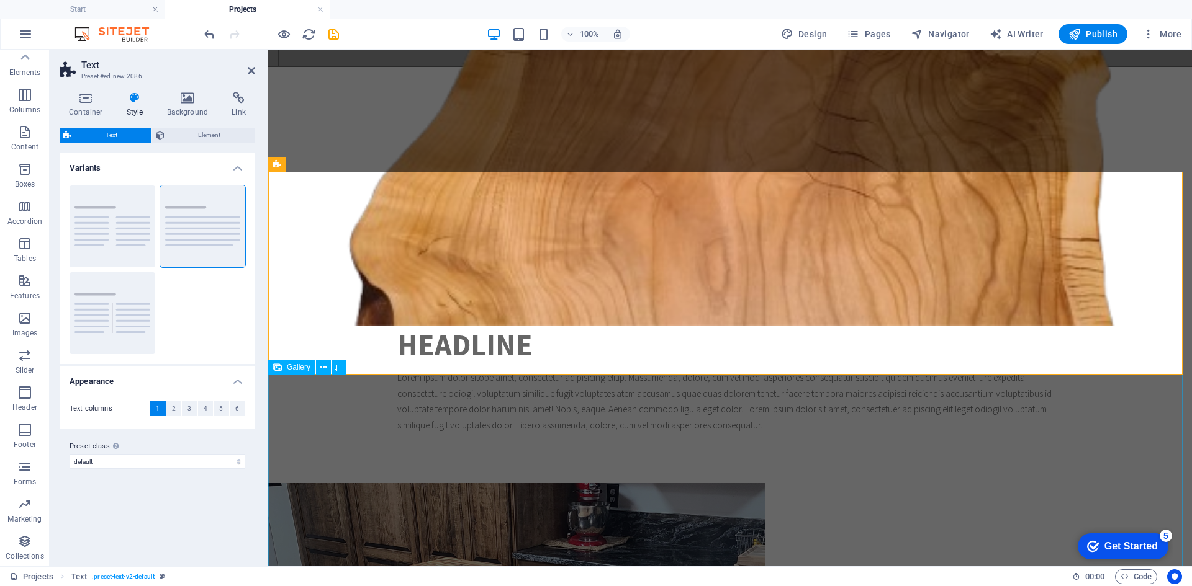
scroll to position [132, 0]
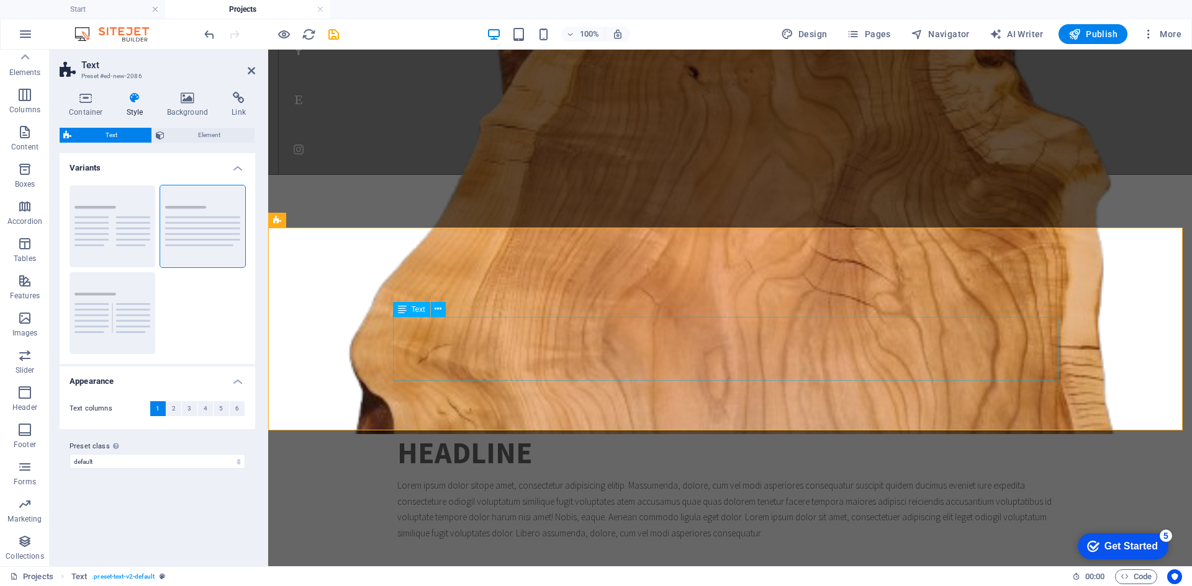
click at [731, 478] on div "Lorem ipsum dolor sitope amet, consectetur adipisicing elitip. Massumenda, dolo…" at bounding box center [729, 510] width 665 height 64
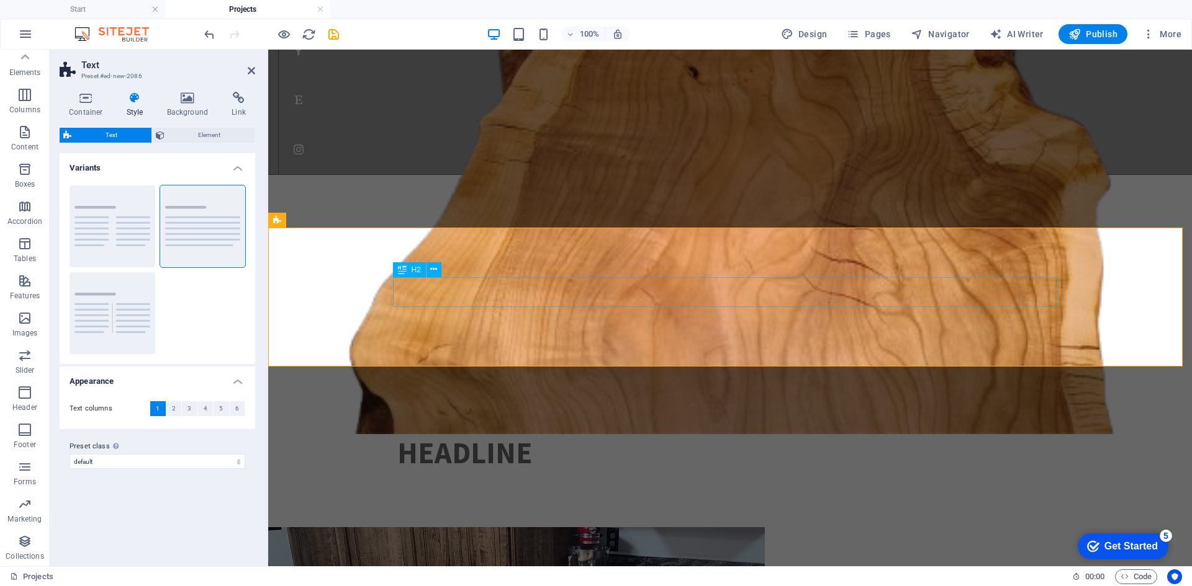
click at [533, 438] on div "Headline" at bounding box center [729, 453] width 665 height 30
click at [532, 438] on div "Headline" at bounding box center [729, 453] width 665 height 30
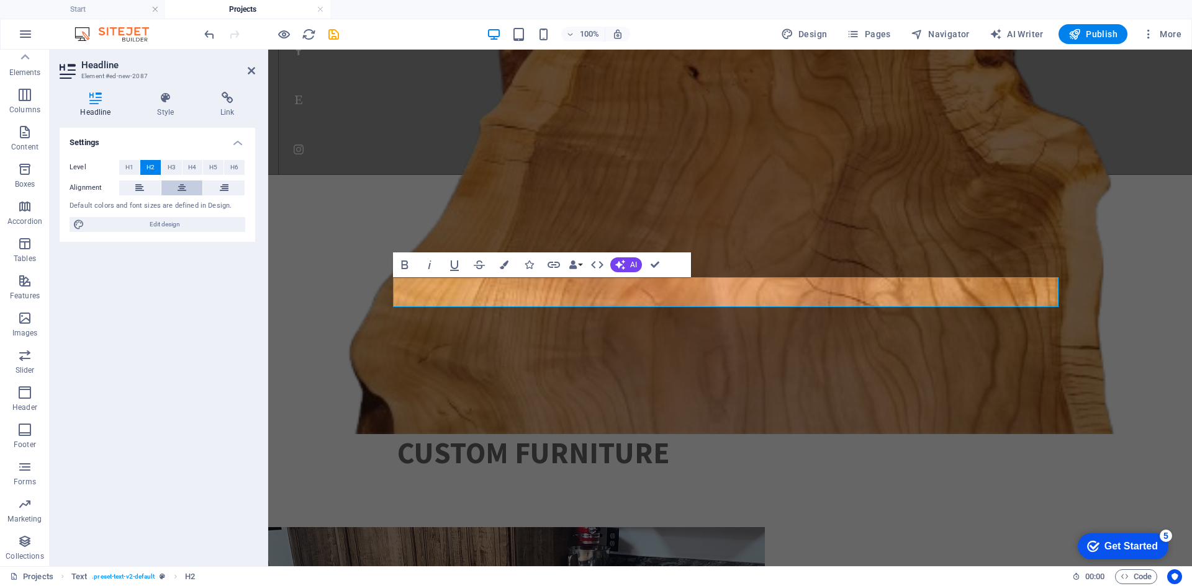
click at [175, 191] on button at bounding box center [182, 188] width 42 height 15
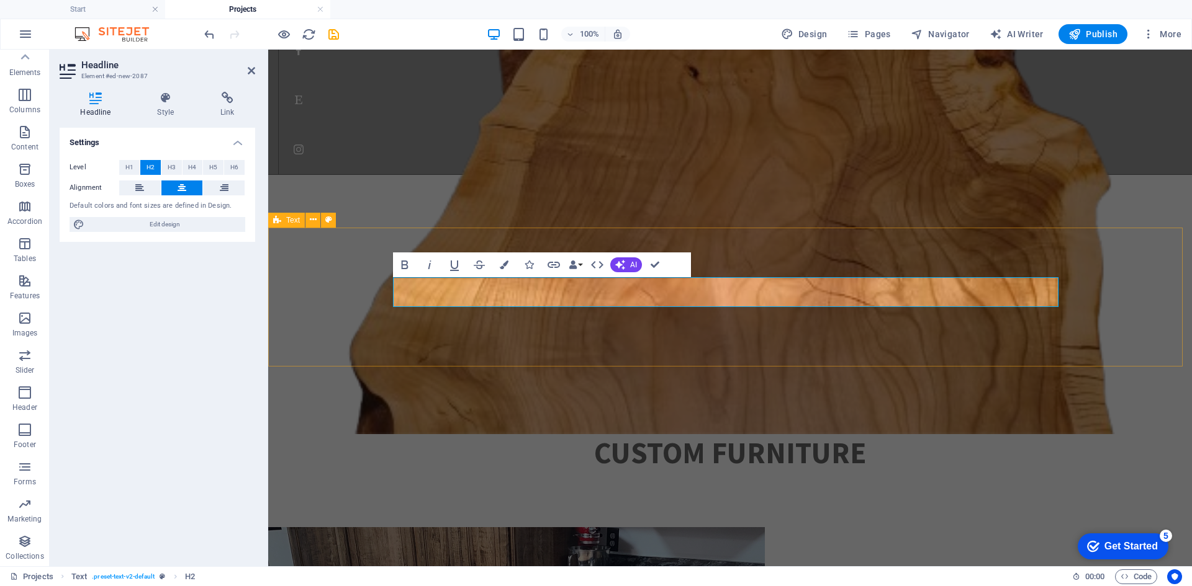
click at [1131, 389] on div "Custom Furniture" at bounding box center [730, 458] width 924 height 139
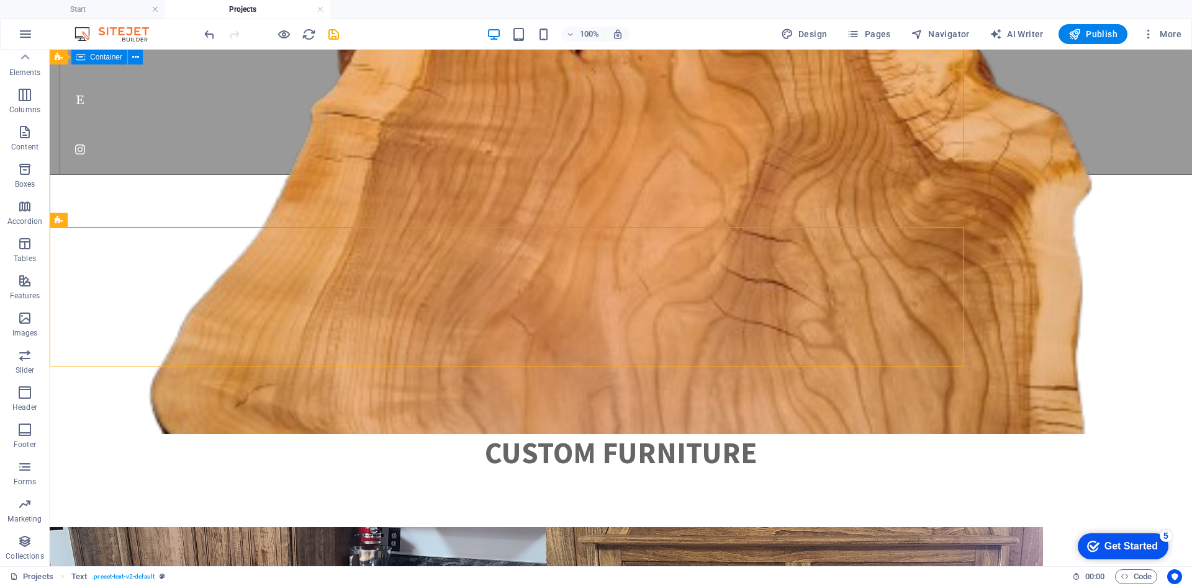
click at [1163, 175] on div "Projects Visit our online store" at bounding box center [621, 281] width 1142 height 213
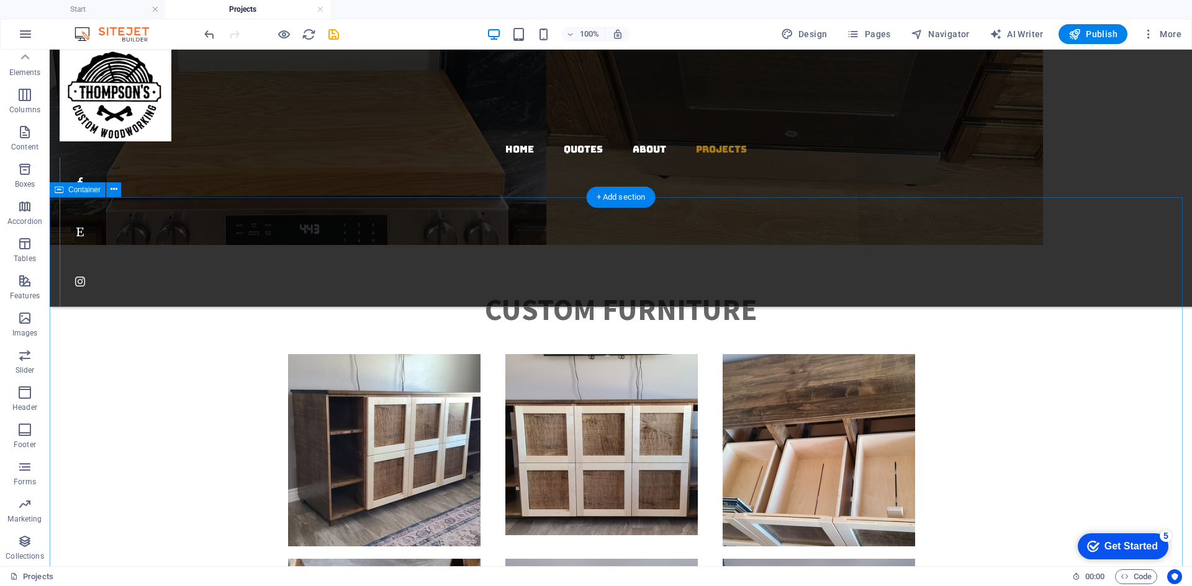
scroll to position [1738, 0]
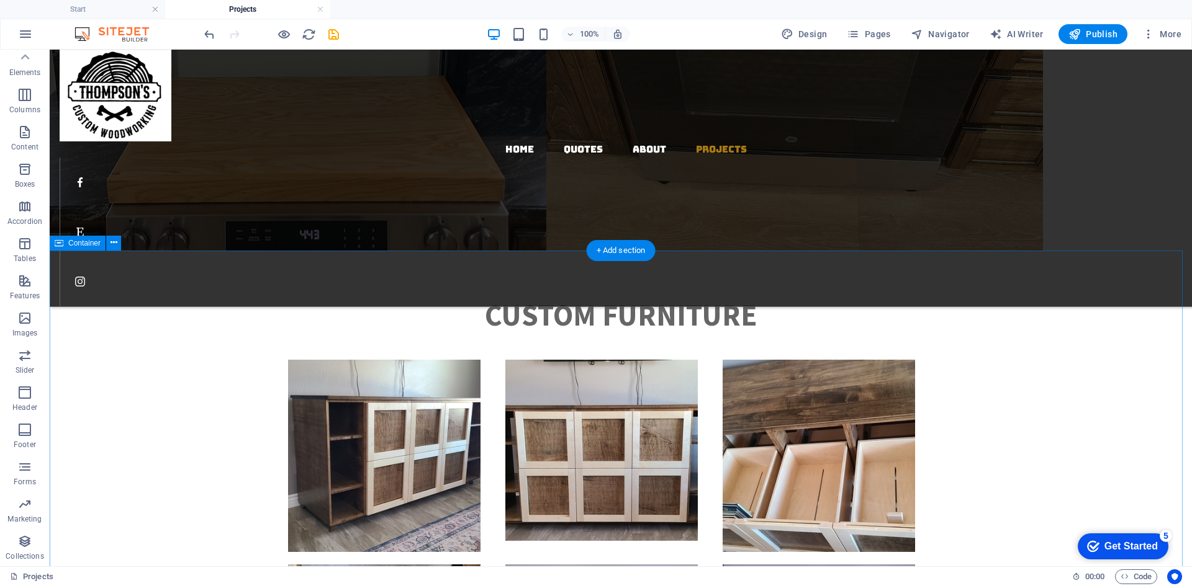
drag, startPoint x: 1000, startPoint y: 300, endPoint x: 992, endPoint y: 300, distance: 7.4
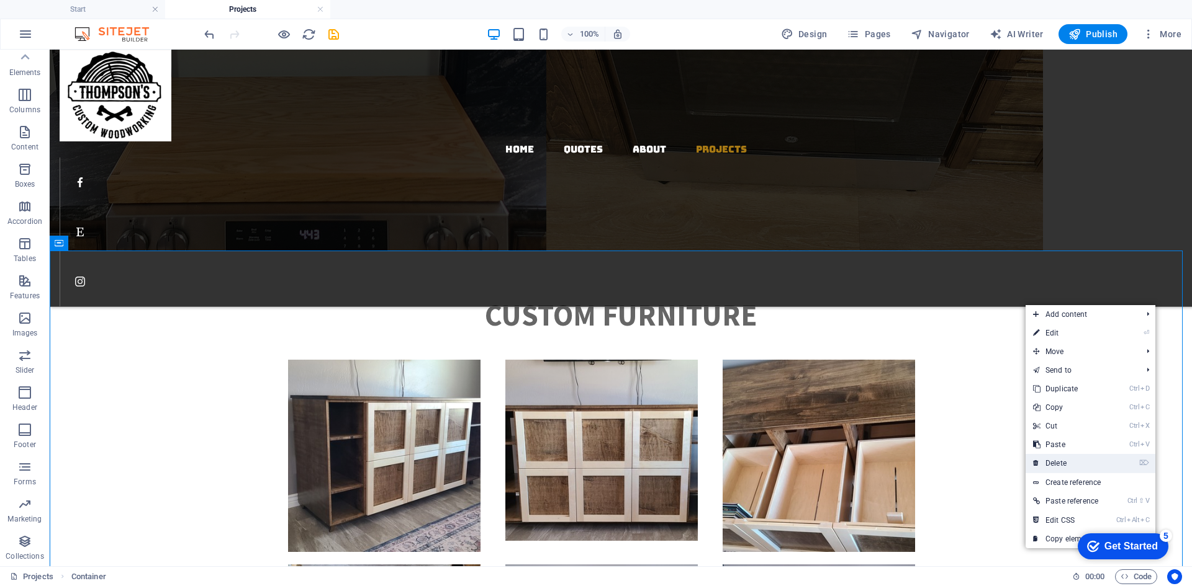
click at [1066, 457] on link "⌦ Delete" at bounding box center [1066, 463] width 83 height 19
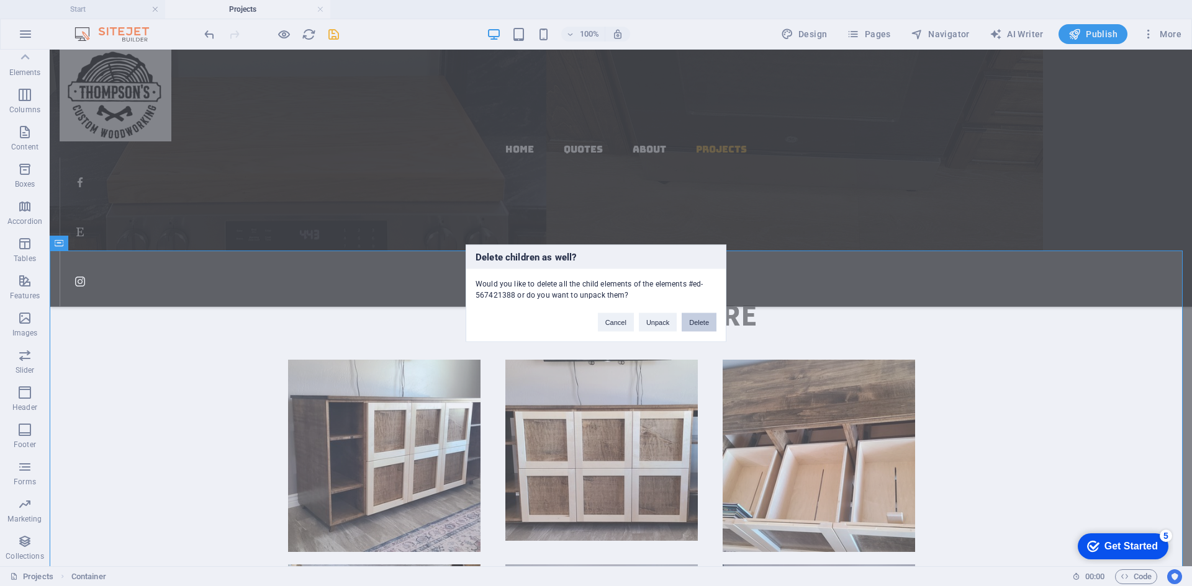
click at [692, 323] on button "Delete" at bounding box center [698, 322] width 35 height 19
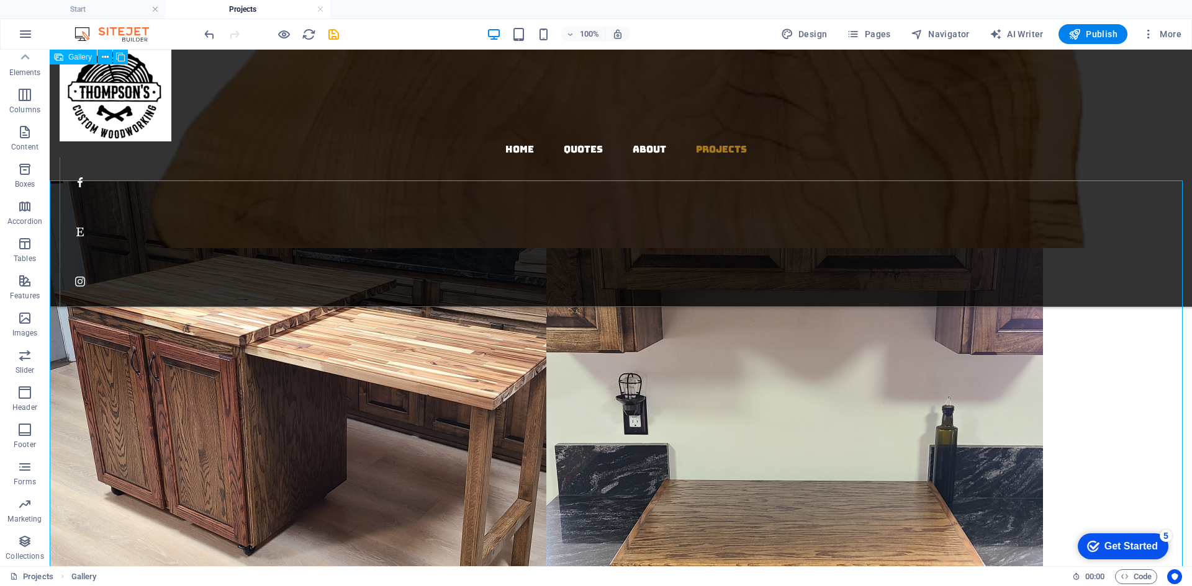
scroll to position [310, 0]
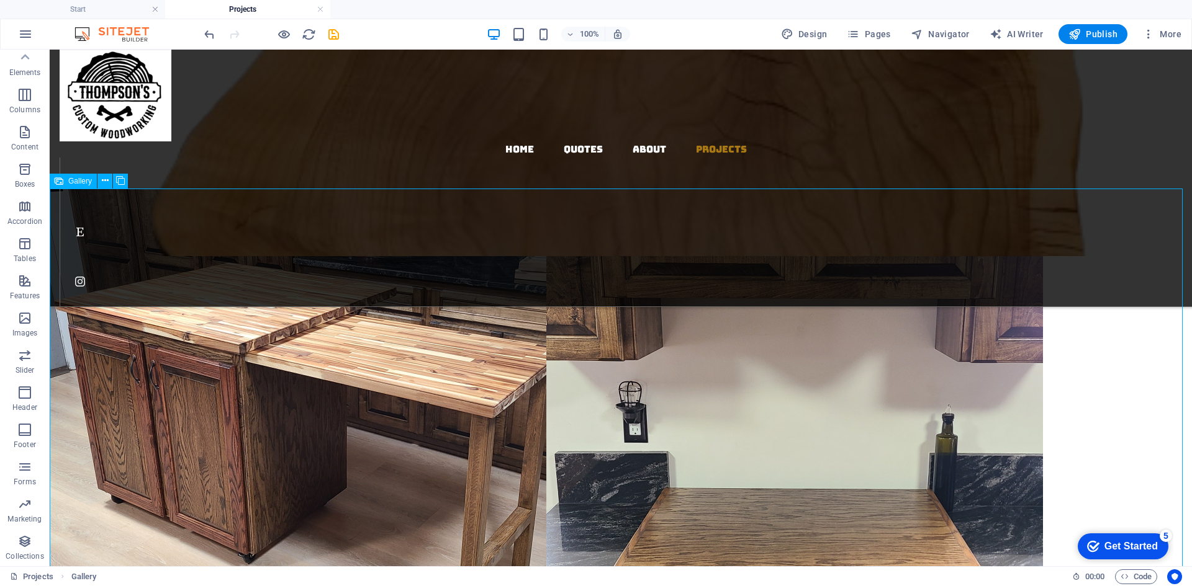
click at [349, 367] on li at bounding box center [298, 437] width 497 height 497
click at [182, 287] on li at bounding box center [298, 437] width 497 height 497
click at [183, 287] on li at bounding box center [298, 437] width 497 height 497
select select "4"
select select "px"
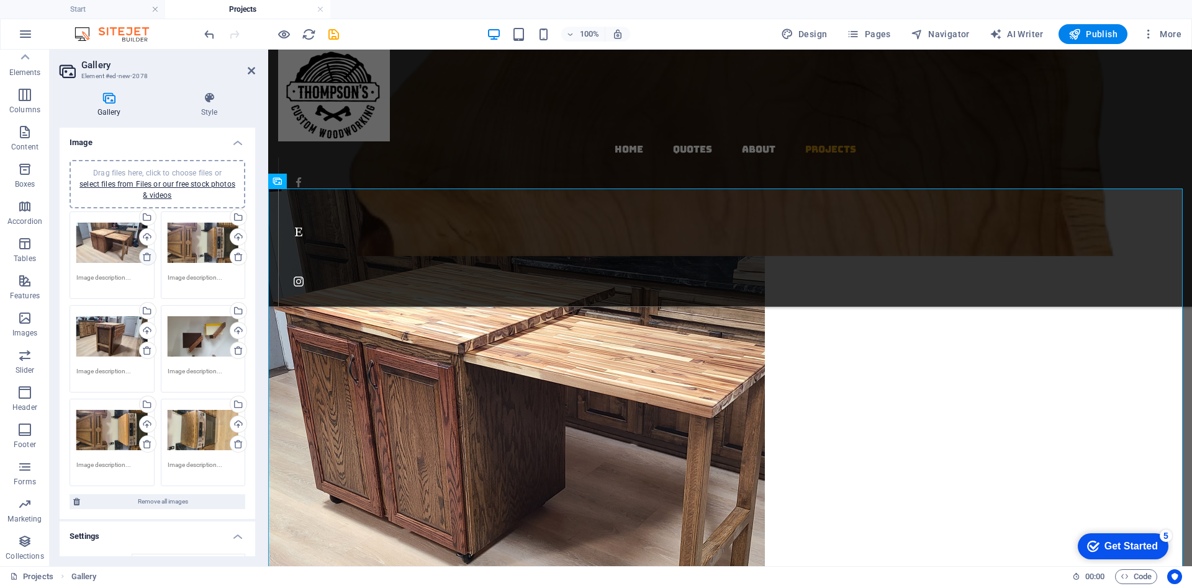
click at [145, 256] on icon at bounding box center [147, 257] width 10 height 10
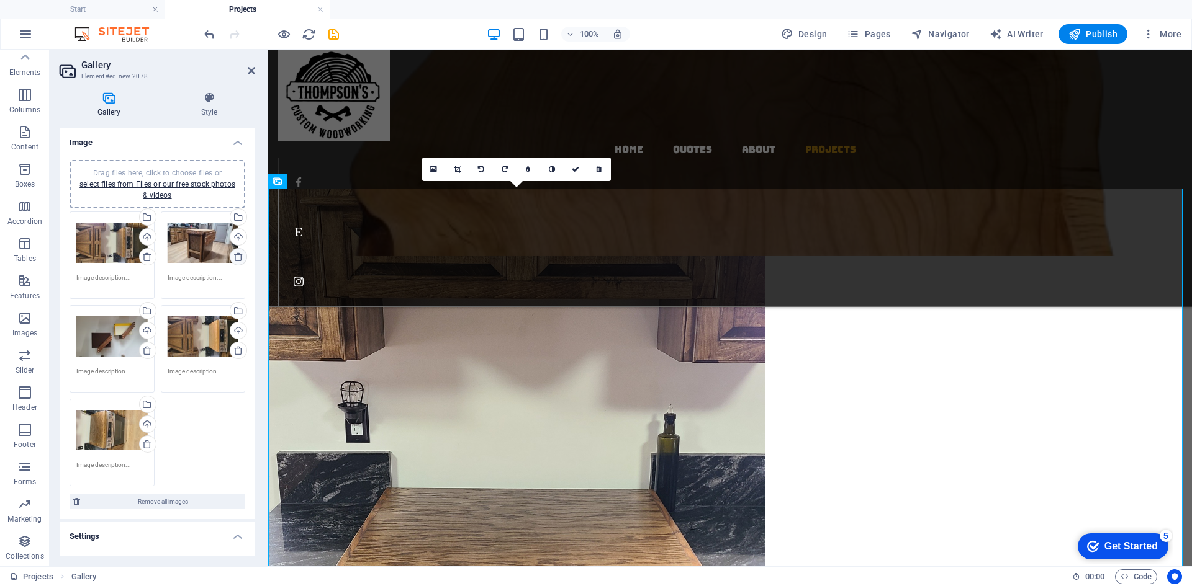
click at [233, 255] on icon at bounding box center [238, 257] width 10 height 10
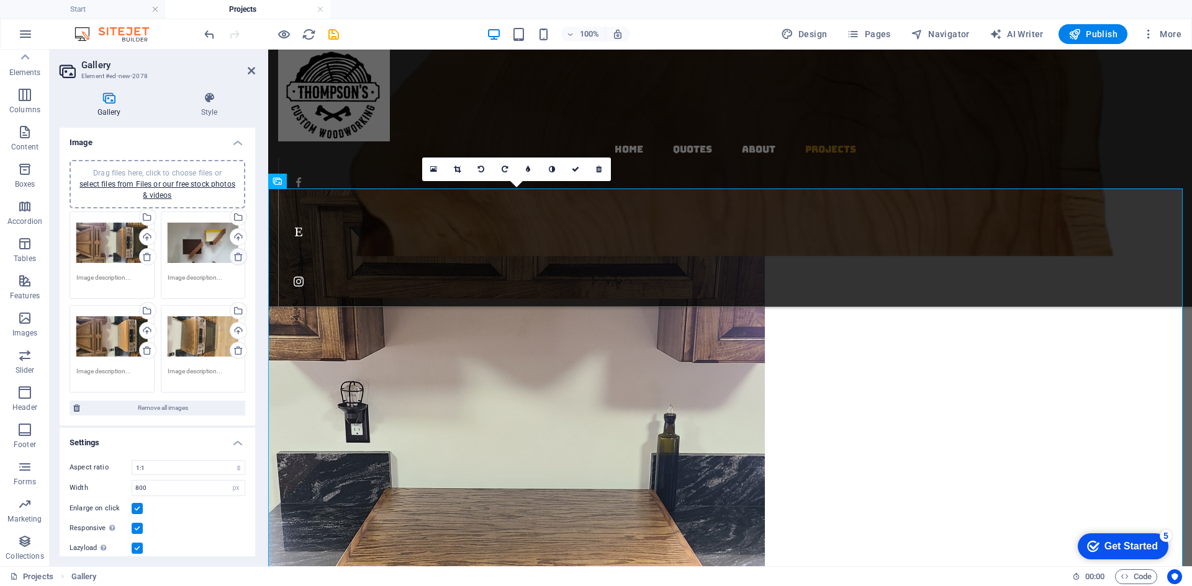
click at [233, 255] on icon at bounding box center [238, 257] width 10 height 10
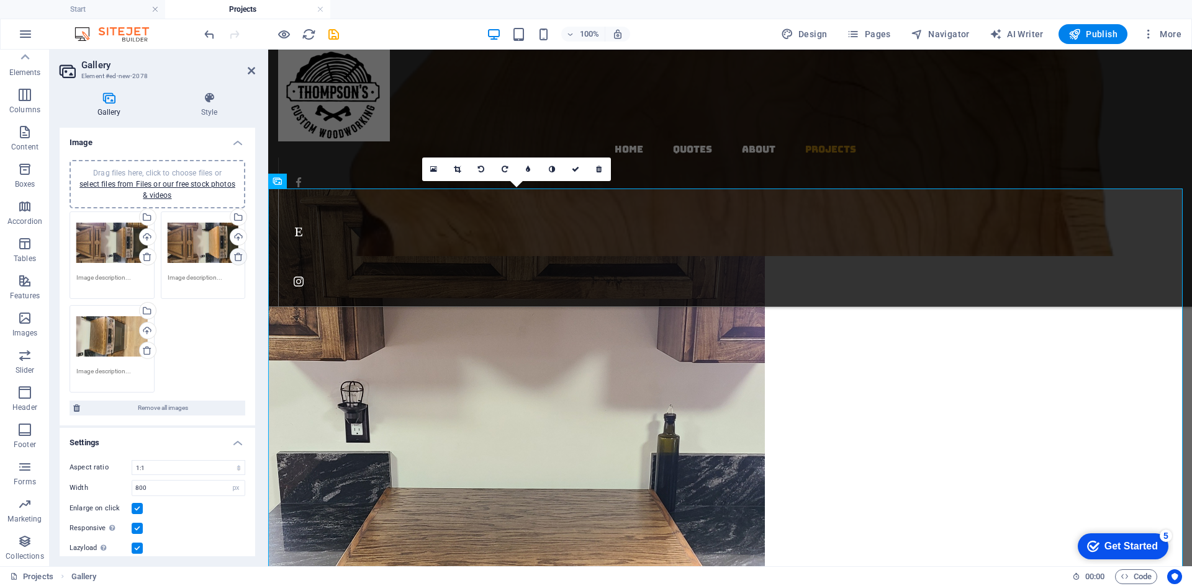
click at [233, 255] on icon at bounding box center [238, 257] width 10 height 10
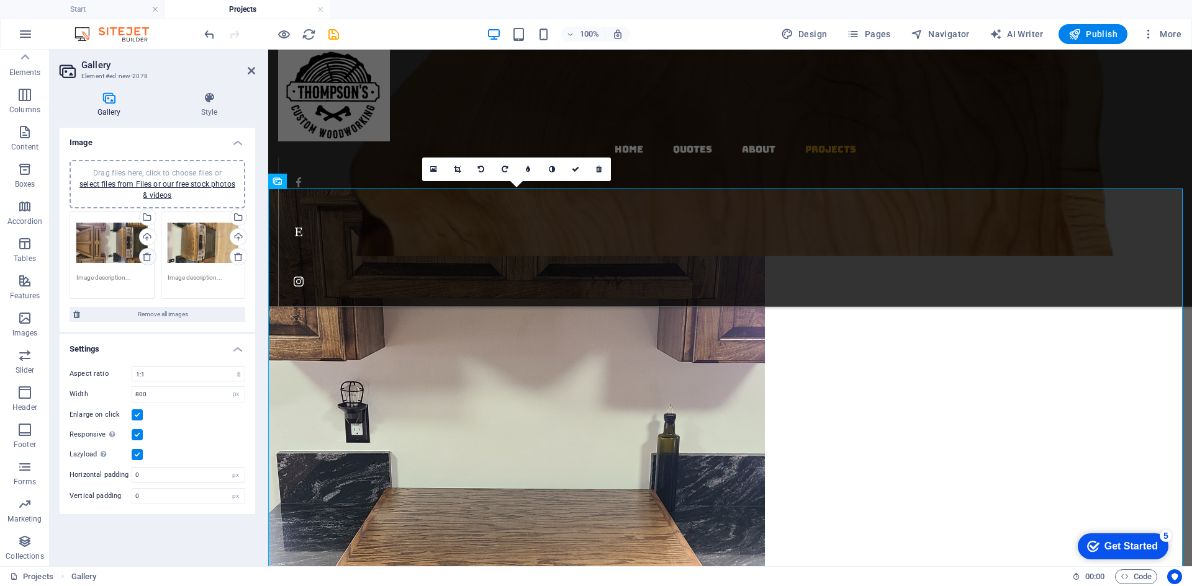
click at [142, 253] on link at bounding box center [147, 256] width 17 height 17
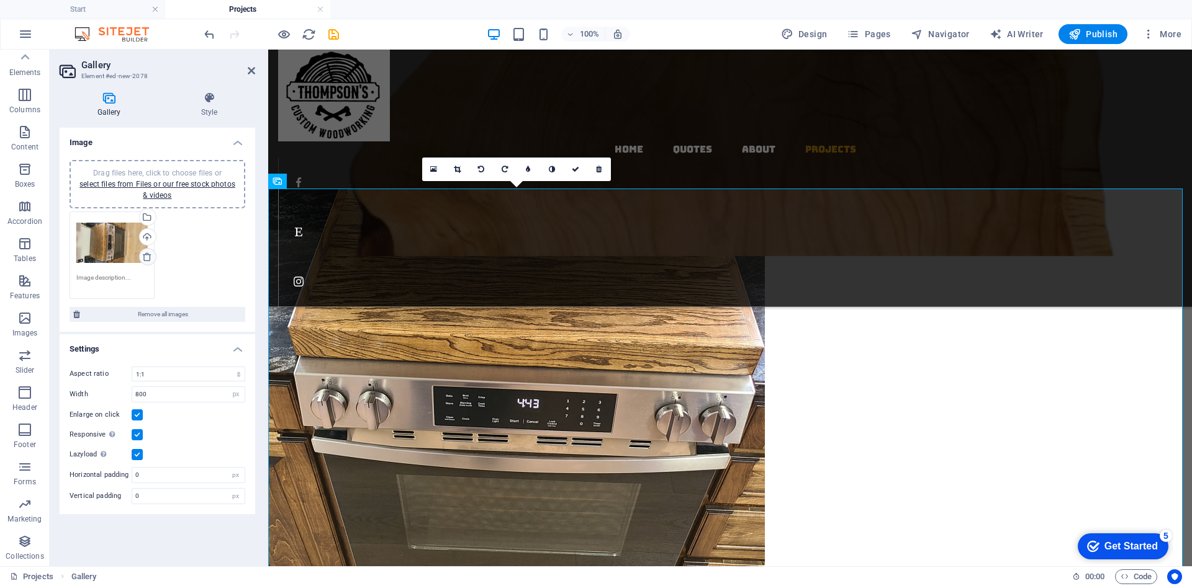
click at [147, 253] on icon at bounding box center [147, 257] width 10 height 10
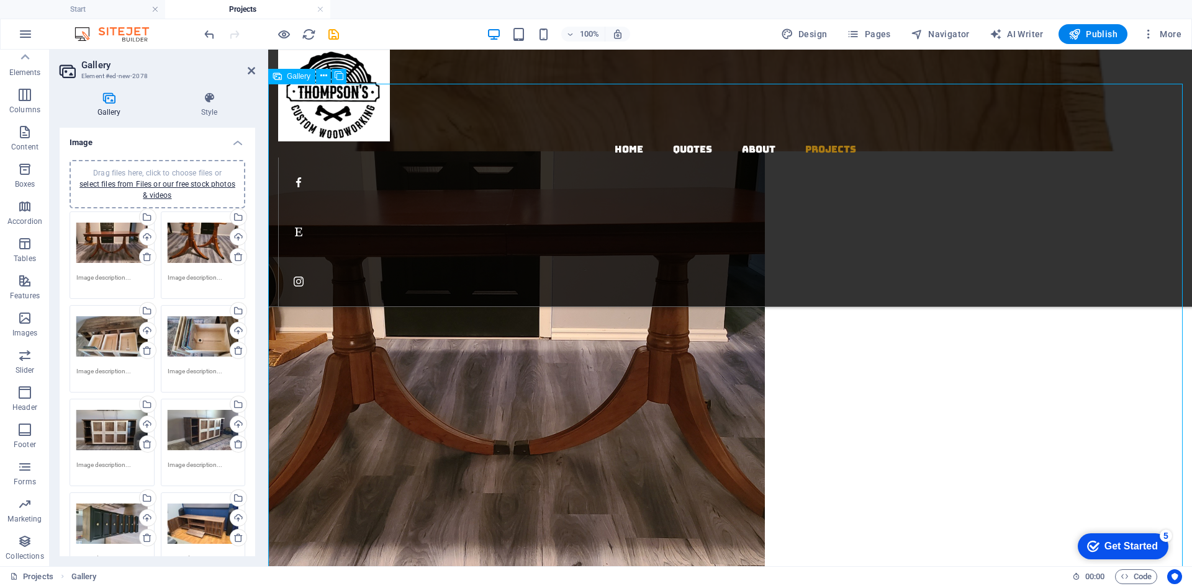
scroll to position [434, 0]
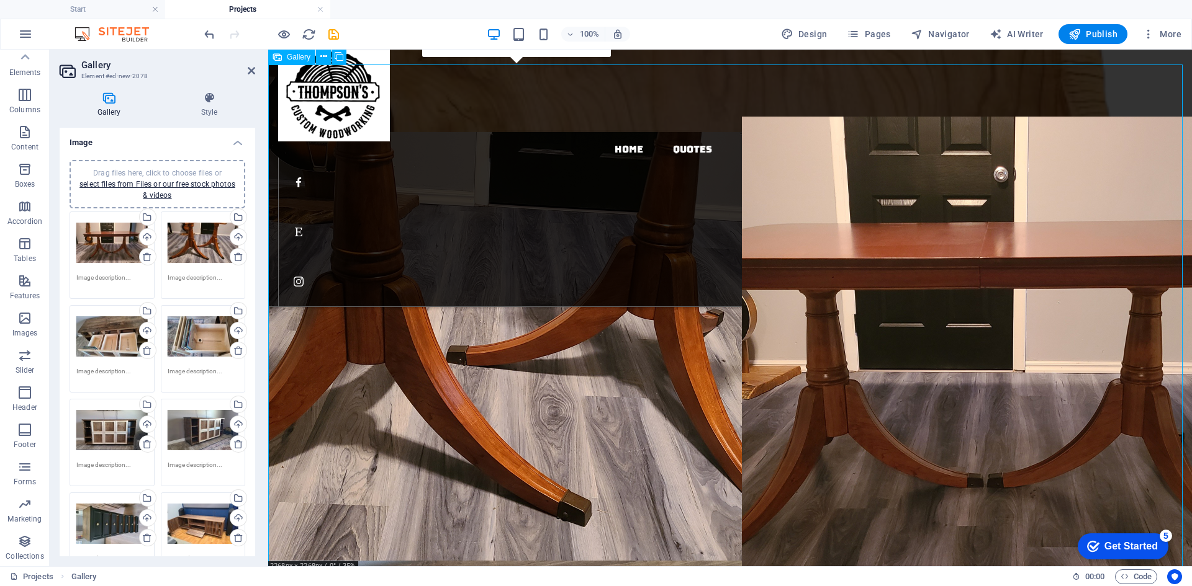
drag, startPoint x: 619, startPoint y: 320, endPoint x: 1093, endPoint y: 372, distance: 476.4
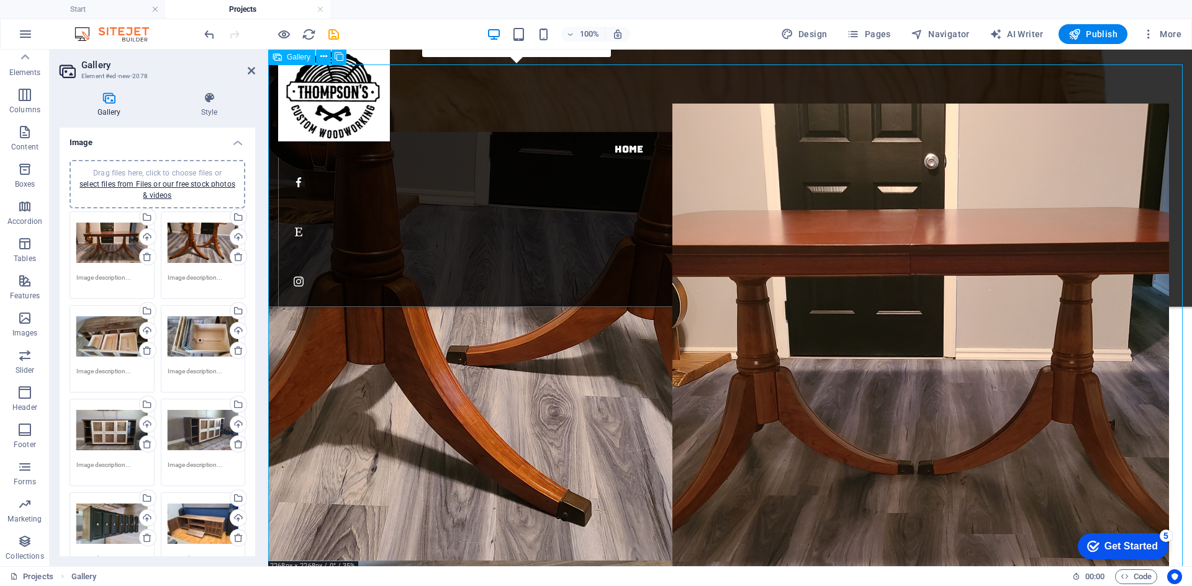
drag, startPoint x: 639, startPoint y: 374, endPoint x: 1043, endPoint y: 413, distance: 405.9
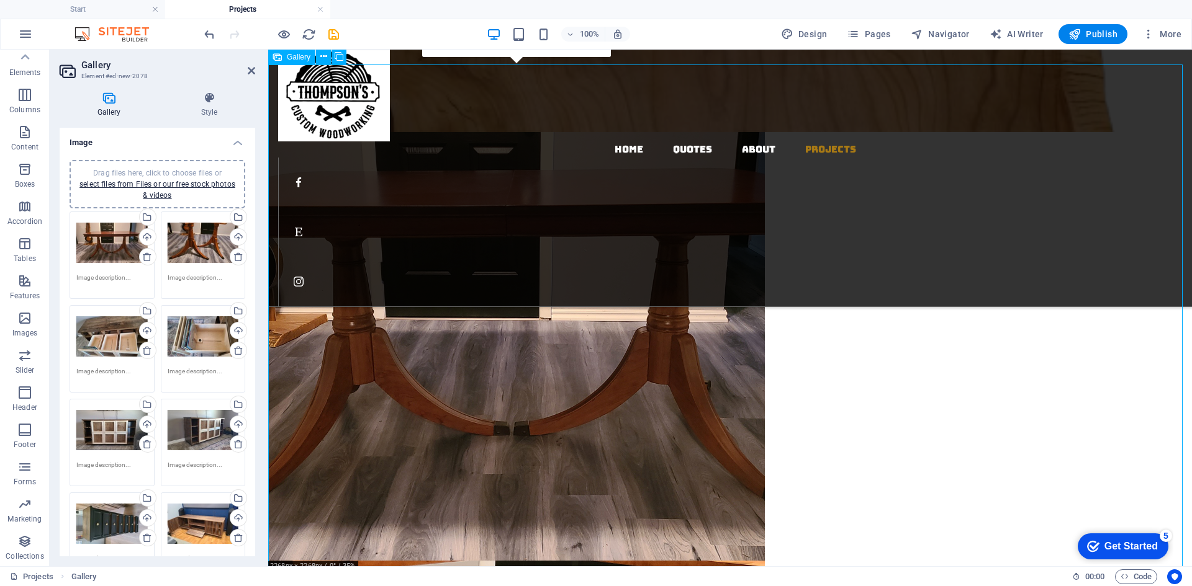
click at [387, 374] on li at bounding box center [516, 313] width 497 height 497
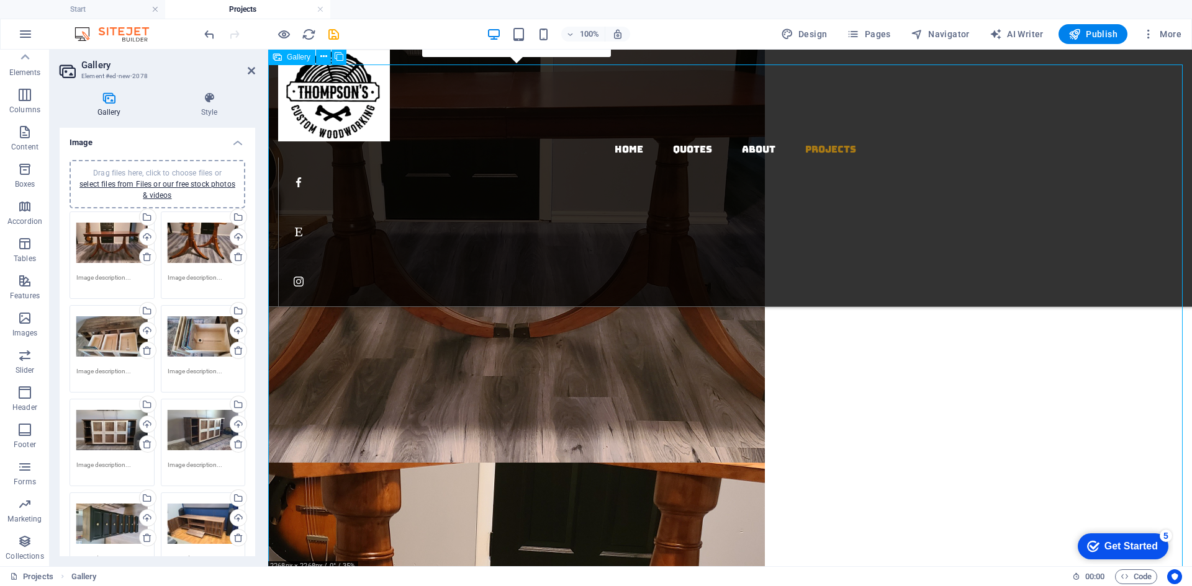
scroll to position [621, 0]
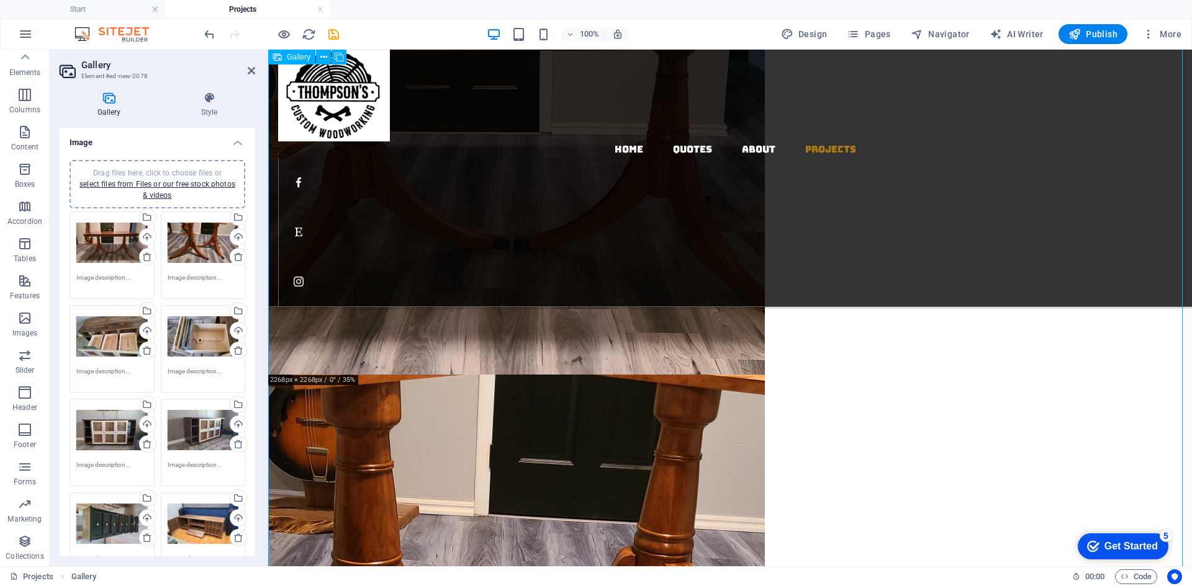
click at [665, 305] on li at bounding box center [516, 126] width 497 height 497
click at [714, 333] on li at bounding box center [516, 126] width 497 height 497
click at [254, 71] on icon at bounding box center [251, 71] width 7 height 10
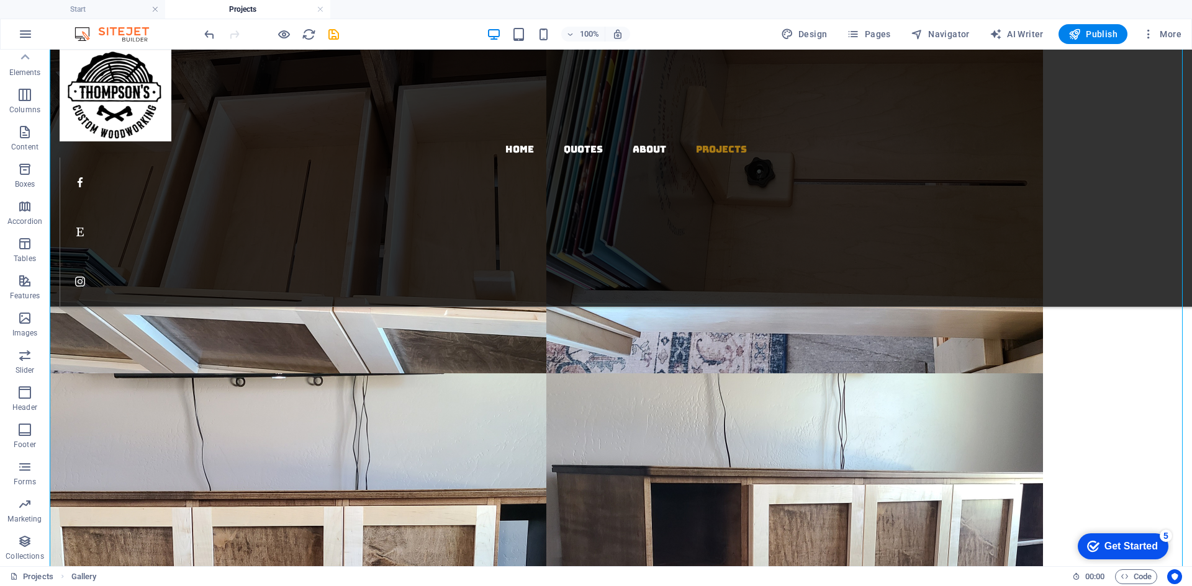
drag, startPoint x: 415, startPoint y: 300, endPoint x: 395, endPoint y: 591, distance: 292.4
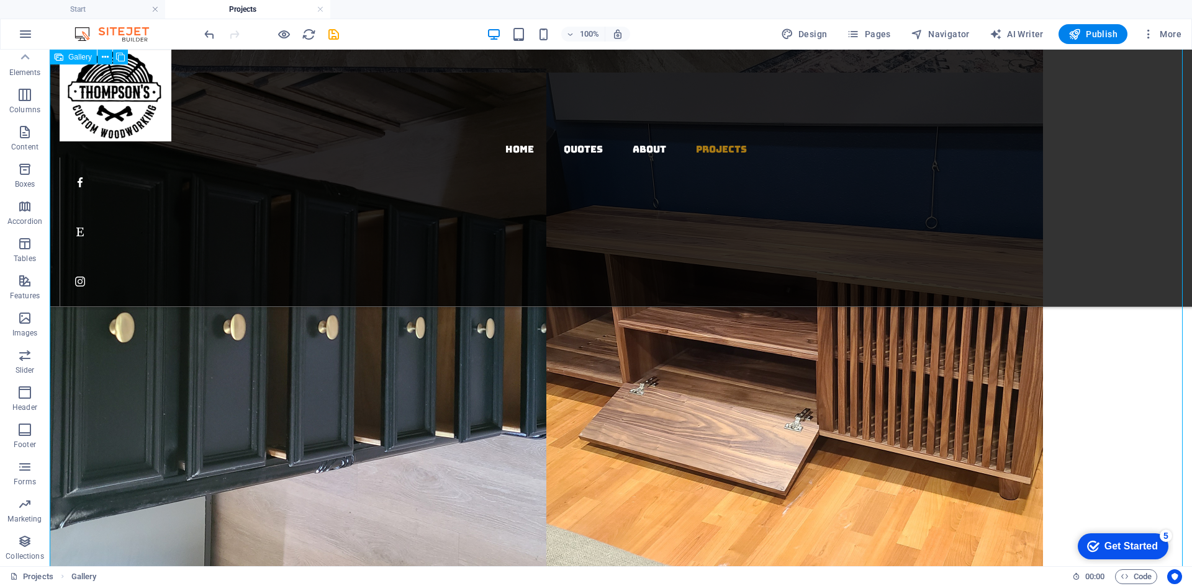
scroll to position [1948, 0]
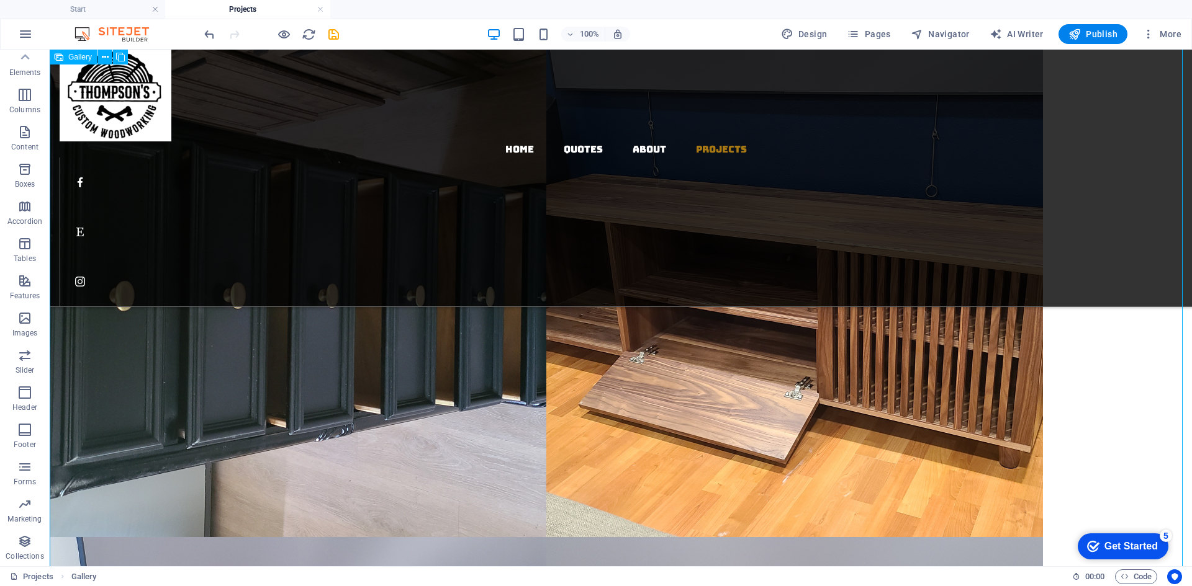
click at [362, 341] on li at bounding box center [298, 289] width 497 height 497
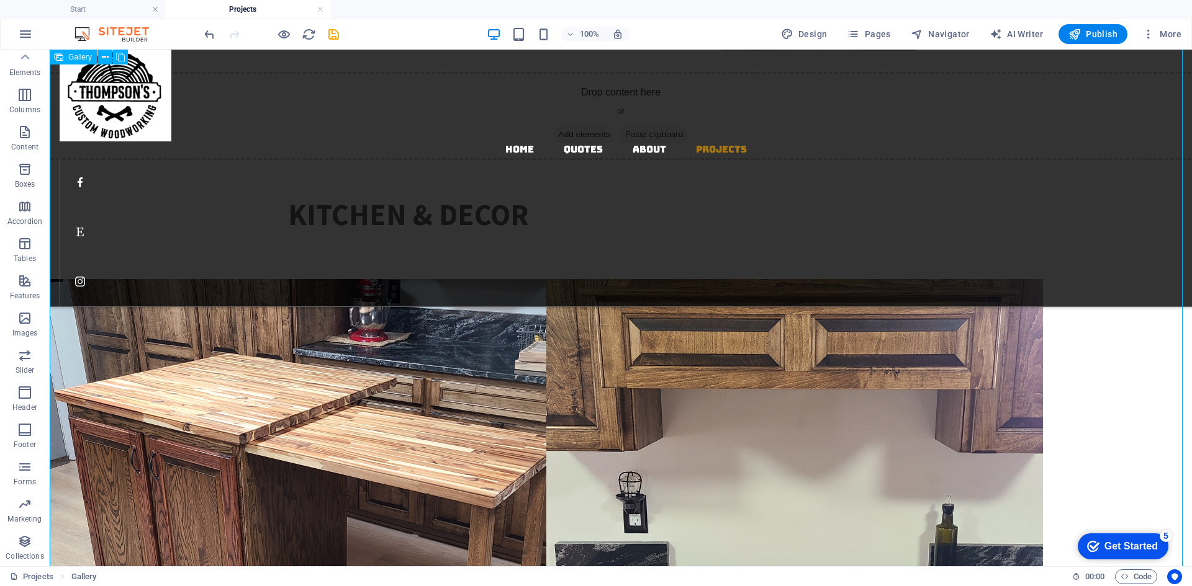
select select "4"
select select "px"
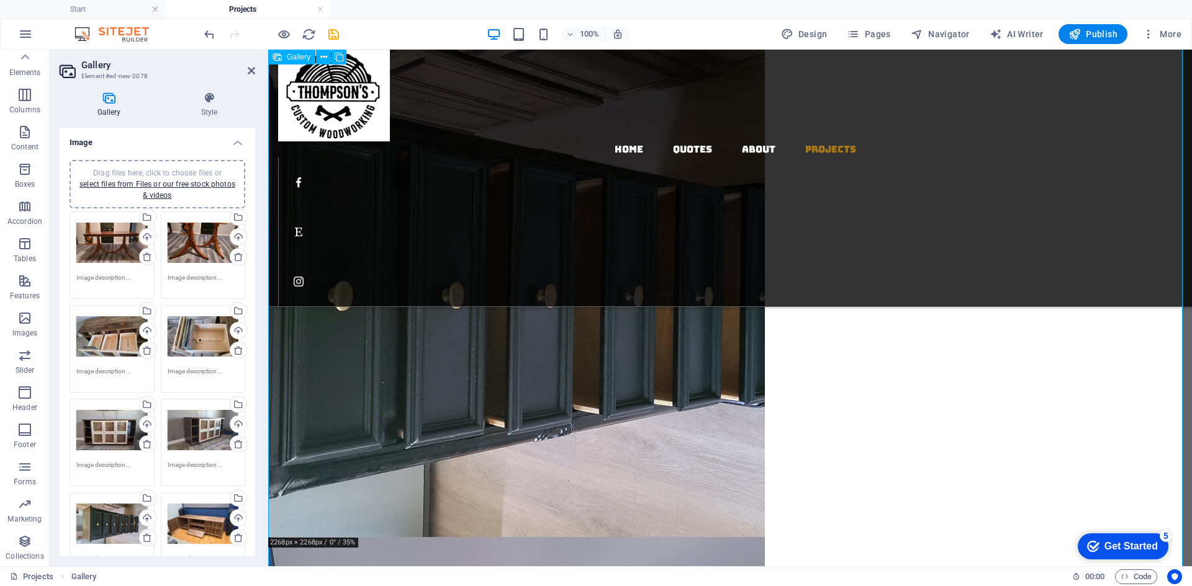
click at [564, 451] on li at bounding box center [516, 289] width 497 height 497
click at [516, 291] on li at bounding box center [516, 289] width 497 height 497
click at [492, 314] on li at bounding box center [516, 289] width 497 height 497
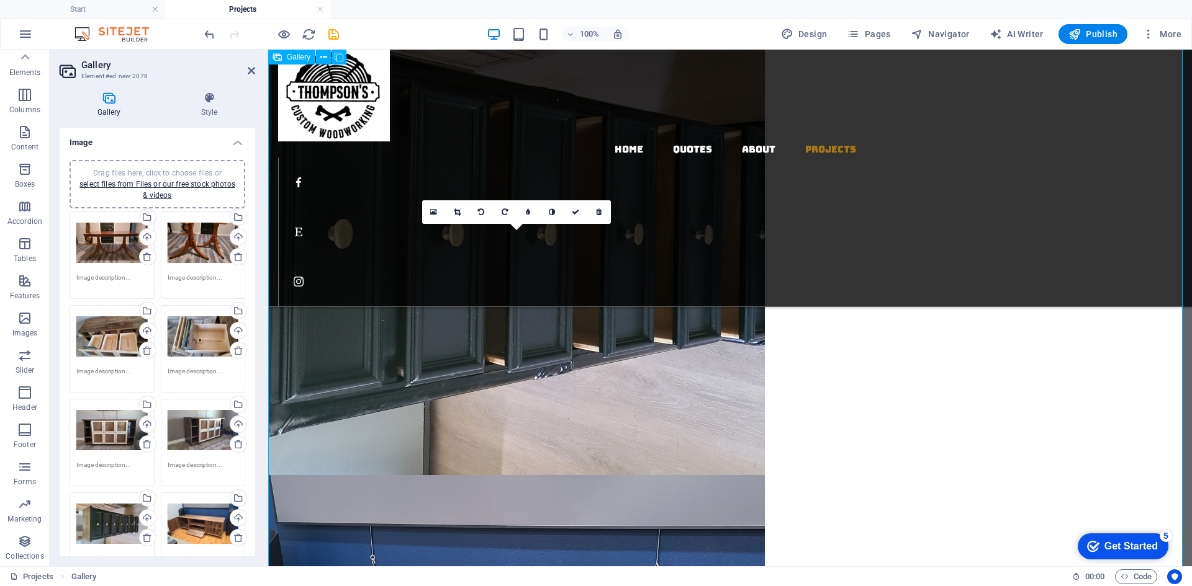
scroll to position [3189, 0]
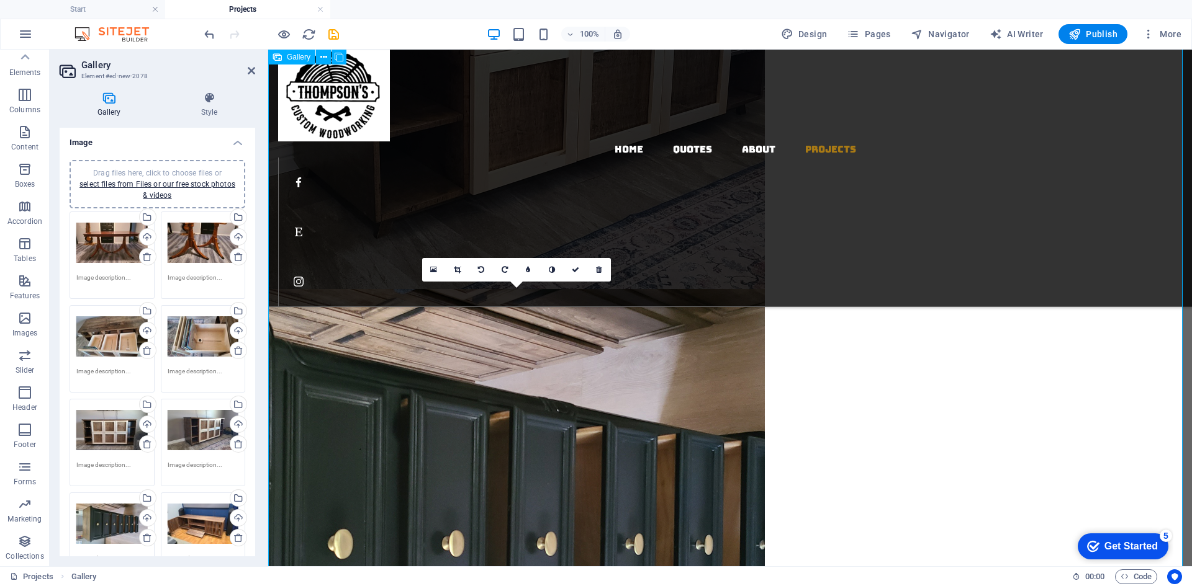
click at [642, 380] on li at bounding box center [516, 537] width 497 height 497
click at [501, 269] on icon at bounding box center [504, 269] width 6 height 7
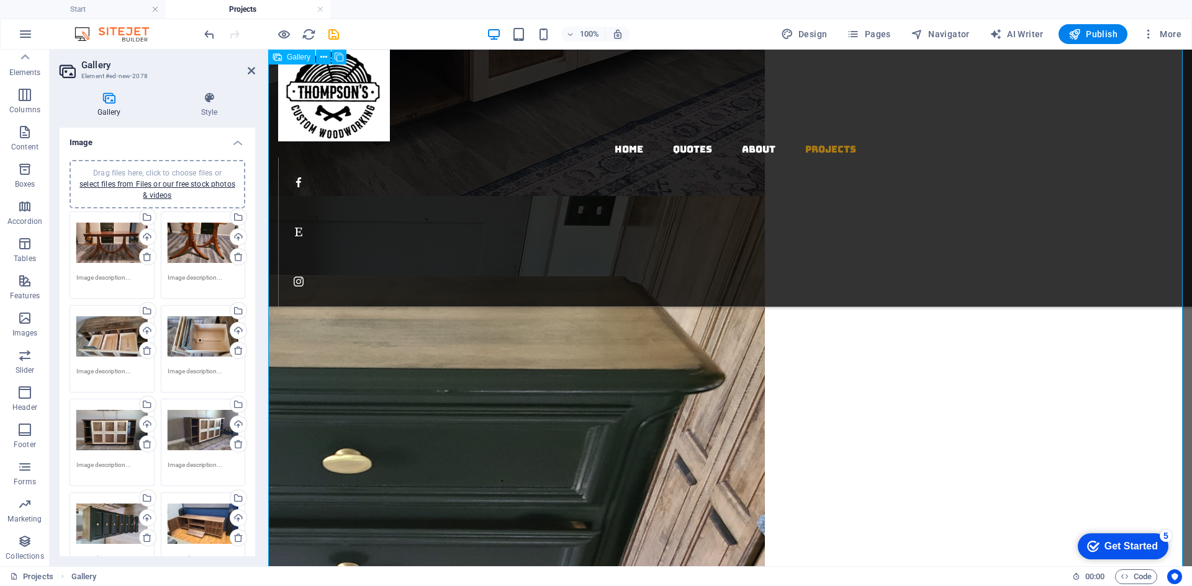
scroll to position [3437, 0]
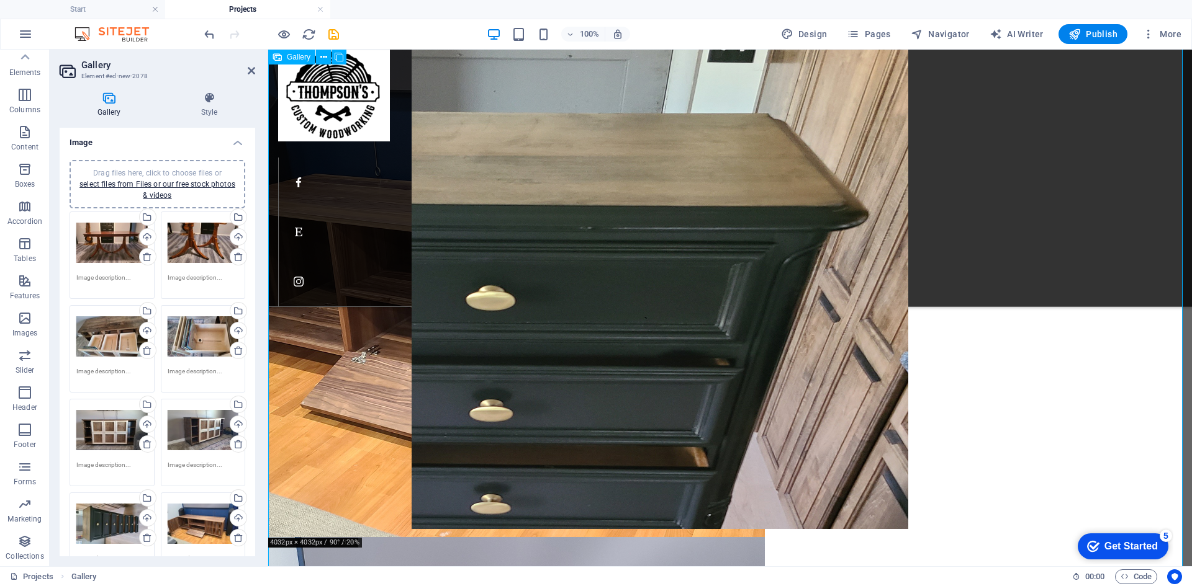
drag, startPoint x: 381, startPoint y: 329, endPoint x: 524, endPoint y: 321, distance: 143.6
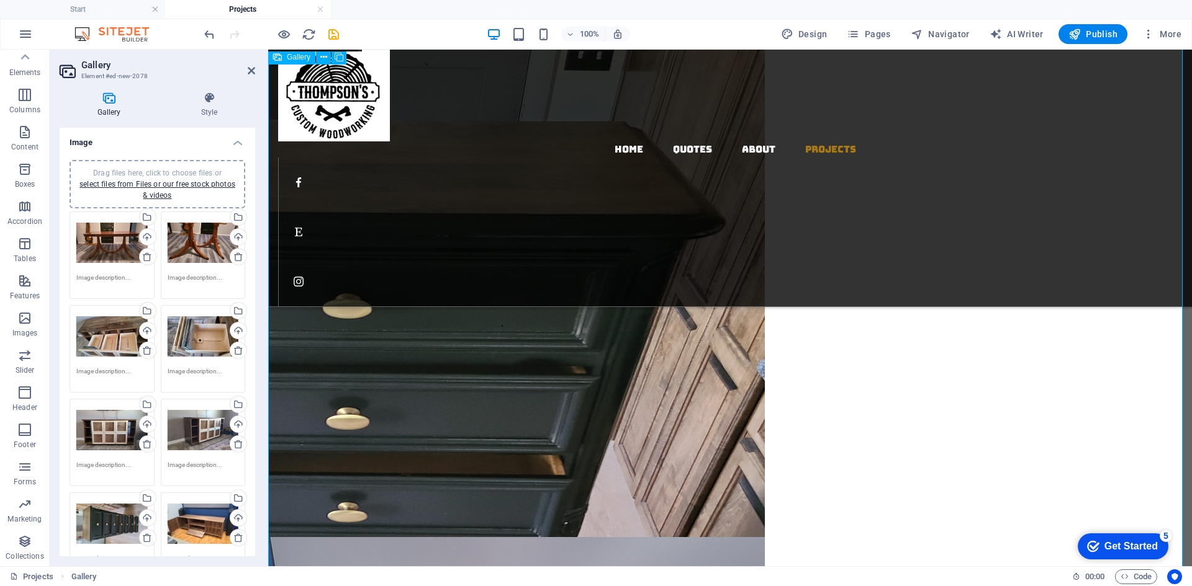
scroll to position [3934, 0]
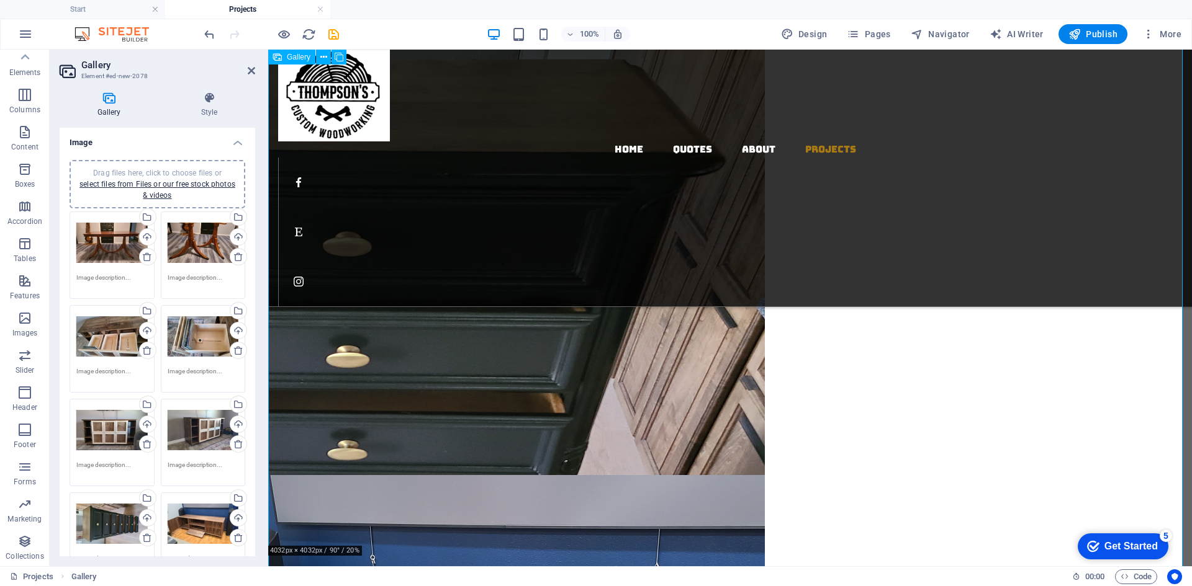
scroll to position [3251, 0]
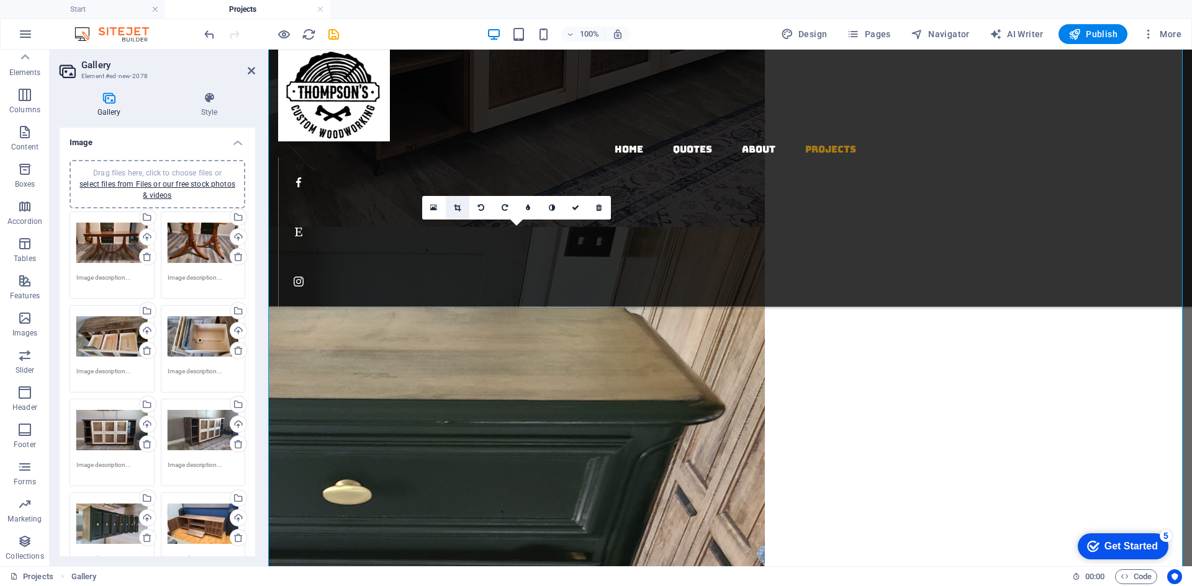
click at [457, 205] on icon at bounding box center [457, 207] width 7 height 7
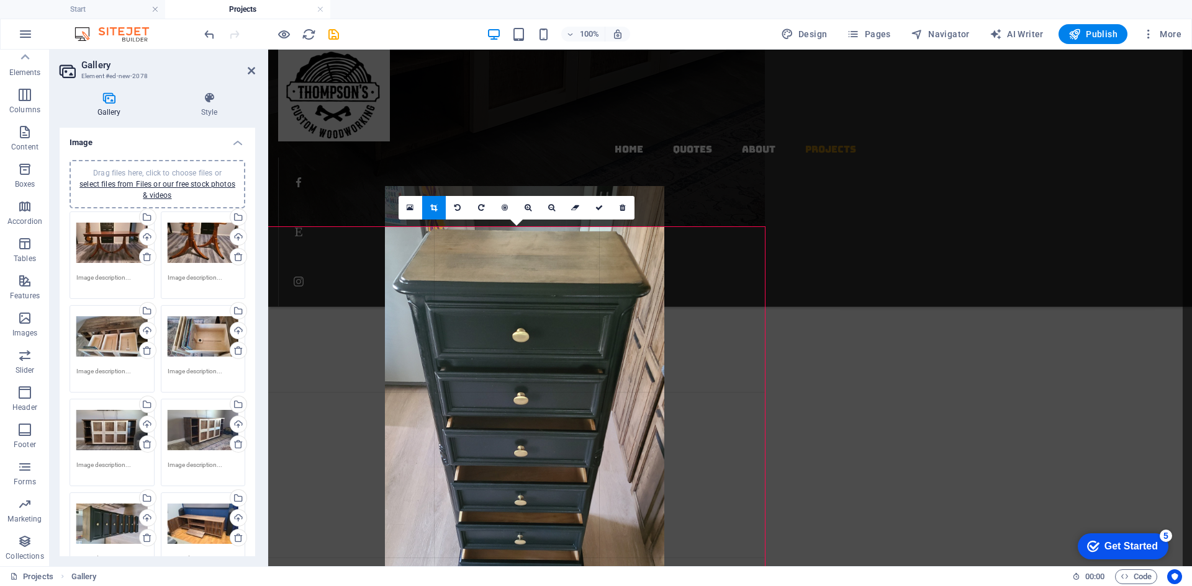
drag, startPoint x: 546, startPoint y: 354, endPoint x: 554, endPoint y: 420, distance: 66.3
click at [554, 420] on div at bounding box center [524, 434] width 279 height 497
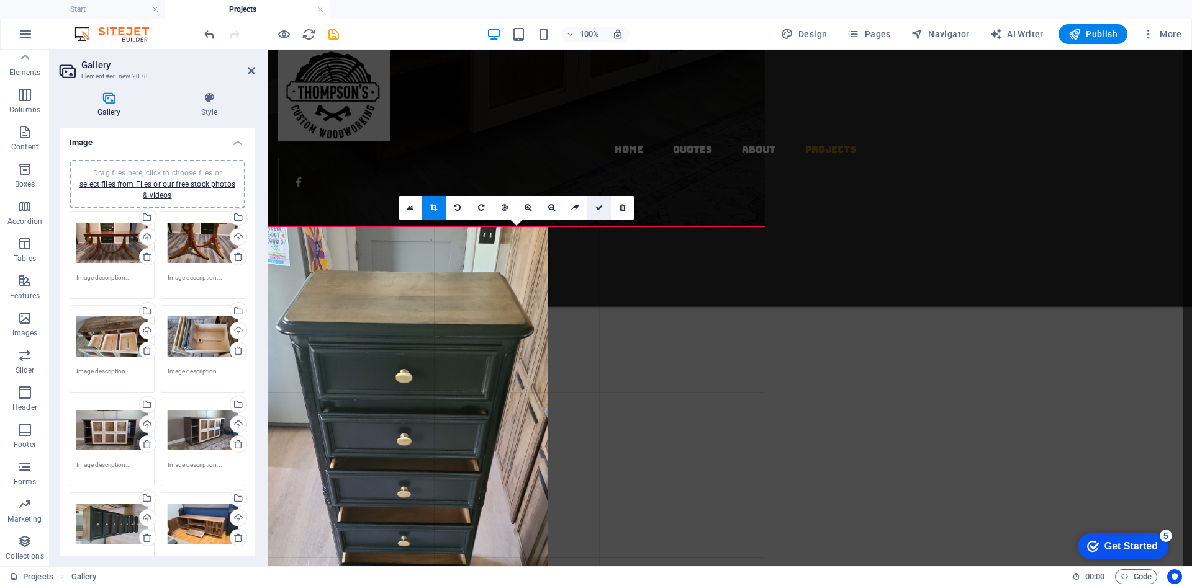
click at [595, 209] on icon at bounding box center [598, 207] width 7 height 7
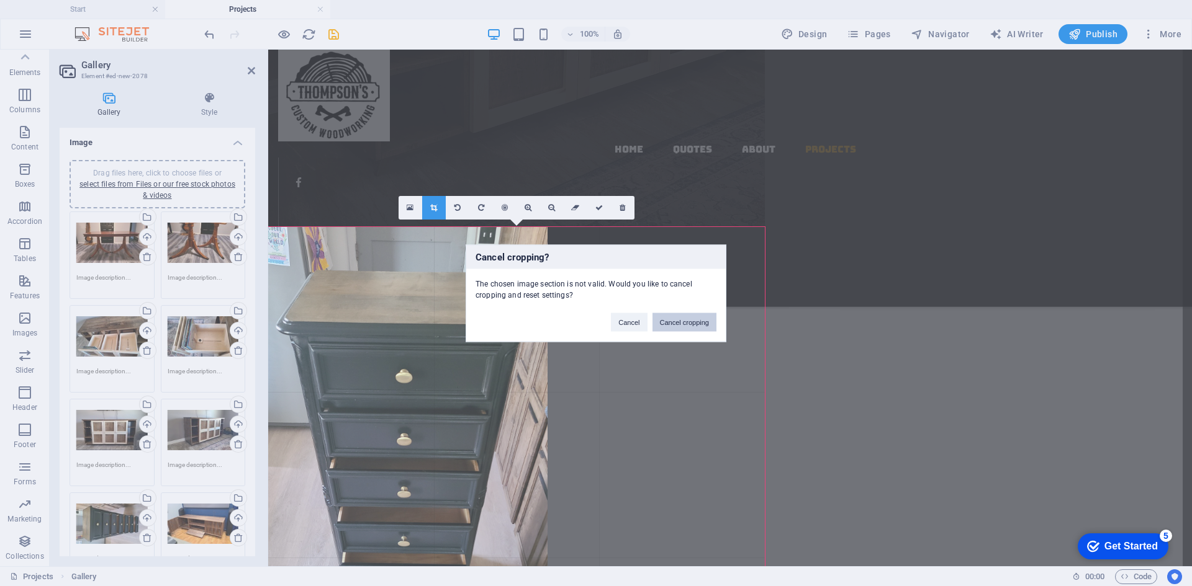
click at [669, 321] on button "Cancel cropping" at bounding box center [684, 322] width 65 height 19
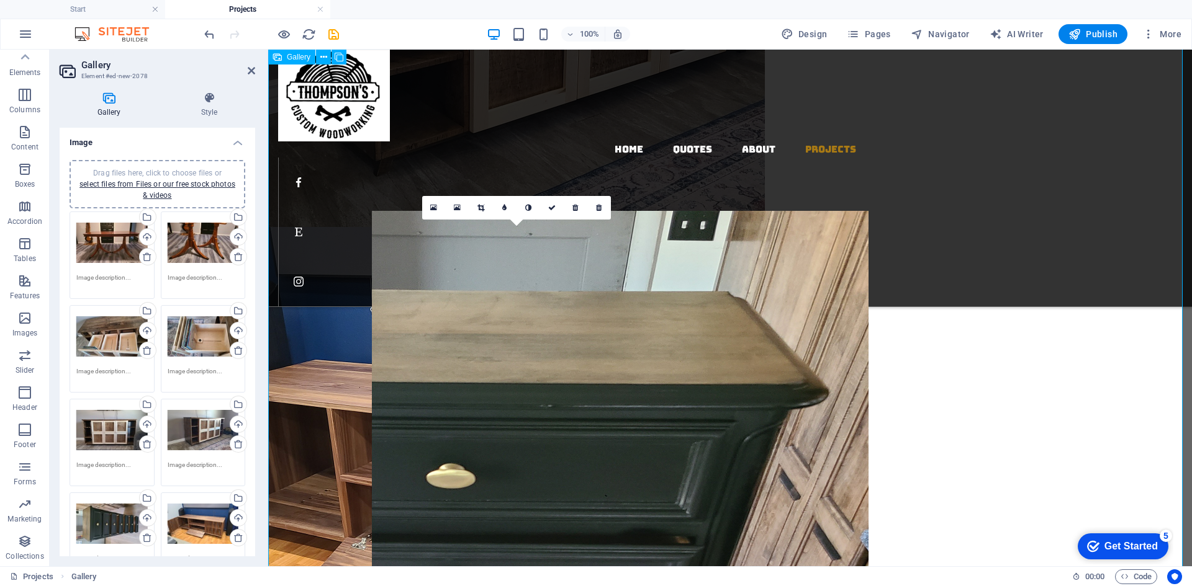
drag, startPoint x: 496, startPoint y: 355, endPoint x: 600, endPoint y: 338, distance: 105.7
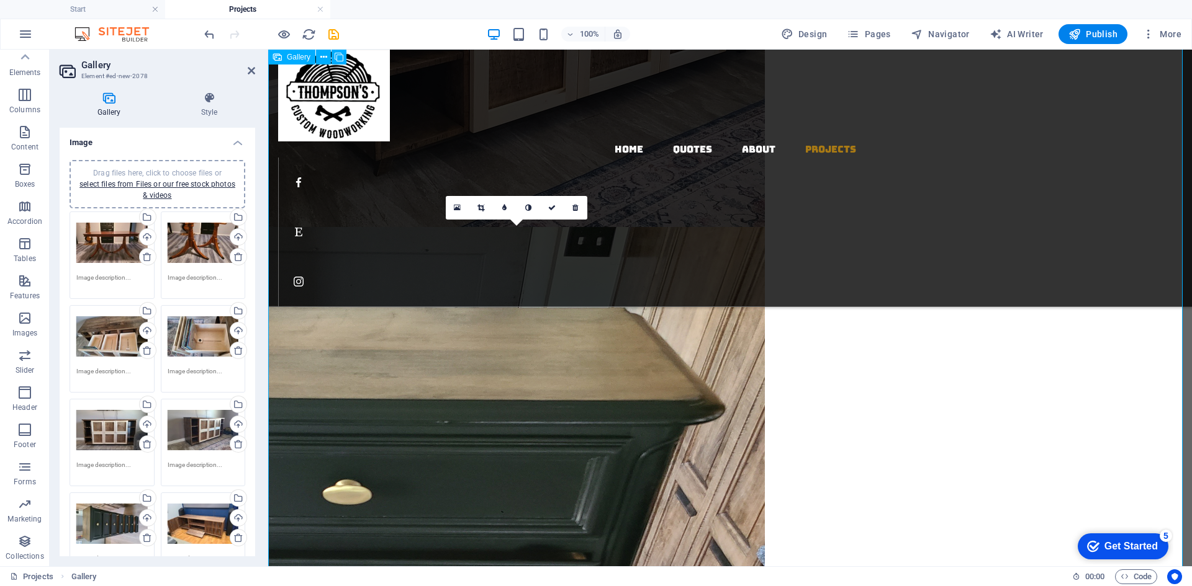
click at [246, 70] on h2 "Gallery" at bounding box center [168, 65] width 174 height 11
click at [252, 72] on icon at bounding box center [251, 71] width 7 height 10
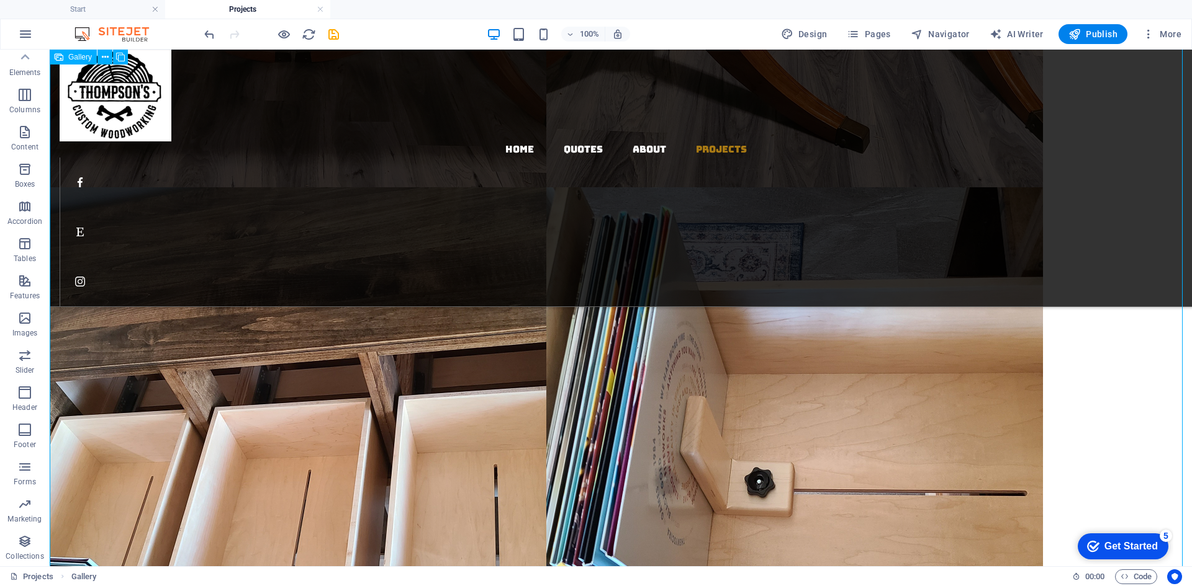
scroll to position [931, 0]
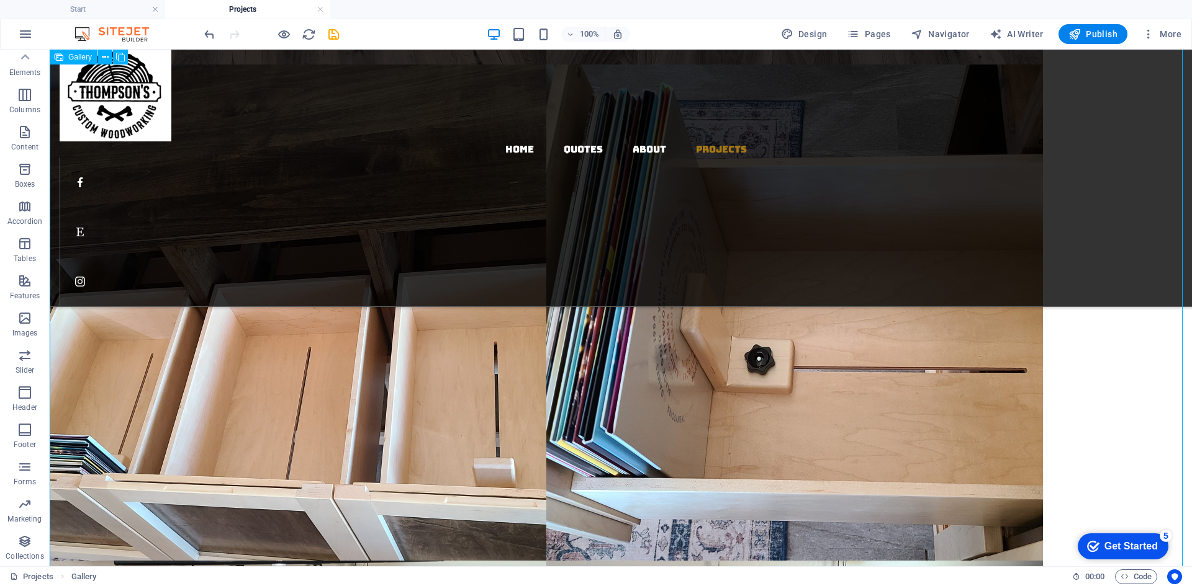
click at [211, 339] on li at bounding box center [298, 313] width 497 height 497
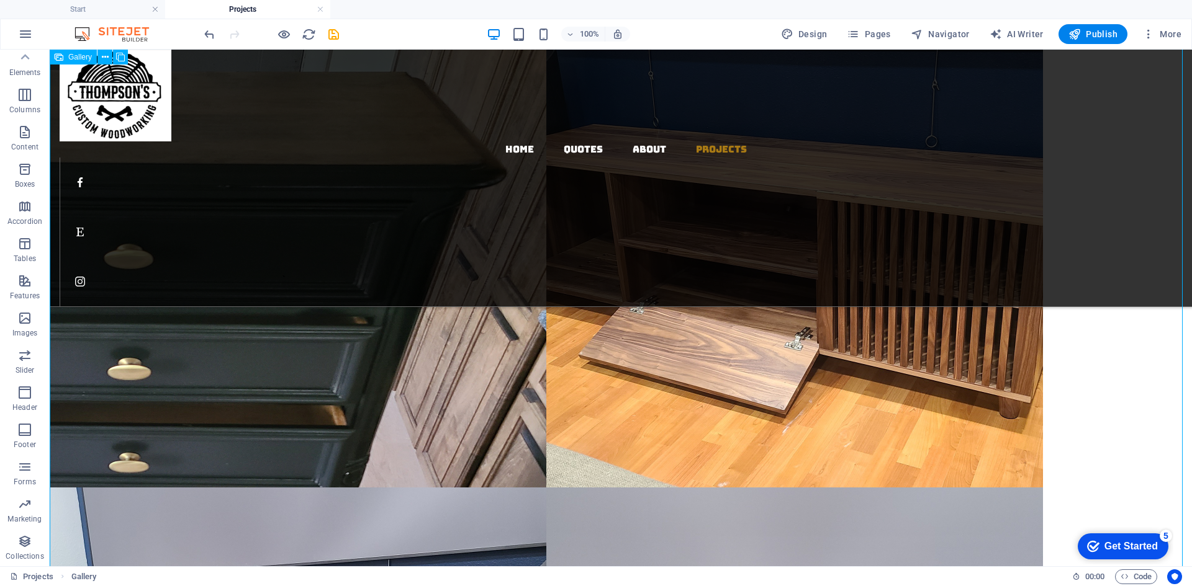
scroll to position [1862, 0]
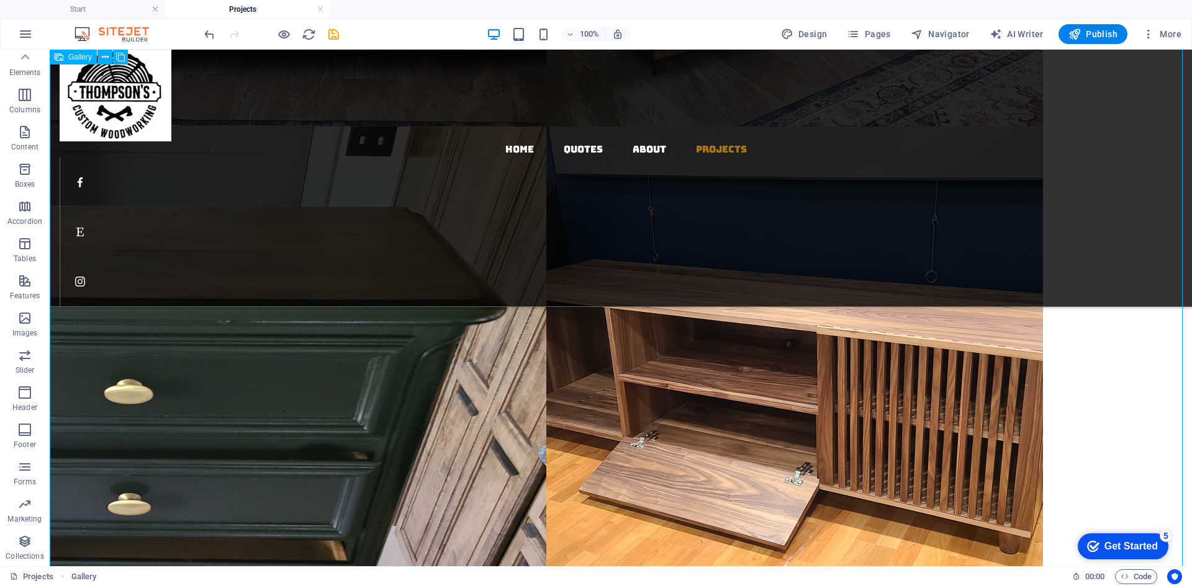
click at [222, 330] on li at bounding box center [298, 375] width 497 height 497
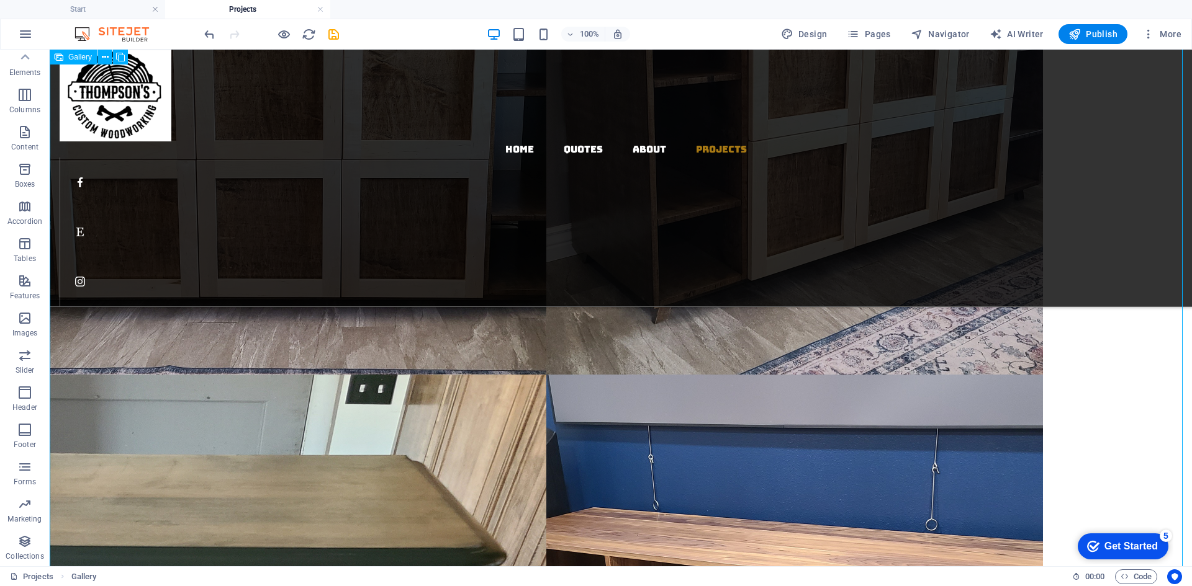
select select "4"
select select "px"
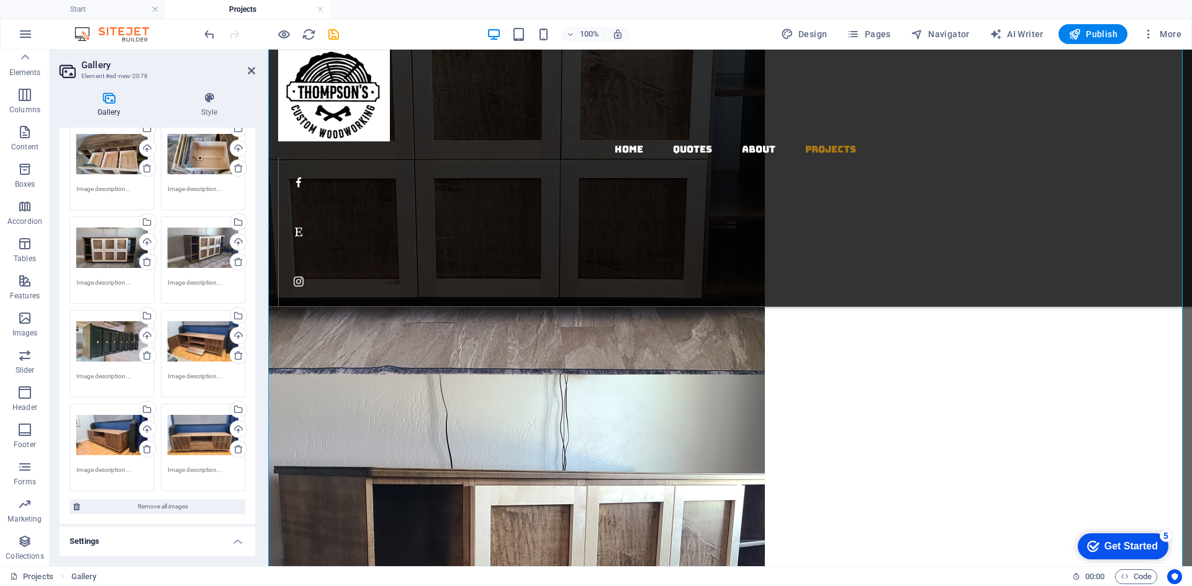
scroll to position [186, 0]
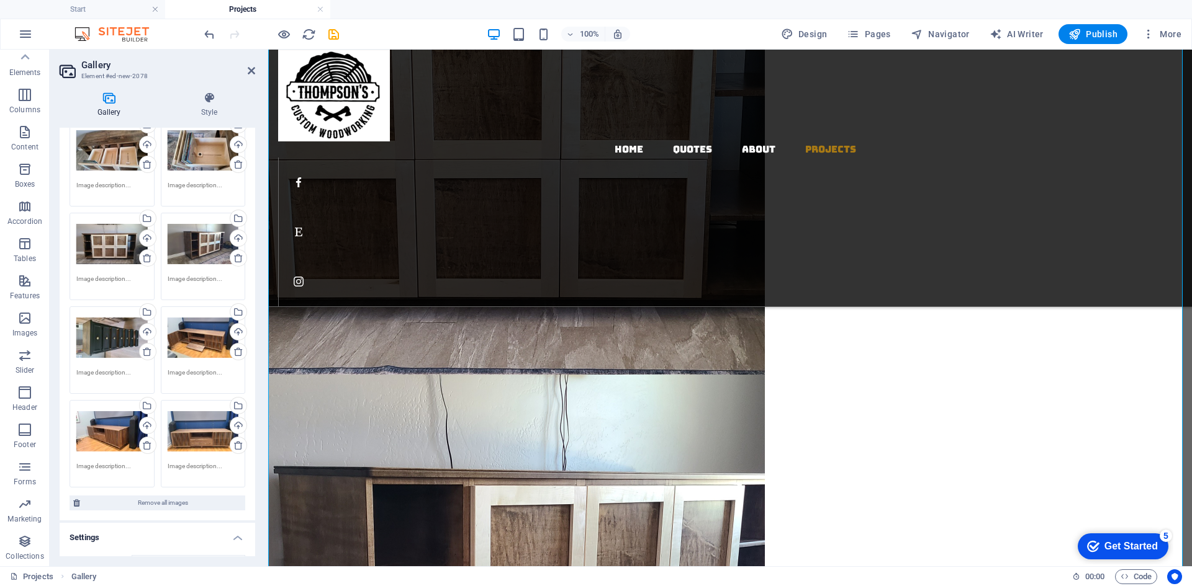
click at [111, 334] on div "Drag files here, click to choose files or select files from Files or our free s…" at bounding box center [111, 338] width 71 height 50
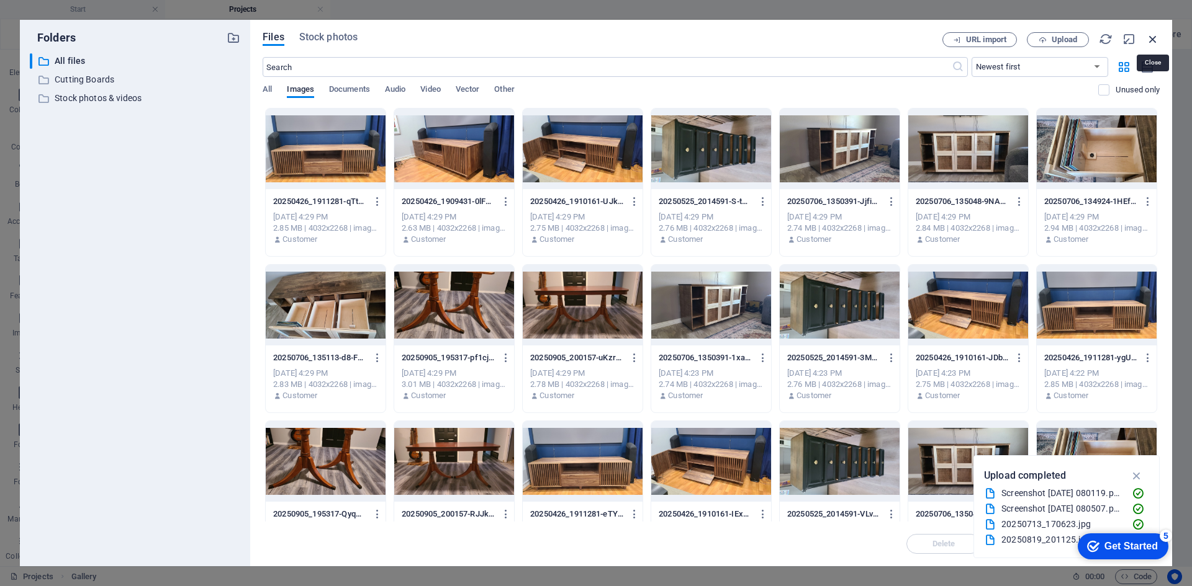
click at [1158, 41] on icon "button" at bounding box center [1153, 39] width 14 height 14
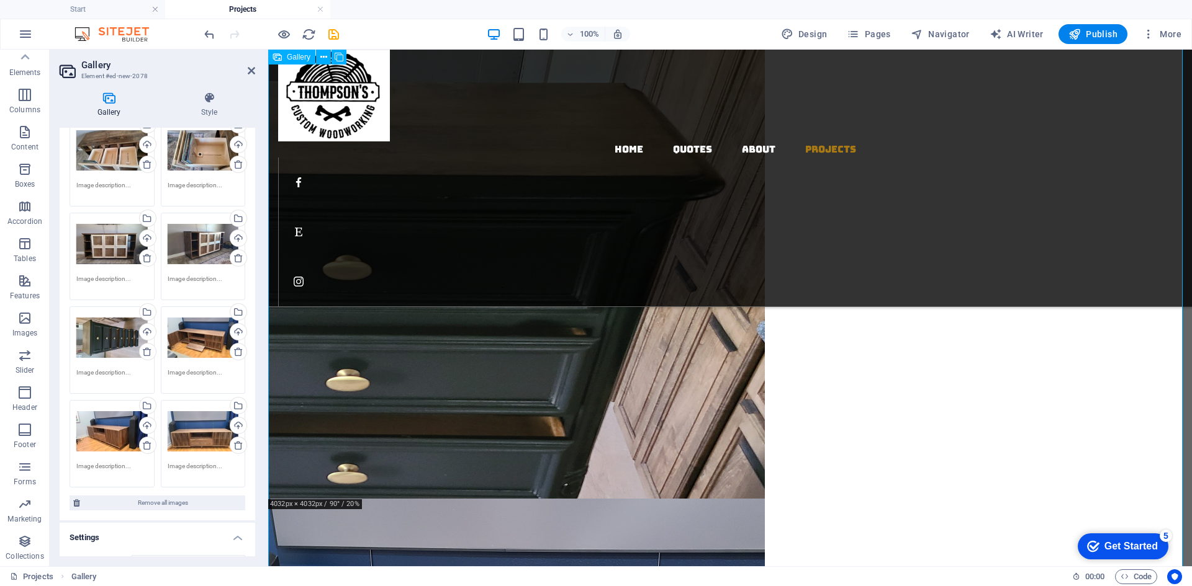
click at [537, 362] on li at bounding box center [516, 250] width 497 height 497
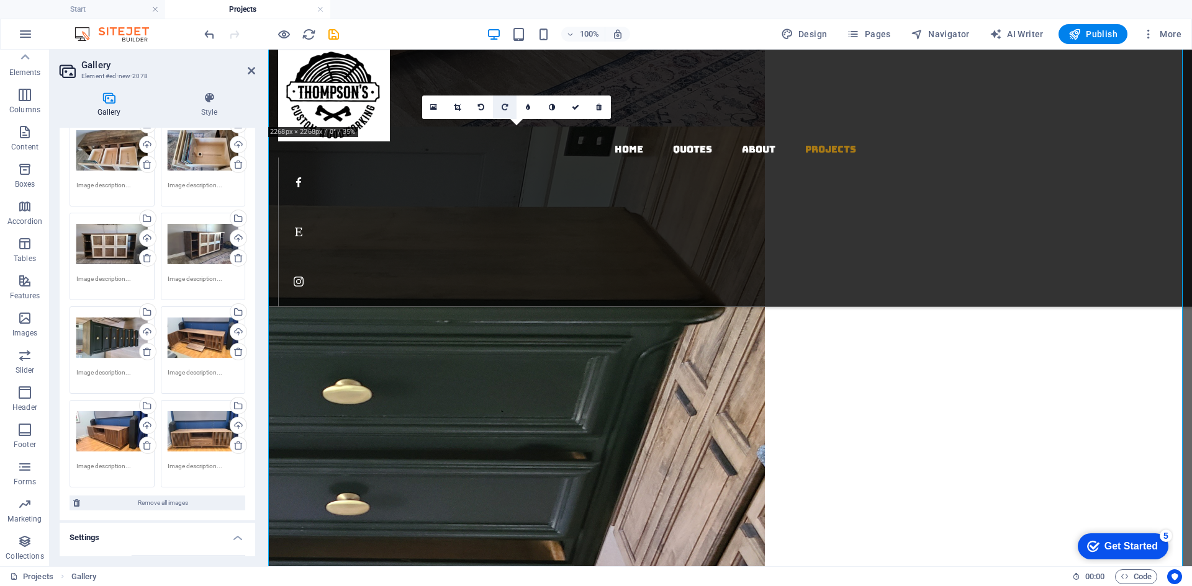
click at [501, 101] on link at bounding box center [505, 108] width 24 height 24
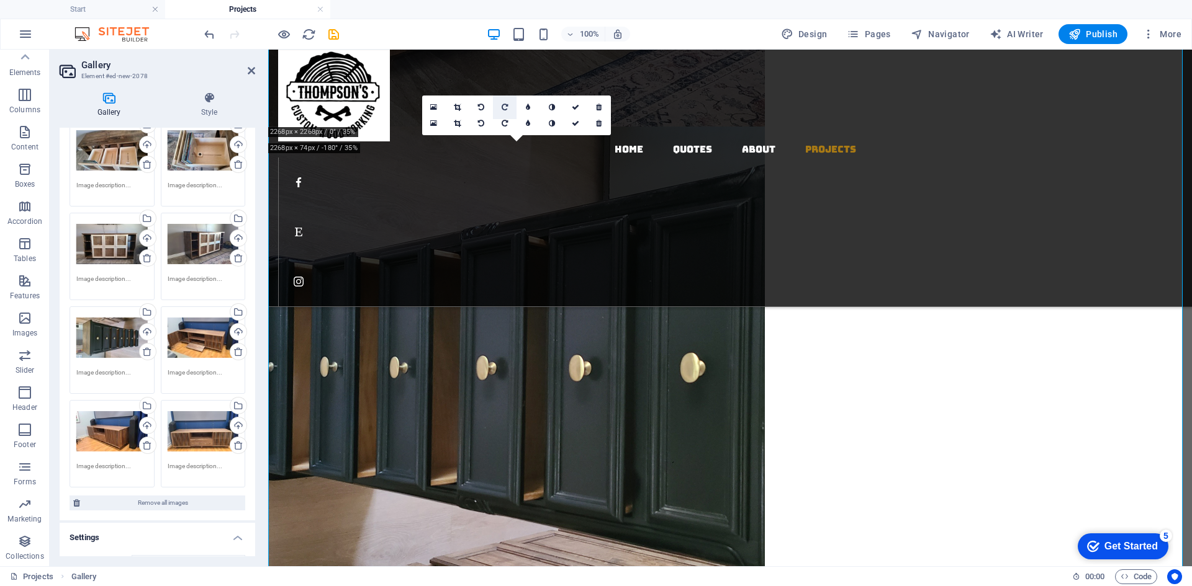
click at [503, 104] on icon at bounding box center [504, 107] width 6 height 7
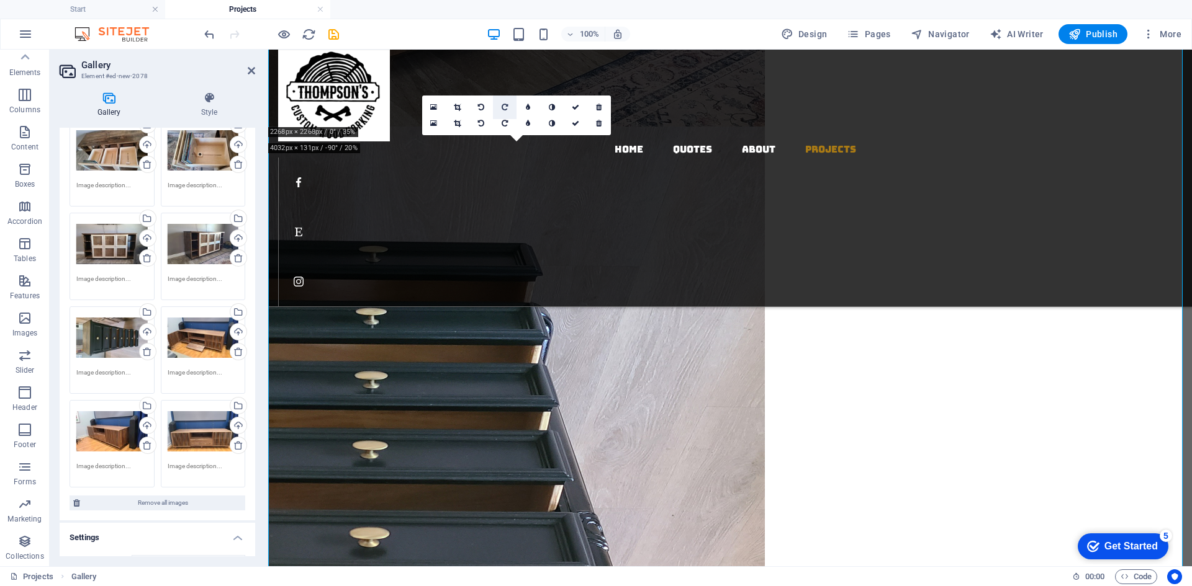
click at [503, 104] on icon at bounding box center [504, 107] width 6 height 7
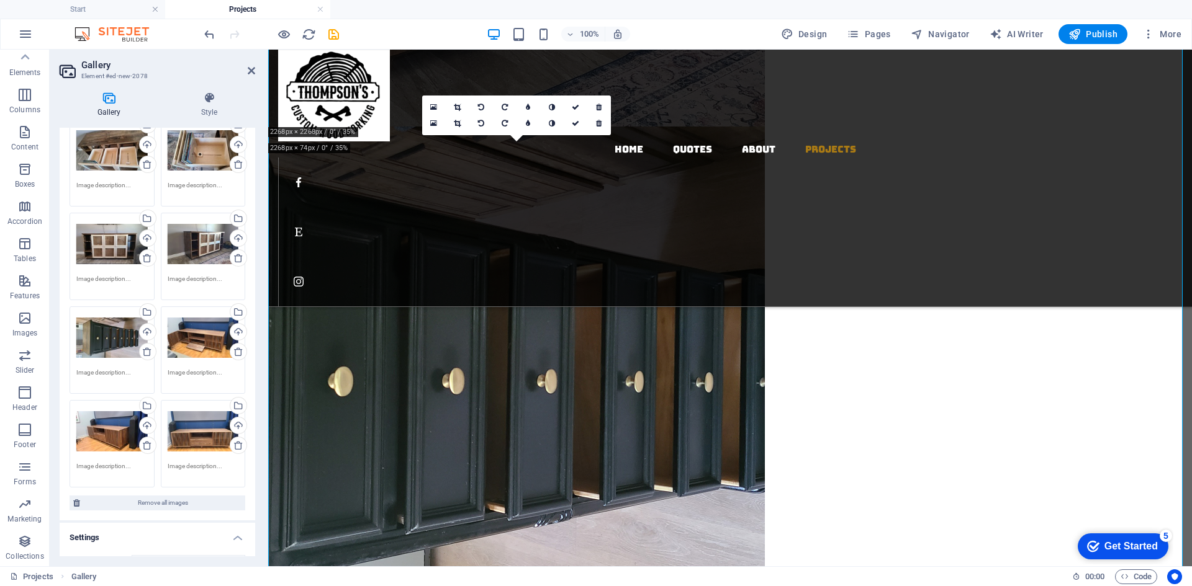
click at [503, 104] on icon at bounding box center [504, 107] width 6 height 7
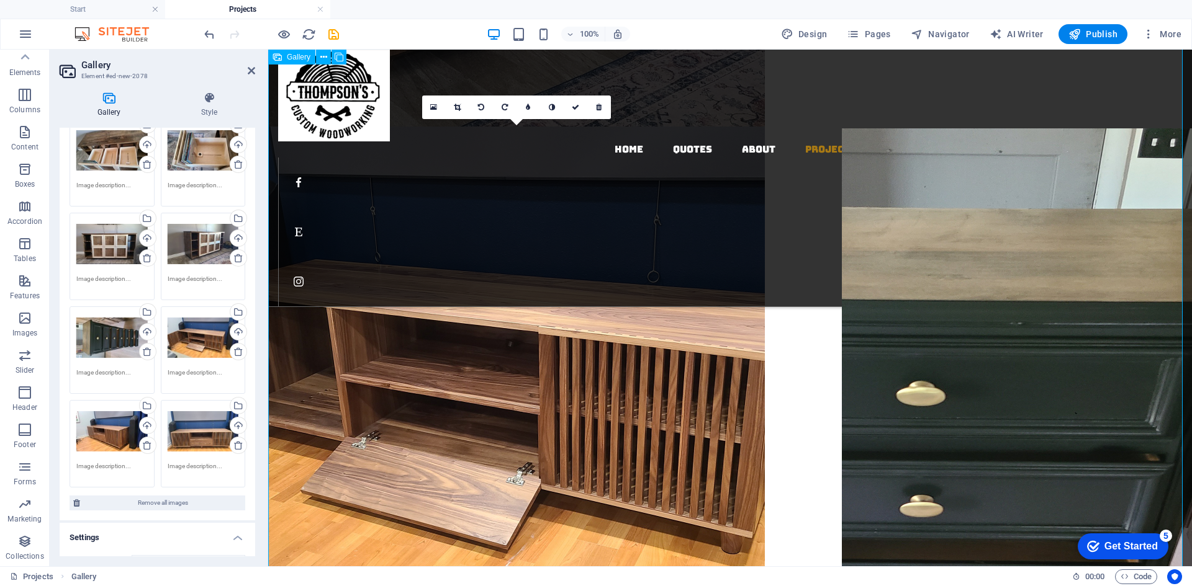
drag, startPoint x: 449, startPoint y: 346, endPoint x: 1023, endPoint y: 348, distance: 573.5
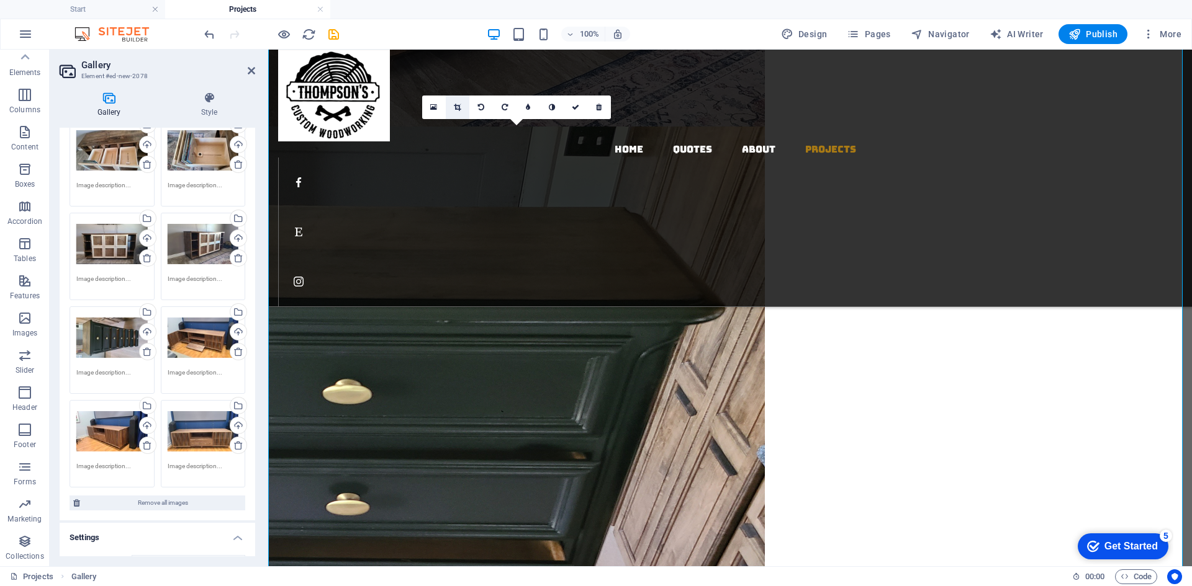
click at [454, 106] on icon at bounding box center [457, 107] width 7 height 7
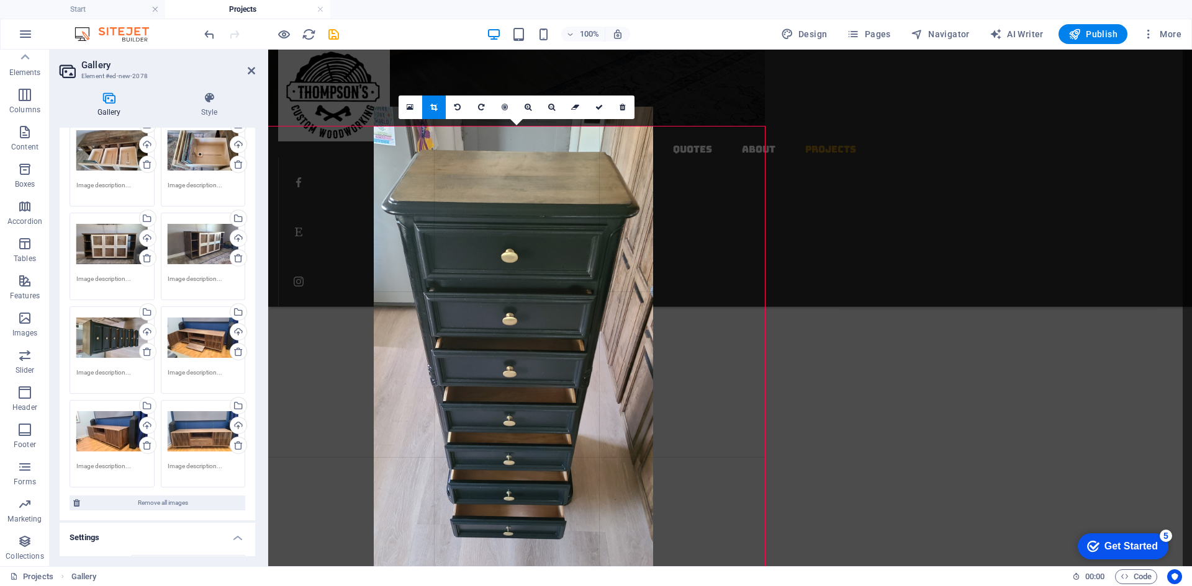
drag, startPoint x: 513, startPoint y: 246, endPoint x: 511, endPoint y: 326, distance: 80.7
click at [511, 326] on div at bounding box center [513, 355] width 279 height 497
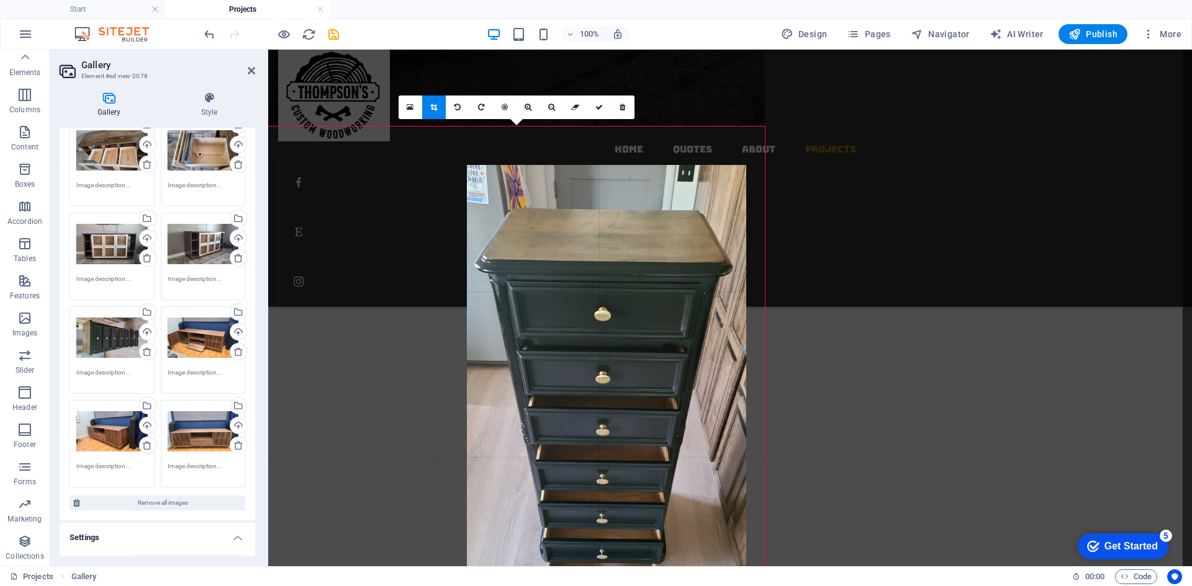
drag, startPoint x: 469, startPoint y: 331, endPoint x: 400, endPoint y: 317, distance: 70.8
click at [668, 367] on div at bounding box center [606, 413] width 279 height 497
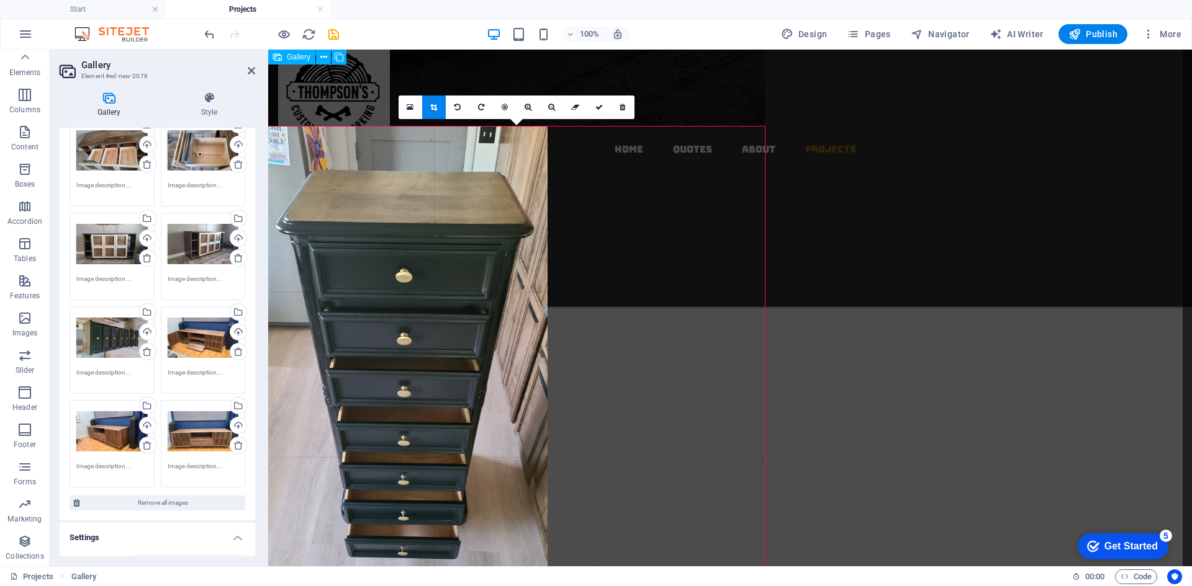
click at [600, 112] on link at bounding box center [599, 108] width 24 height 24
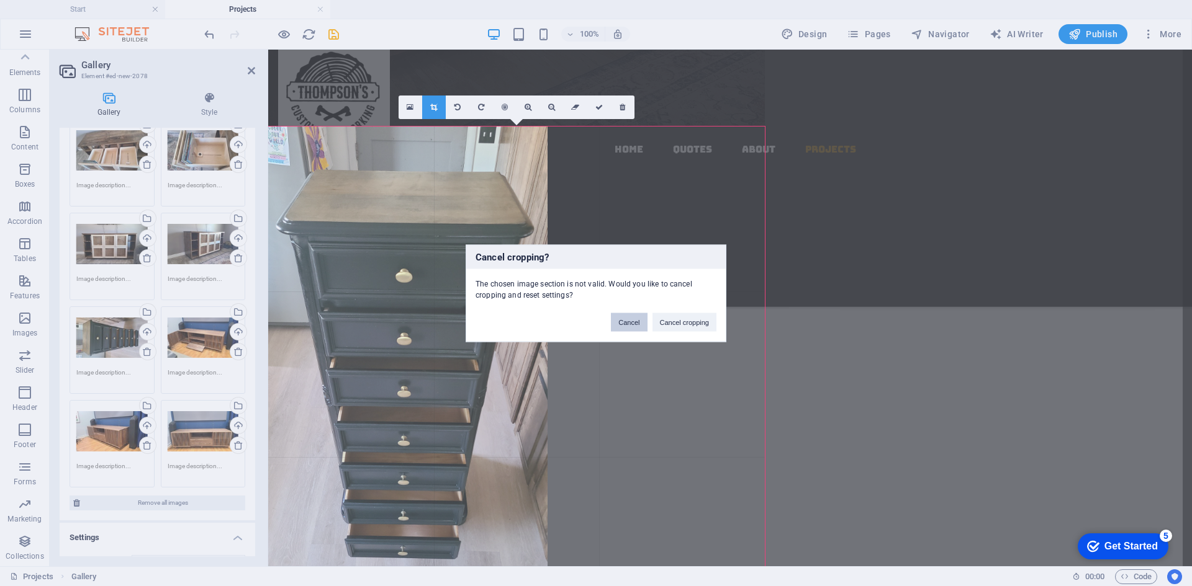
click at [644, 323] on button "Cancel" at bounding box center [629, 322] width 36 height 19
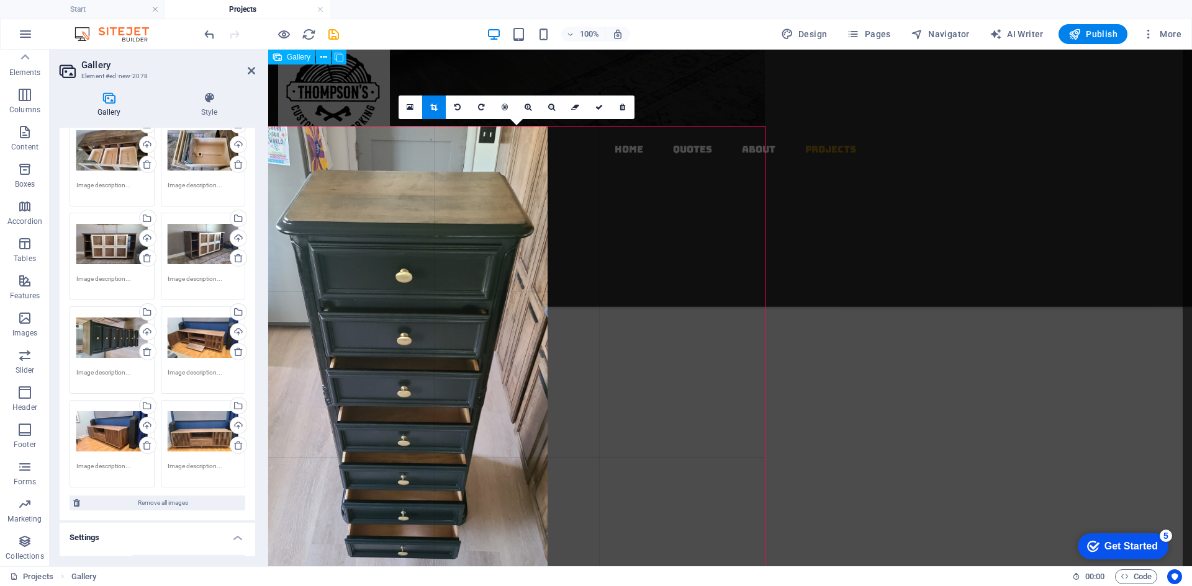
click at [510, 283] on div at bounding box center [407, 375] width 279 height 497
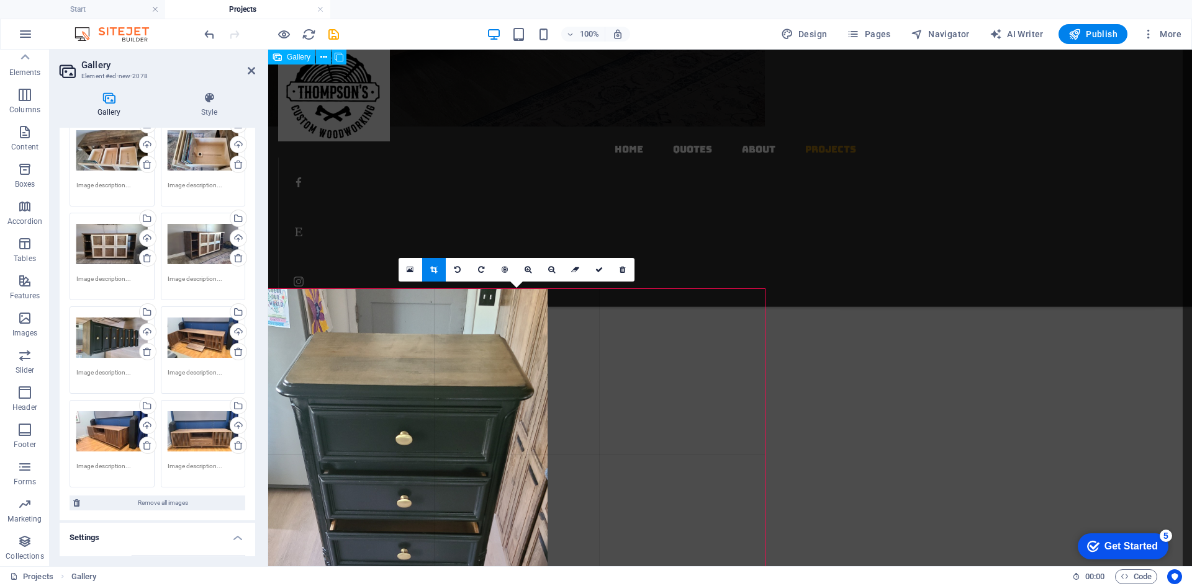
scroll to position [3041, 0]
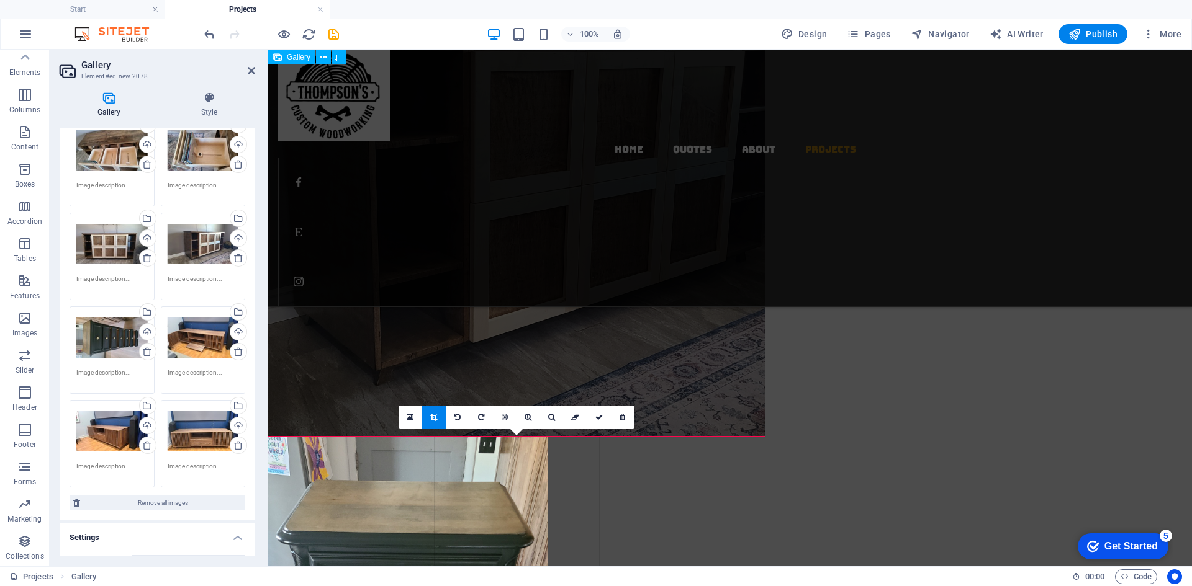
click at [248, 66] on icon at bounding box center [251, 71] width 7 height 10
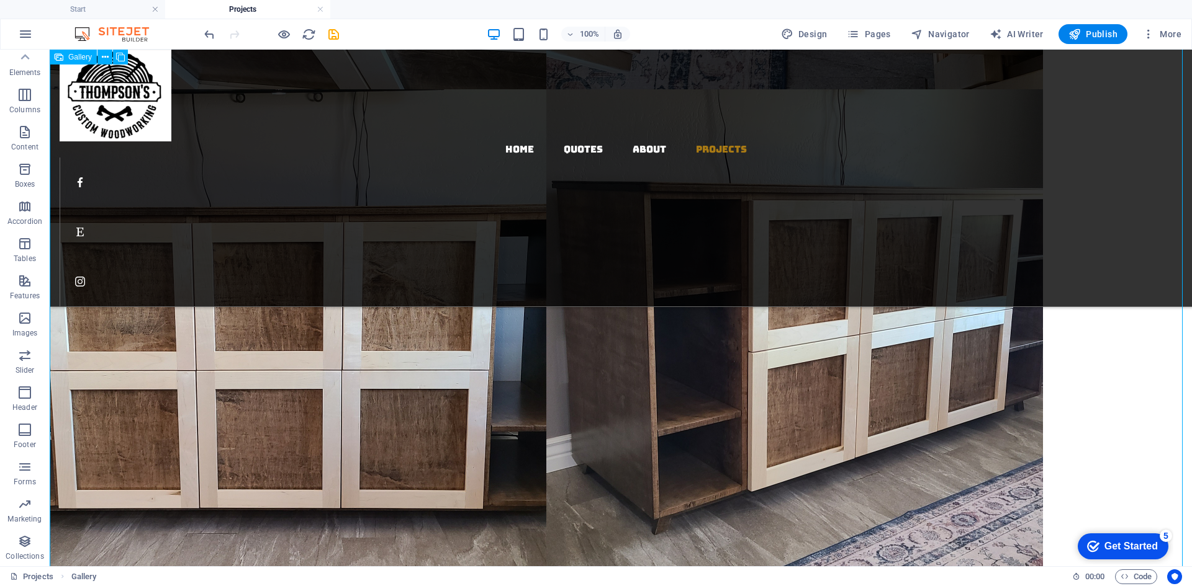
scroll to position [1365, 0]
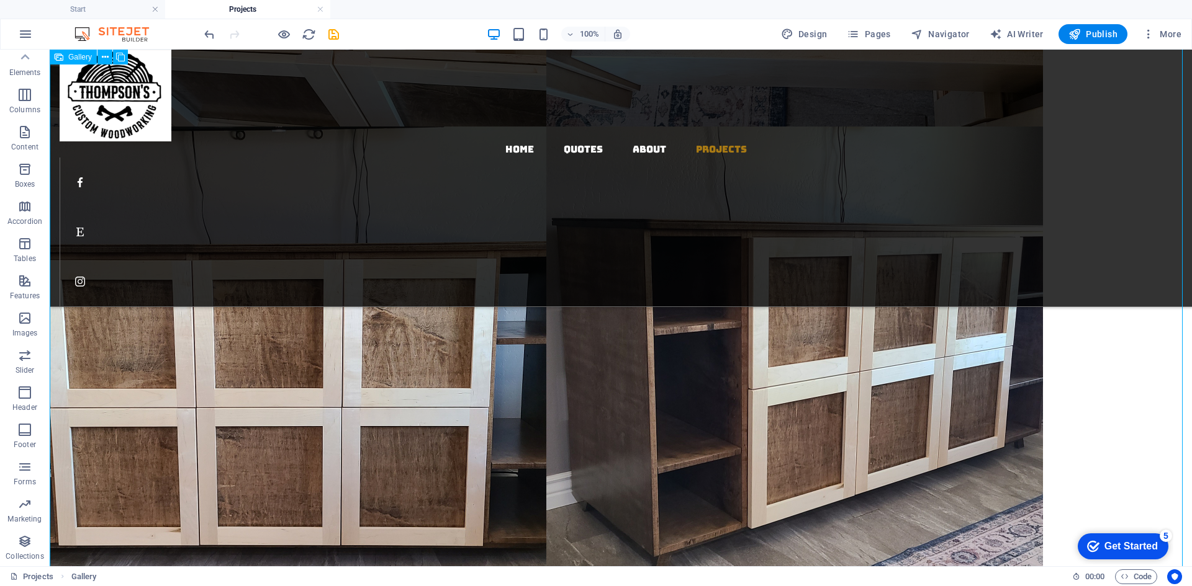
click at [395, 327] on li at bounding box center [298, 375] width 497 height 497
click at [363, 314] on li at bounding box center [298, 375] width 497 height 497
click at [362, 313] on li at bounding box center [298, 375] width 497 height 497
select select "4"
select select "px"
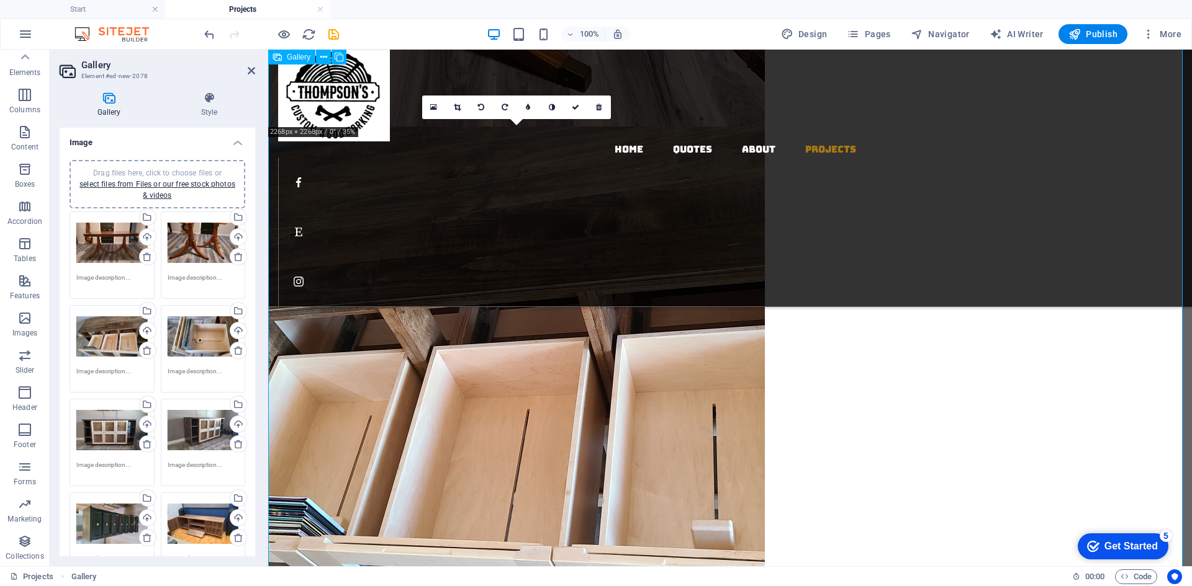
scroll to position [1862, 0]
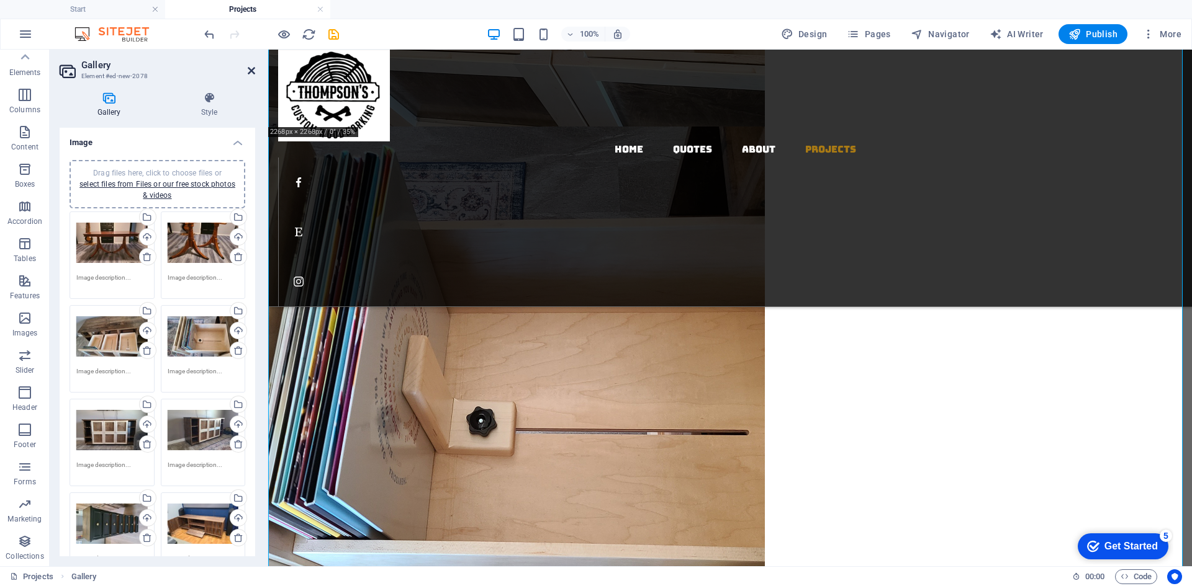
click at [248, 68] on icon at bounding box center [251, 71] width 7 height 10
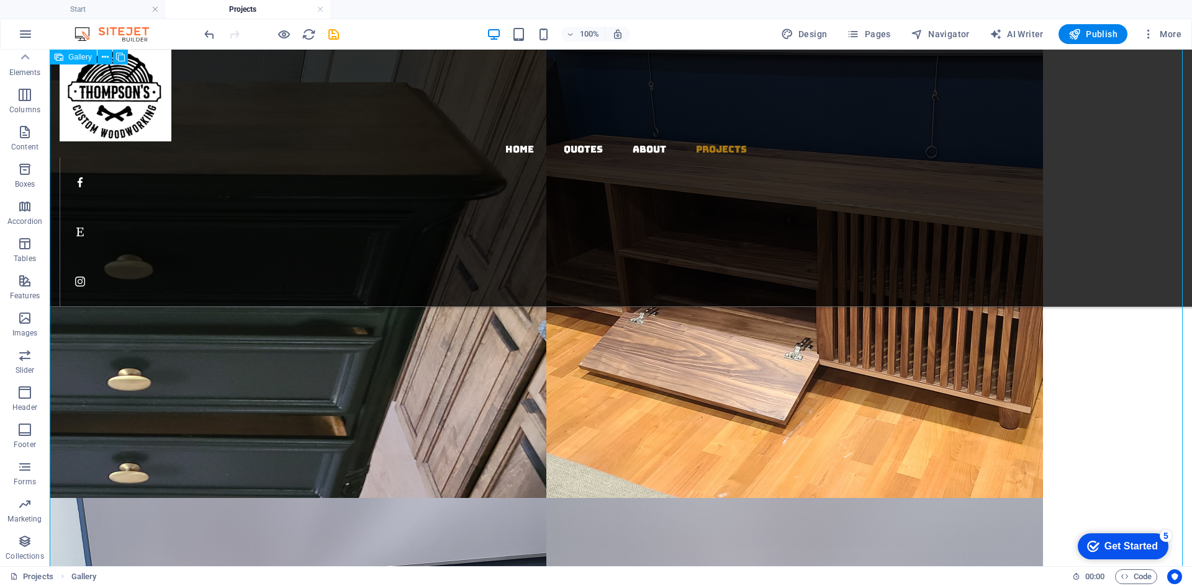
scroll to position [1986, 0]
click at [22, 319] on icon "button" at bounding box center [24, 318] width 15 height 15
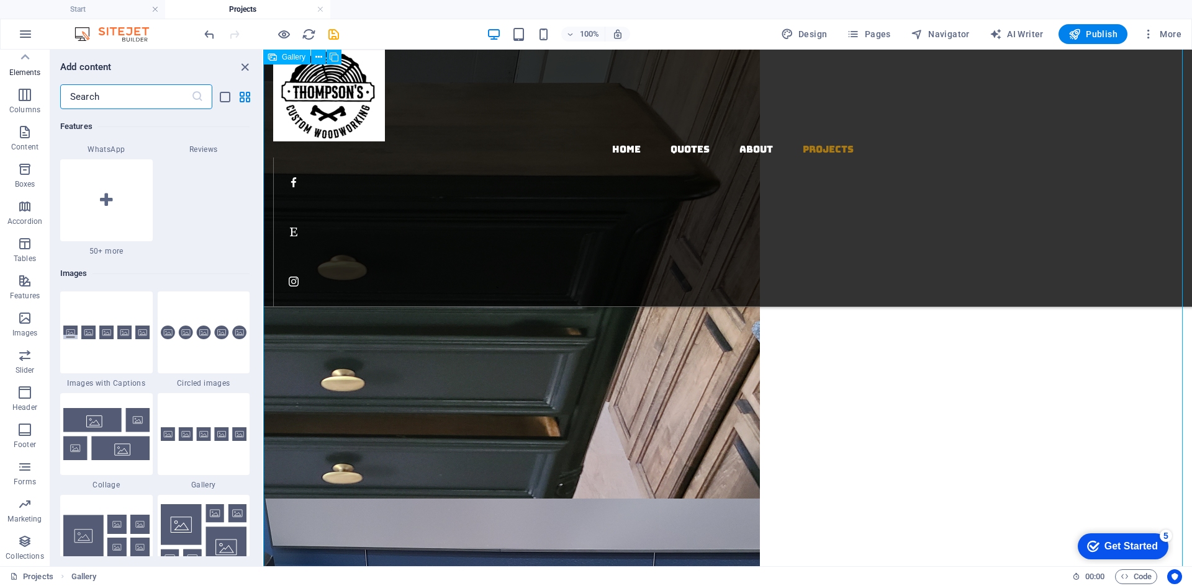
scroll to position [6293, 0]
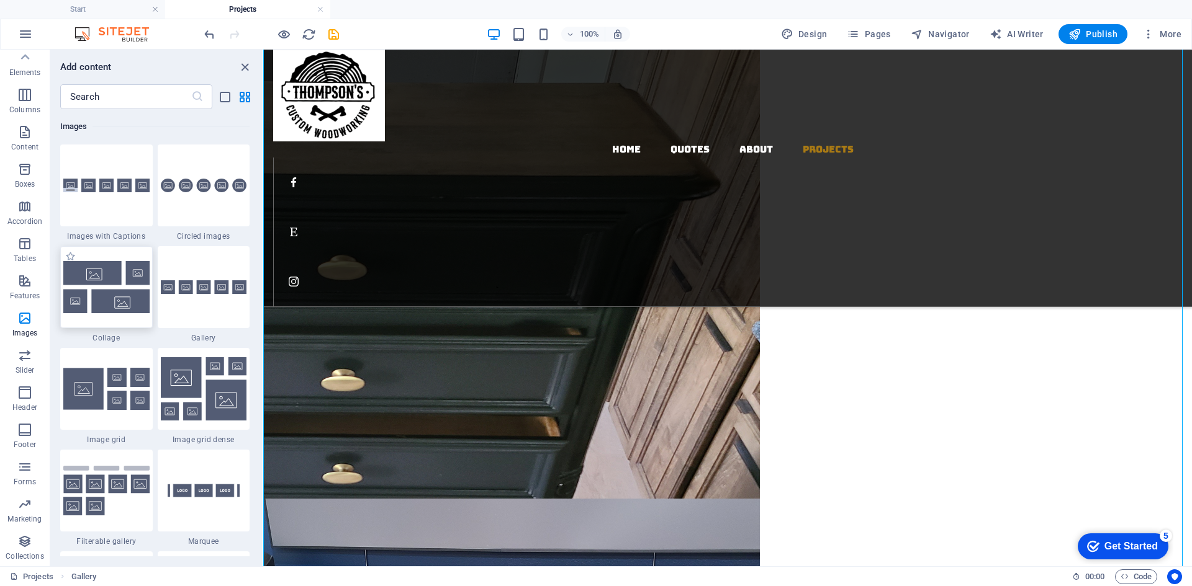
click at [113, 289] on img at bounding box center [106, 287] width 86 height 52
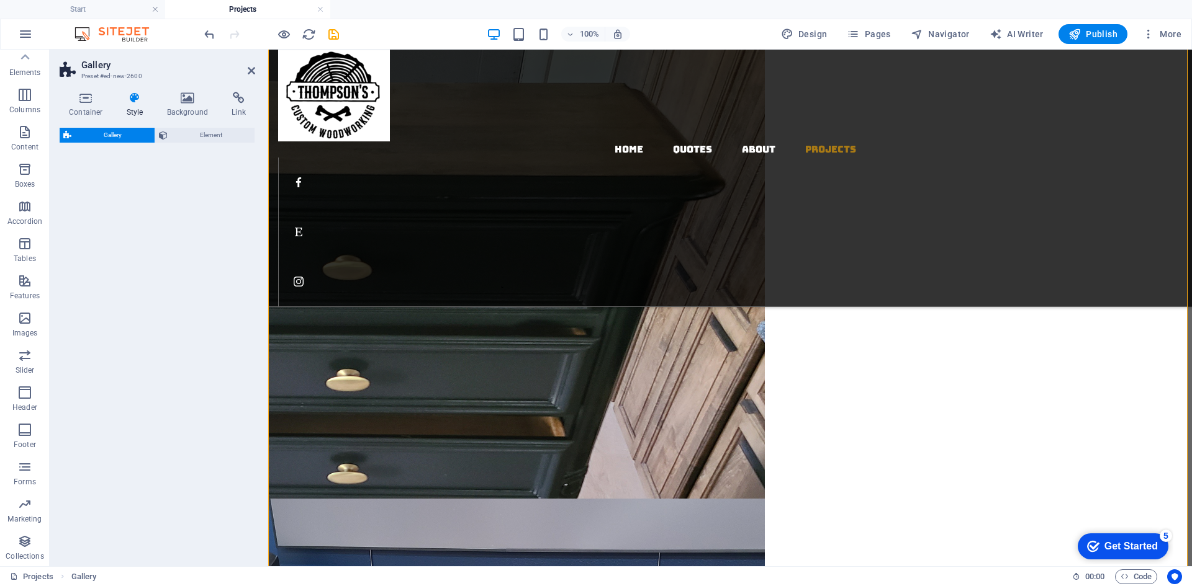
scroll to position [5522, 0]
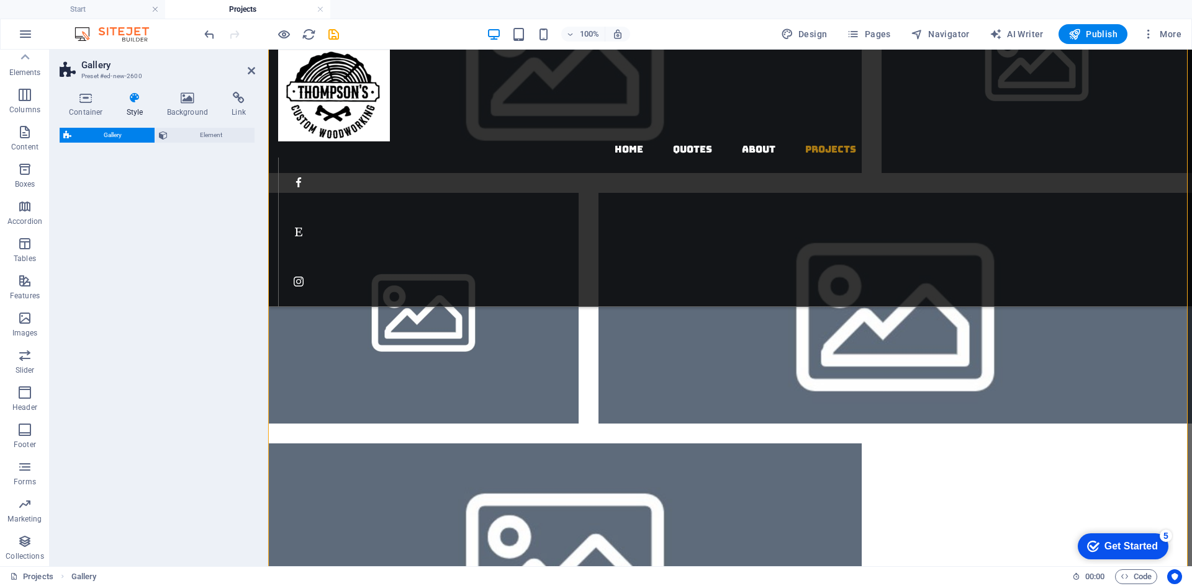
select select "rem"
select select "preset-gallery-v3-collage"
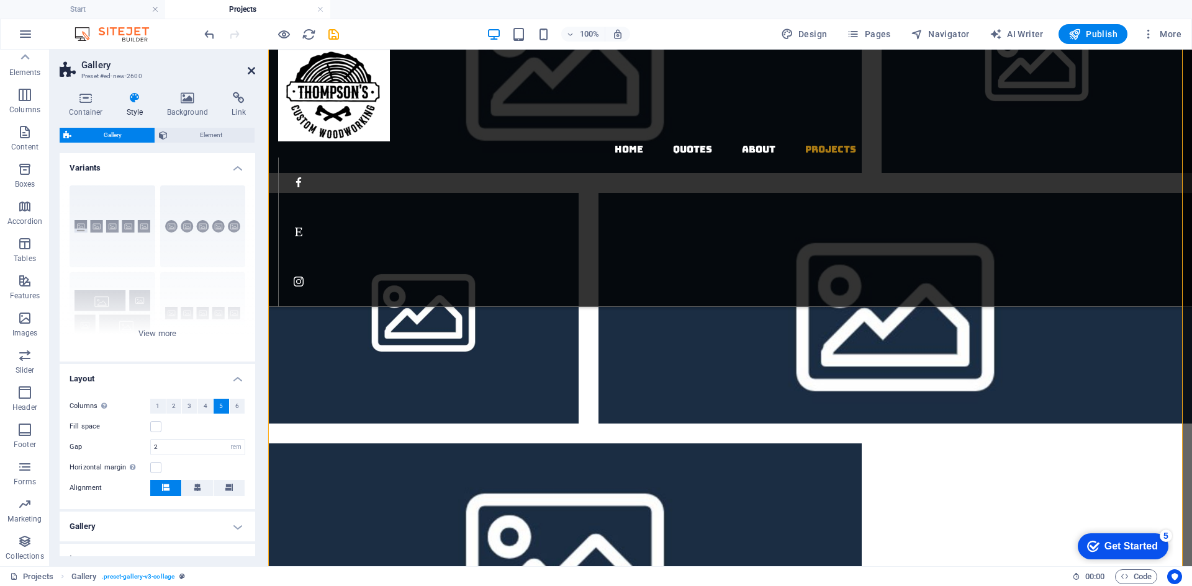
click at [249, 69] on icon at bounding box center [251, 71] width 7 height 10
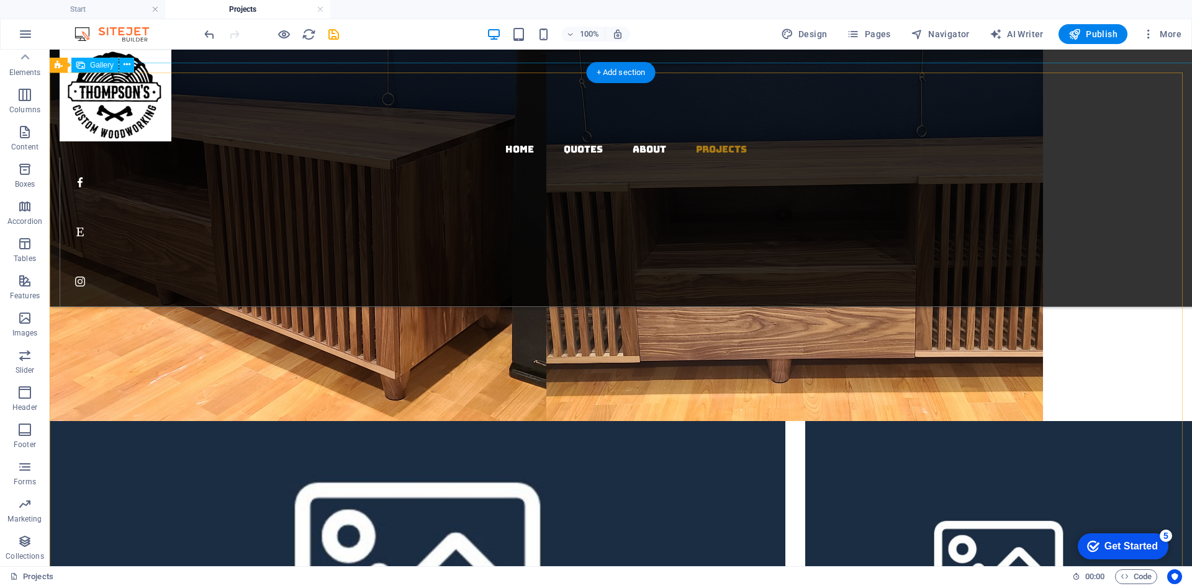
scroll to position [2935, 0]
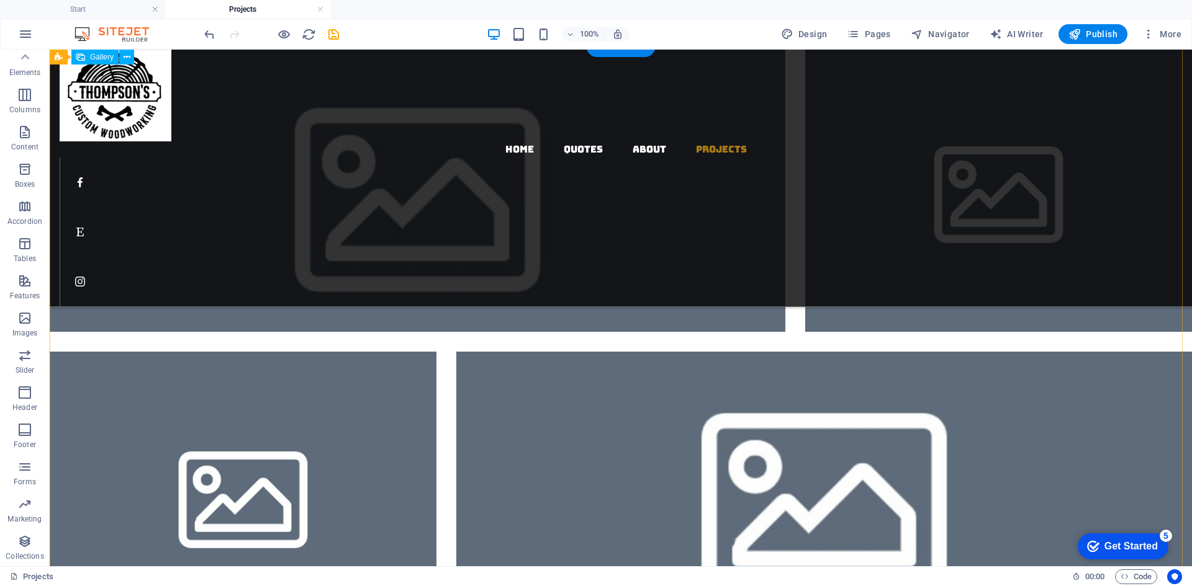
click at [357, 224] on li at bounding box center [417, 189] width 735 height 285
select select "4"
select select "px"
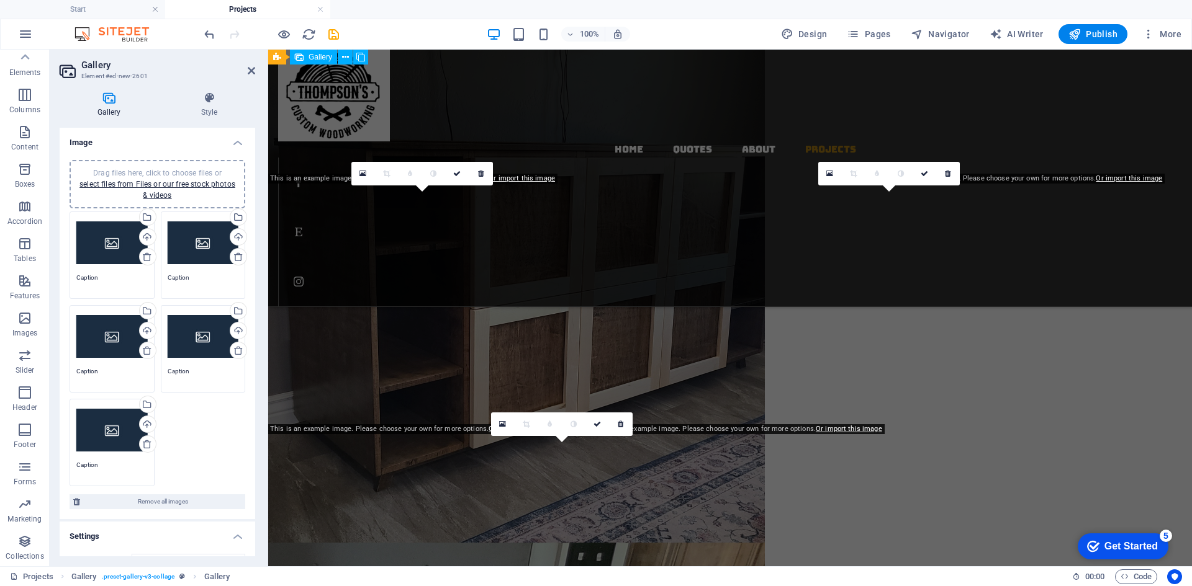
scroll to position [5522, 0]
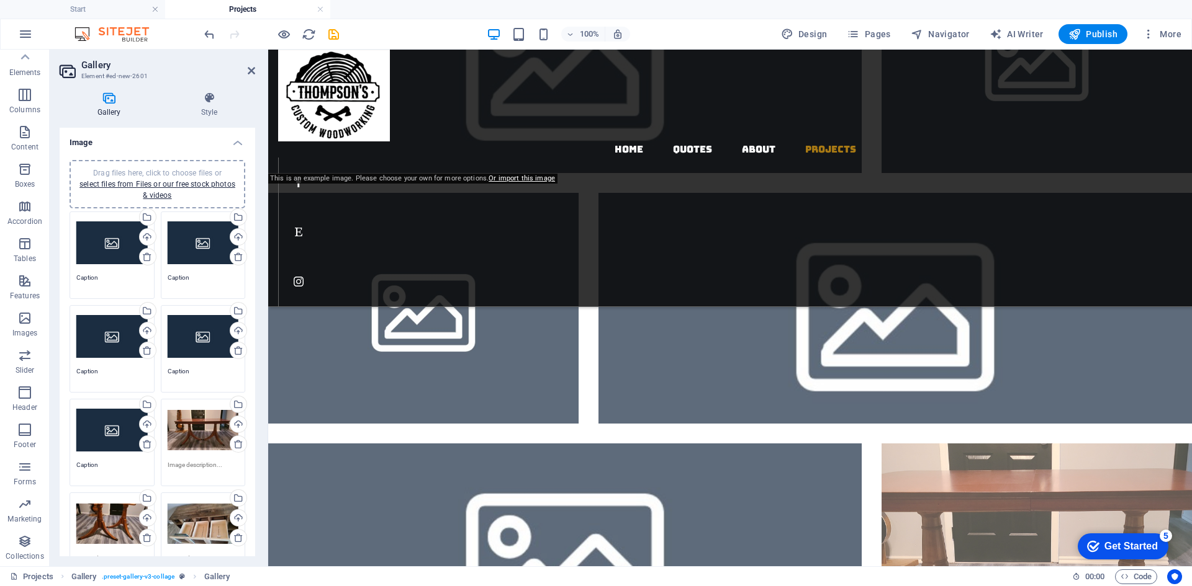
click at [1108, 11] on ul "Start Projects" at bounding box center [596, 9] width 1192 height 19
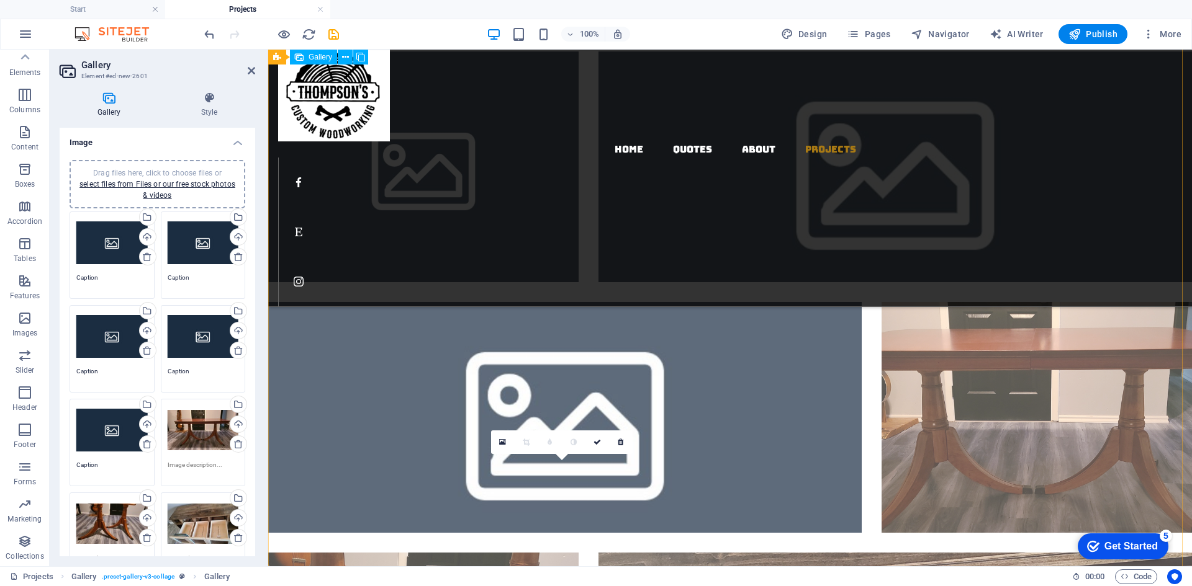
scroll to position [5460, 0]
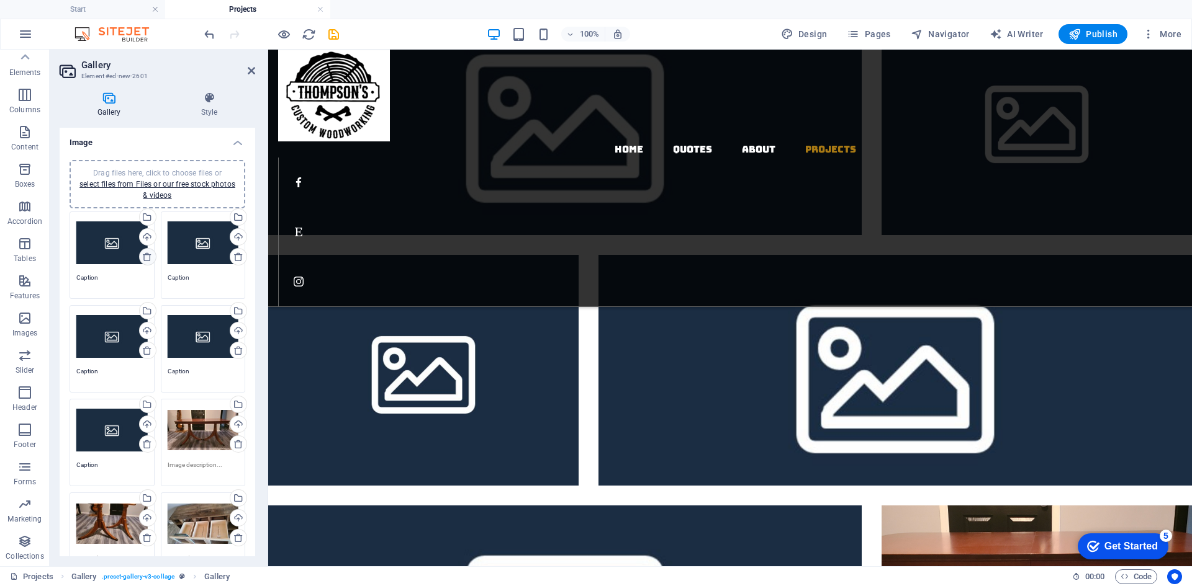
click at [140, 256] on link at bounding box center [147, 256] width 17 height 17
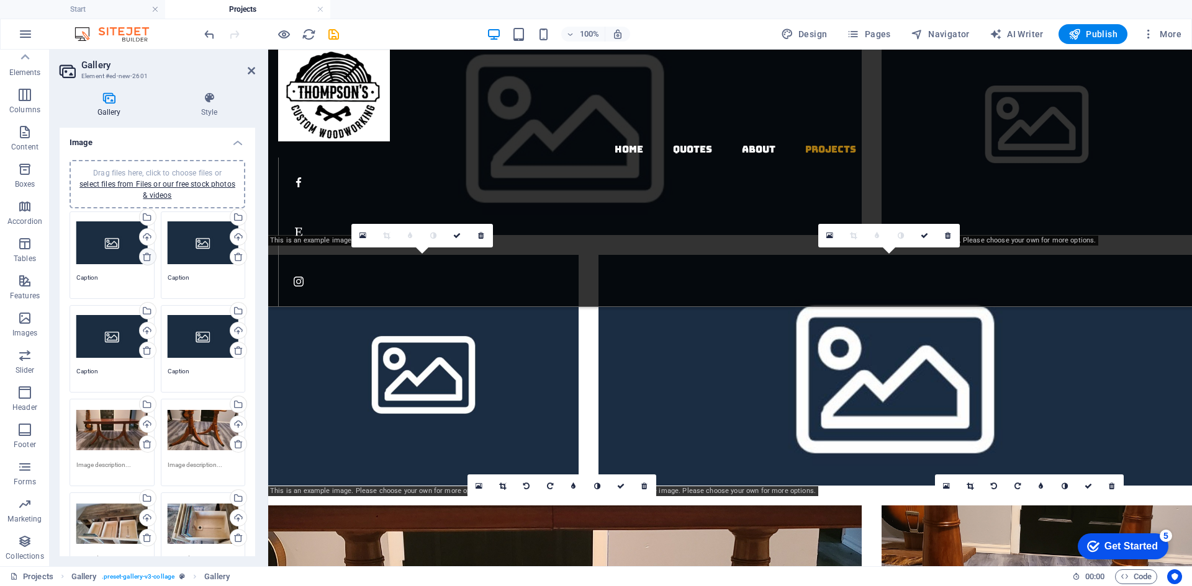
click at [143, 254] on icon at bounding box center [147, 257] width 10 height 10
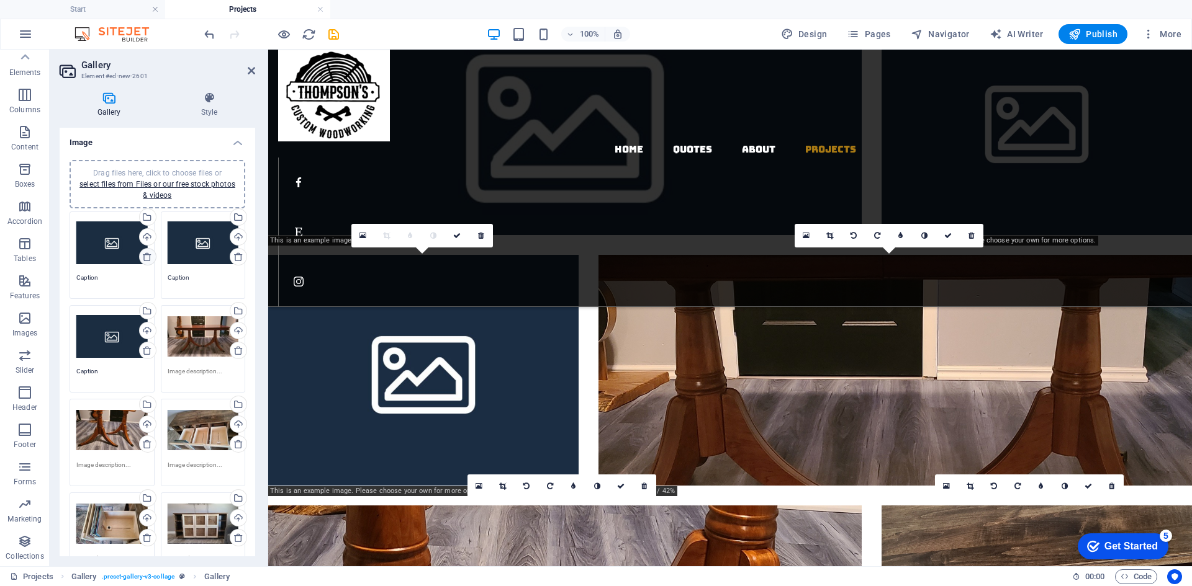
click at [143, 254] on icon at bounding box center [147, 257] width 10 height 10
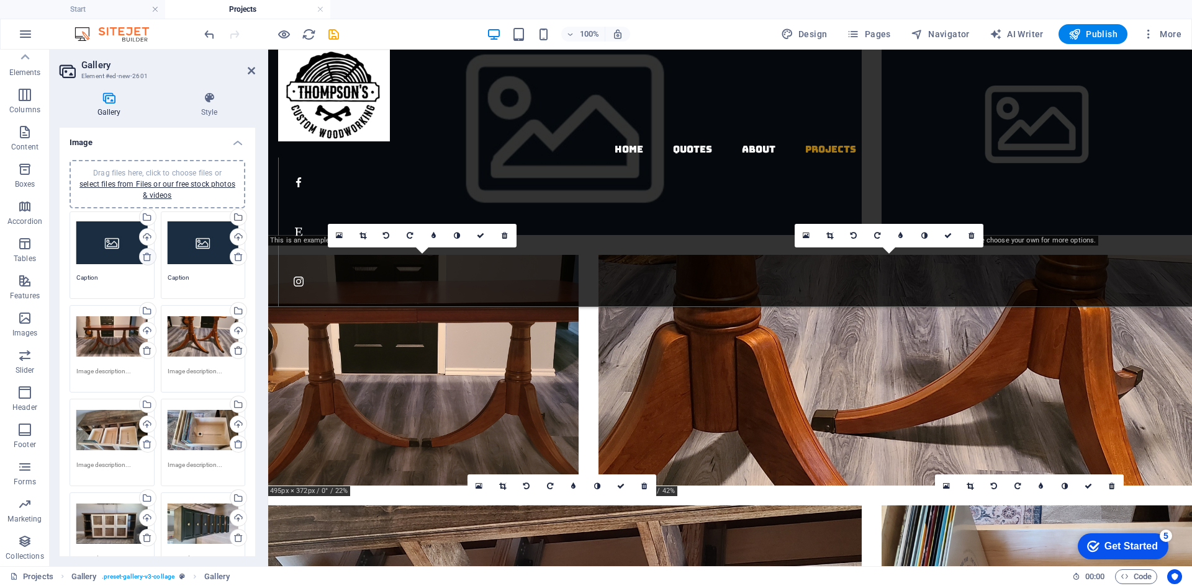
click at [143, 254] on icon at bounding box center [147, 257] width 10 height 10
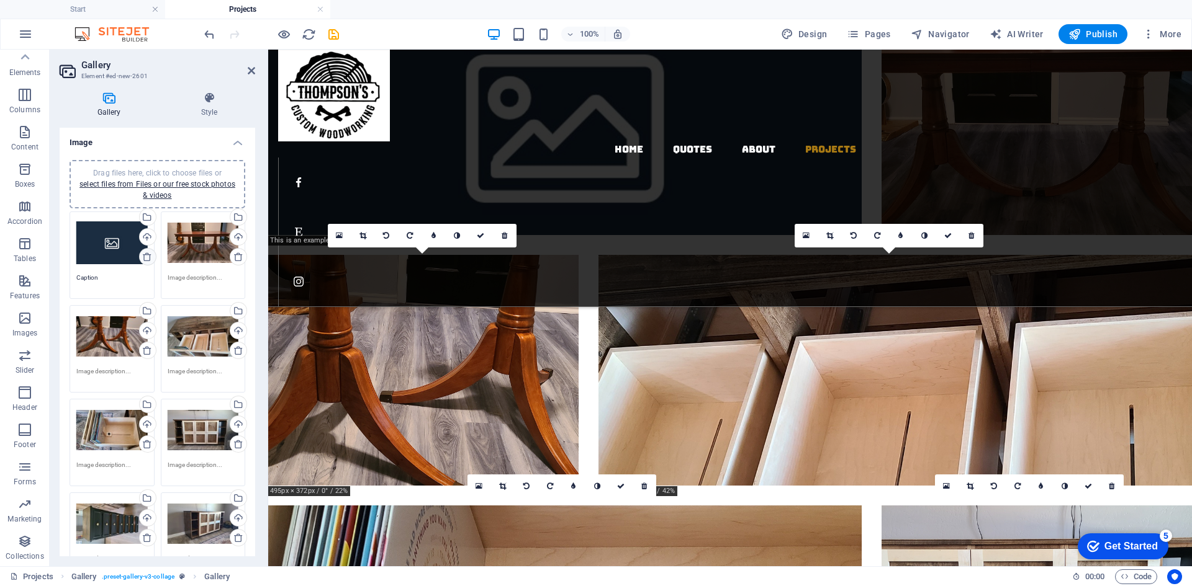
click at [143, 254] on icon at bounding box center [147, 257] width 10 height 10
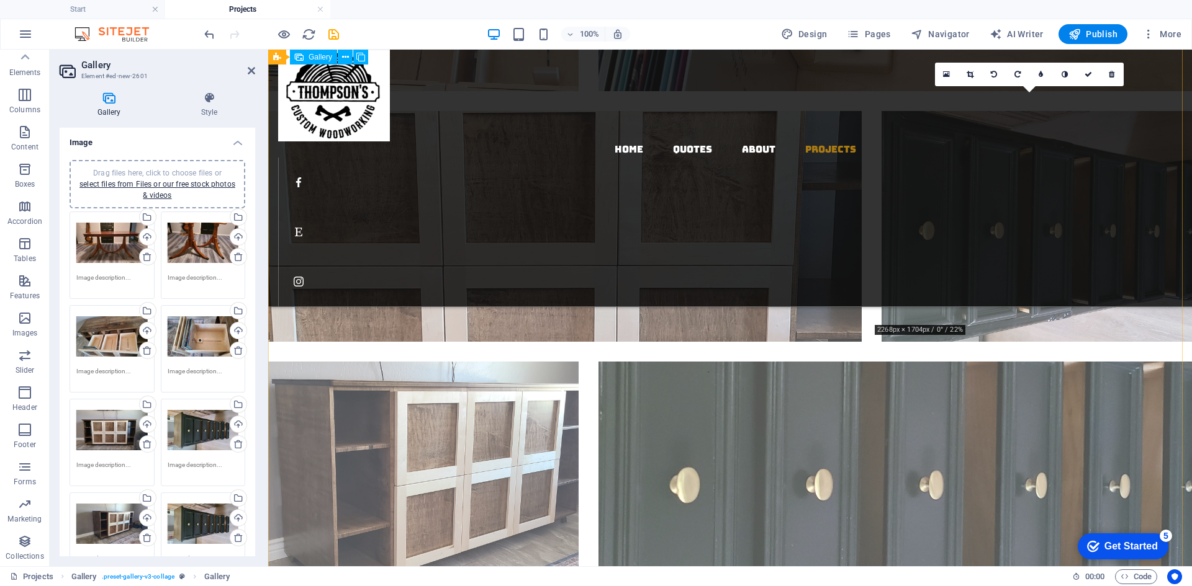
scroll to position [5832, 0]
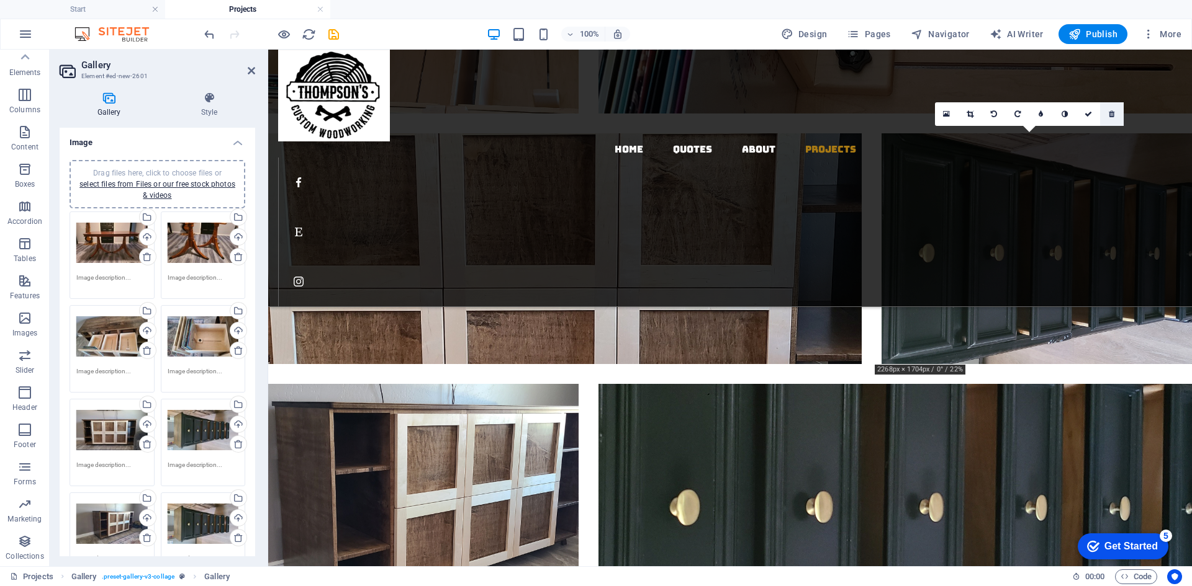
click at [1114, 114] on icon at bounding box center [1111, 113] width 6 height 7
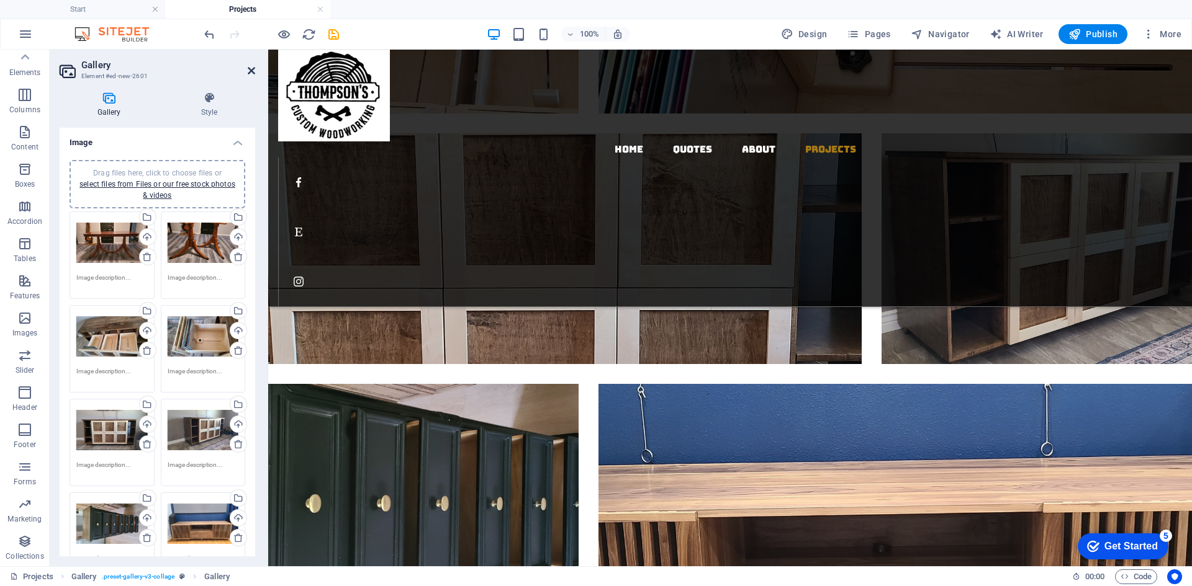
click at [248, 68] on icon at bounding box center [251, 71] width 7 height 10
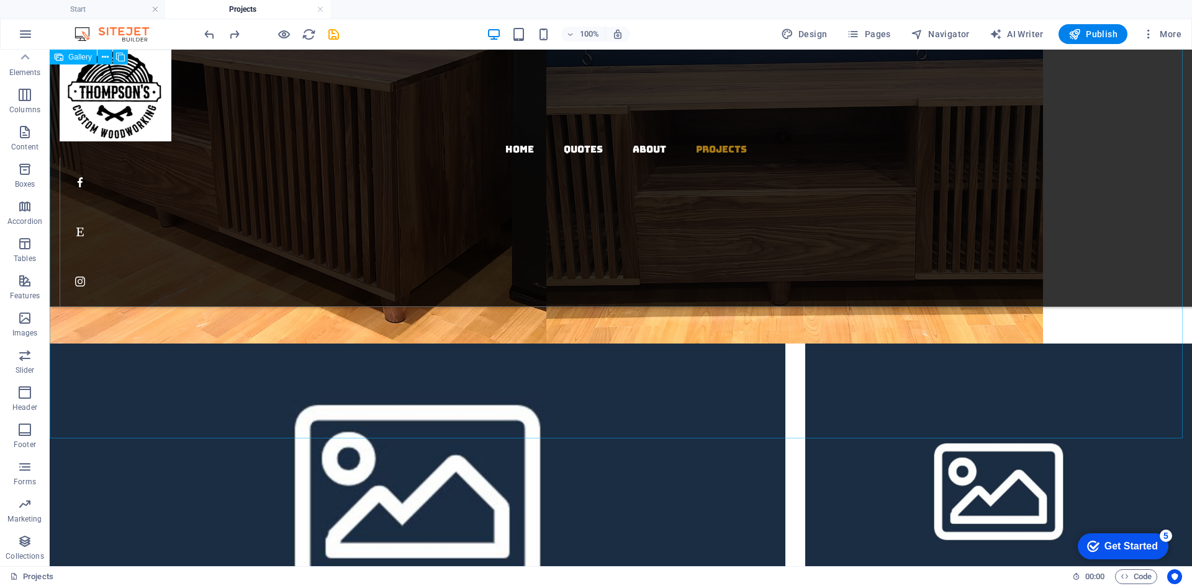
scroll to position [2543, 0]
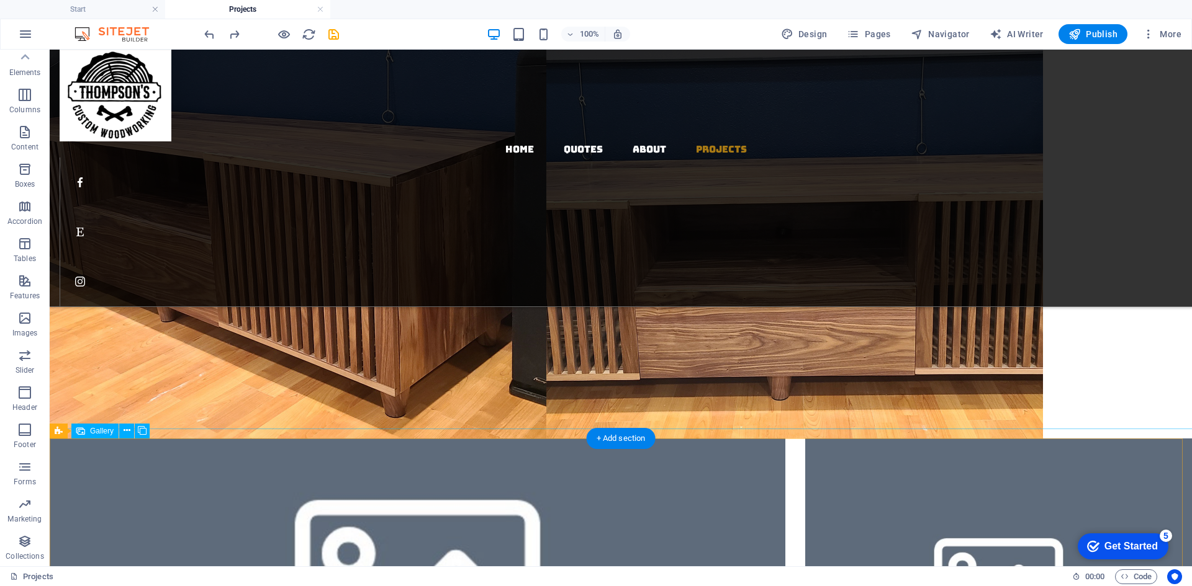
click at [1022, 463] on li at bounding box center [998, 581] width 387 height 285
click at [1099, 447] on li at bounding box center [998, 581] width 387 height 285
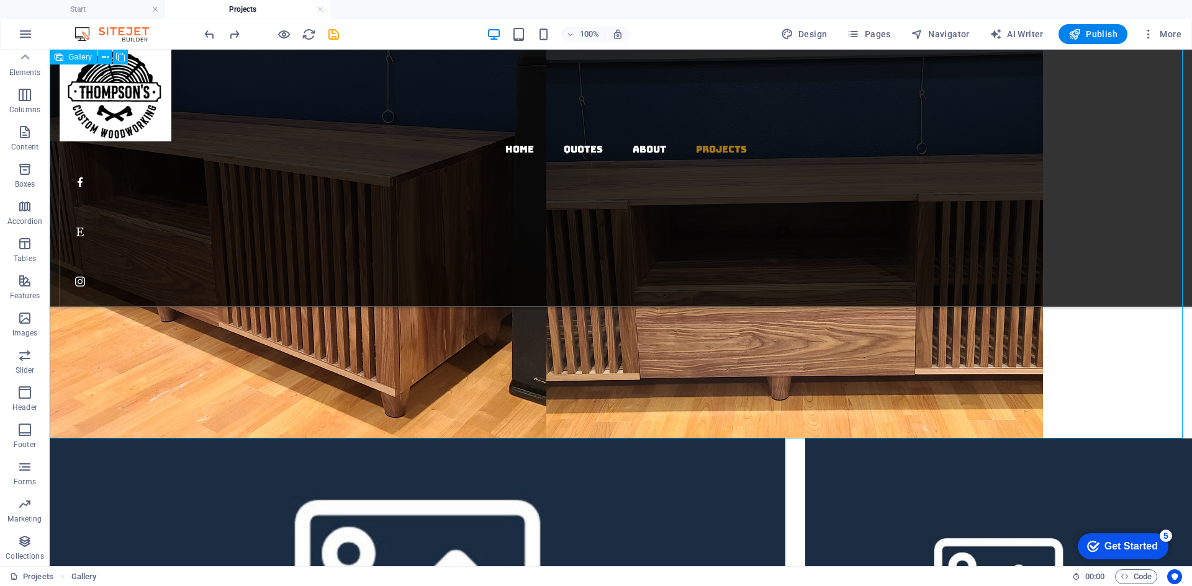
select select "4"
select select "px"
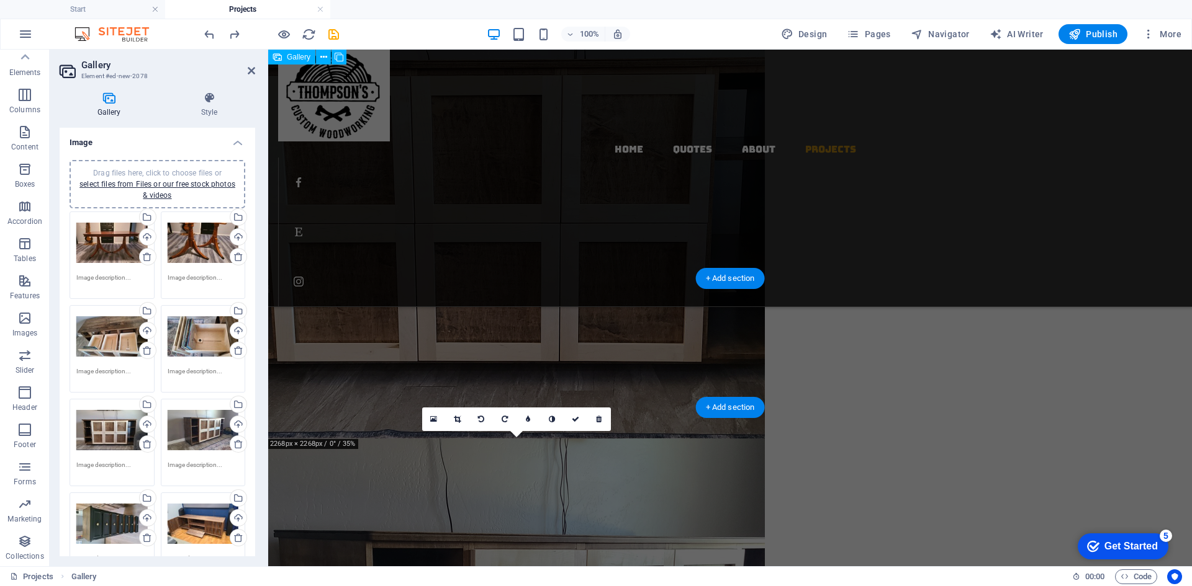
scroll to position [4529, 0]
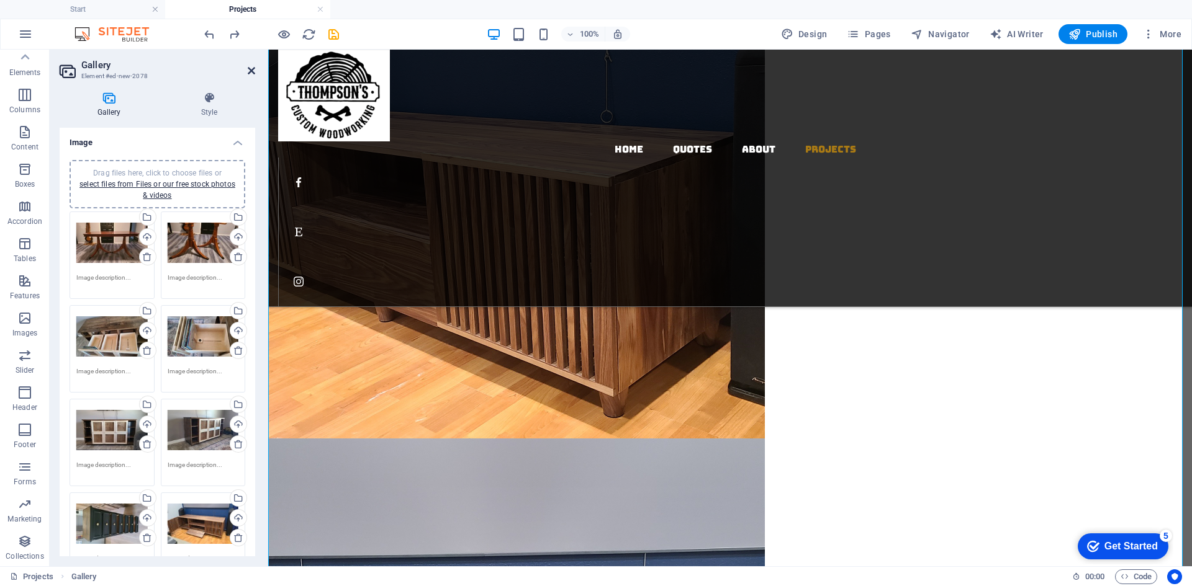
click at [251, 70] on icon at bounding box center [251, 71] width 7 height 10
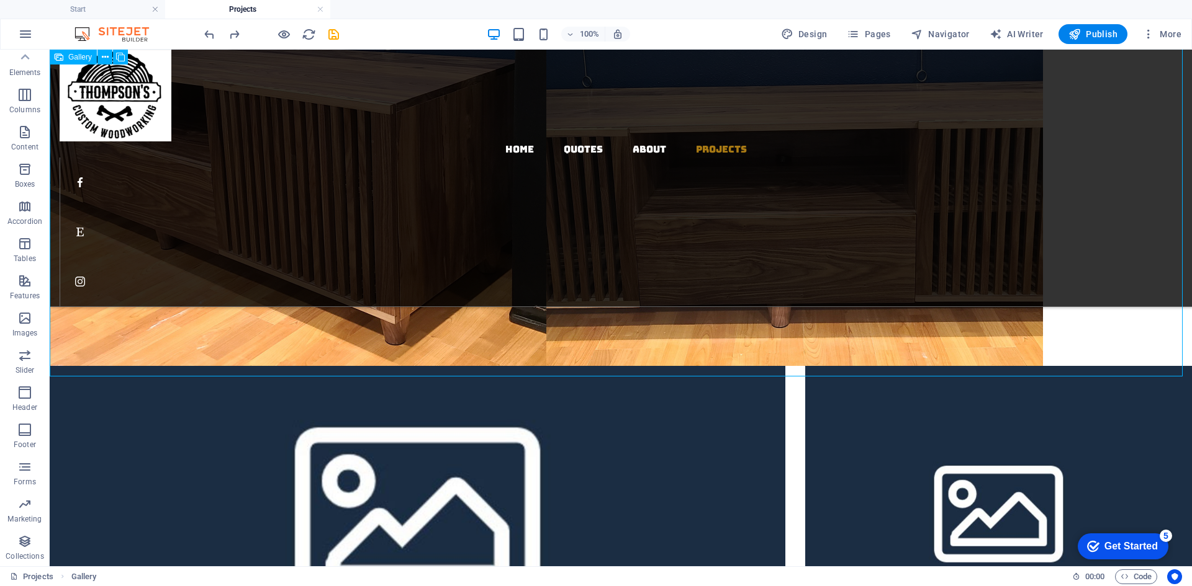
scroll to position [2605, 0]
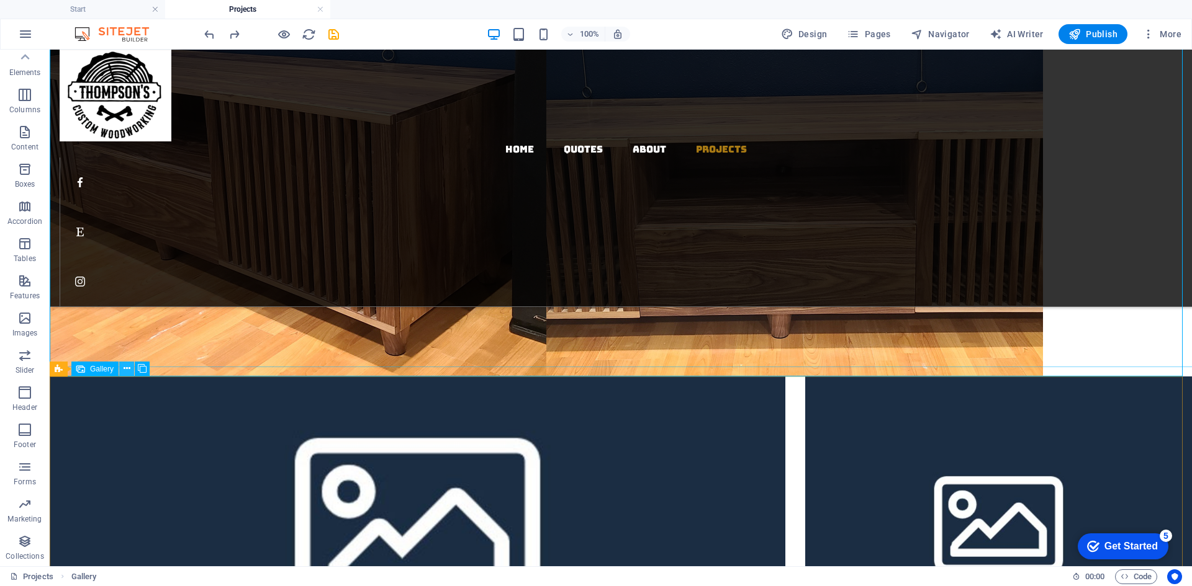
click at [129, 368] on icon at bounding box center [127, 368] width 7 height 13
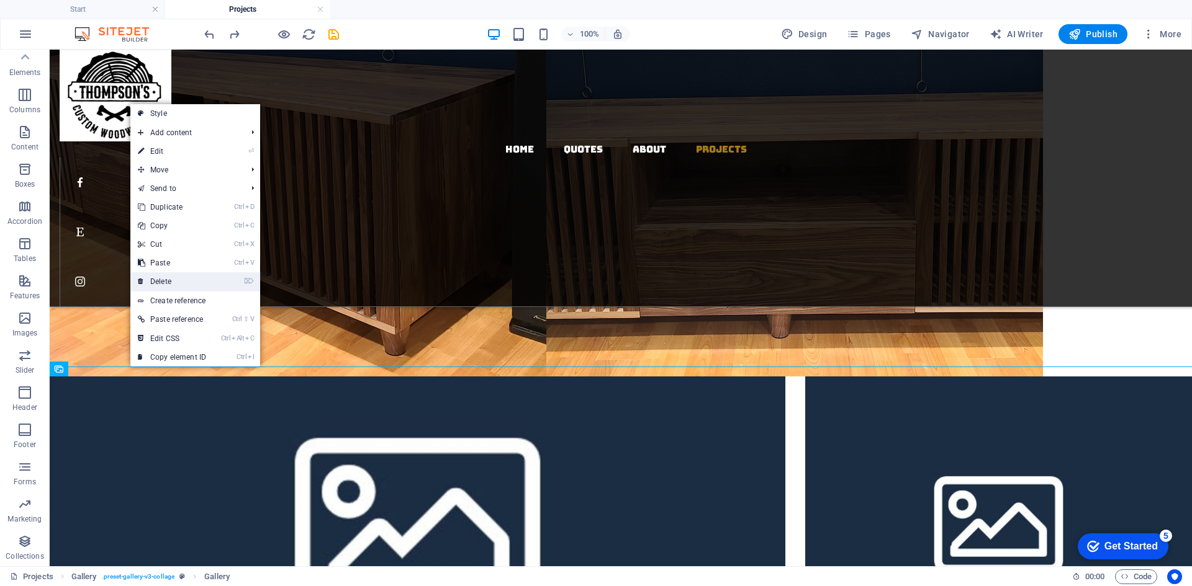
click at [184, 281] on link "⌦ Delete" at bounding box center [171, 281] width 83 height 19
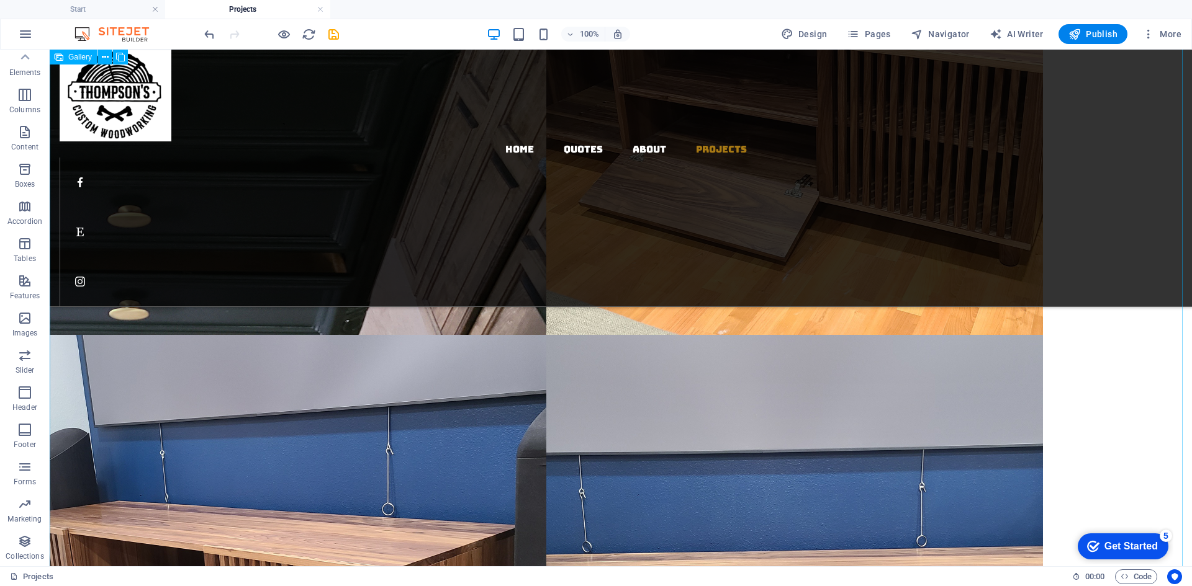
scroll to position [2048, 0]
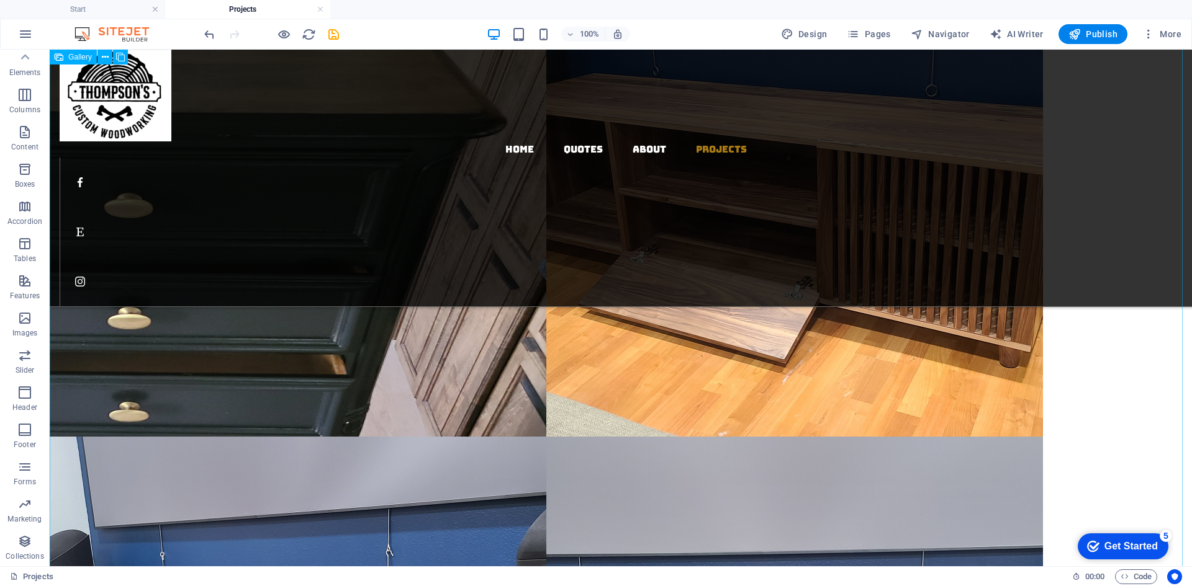
click at [291, 312] on li at bounding box center [298, 188] width 497 height 497
click at [292, 312] on li at bounding box center [298, 188] width 497 height 497
select select "4"
select select "px"
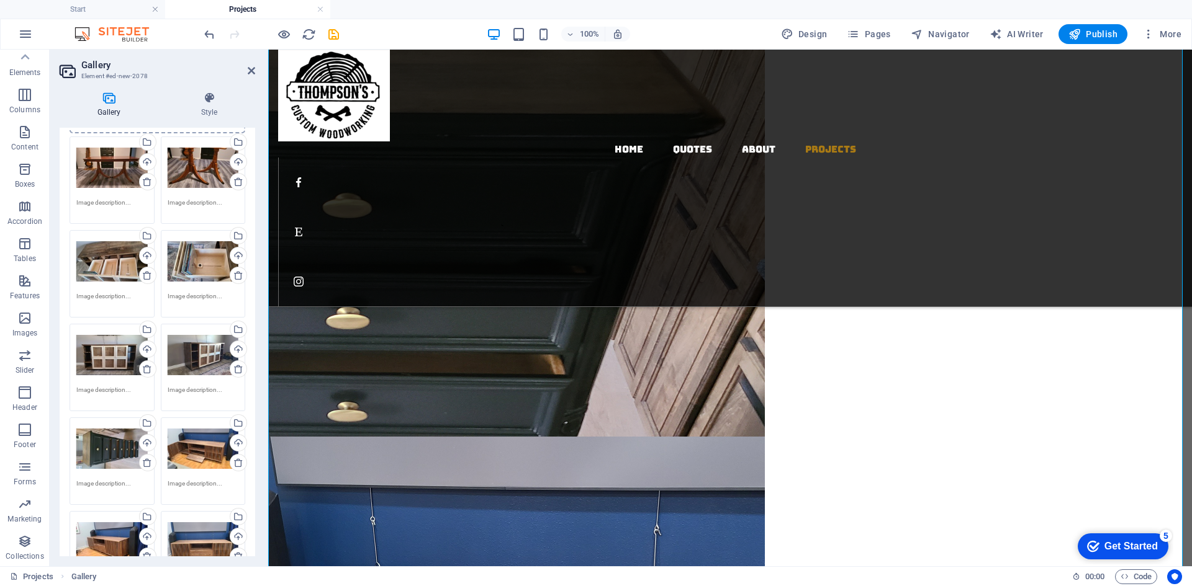
scroll to position [186, 0]
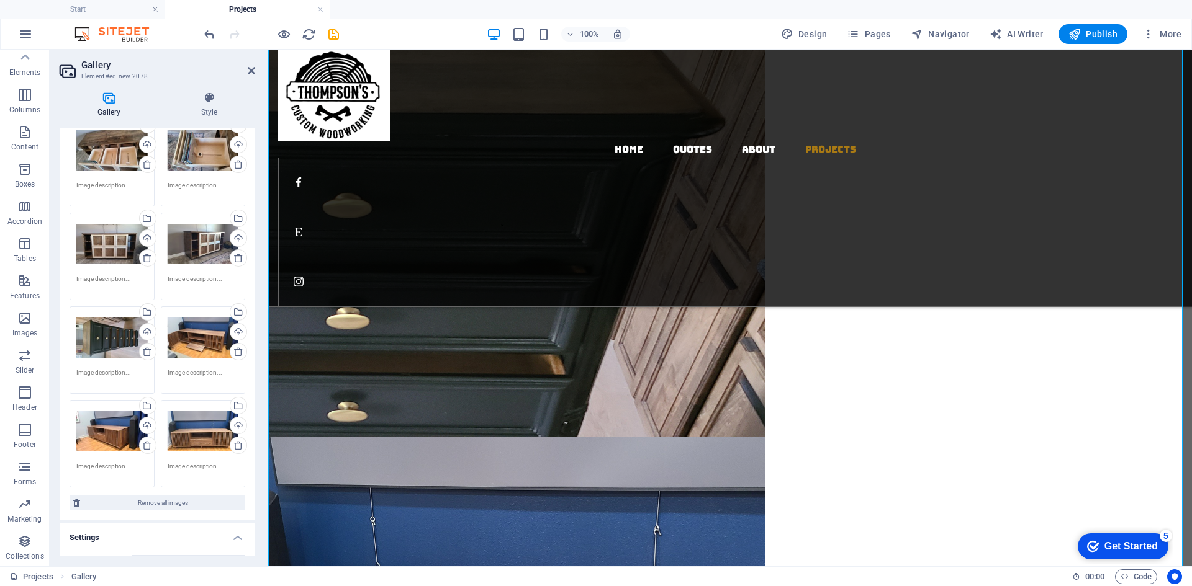
click at [127, 343] on div "Drag files here, click to choose files or select files from Files or our free s…" at bounding box center [111, 338] width 71 height 50
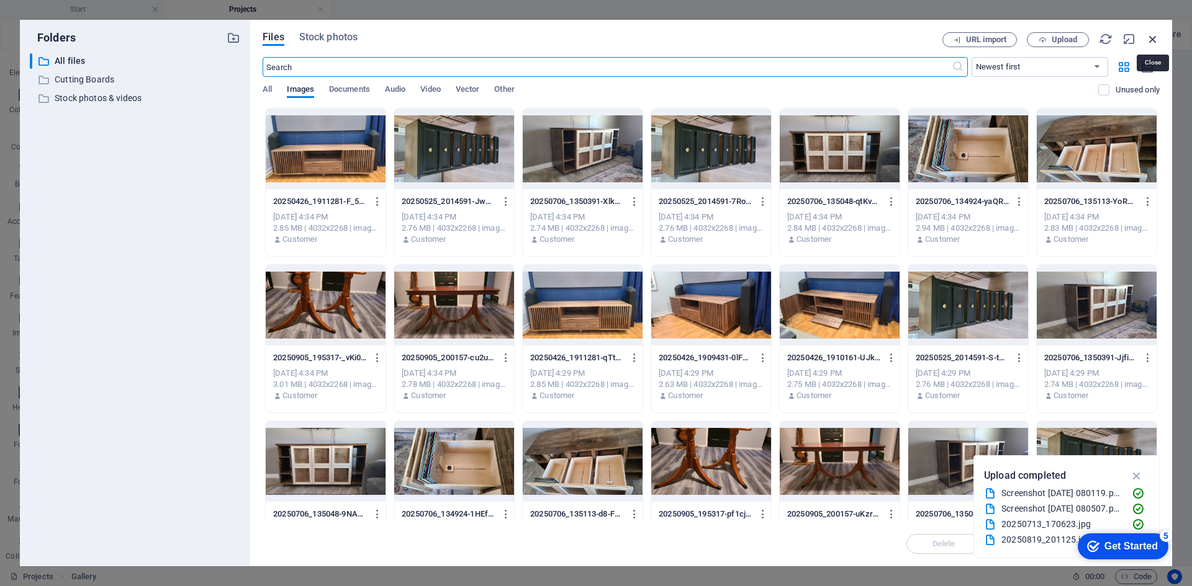
click at [1151, 40] on icon "button" at bounding box center [1153, 39] width 14 height 14
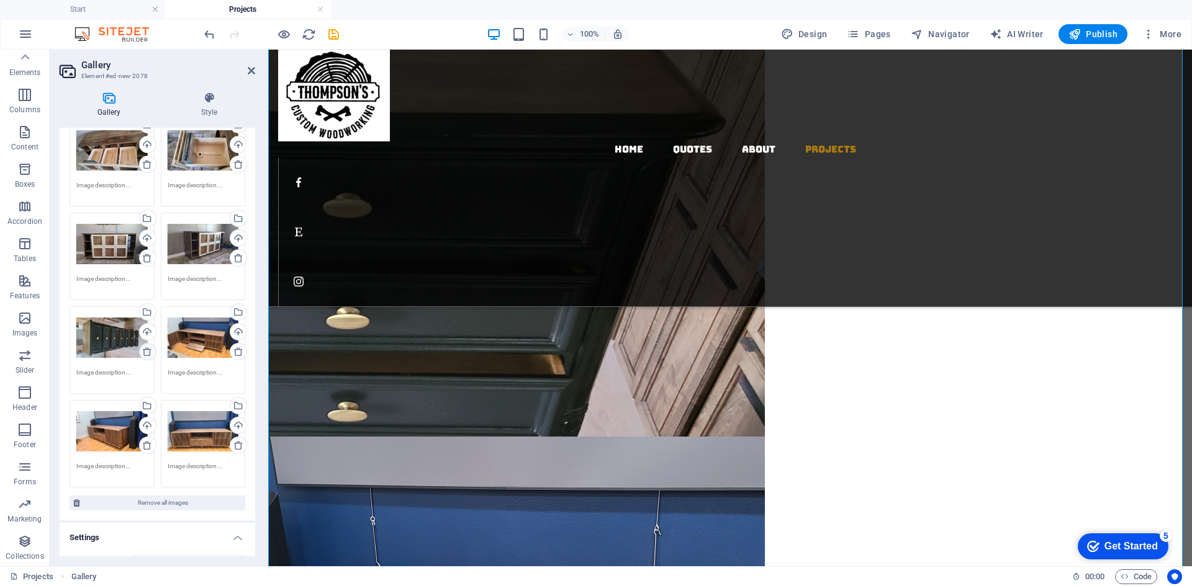
click at [145, 349] on icon at bounding box center [147, 352] width 10 height 10
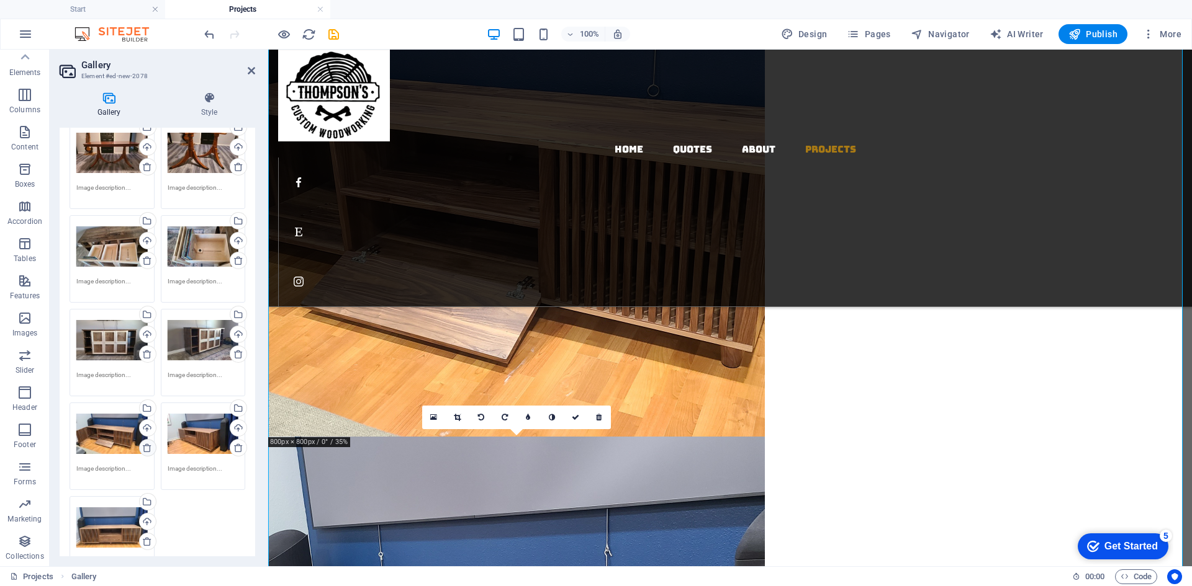
scroll to position [0, 0]
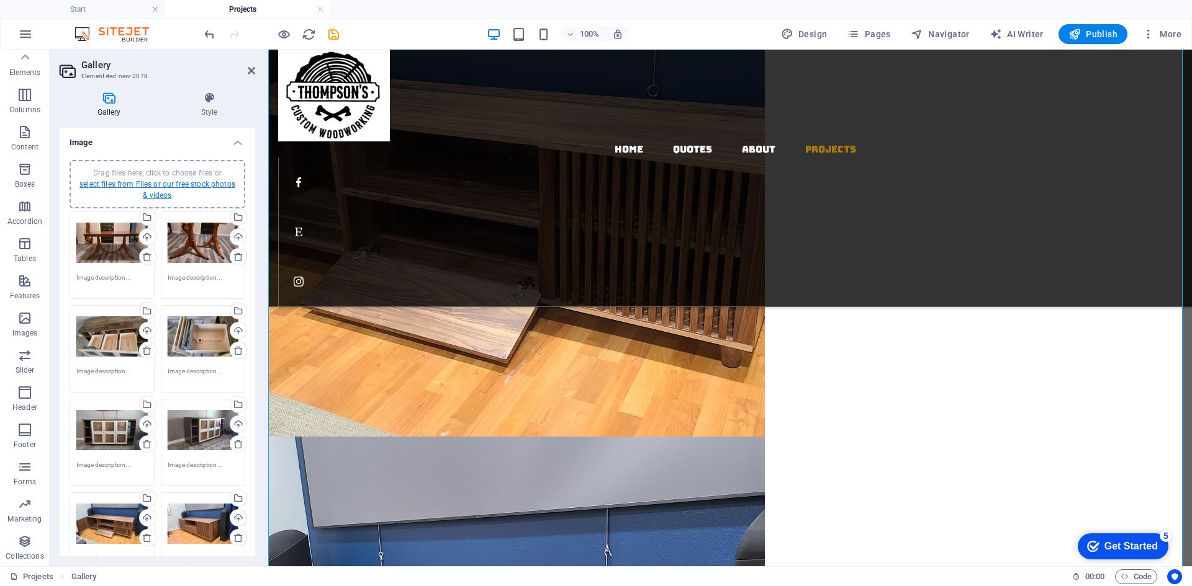
click at [147, 187] on link "select files from Files or our free stock photos & videos" at bounding box center [157, 190] width 156 height 20
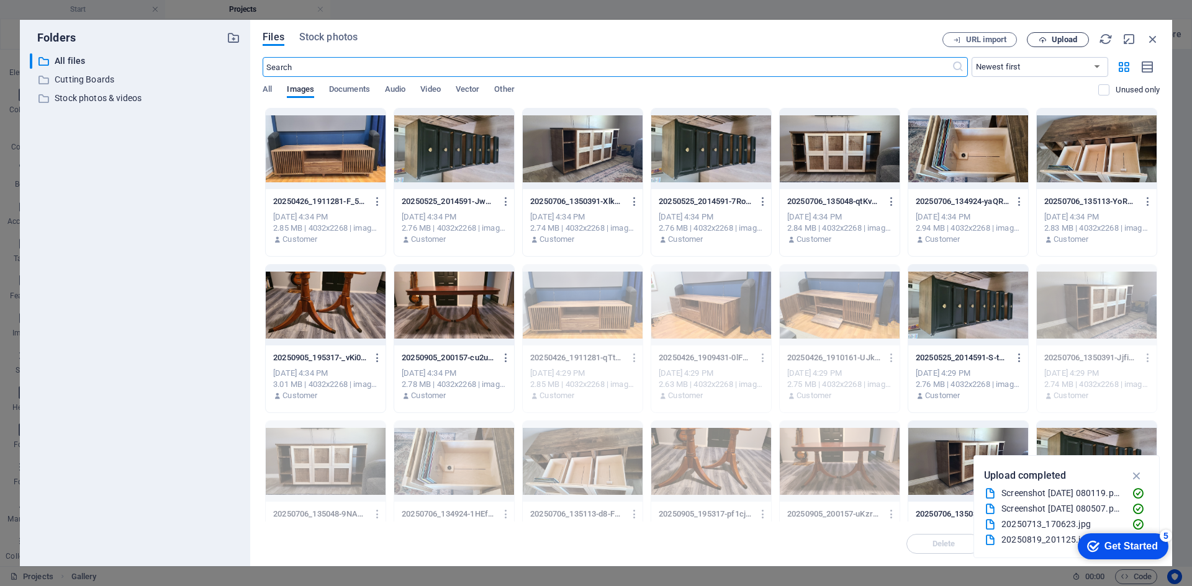
click at [1053, 39] on span "Upload" at bounding box center [1063, 39] width 25 height 7
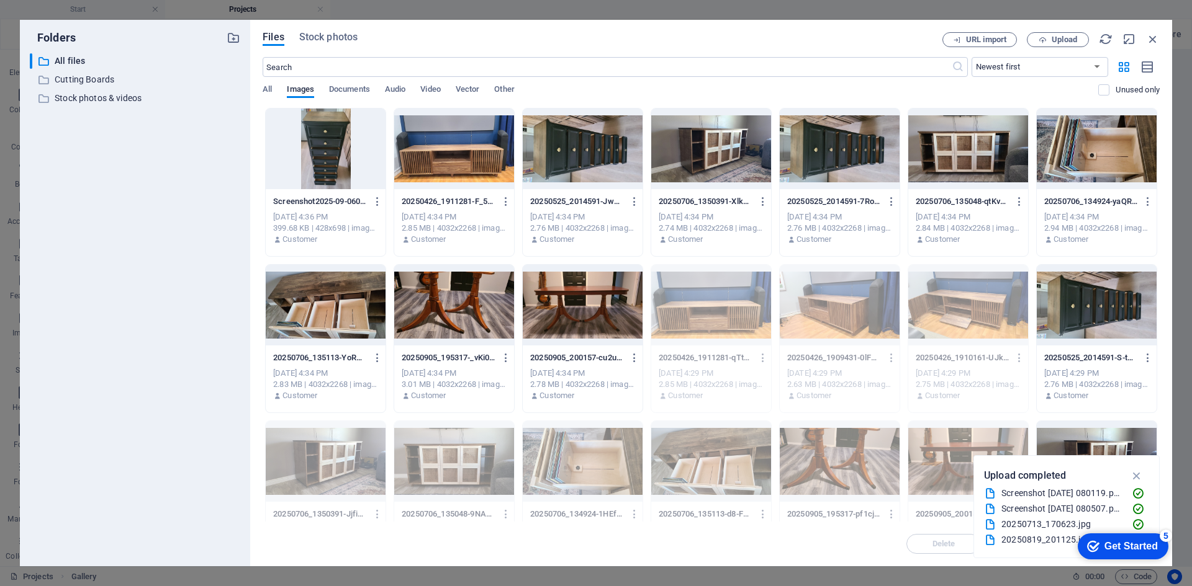
click at [349, 169] on div at bounding box center [326, 149] width 120 height 81
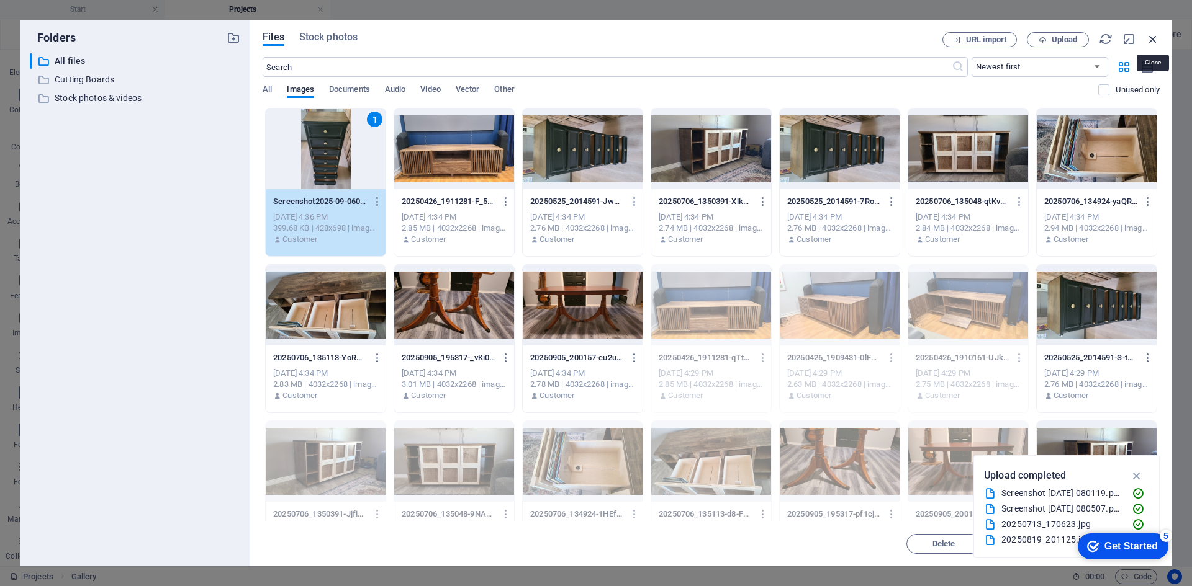
click at [1153, 40] on icon "button" at bounding box center [1153, 39] width 14 height 14
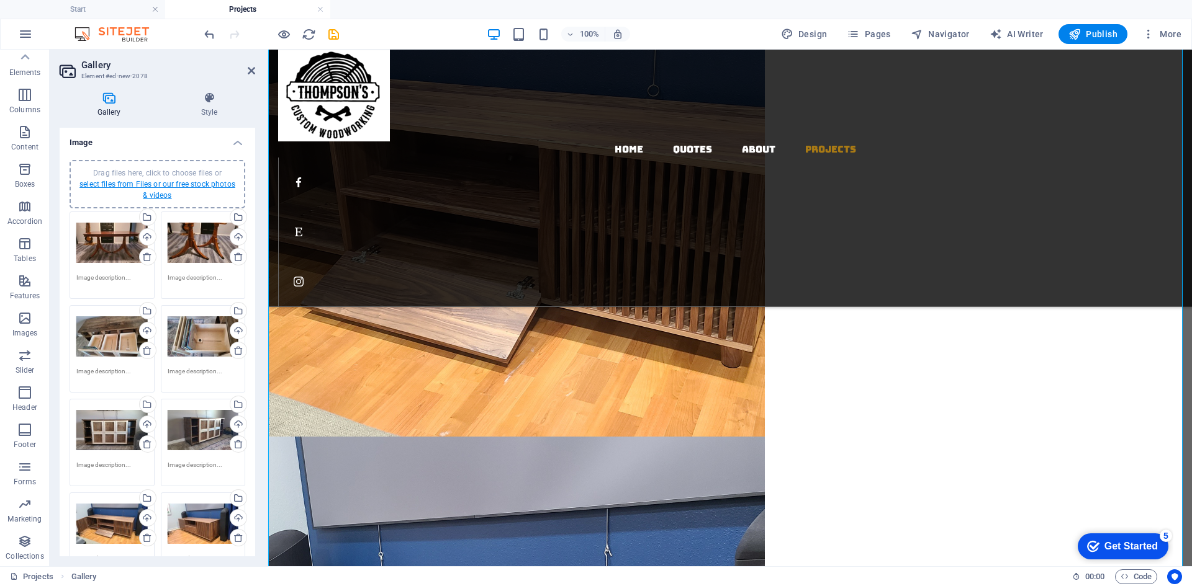
click at [164, 191] on link "select files from Files or our free stock photos & videos" at bounding box center [157, 190] width 156 height 20
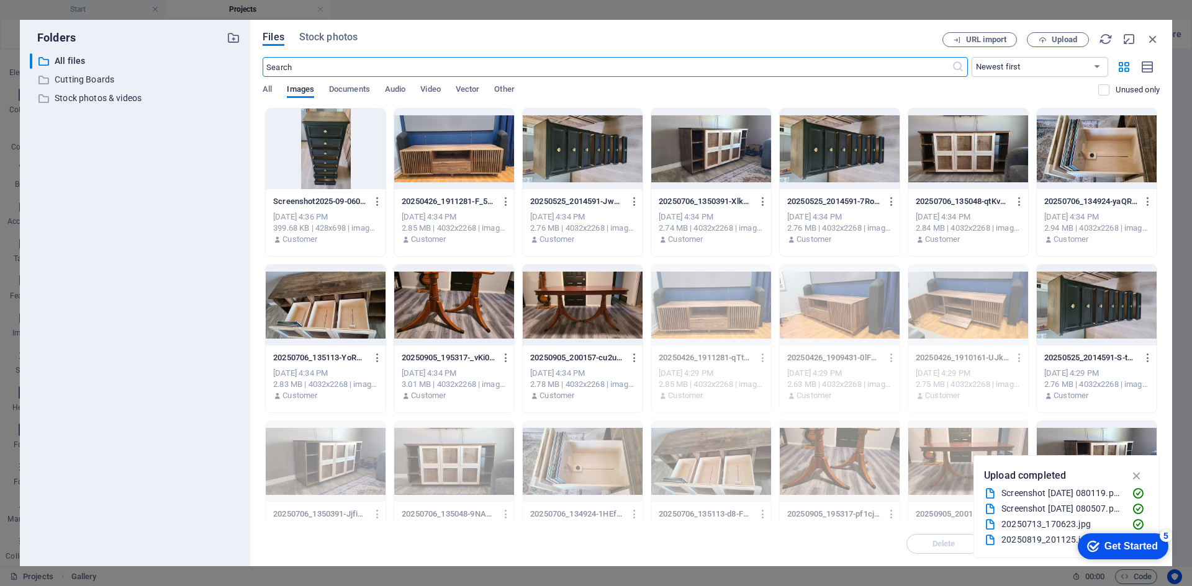
click at [305, 167] on div at bounding box center [326, 149] width 120 height 81
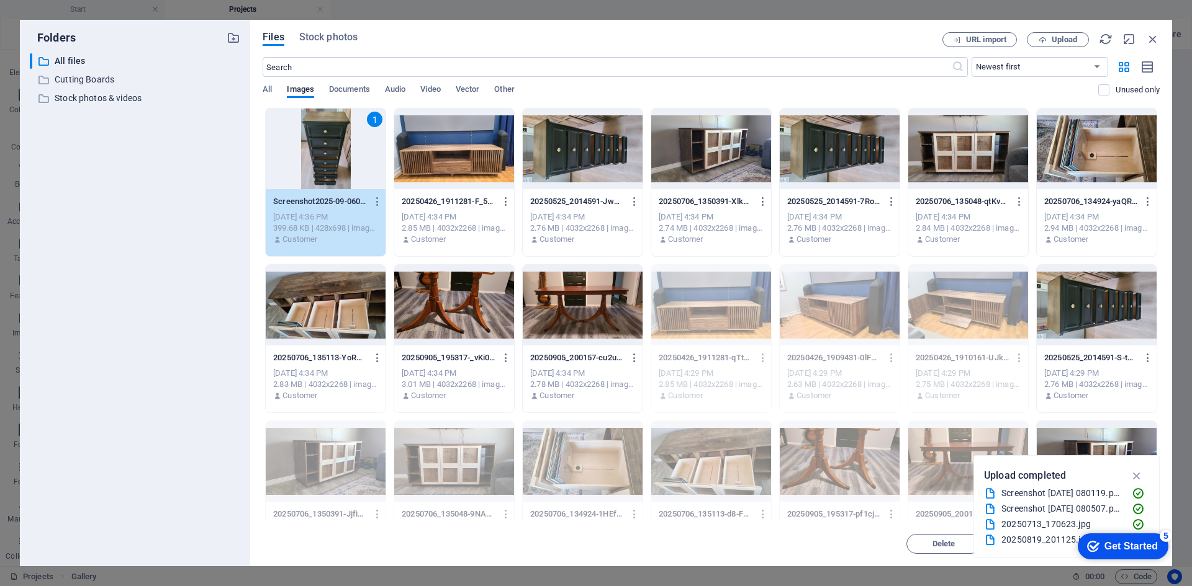
click at [307, 166] on div "1" at bounding box center [326, 149] width 120 height 81
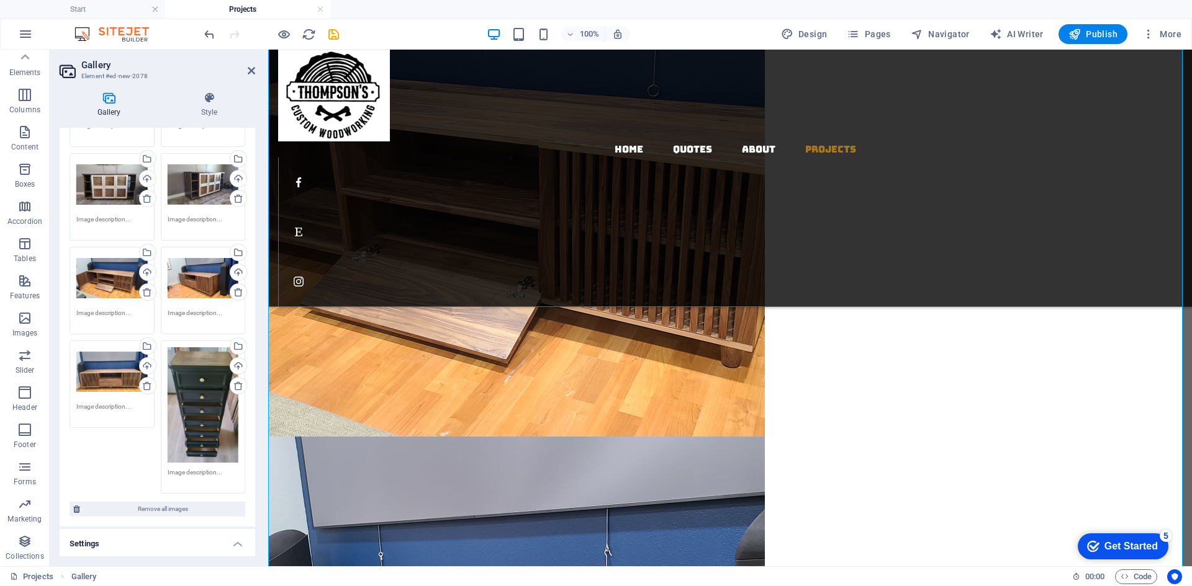
scroll to position [248, 0]
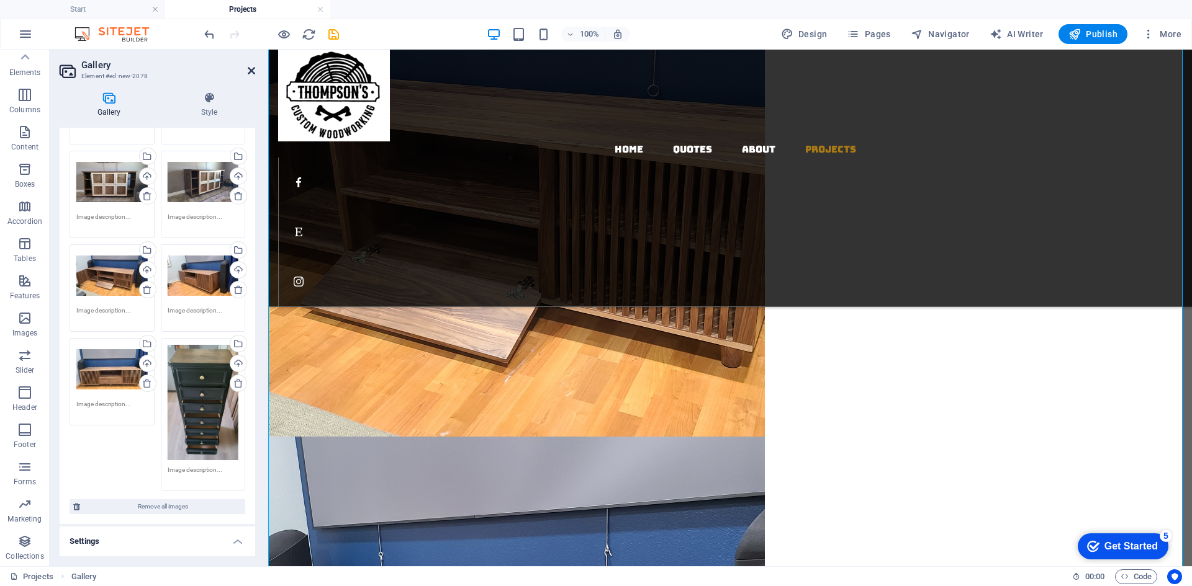
click at [250, 69] on icon at bounding box center [251, 71] width 7 height 10
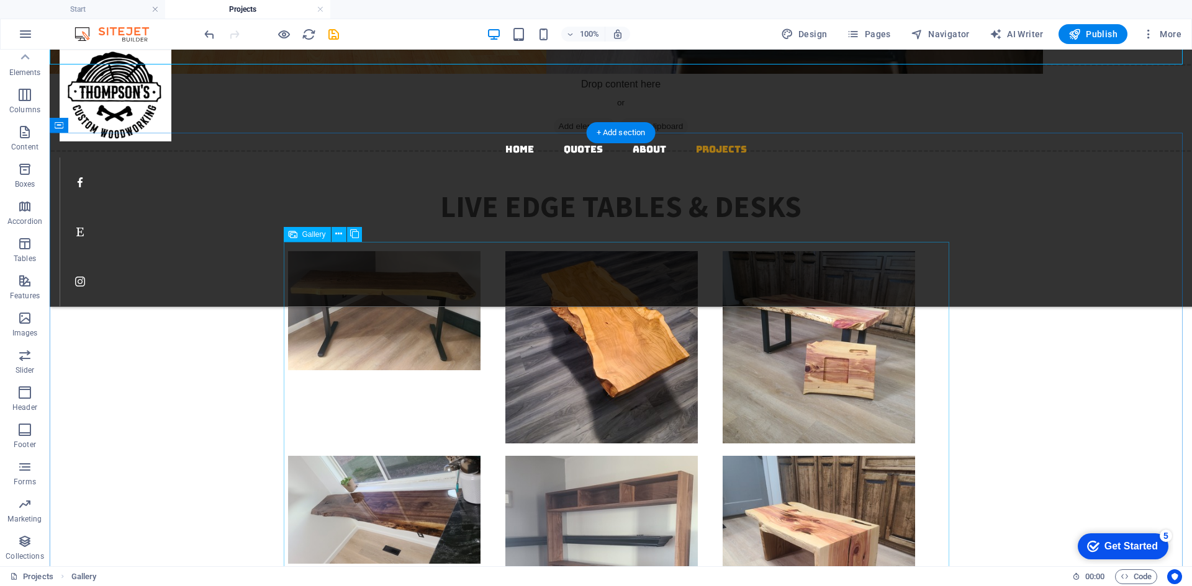
scroll to position [2917, 0]
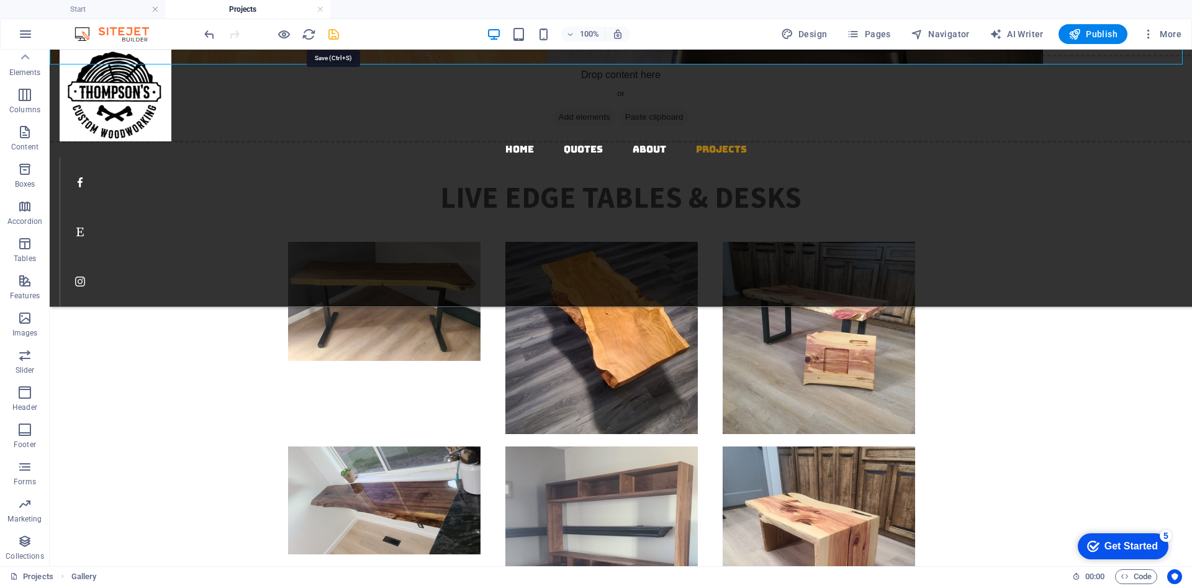
click at [337, 39] on icon "save" at bounding box center [333, 34] width 14 height 14
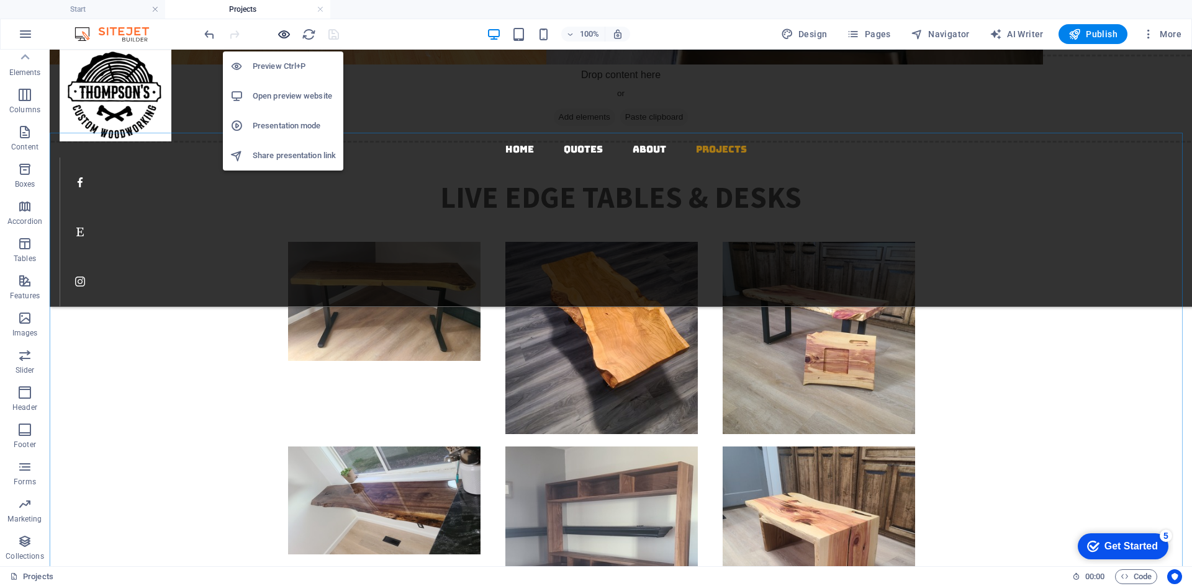
click at [289, 34] on icon "button" at bounding box center [284, 34] width 14 height 14
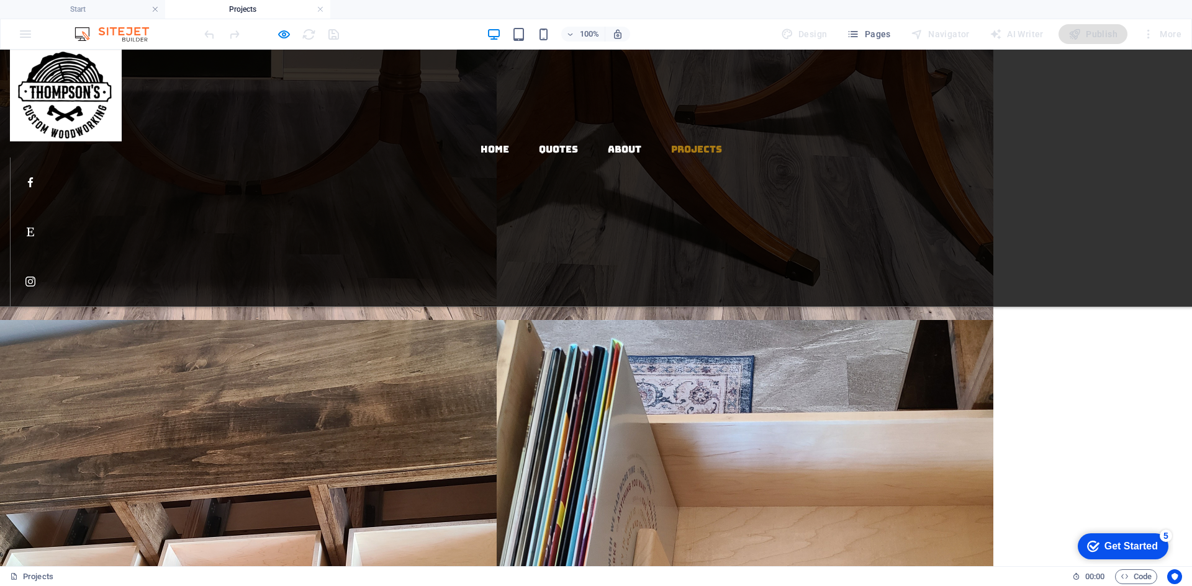
scroll to position [621, 0]
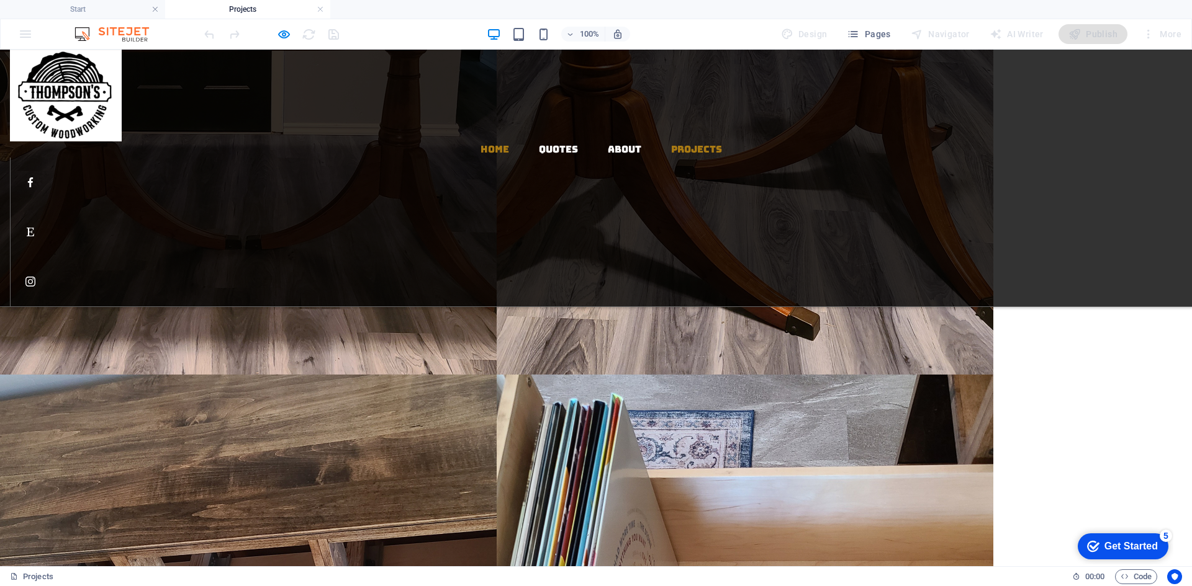
click at [497, 145] on link "Home" at bounding box center [494, 149] width 29 height 9
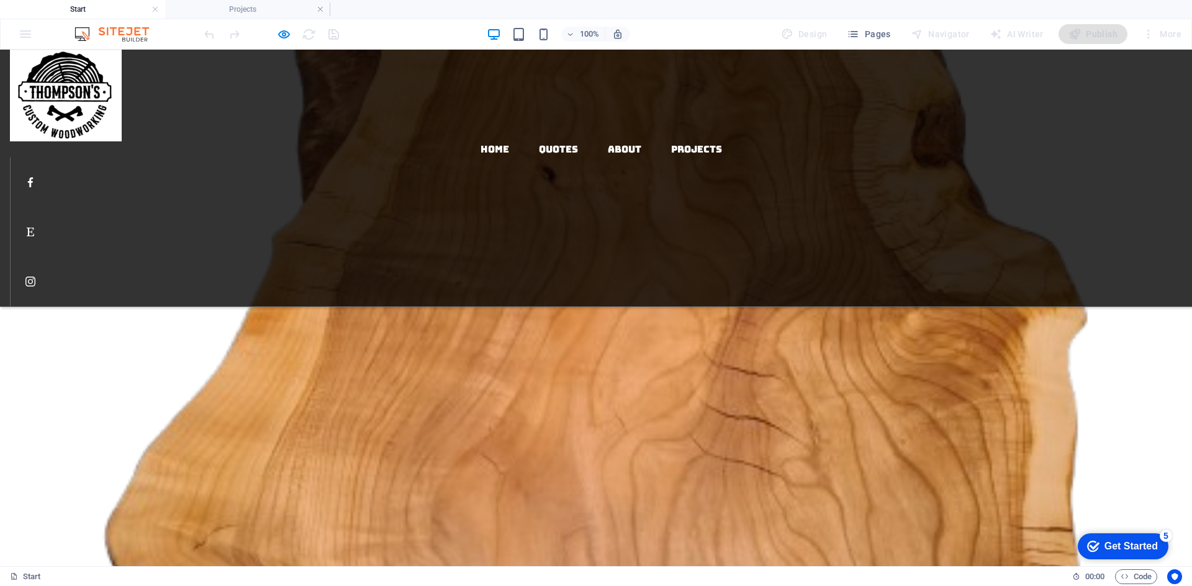
scroll to position [0, 0]
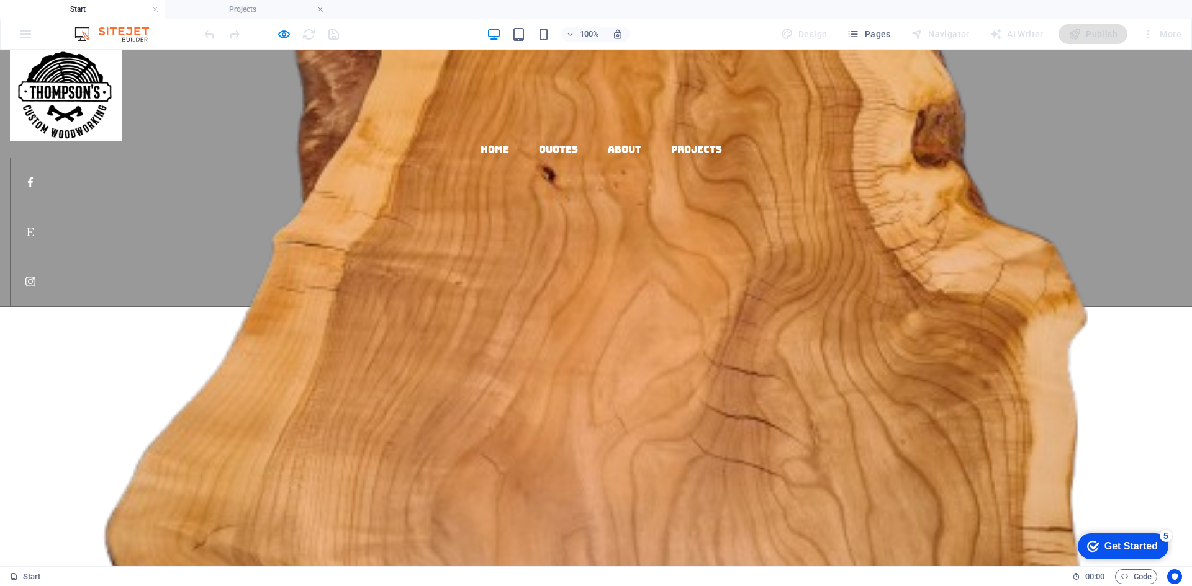
drag, startPoint x: 1188, startPoint y: 94, endPoint x: 0, endPoint y: 88, distance: 1187.9
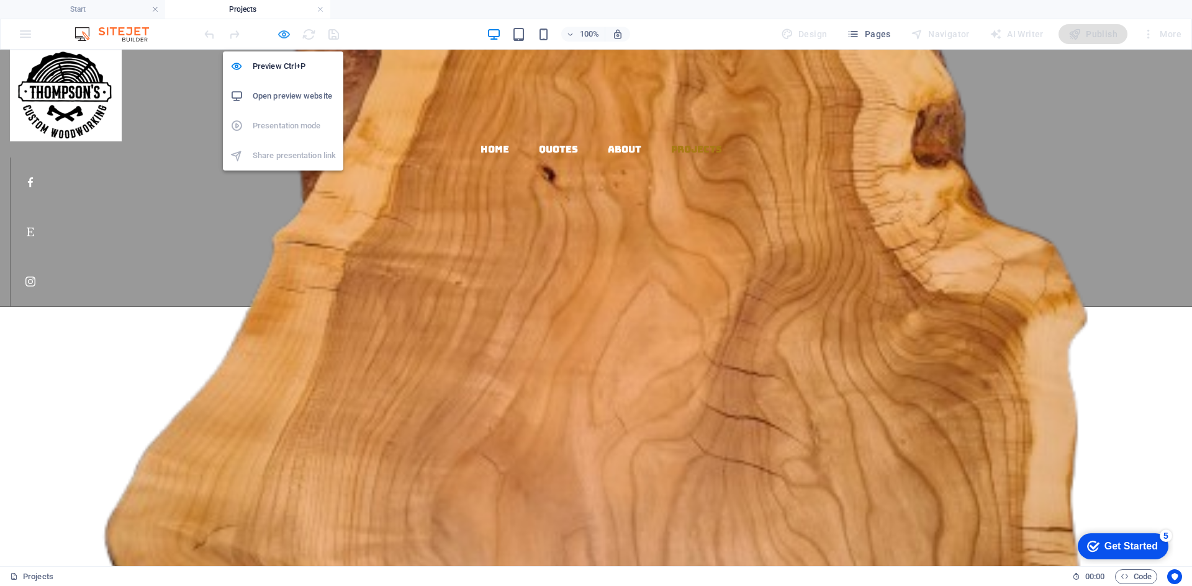
click at [284, 32] on icon "button" at bounding box center [284, 34] width 14 height 14
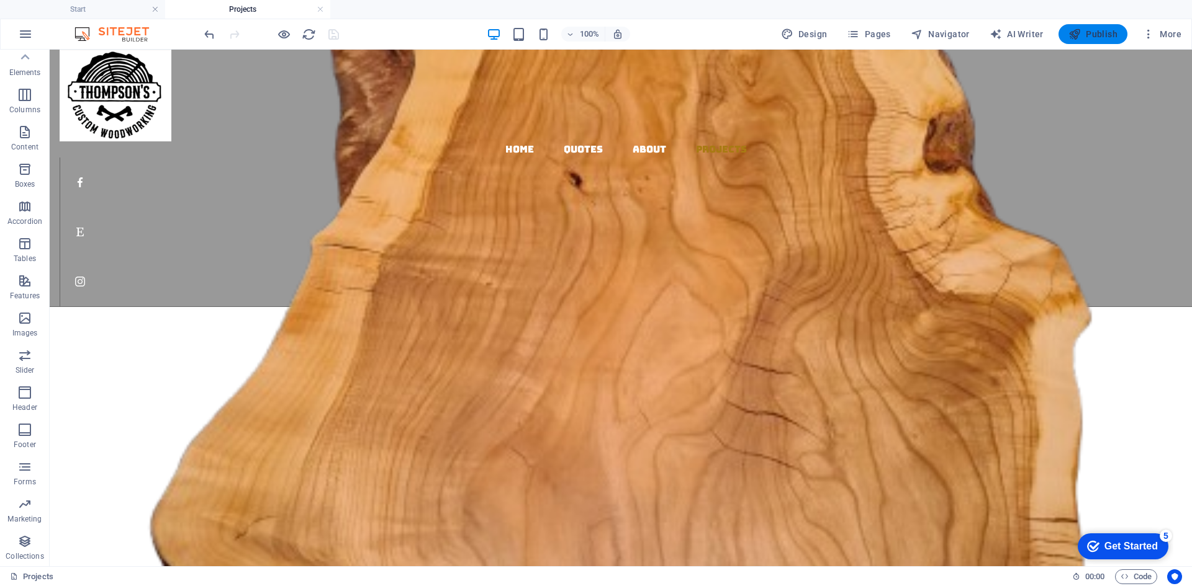
click at [1092, 29] on span "Publish" at bounding box center [1092, 34] width 49 height 12
